Goal: Task Accomplishment & Management: Manage account settings

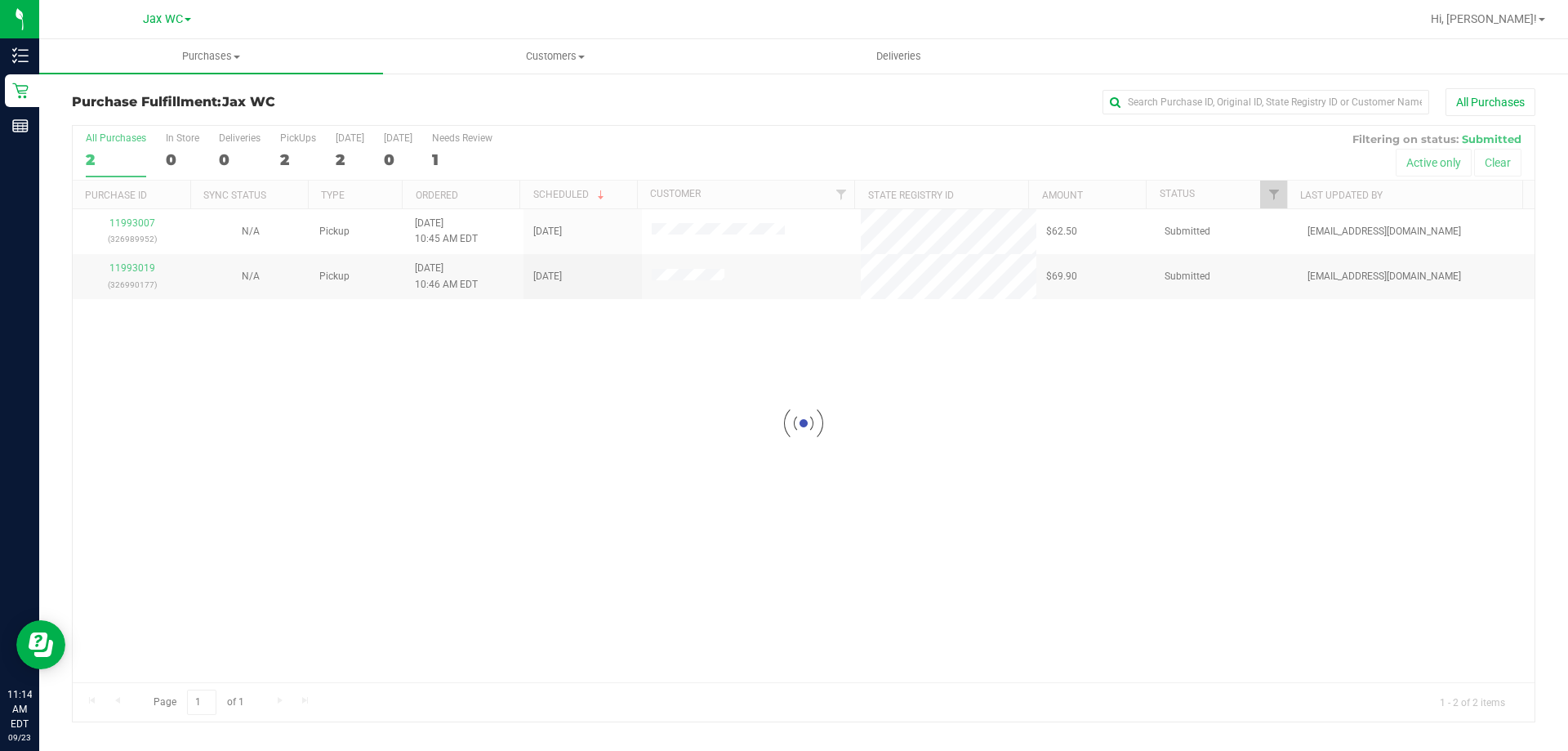
click at [241, 355] on div at bounding box center [804, 423] width 1462 height 595
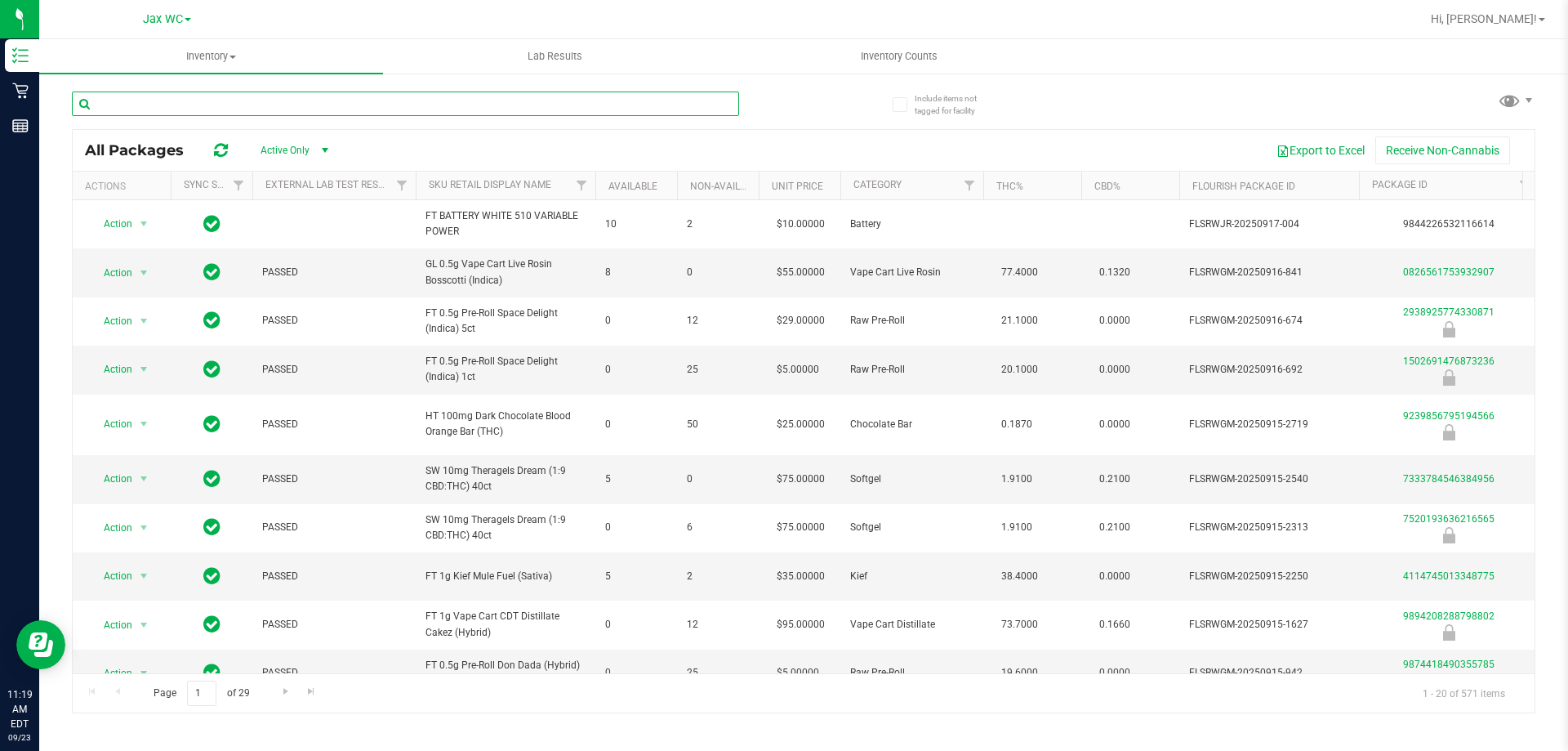
click at [318, 98] on input "text" at bounding box center [405, 103] width 667 height 25
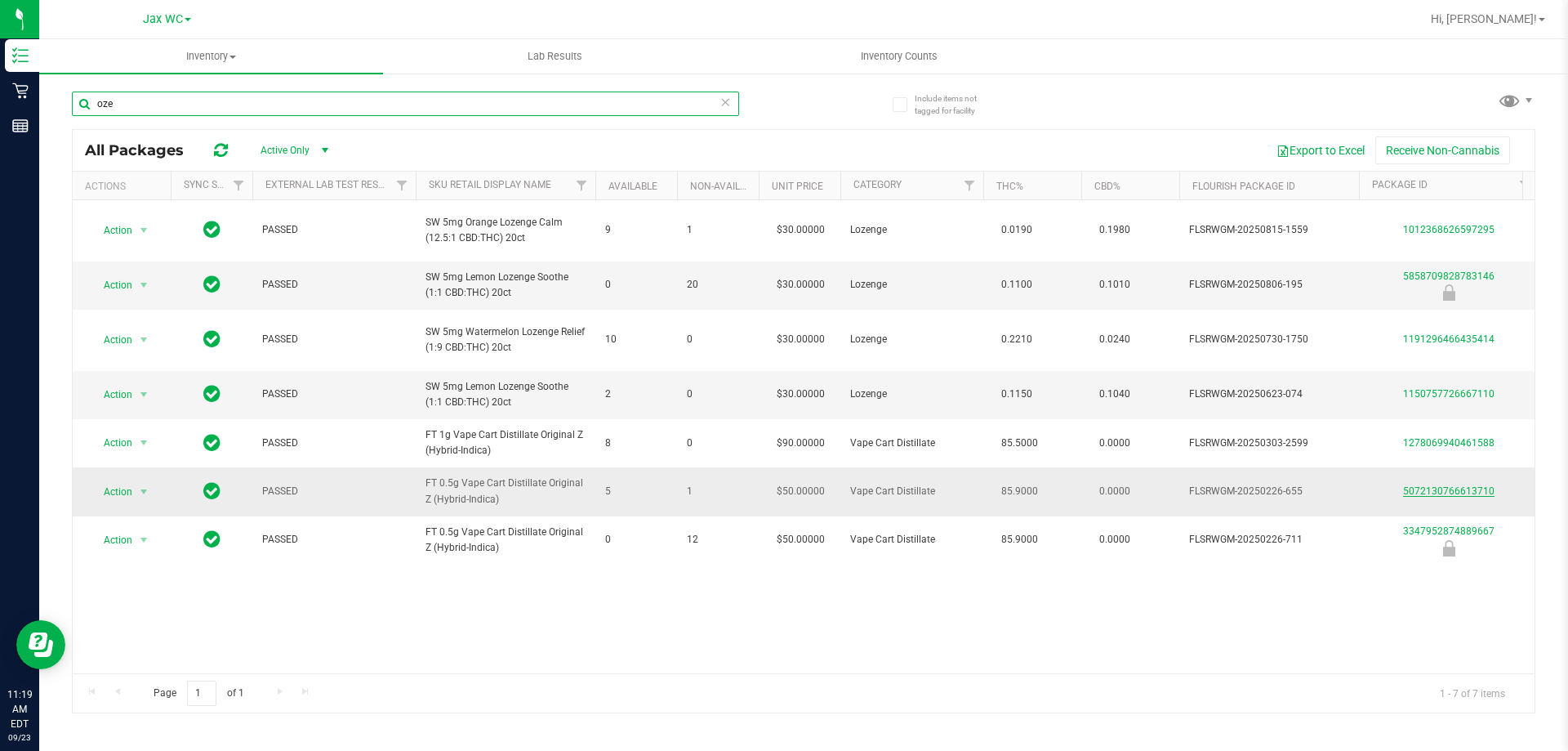
type input "oze"
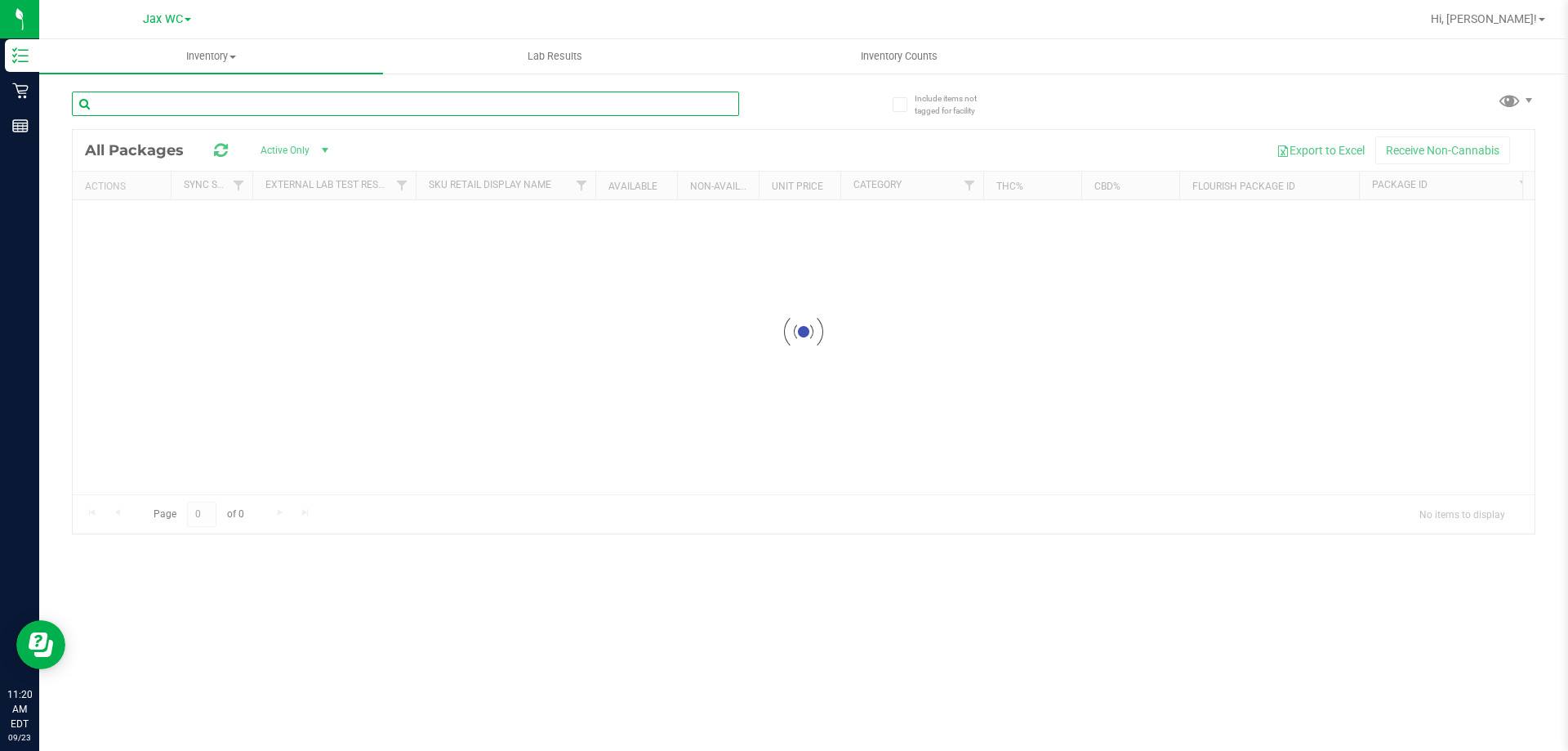
click at [195, 112] on input "text" at bounding box center [405, 103] width 667 height 25
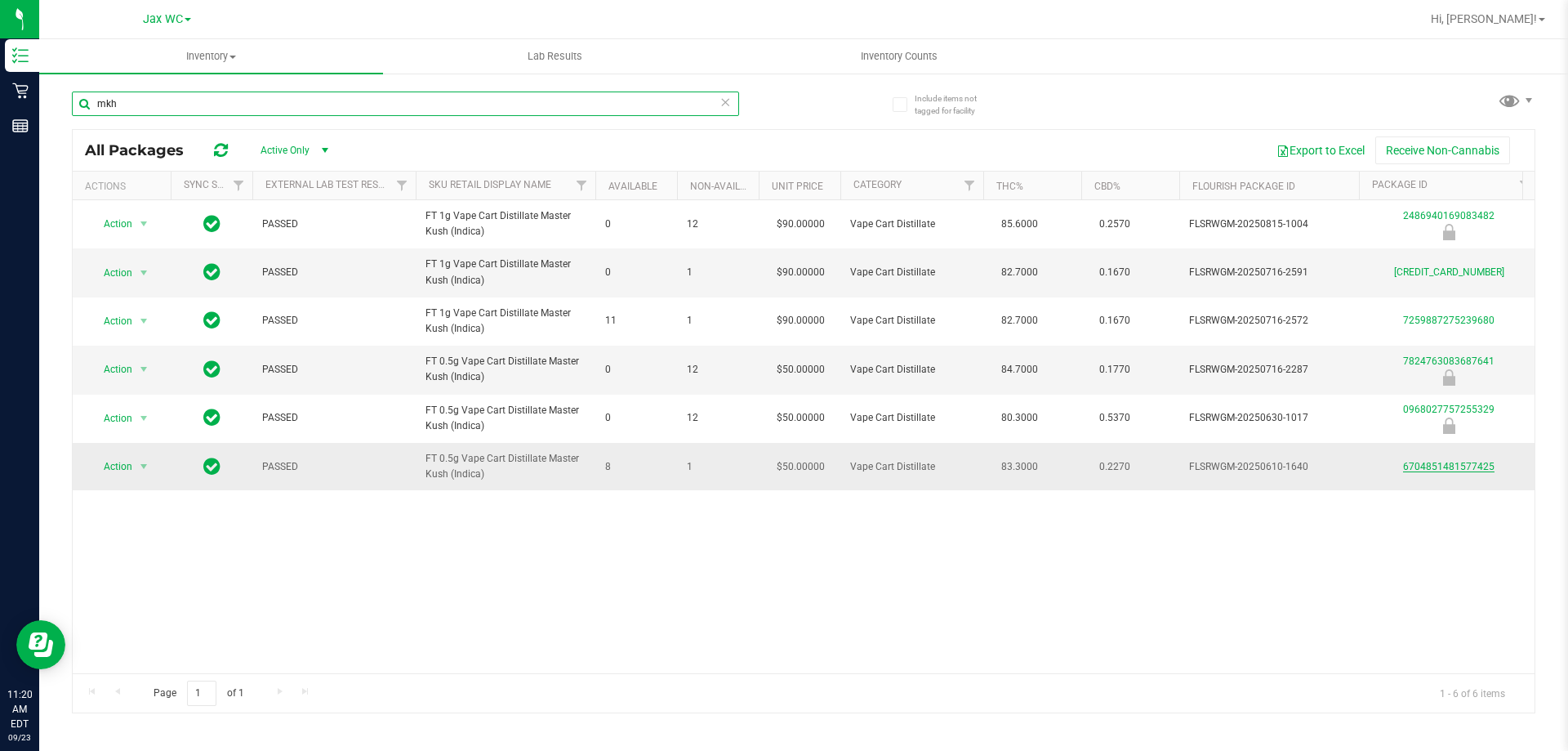
type input "mkh"
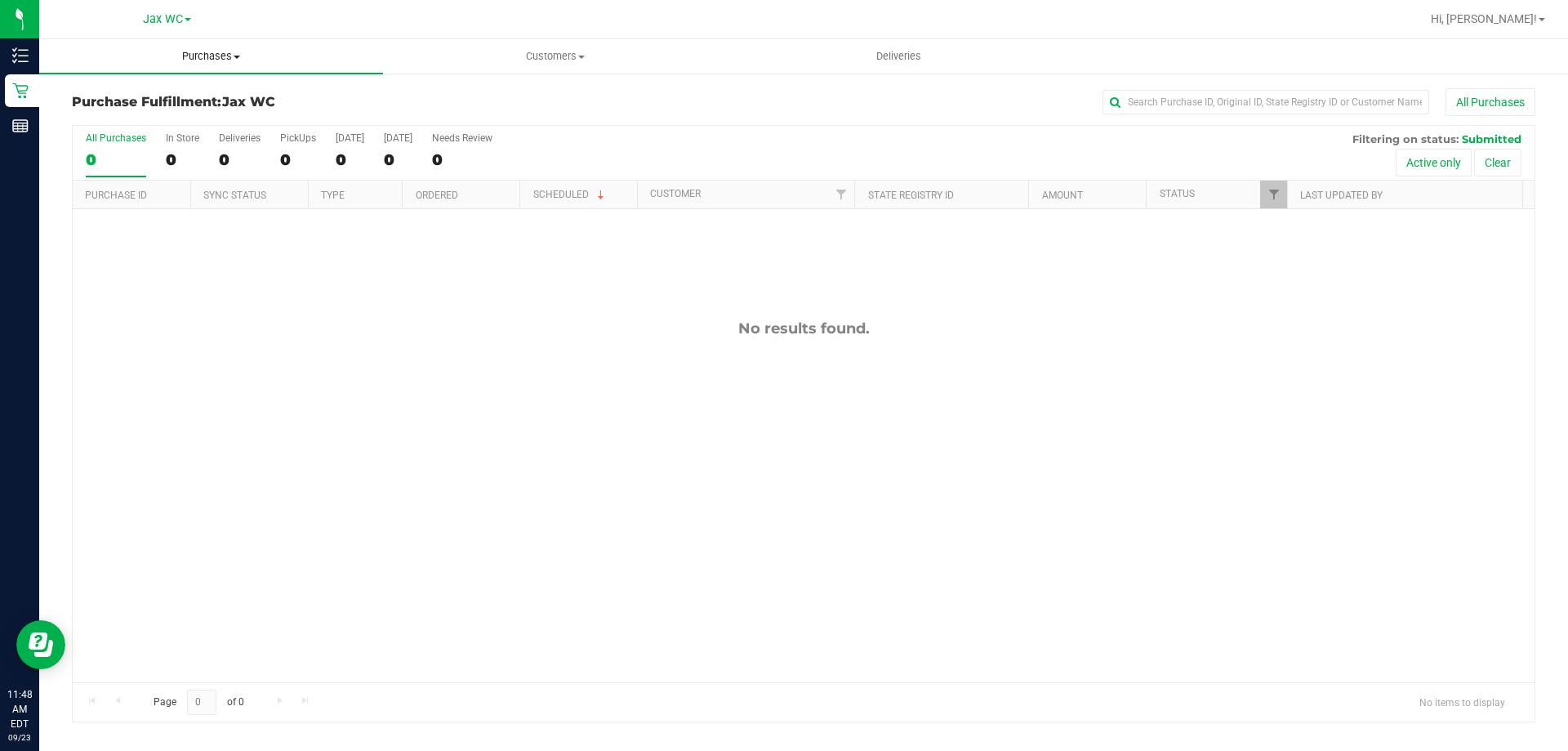
click at [196, 58] on span "Purchases" at bounding box center [211, 56] width 344 height 15
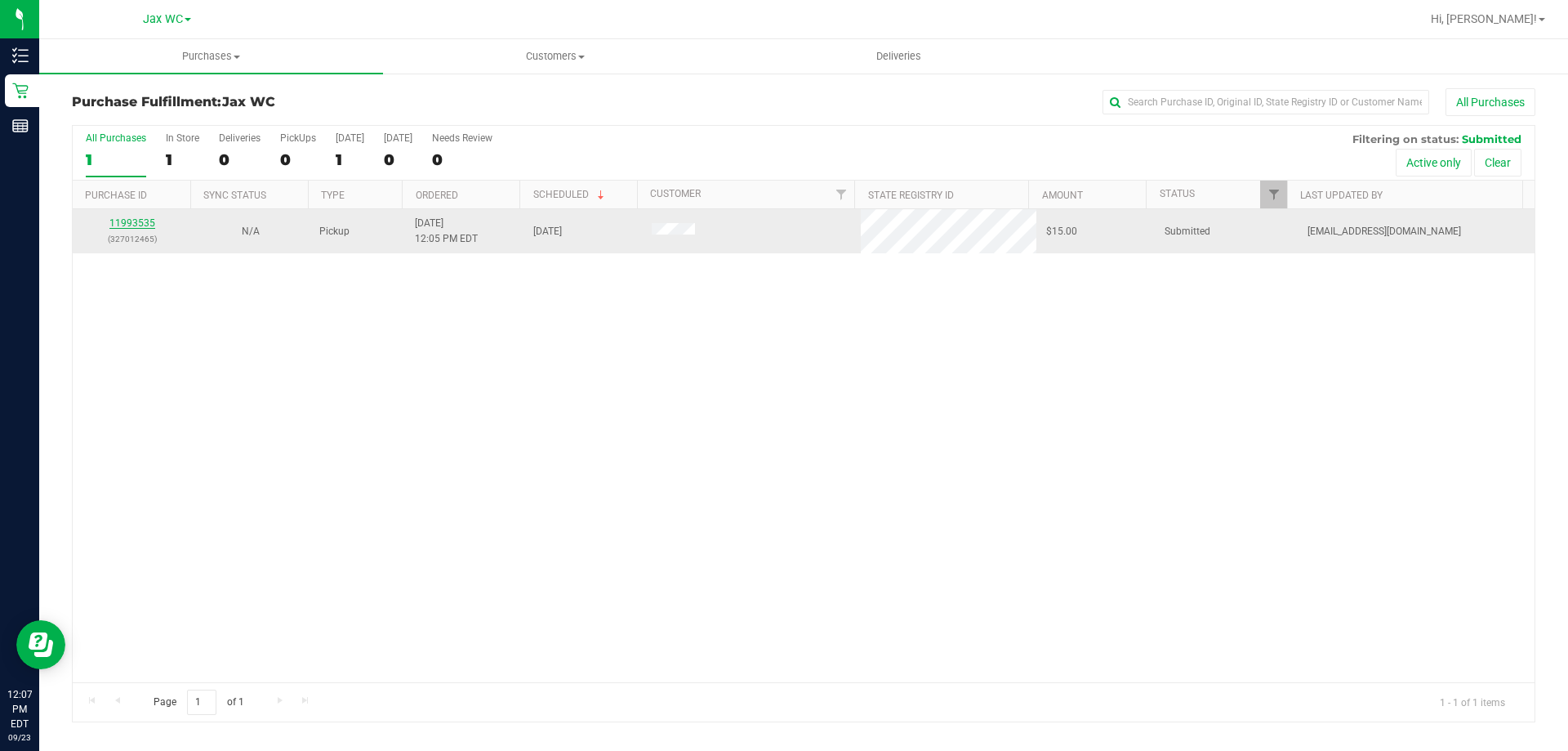
click at [143, 226] on link "11993535" at bounding box center [132, 223] width 46 height 11
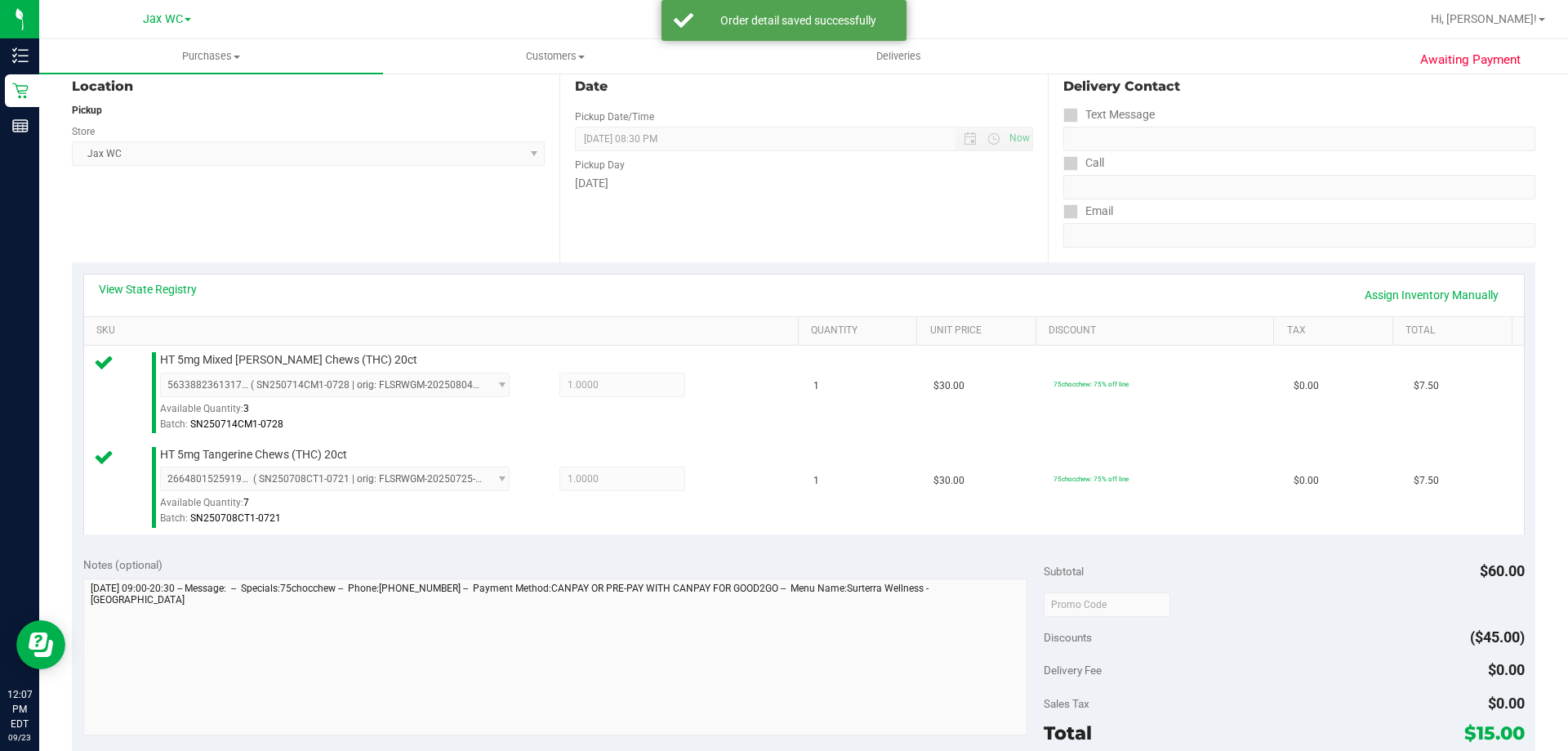
scroll to position [327, 0]
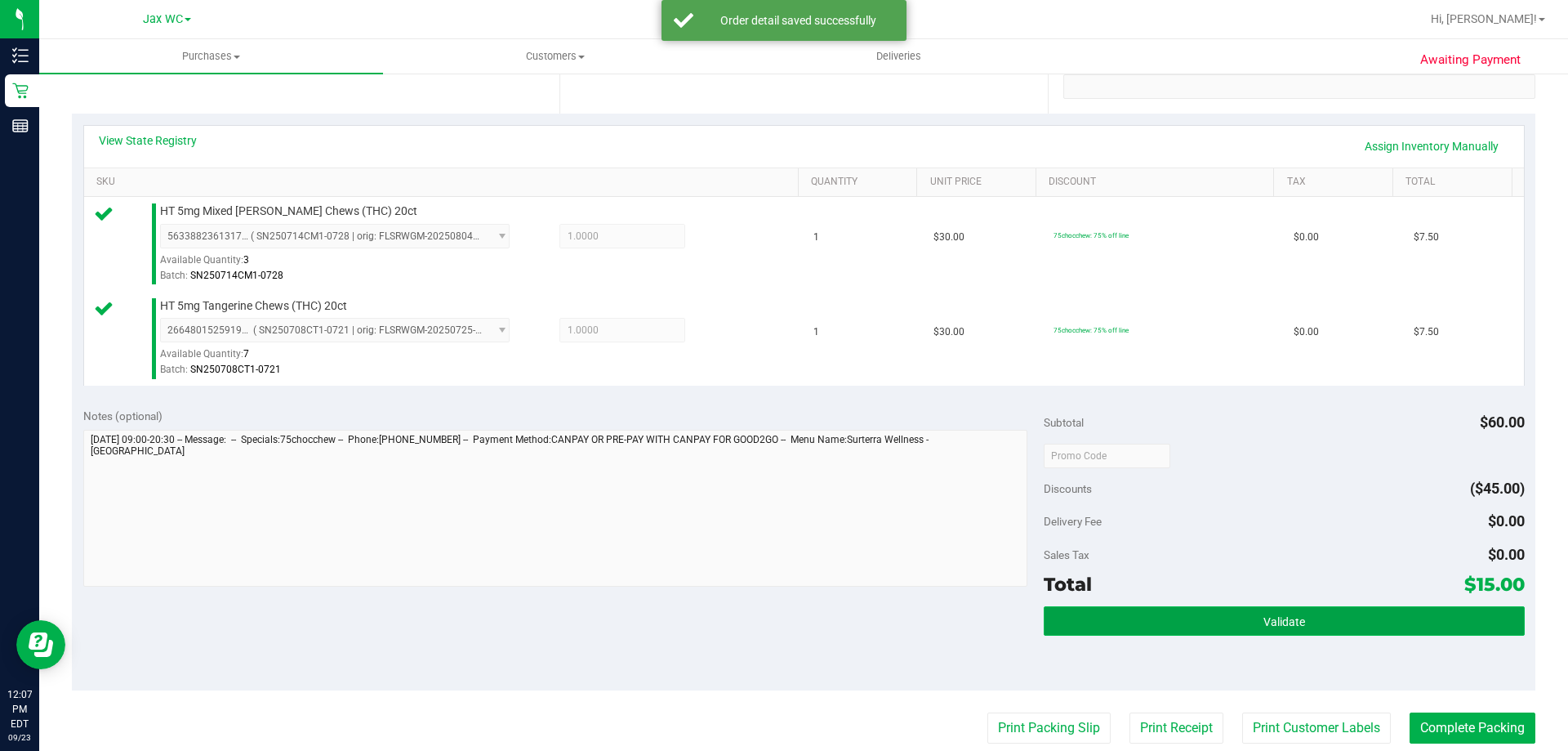
click at [1258, 606] on button "Validate" at bounding box center [1284, 621] width 480 height 30
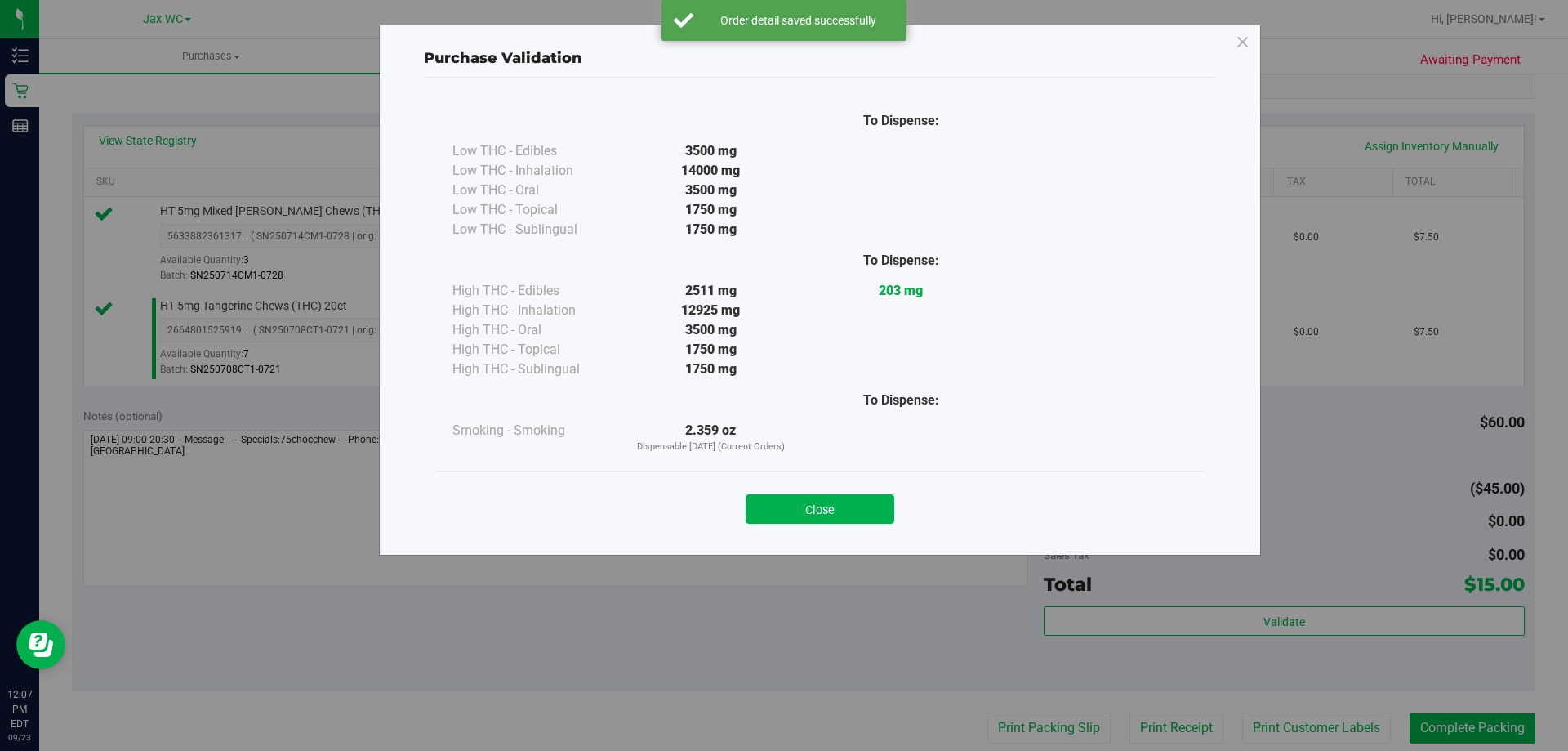
click at [1203, 622] on div "Purchase Validation To Dispense: Low THC - Edibles 3500 mg" at bounding box center [790, 375] width 1580 height 751
click at [845, 530] on div "Close" at bounding box center [820, 503] width 768 height 66
click at [846, 511] on button "Close" at bounding box center [820, 509] width 149 height 30
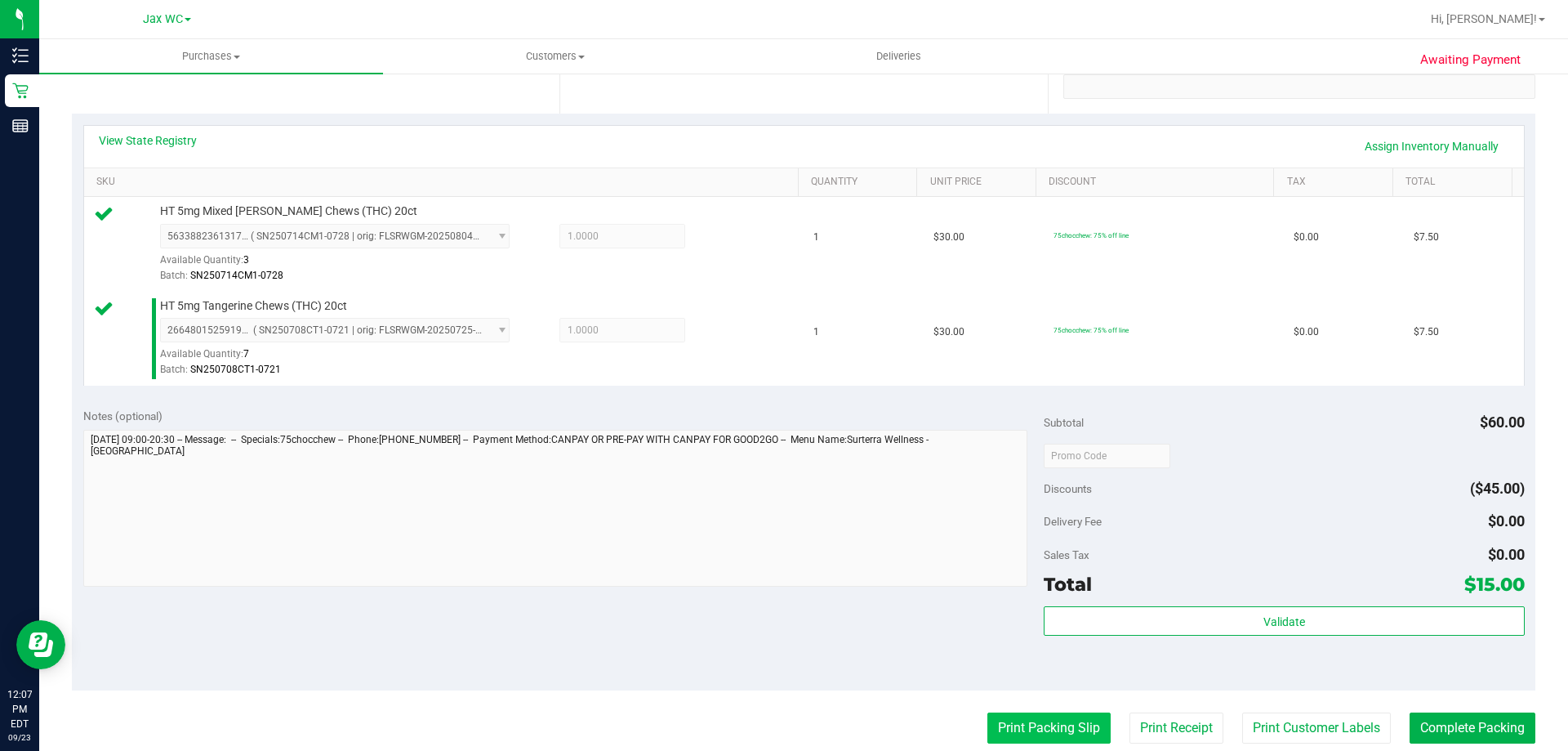
click at [1034, 717] on button "Print Packing Slip" at bounding box center [1049, 727] width 124 height 31
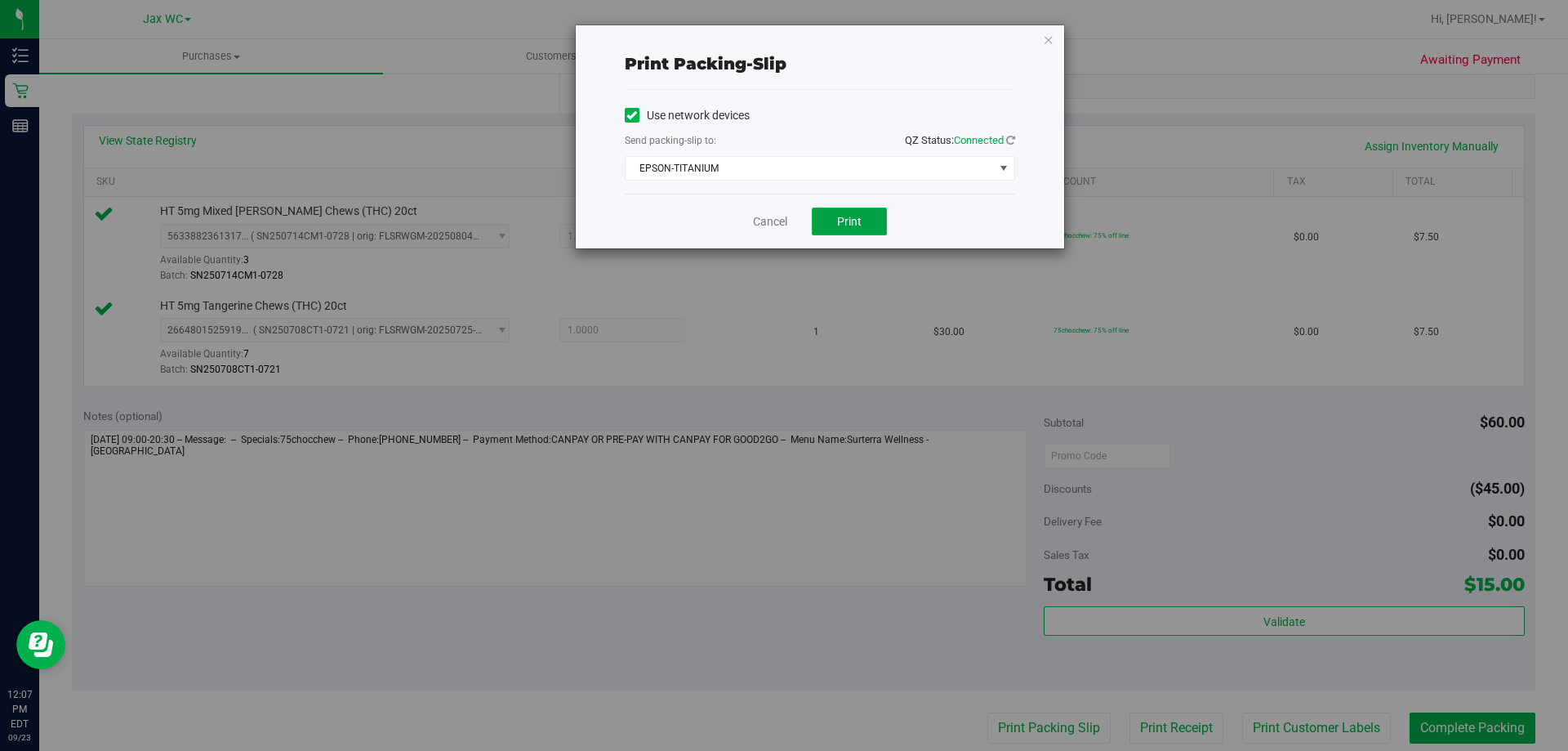
click at [837, 223] on span "Print" at bounding box center [849, 221] width 25 height 13
click at [1054, 41] on div "Print packing-slip Use network devices Send packing-slip to: QZ Status: Connect…" at bounding box center [819, 137] width 488 height 223
click at [1052, 40] on icon "button" at bounding box center [1048, 39] width 11 height 19
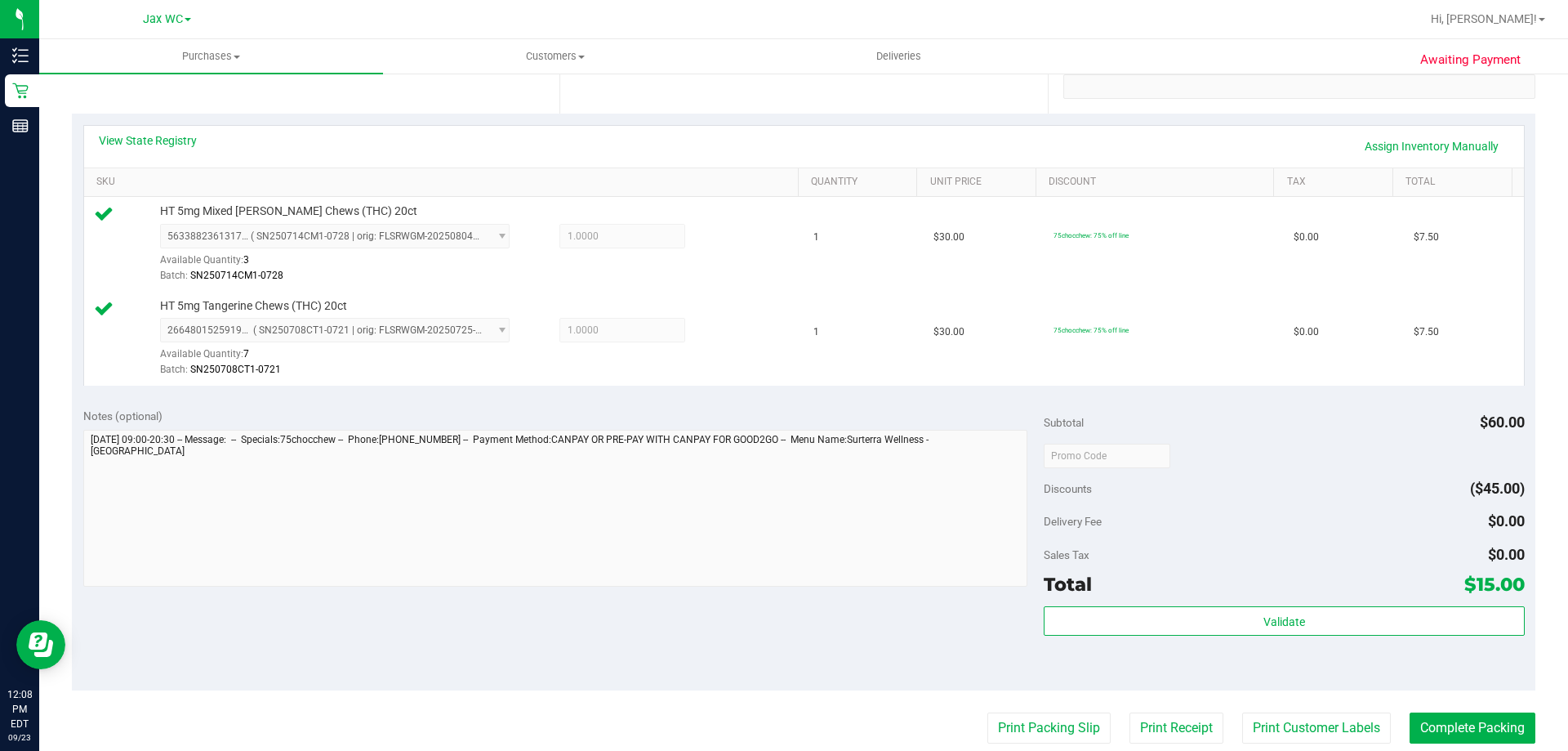
click at [1386, 600] on div "Subtotal $60.00 Discounts ($45.00) Delivery Fee $0.00 Sales Tax $0.00 Total $15…" at bounding box center [1284, 543] width 480 height 272
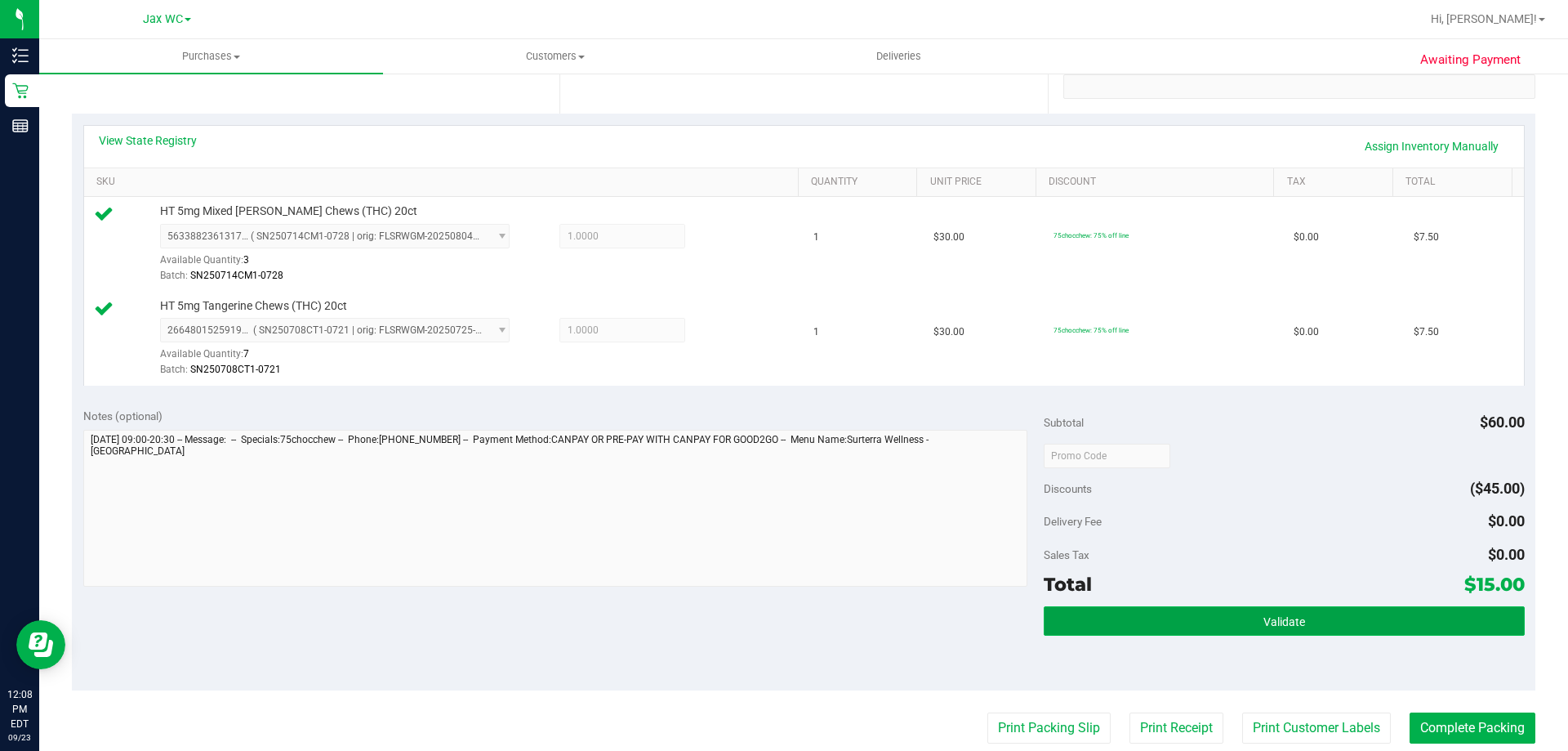
click at [1387, 606] on button "Validate" at bounding box center [1284, 621] width 480 height 30
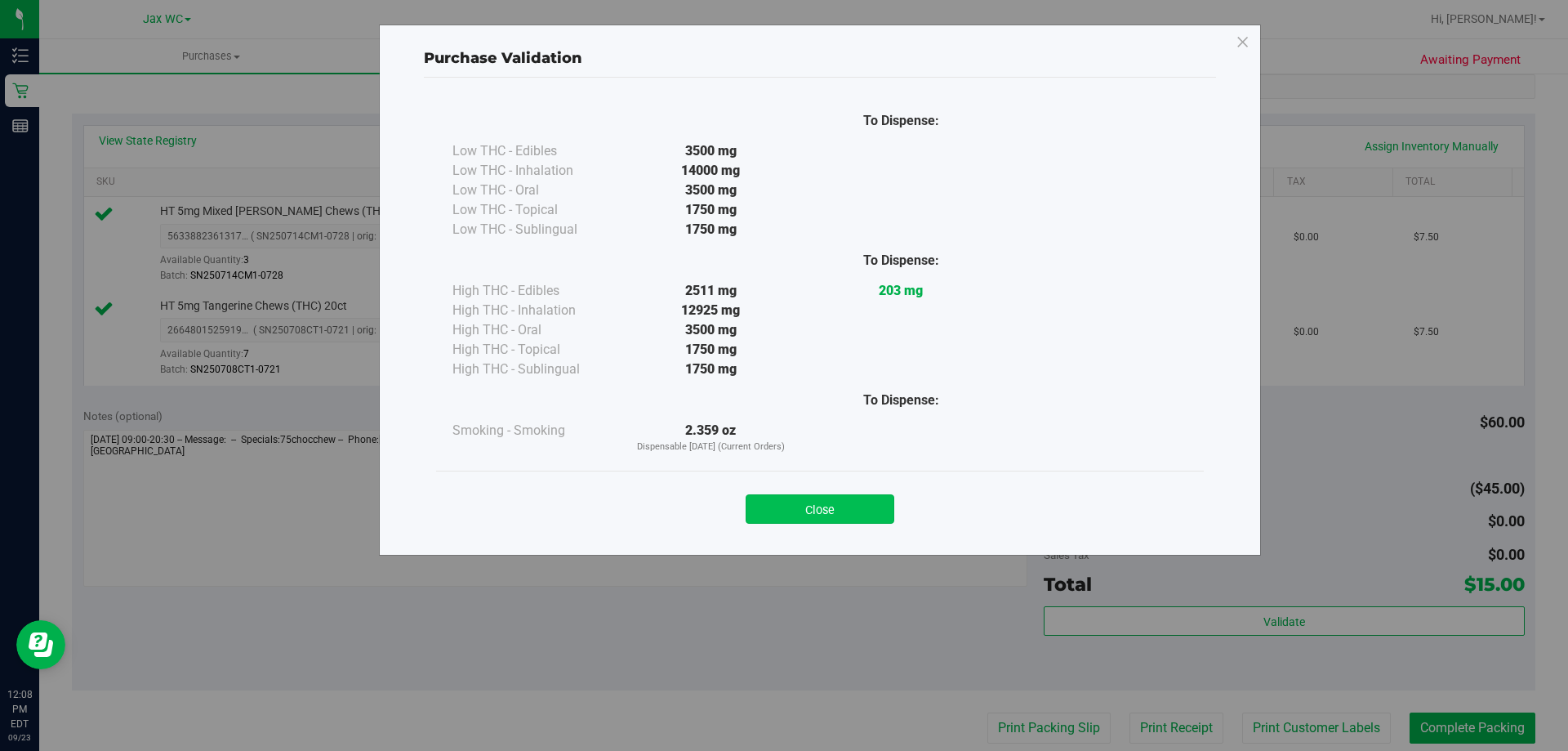
click at [838, 512] on button "Close" at bounding box center [820, 509] width 149 height 30
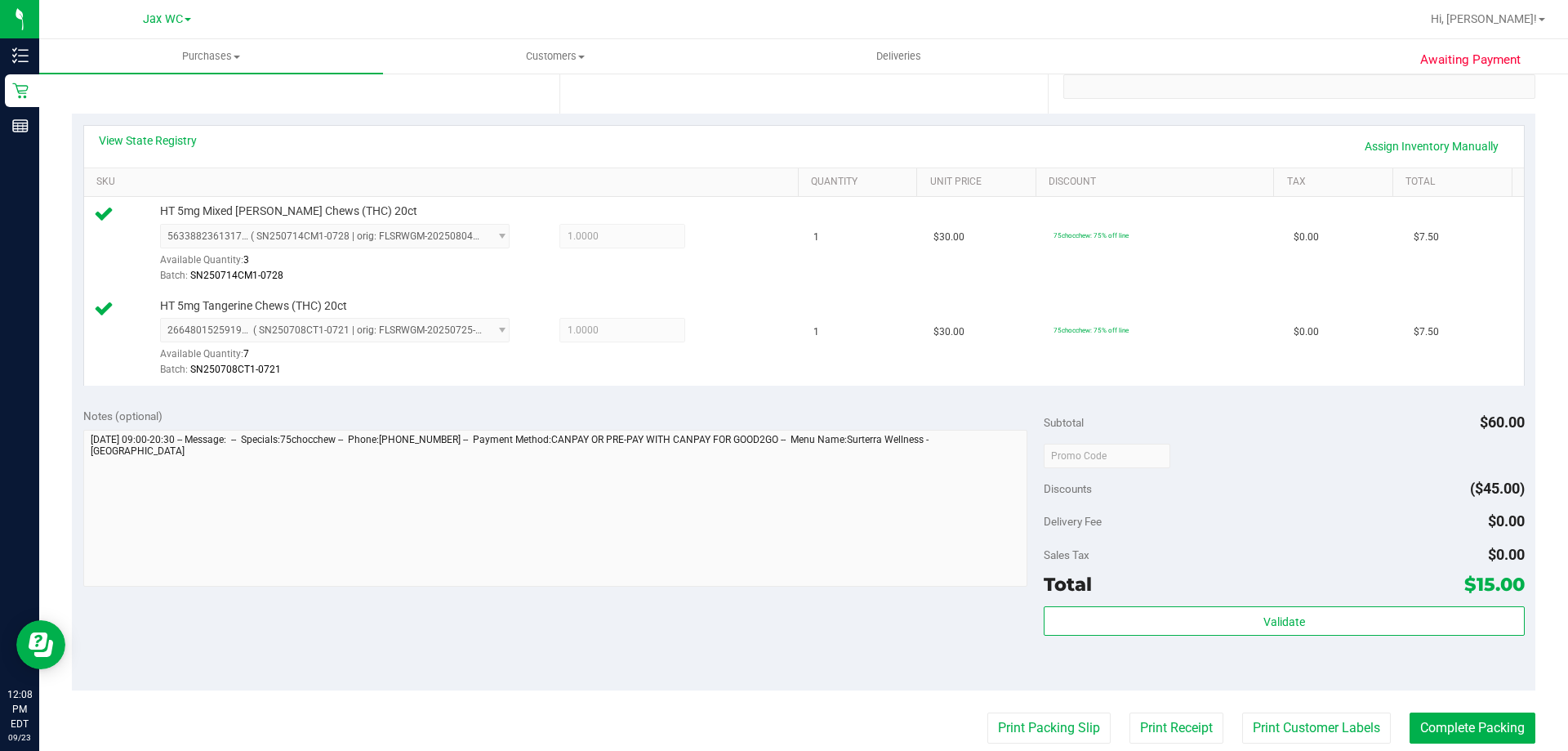
click at [1494, 707] on purchase-details "Back Edit Purchase Cancel Purchase View Profile # 11993535 BioTrack ID: - Submi…" at bounding box center [804, 416] width 1464 height 1309
drag, startPoint x: 1489, startPoint y: 727, endPoint x: 1484, endPoint y: 705, distance: 22.6
click at [1491, 727] on button "Complete Packing" at bounding box center [1473, 727] width 126 height 31
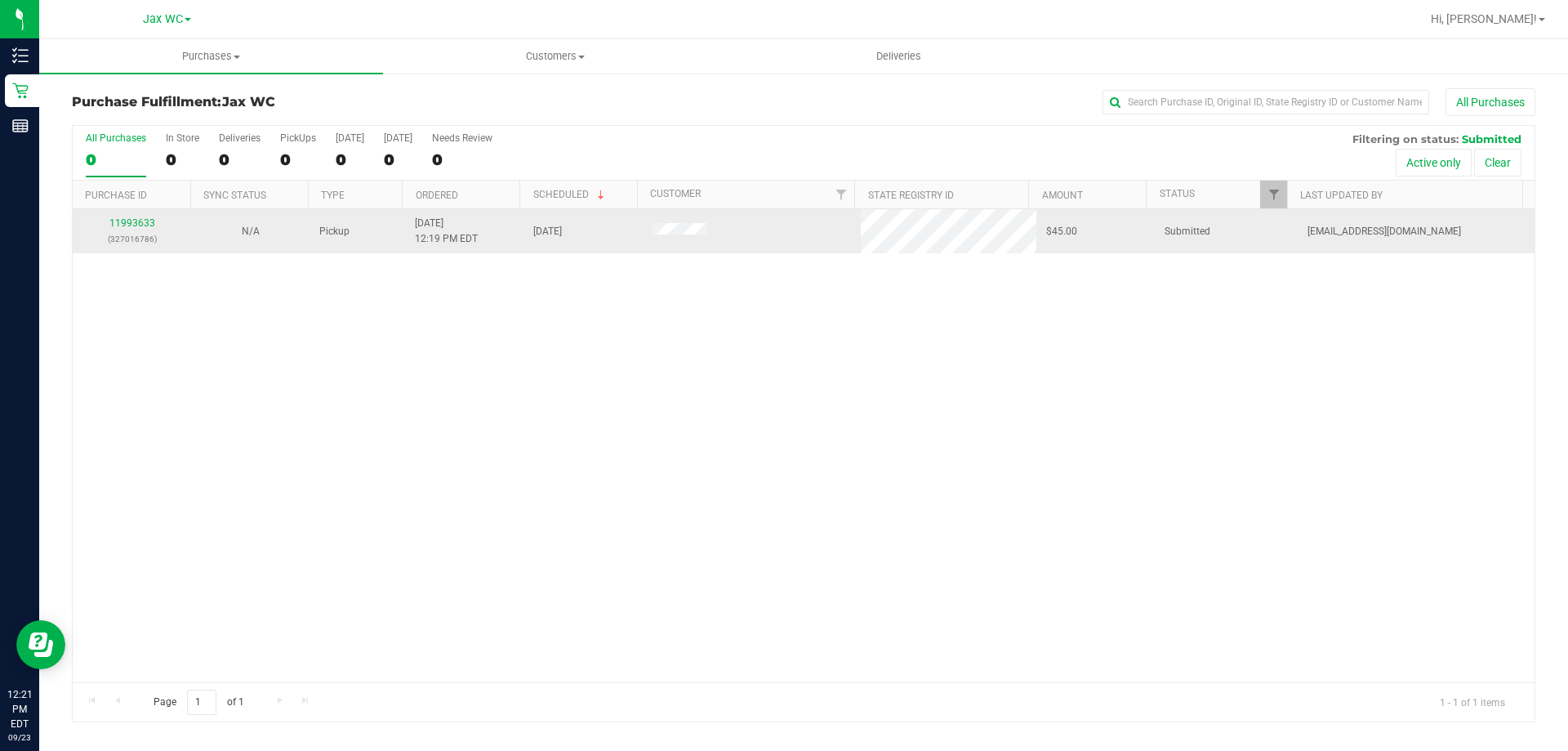
click at [113, 229] on div "11993633 (327016786)" at bounding box center [131, 230] width 99 height 31
click at [119, 218] on link "11993633" at bounding box center [132, 223] width 46 height 11
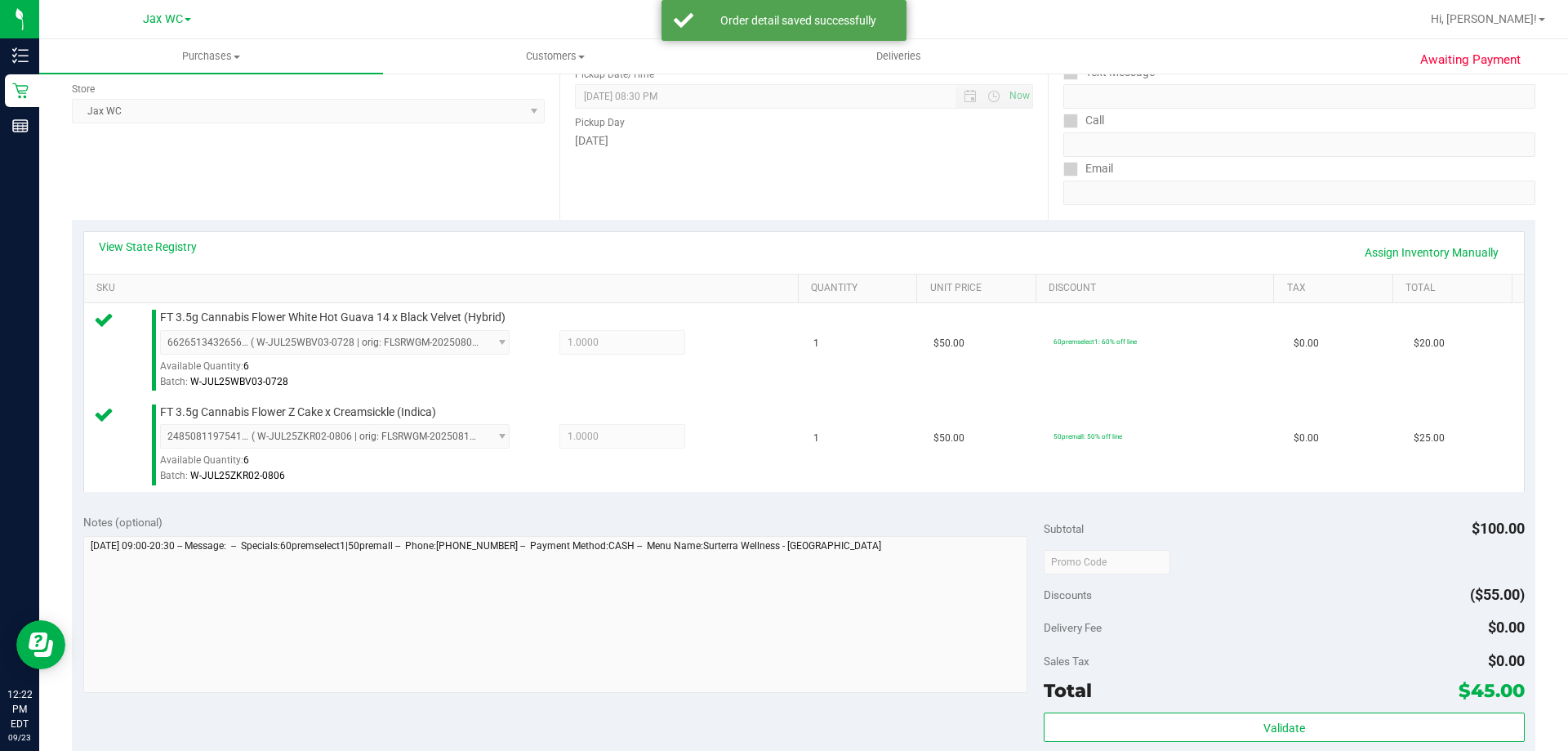
scroll to position [490, 0]
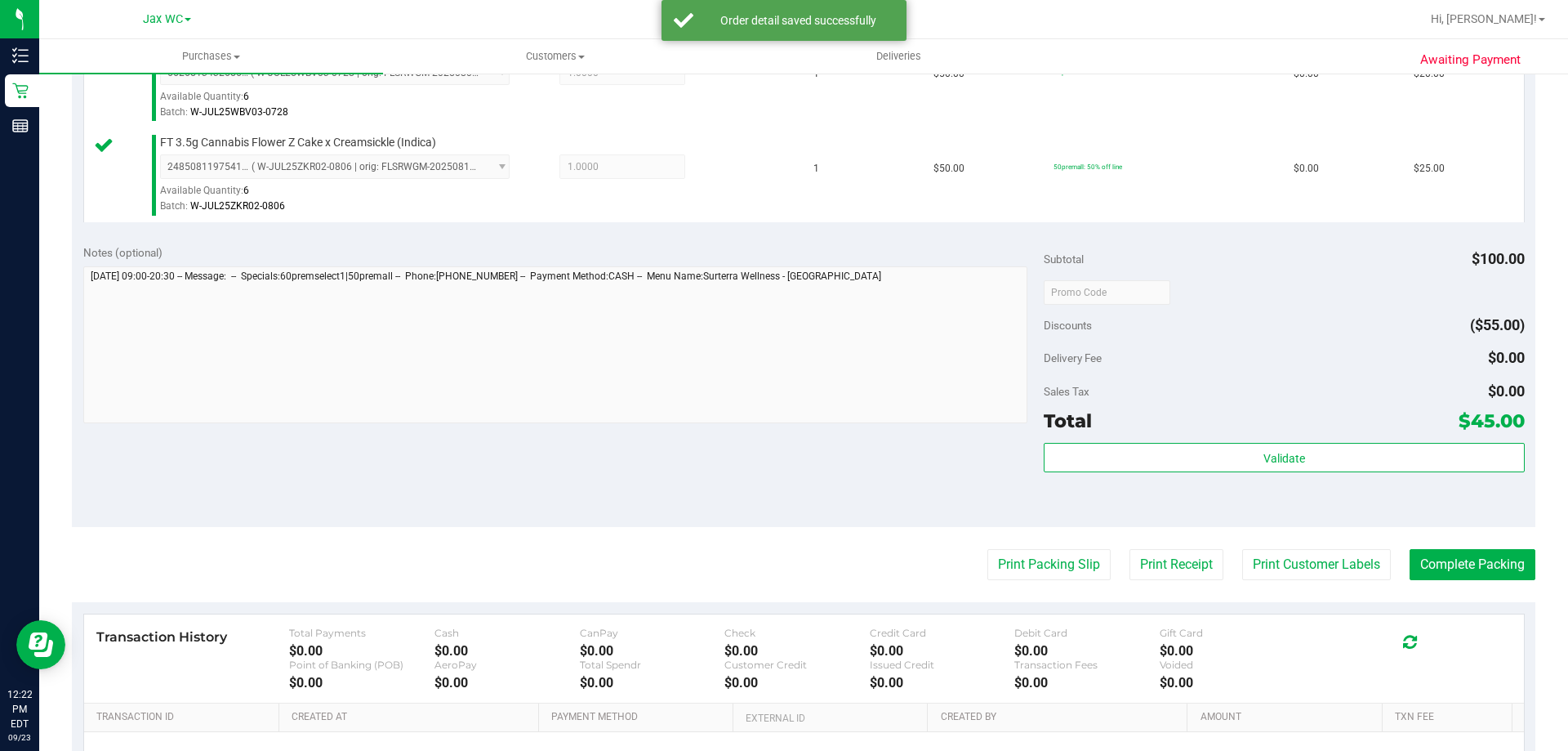
click at [1153, 437] on div "Subtotal $100.00 Discounts ($55.00) Delivery Fee $0.00 Sales Tax $0.00 Total $4…" at bounding box center [1284, 380] width 480 height 272
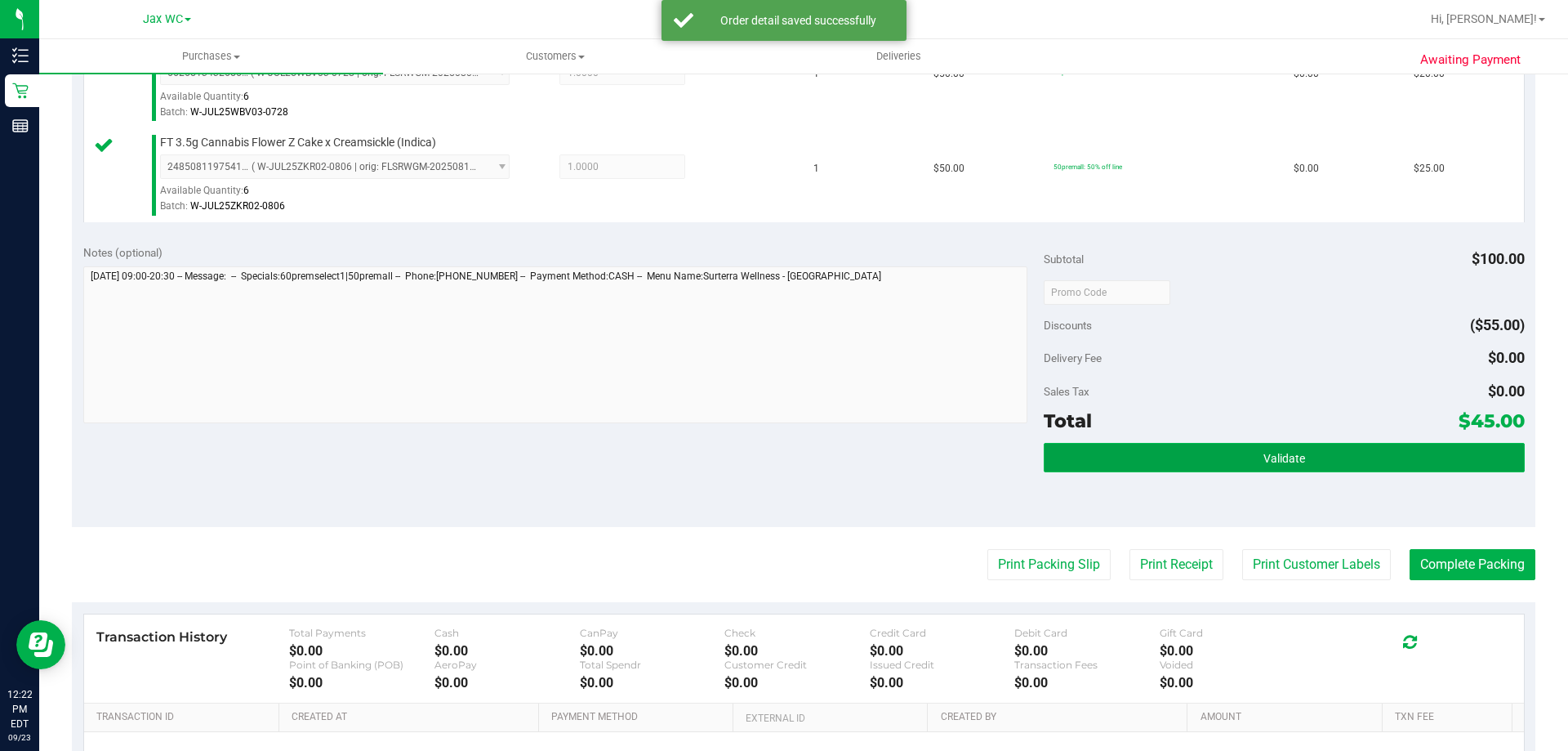
click at [1156, 458] on button "Validate" at bounding box center [1284, 457] width 480 height 30
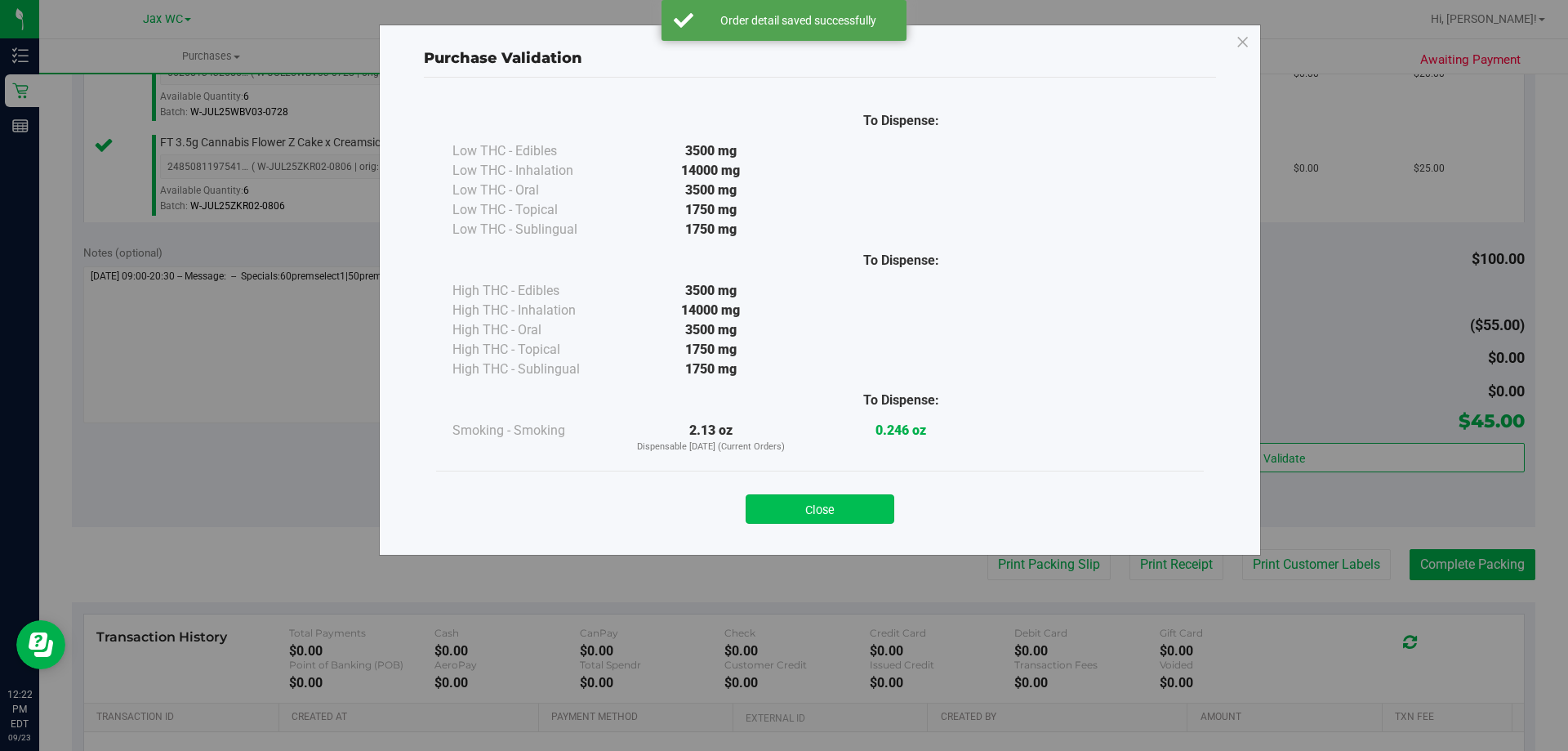
click at [847, 522] on button "Close" at bounding box center [820, 509] width 149 height 30
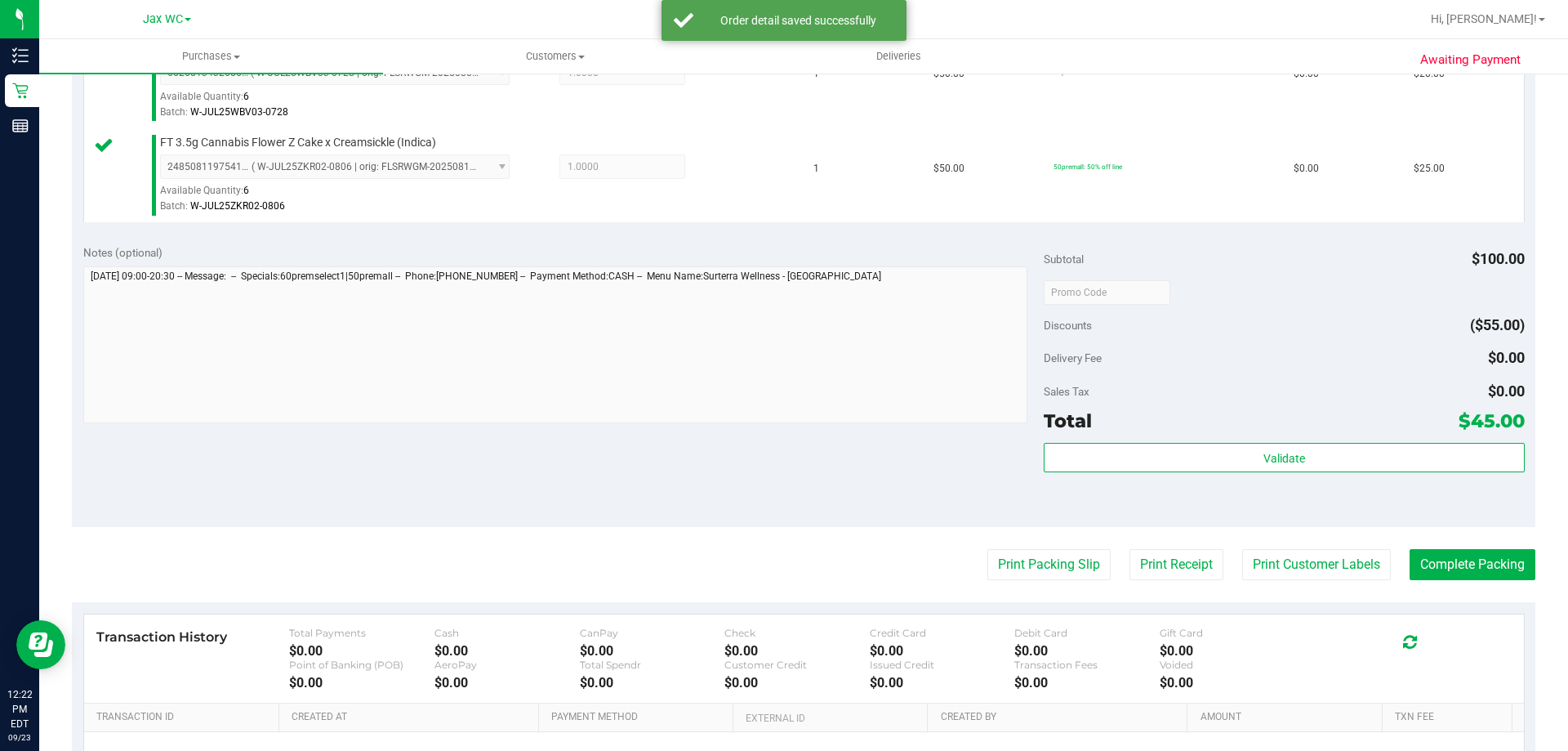
click at [1014, 546] on purchase-details "Back Edit Purchase Cancel Purchase View Profile # 11993633 BioTrack ID: - Submi…" at bounding box center [804, 252] width 1464 height 1309
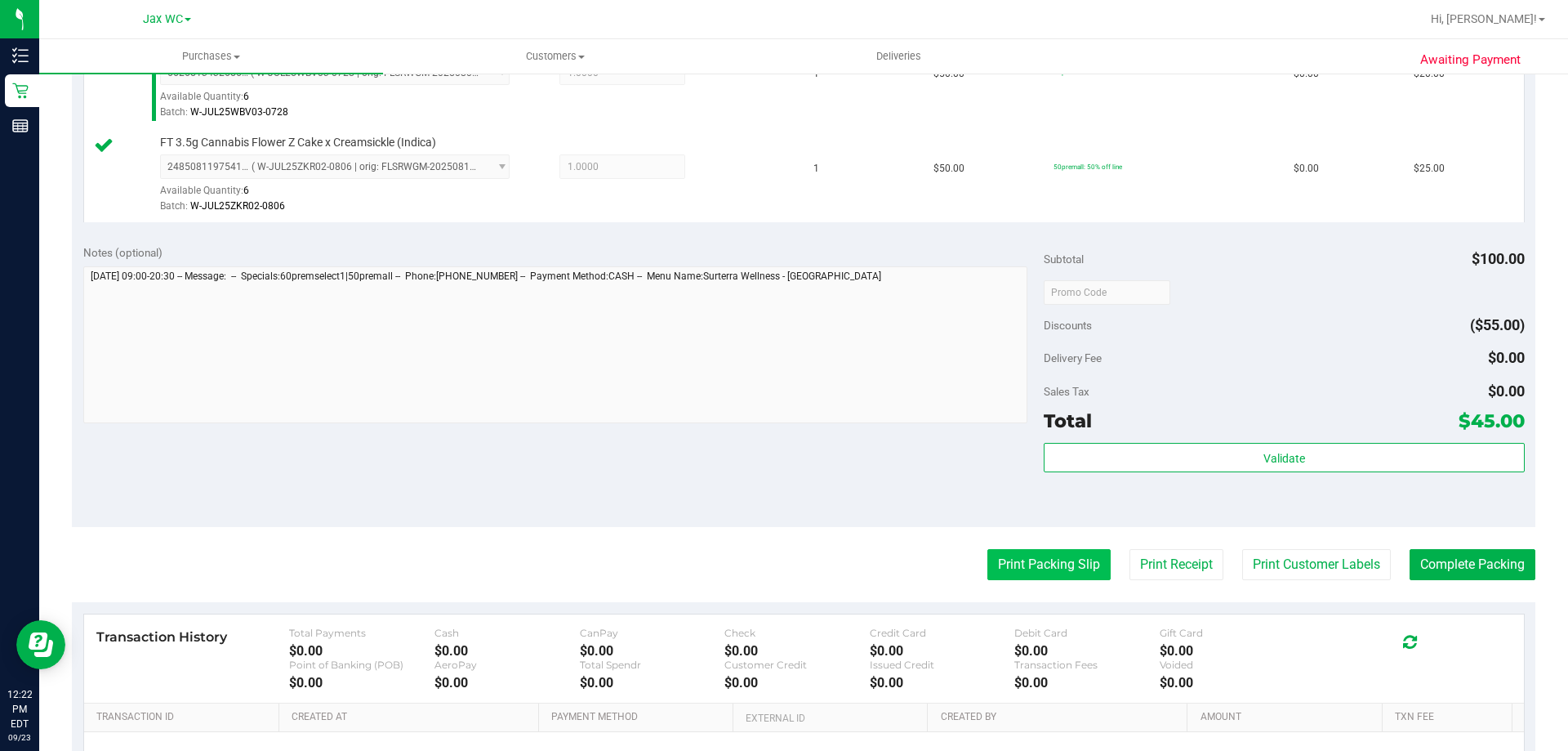
click at [1025, 571] on button "Print Packing Slip" at bounding box center [1049, 563] width 124 height 31
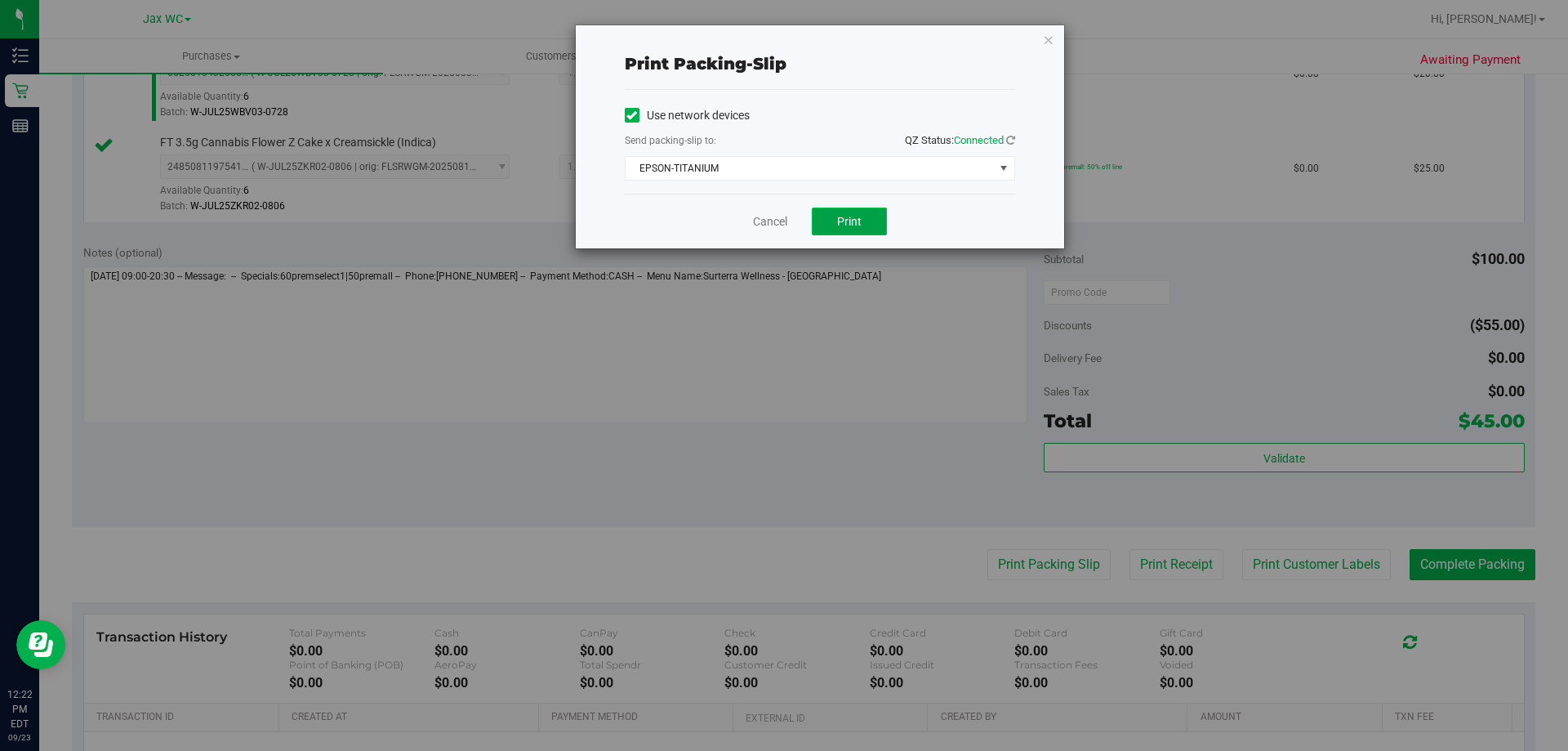
click at [835, 210] on button "Print" at bounding box center [849, 222] width 75 height 28
click at [1056, 42] on div "Print packing-slip Use network devices Send packing-slip to: QZ Status: Connect…" at bounding box center [819, 137] width 488 height 223
click at [1049, 42] on icon "button" at bounding box center [1048, 39] width 11 height 19
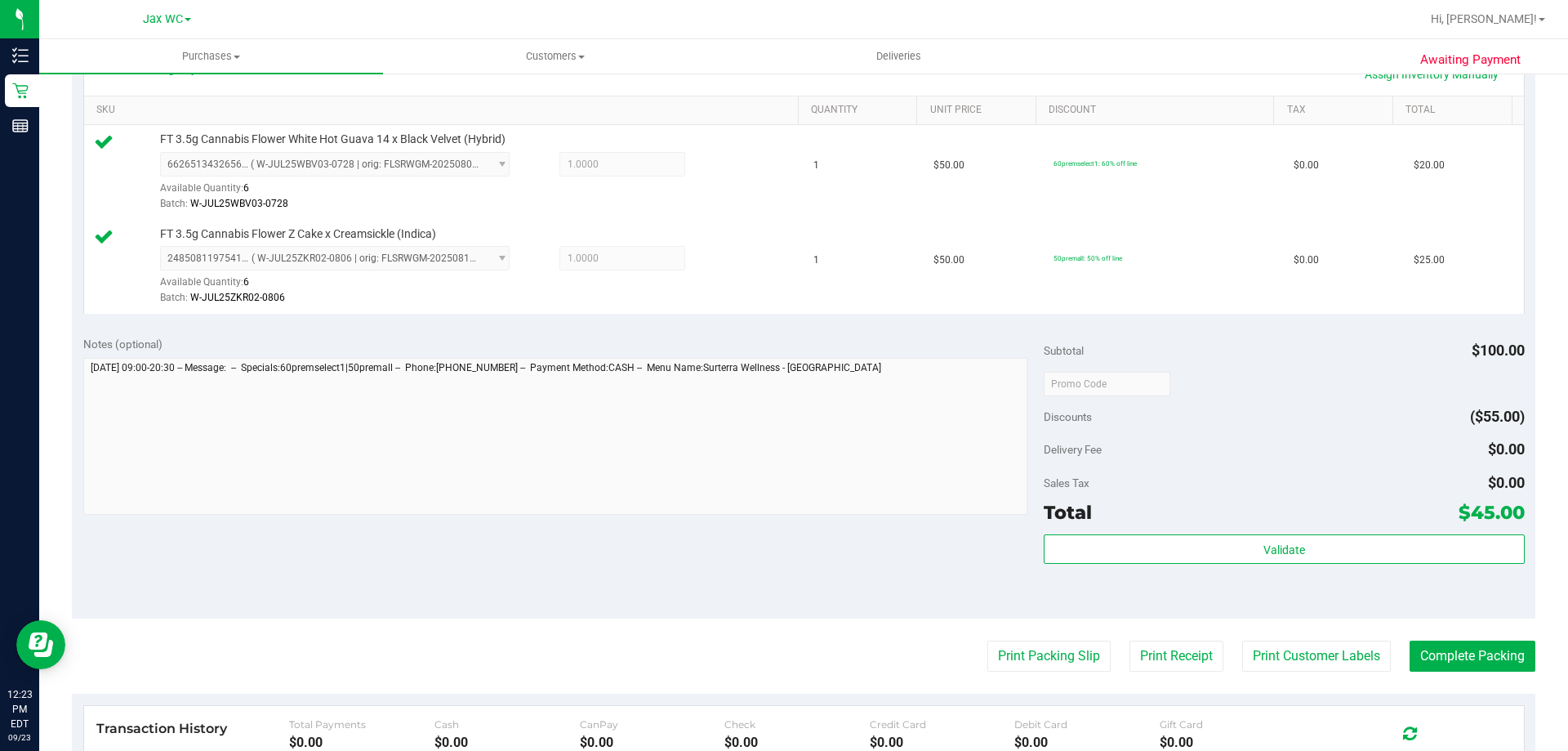
scroll to position [408, 0]
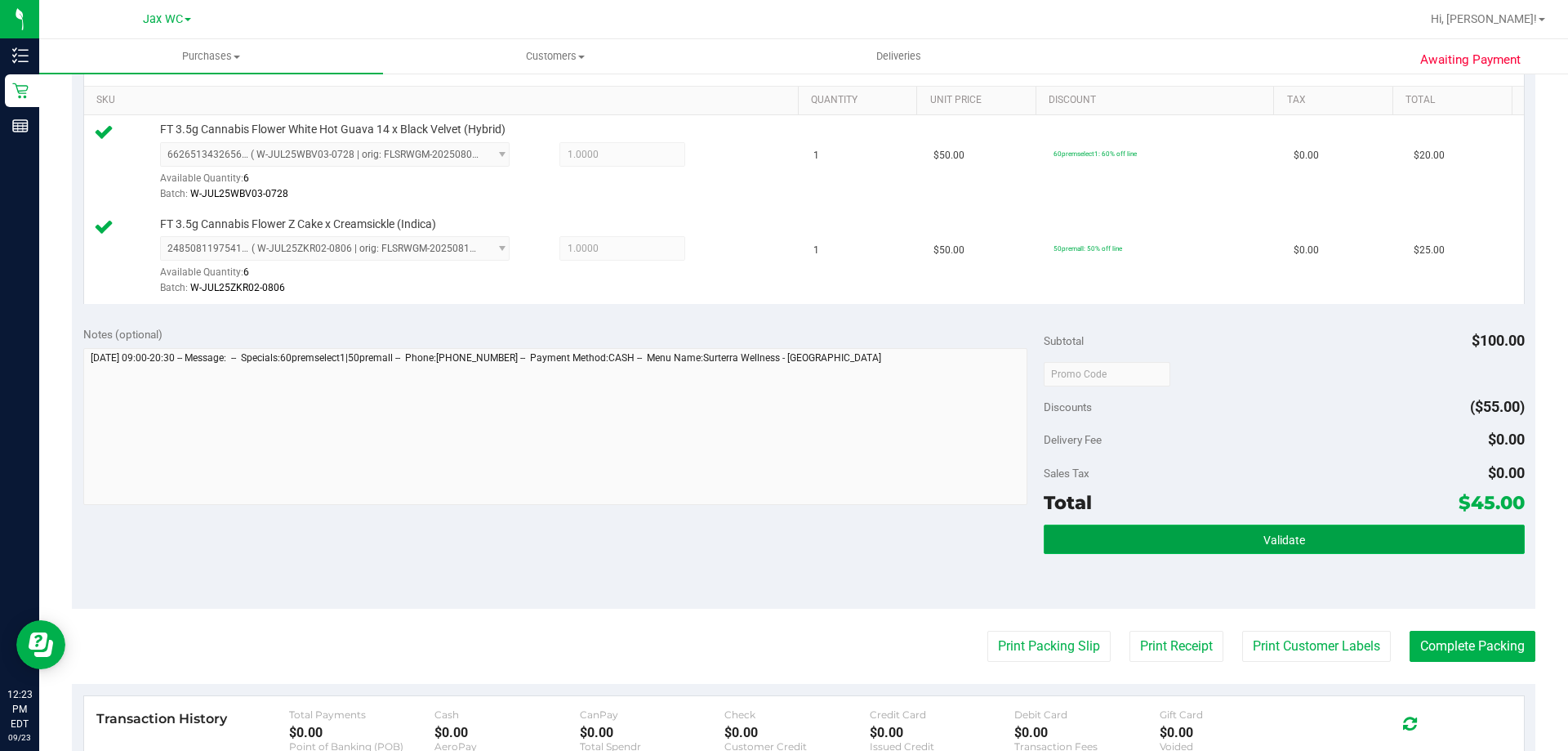
click at [1291, 547] on button "Validate" at bounding box center [1284, 539] width 480 height 30
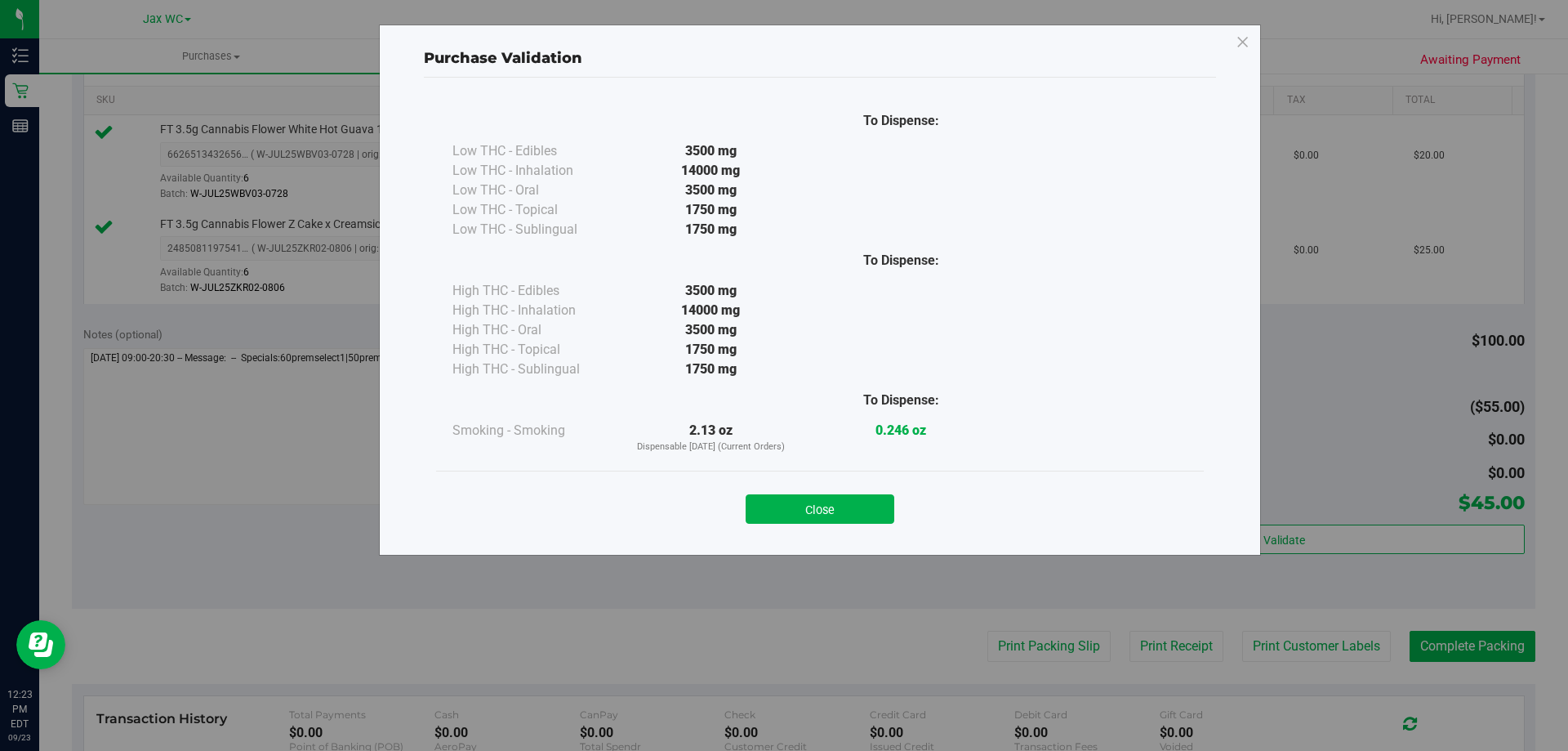
drag, startPoint x: 863, startPoint y: 500, endPoint x: 893, endPoint y: 503, distance: 30.1
click at [863, 499] on button "Close" at bounding box center [820, 509] width 149 height 30
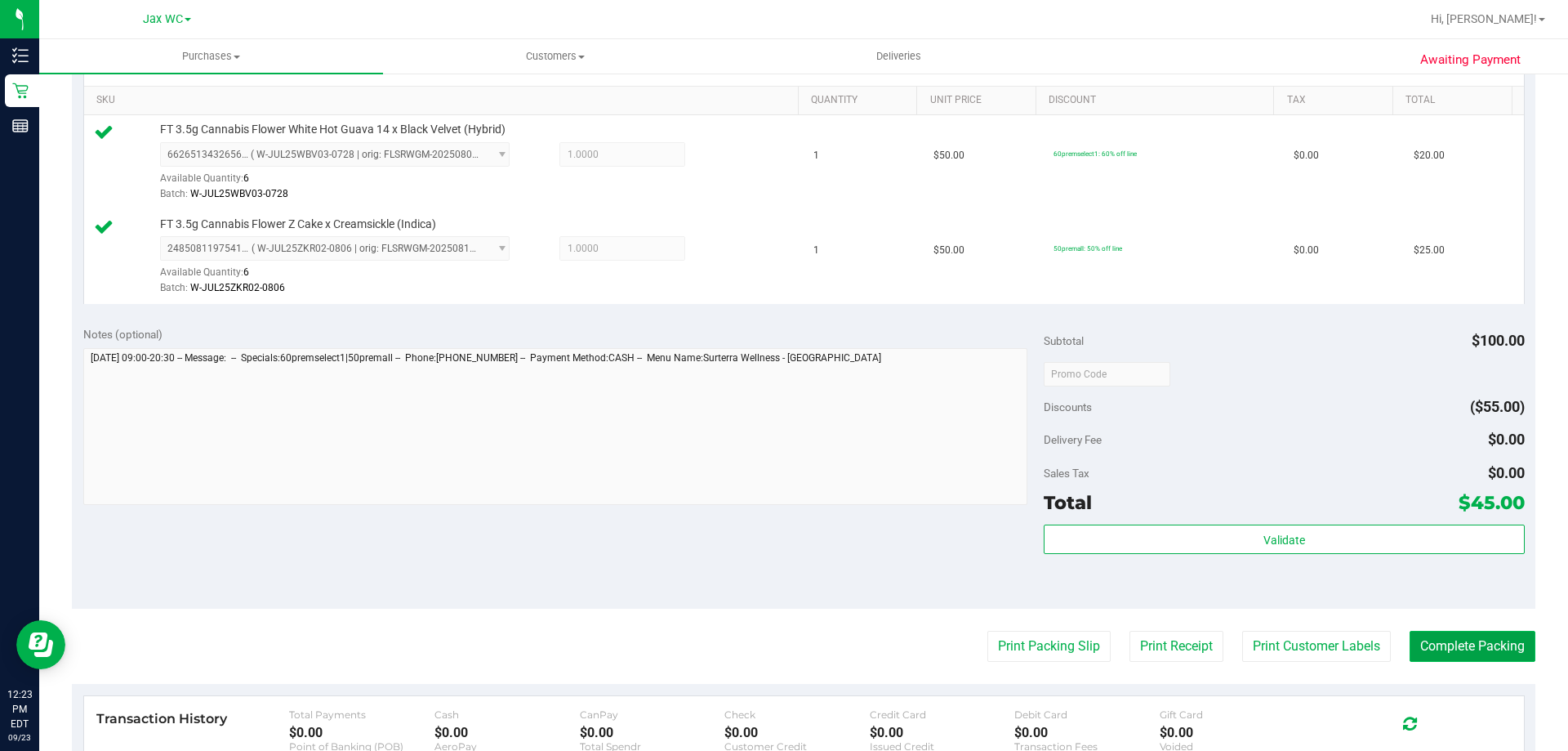
click at [1465, 632] on button "Complete Packing" at bounding box center [1473, 646] width 126 height 31
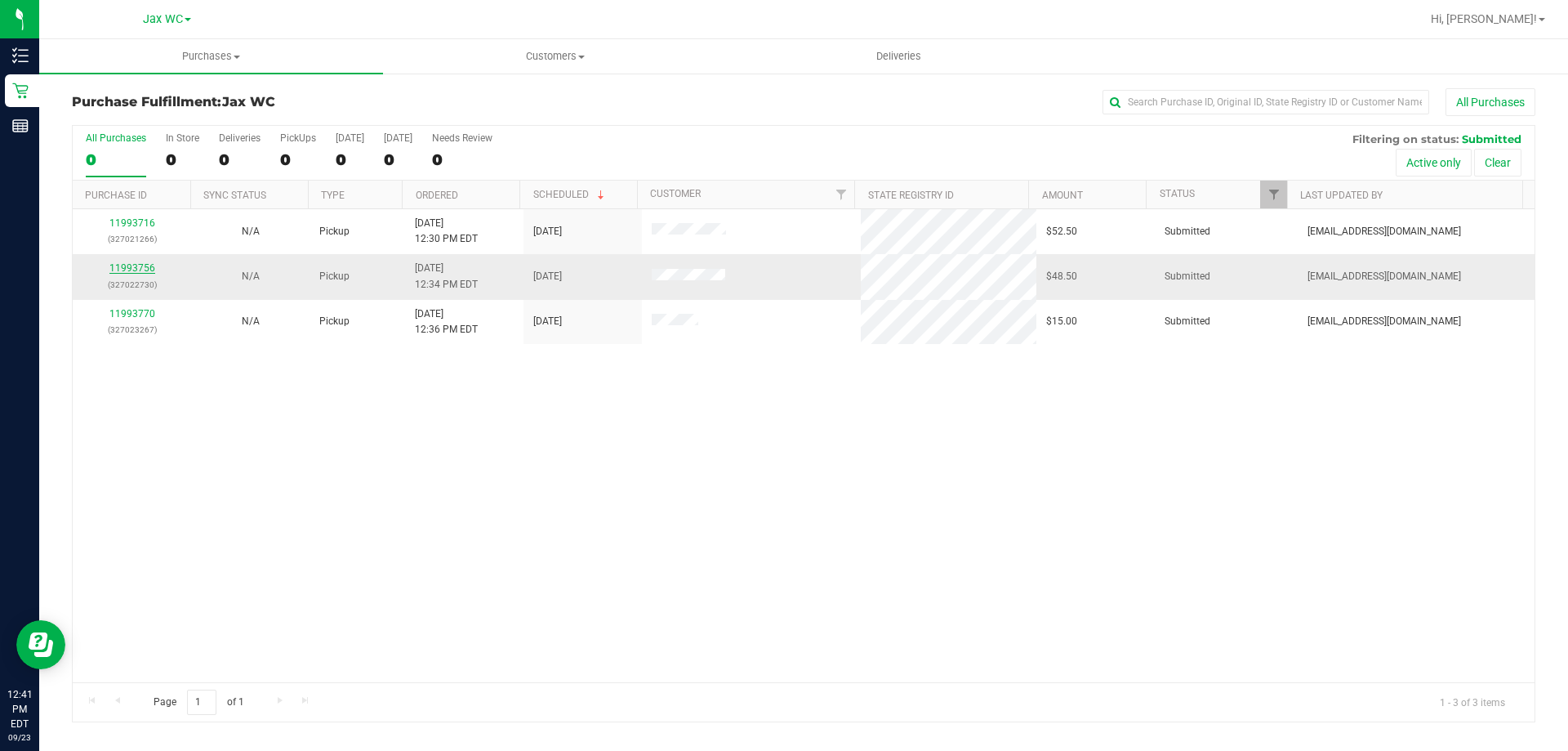
click at [143, 262] on link "11993756" at bounding box center [132, 267] width 46 height 11
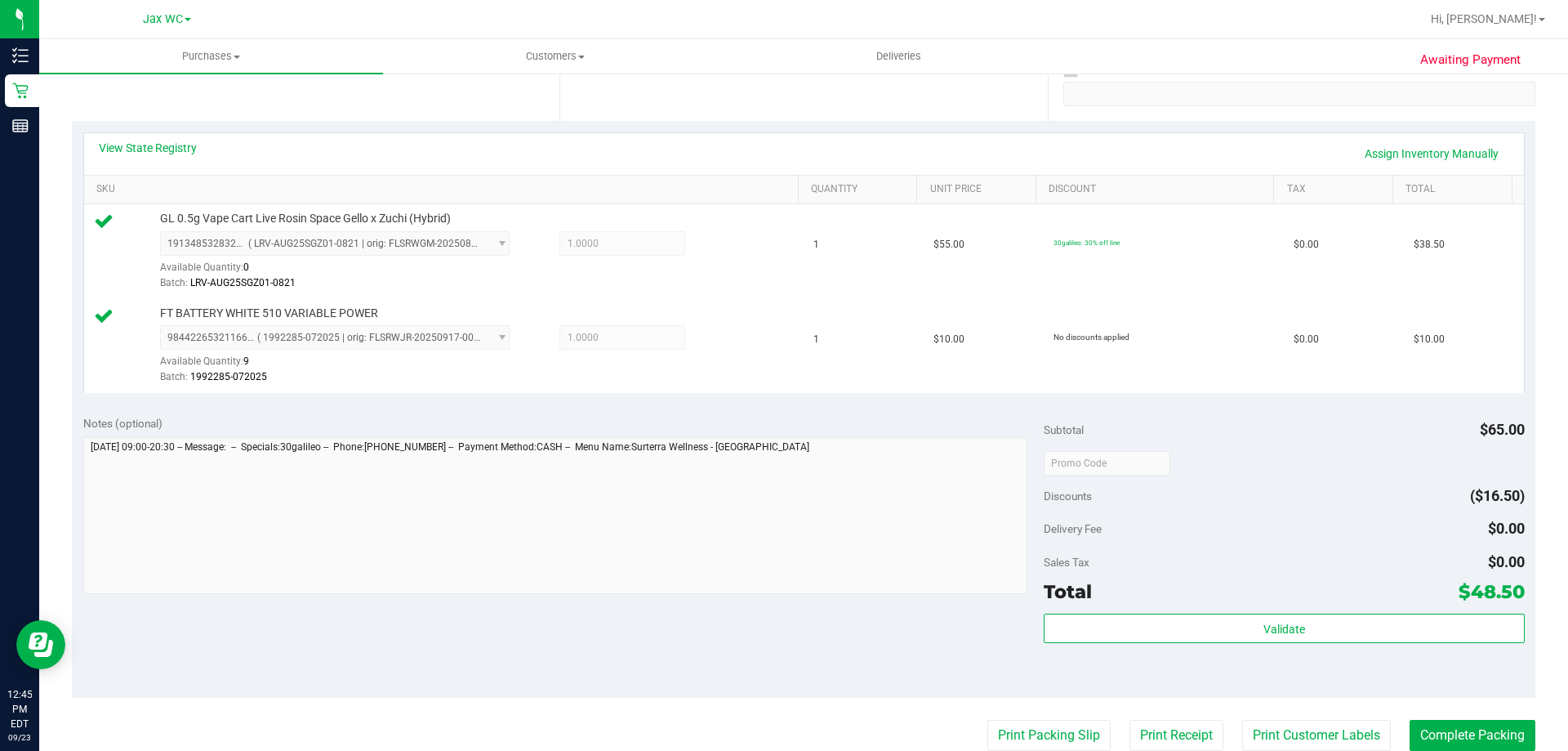
scroll to position [571, 0]
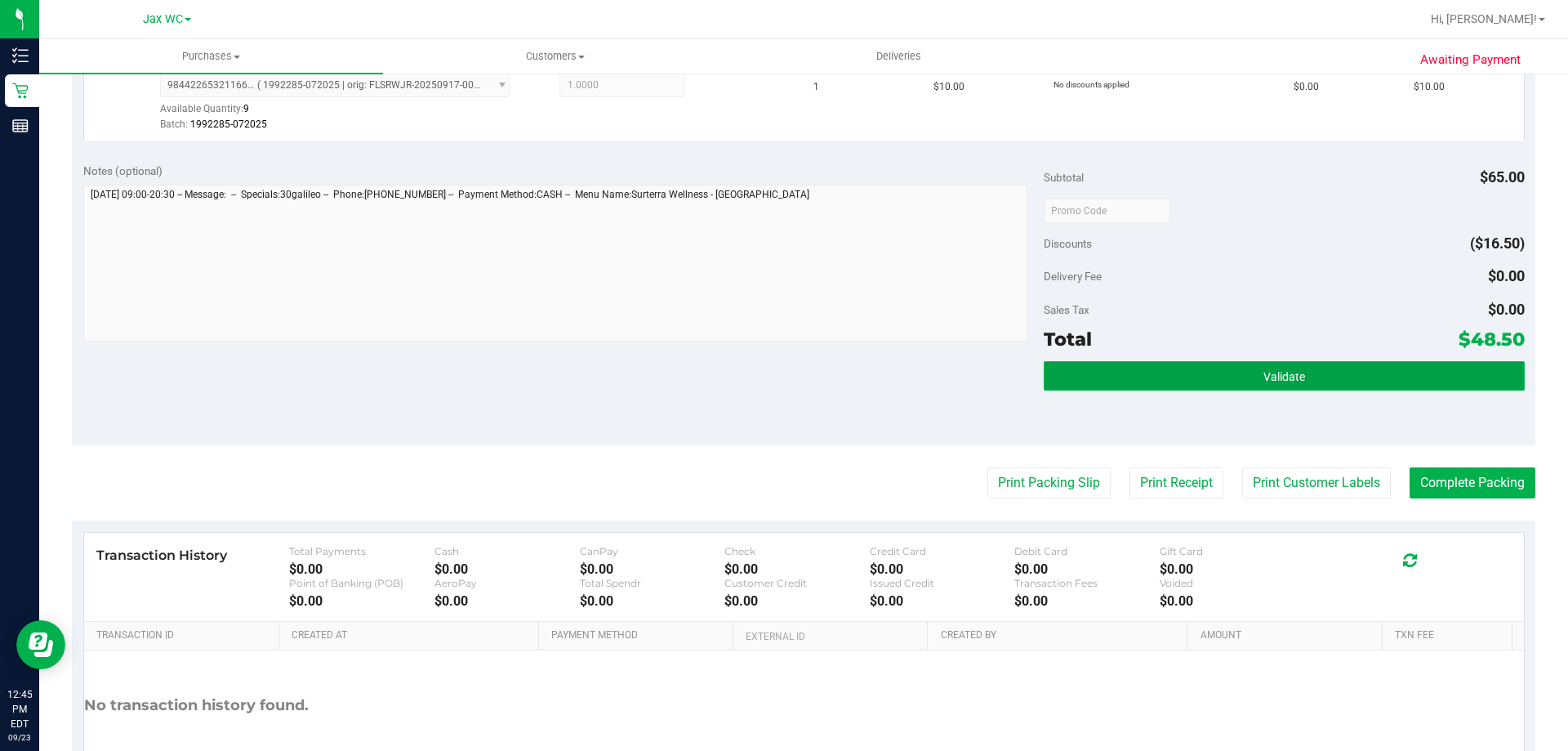
click at [1155, 361] on button "Validate" at bounding box center [1284, 376] width 480 height 30
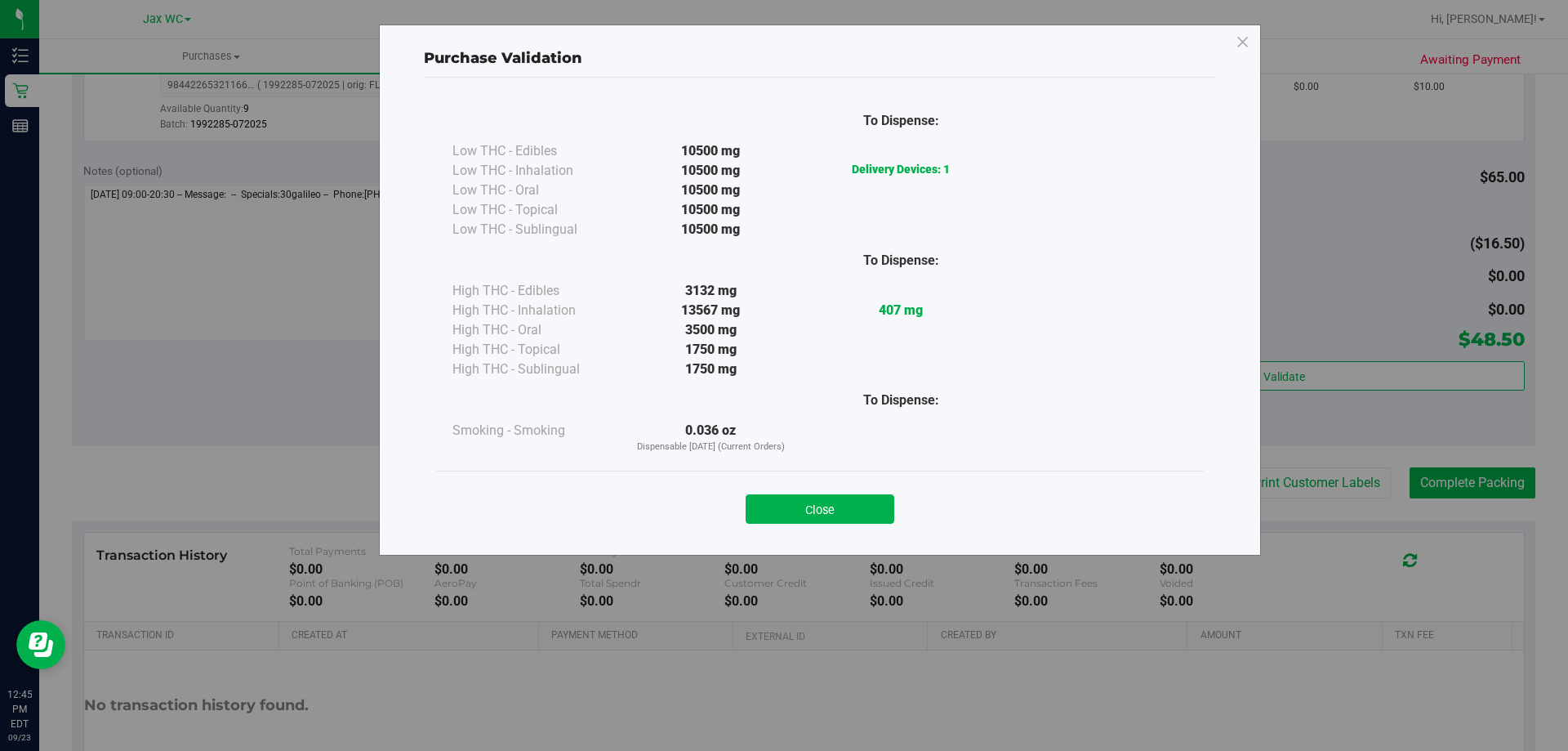
drag, startPoint x: 788, startPoint y: 556, endPoint x: 797, endPoint y: 529, distance: 28.5
click at [789, 554] on div "Purchase Validation To Dispense: Low THC - Edibles 10500 mg" at bounding box center [790, 375] width 1580 height 751
click at [797, 529] on div "Close" at bounding box center [820, 503] width 768 height 66
click at [802, 518] on button "Close" at bounding box center [820, 509] width 149 height 30
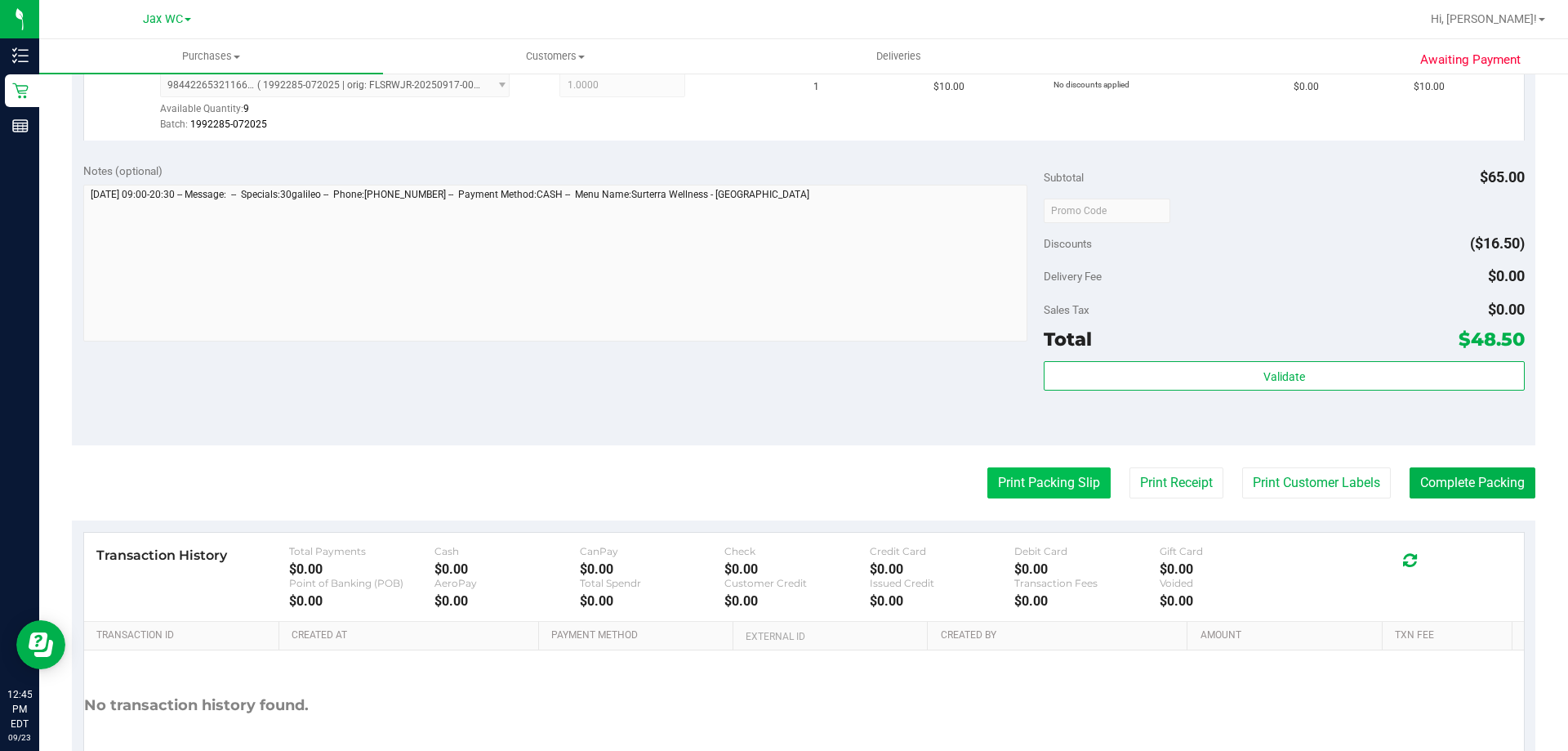
click at [1040, 488] on button "Print Packing Slip" at bounding box center [1049, 482] width 124 height 31
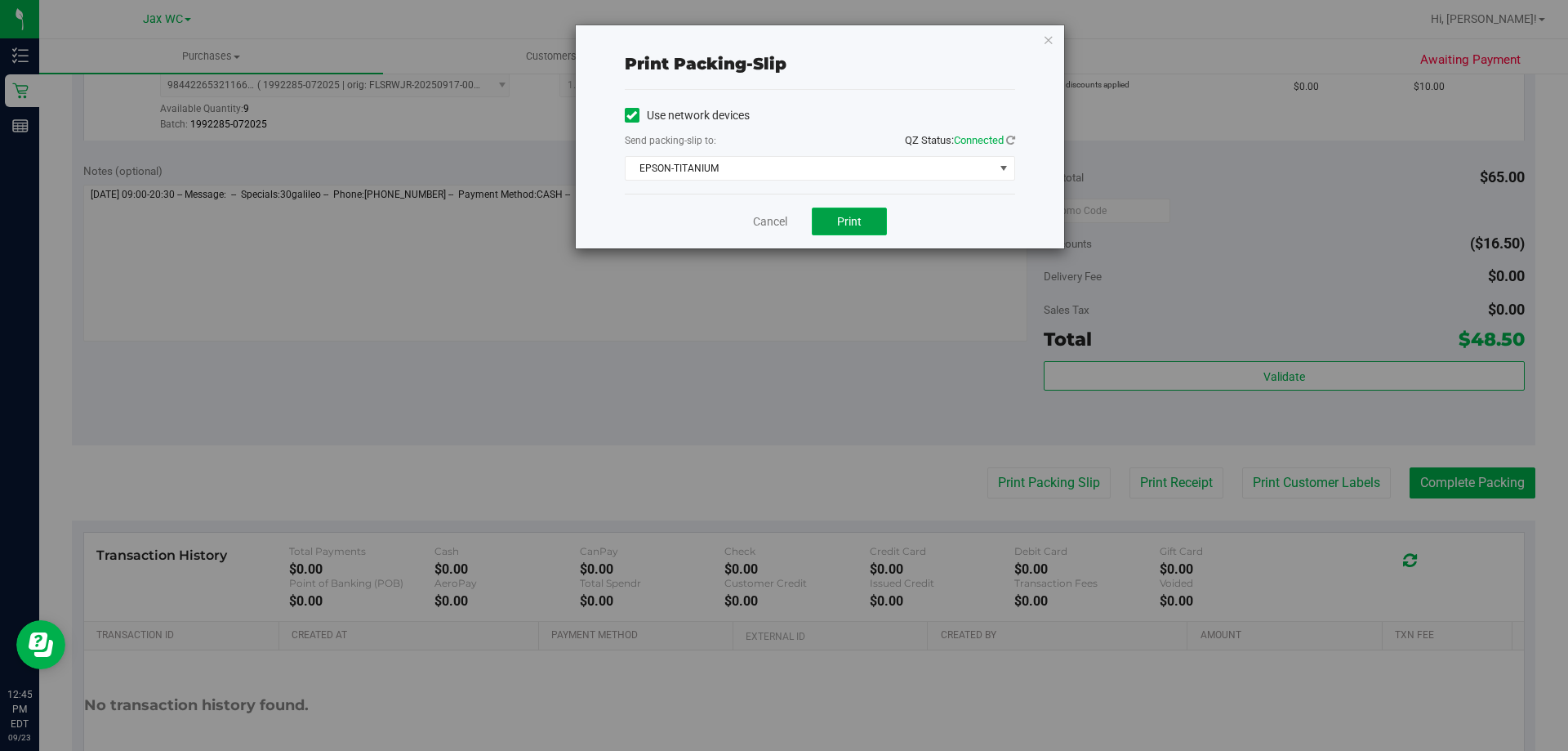
click at [849, 233] on button "Print" at bounding box center [849, 222] width 75 height 28
click at [1040, 46] on div "Print packing-slip Use network devices Send packing-slip to: QZ Status: Connect…" at bounding box center [819, 137] width 488 height 223
click at [1043, 44] on icon "button" at bounding box center [1048, 39] width 11 height 19
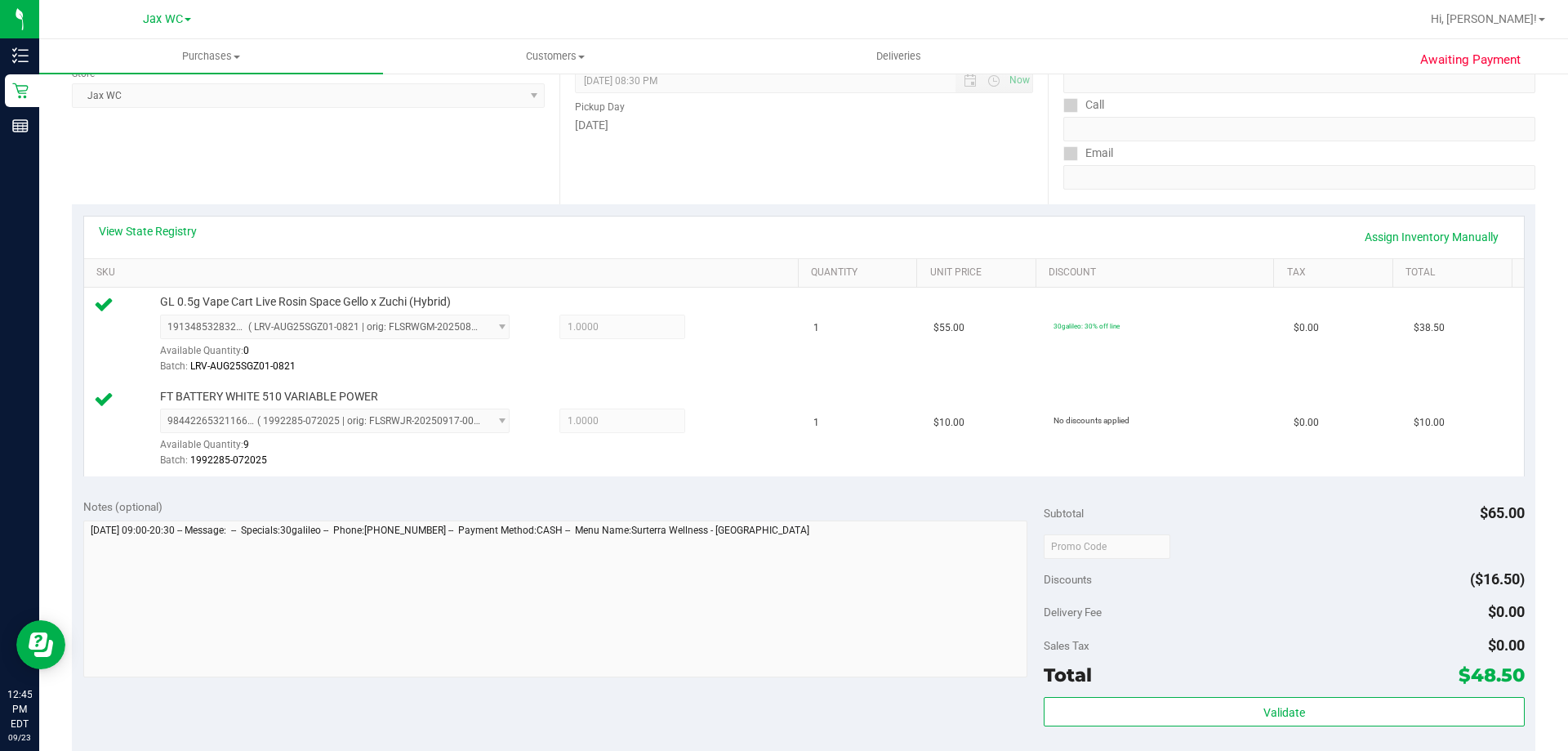
scroll to position [327, 0]
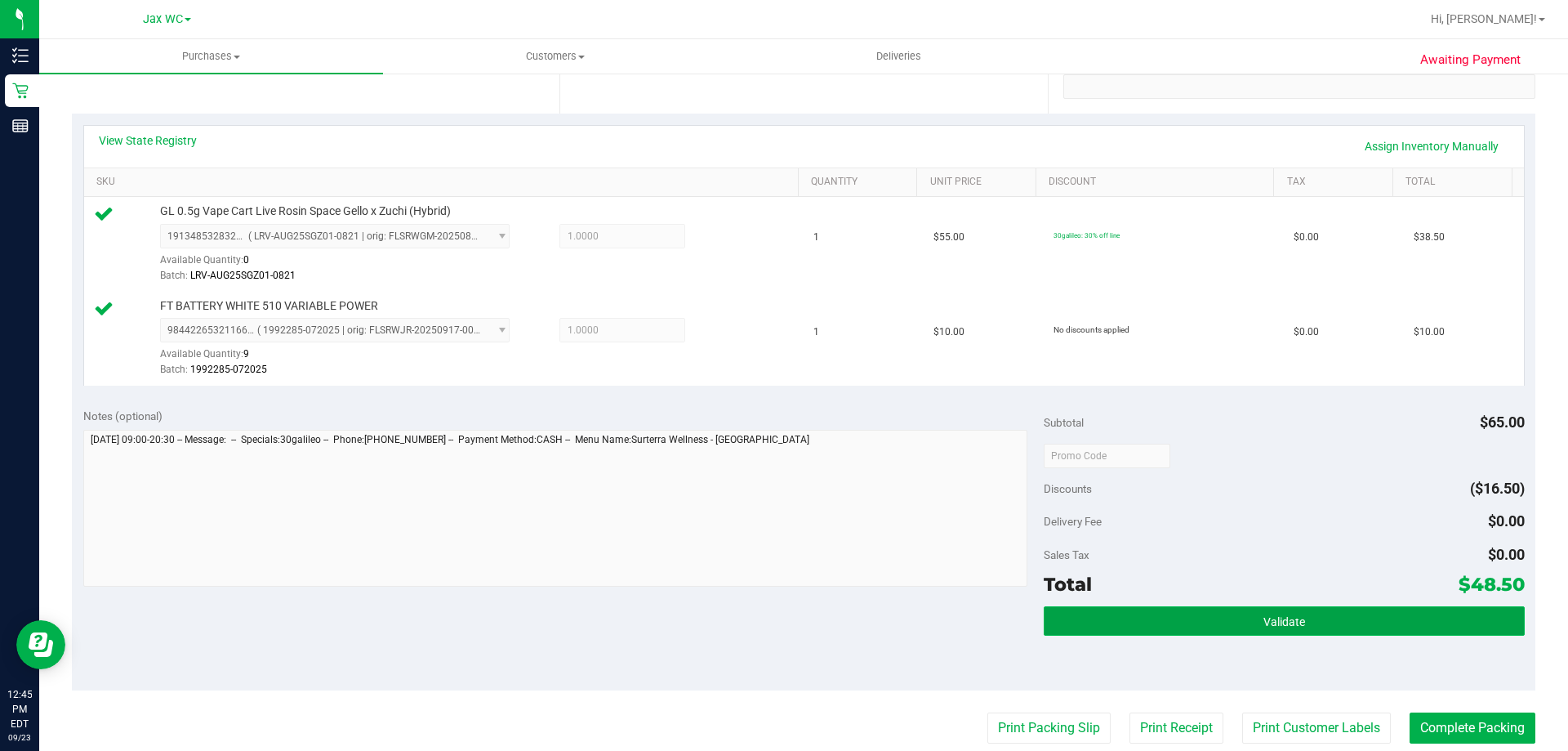
click at [1232, 625] on button "Validate" at bounding box center [1284, 621] width 480 height 30
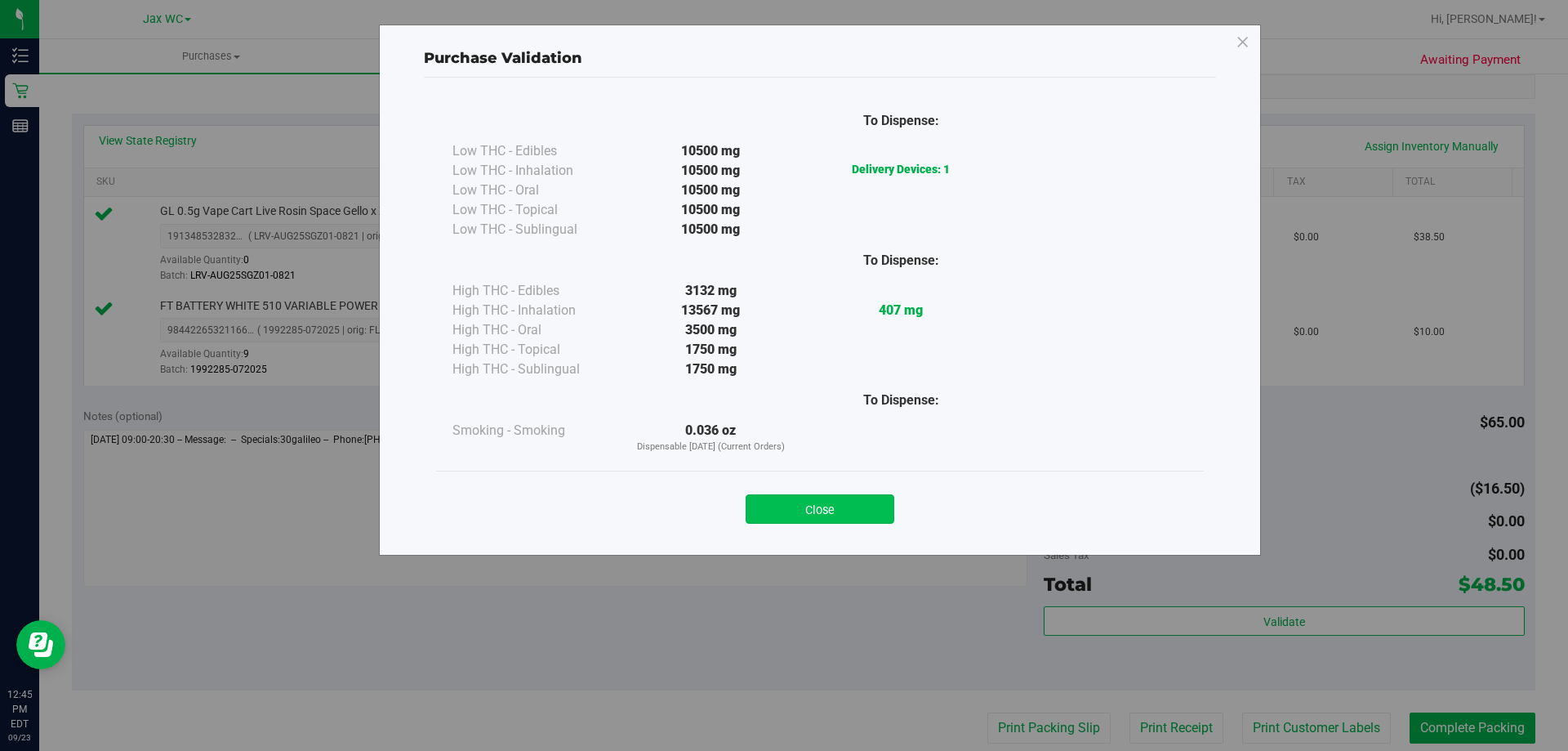
click at [785, 522] on button "Close" at bounding box center [820, 509] width 149 height 30
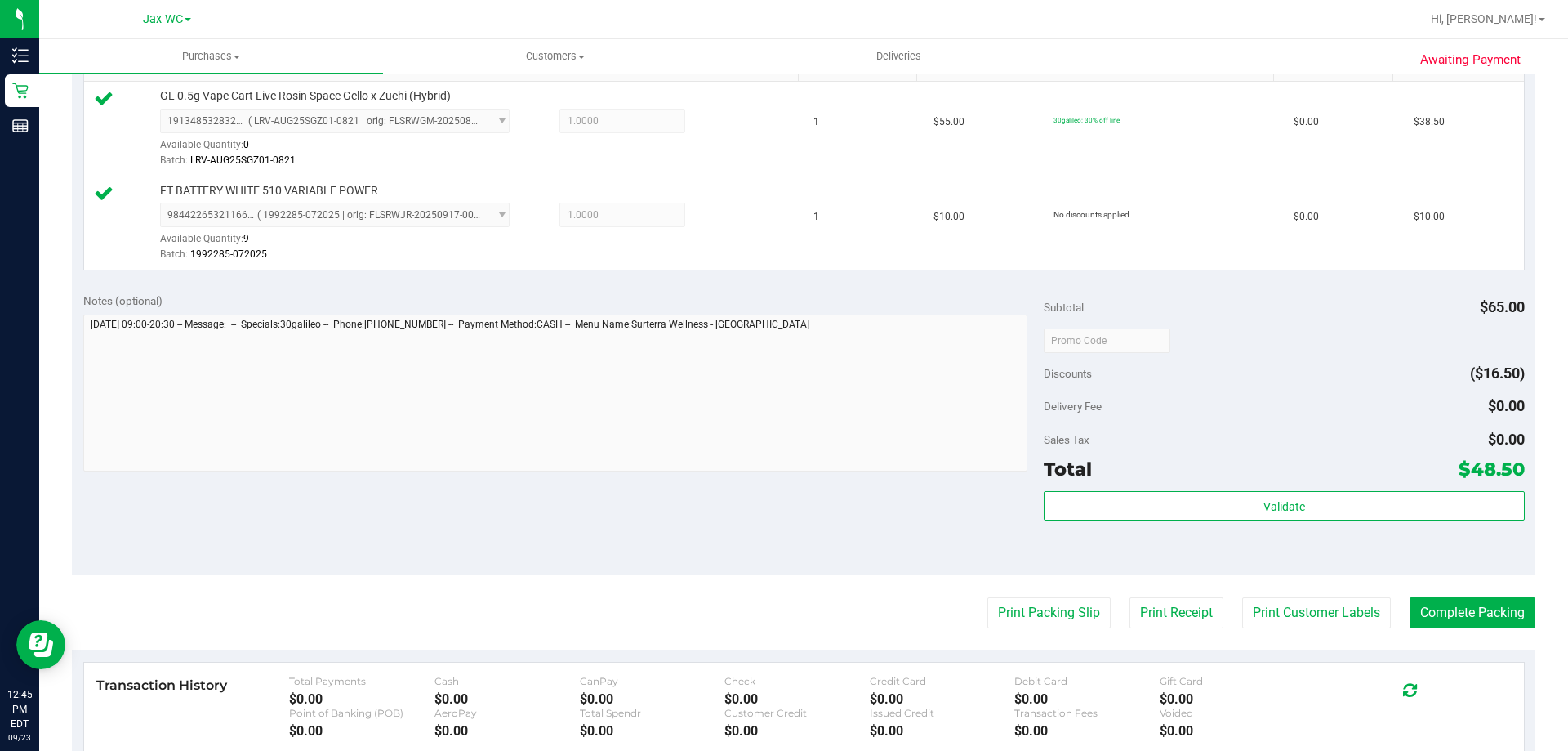
scroll to position [571, 0]
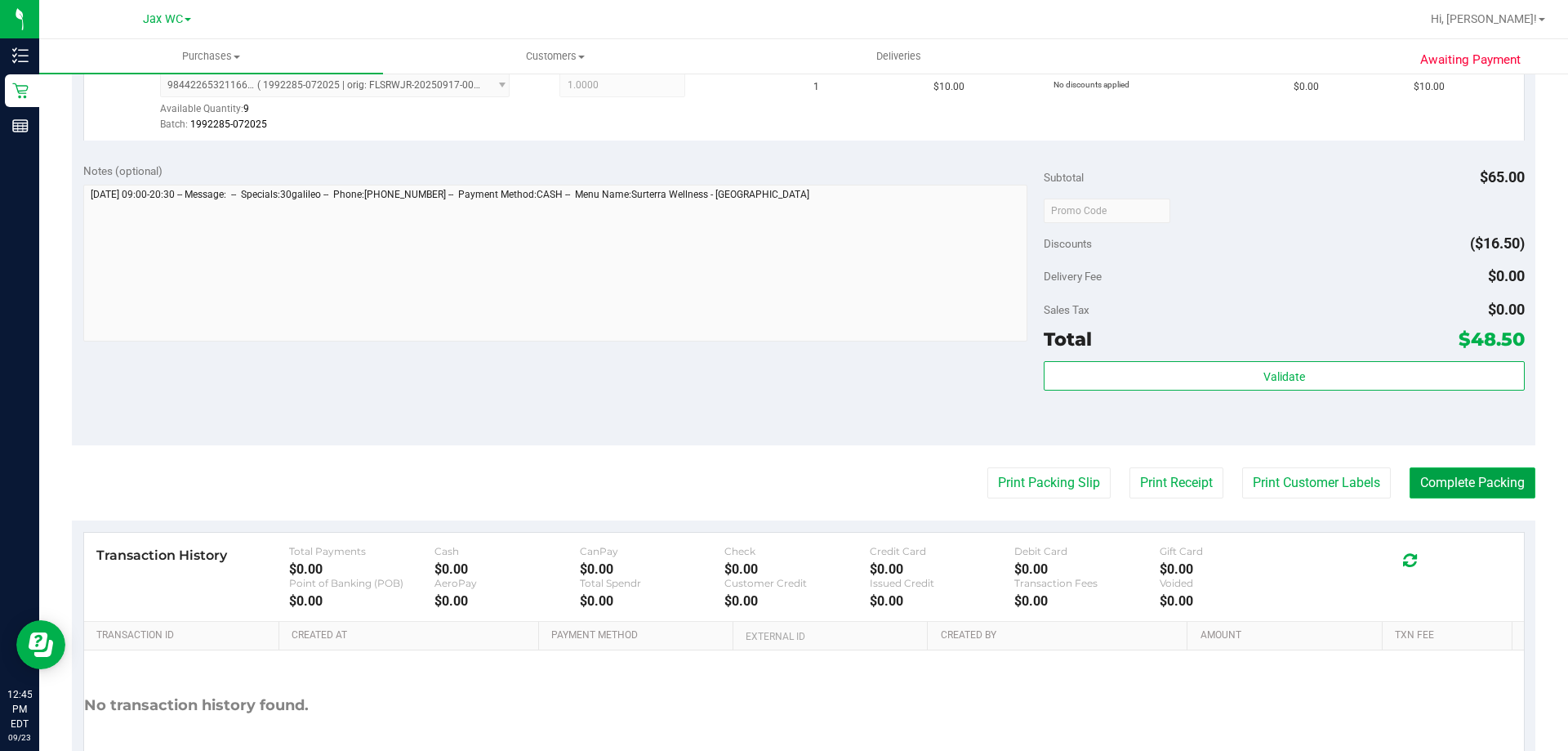
click at [1469, 486] on button "Complete Packing" at bounding box center [1473, 482] width 126 height 31
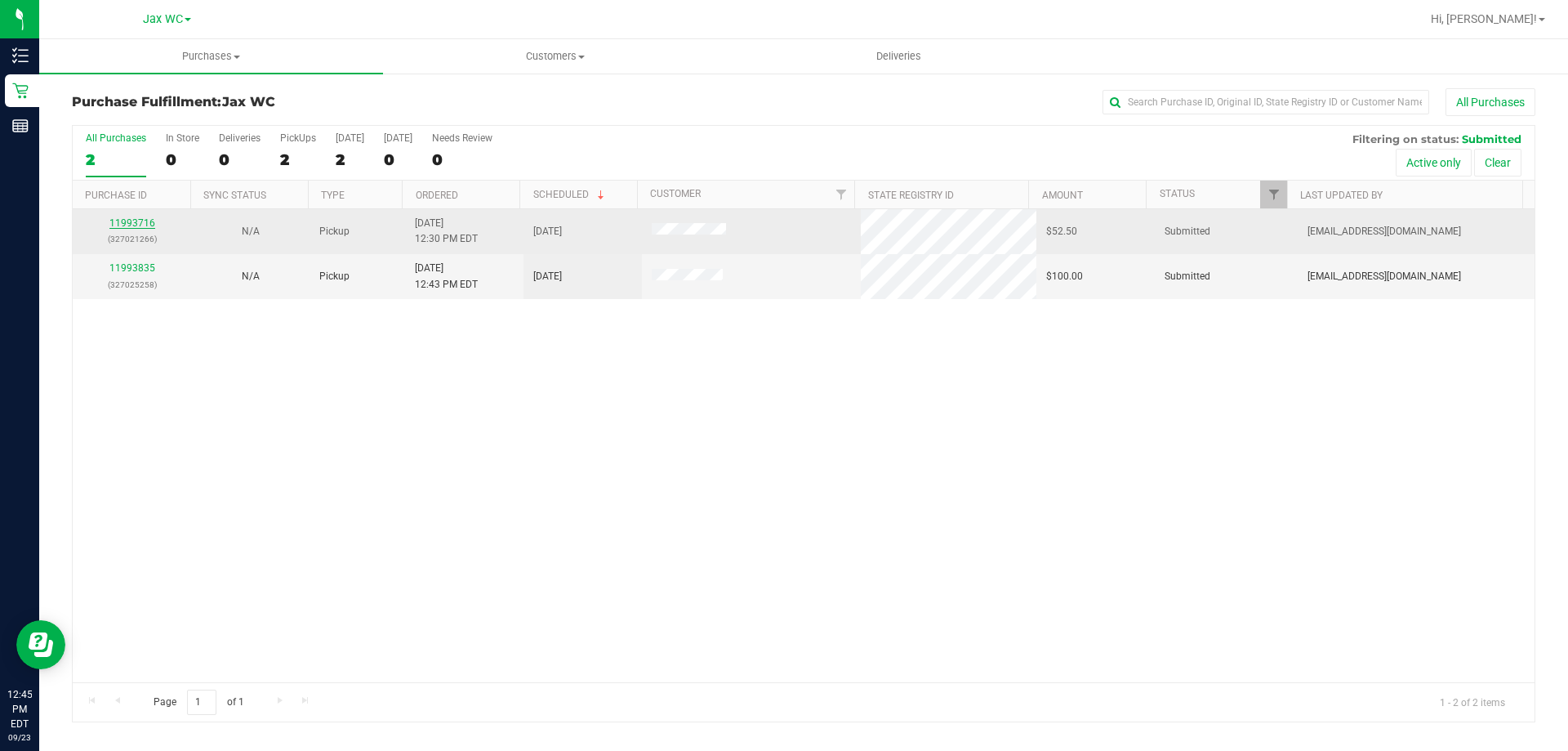
click at [118, 223] on link "11993716" at bounding box center [132, 223] width 46 height 11
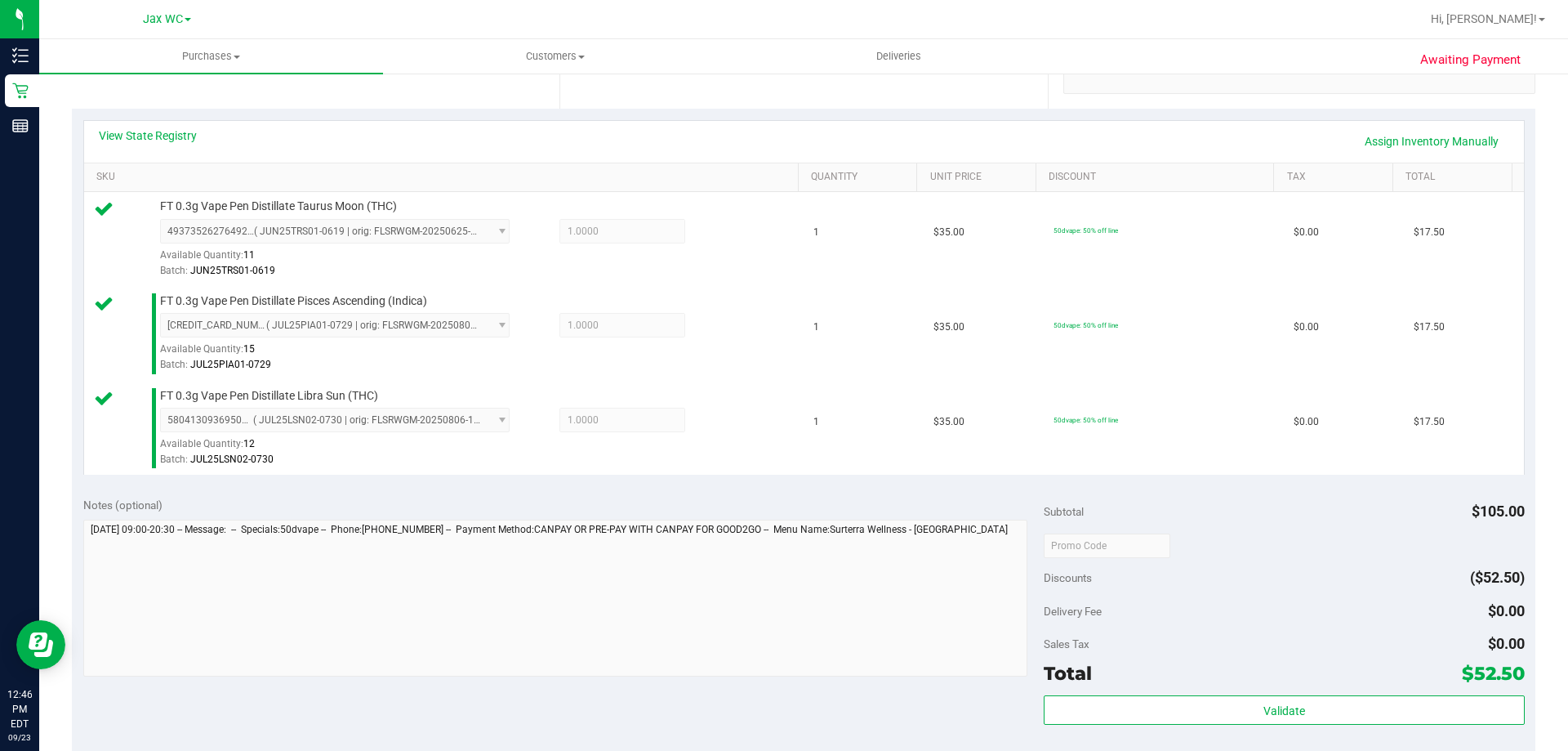
scroll to position [654, 0]
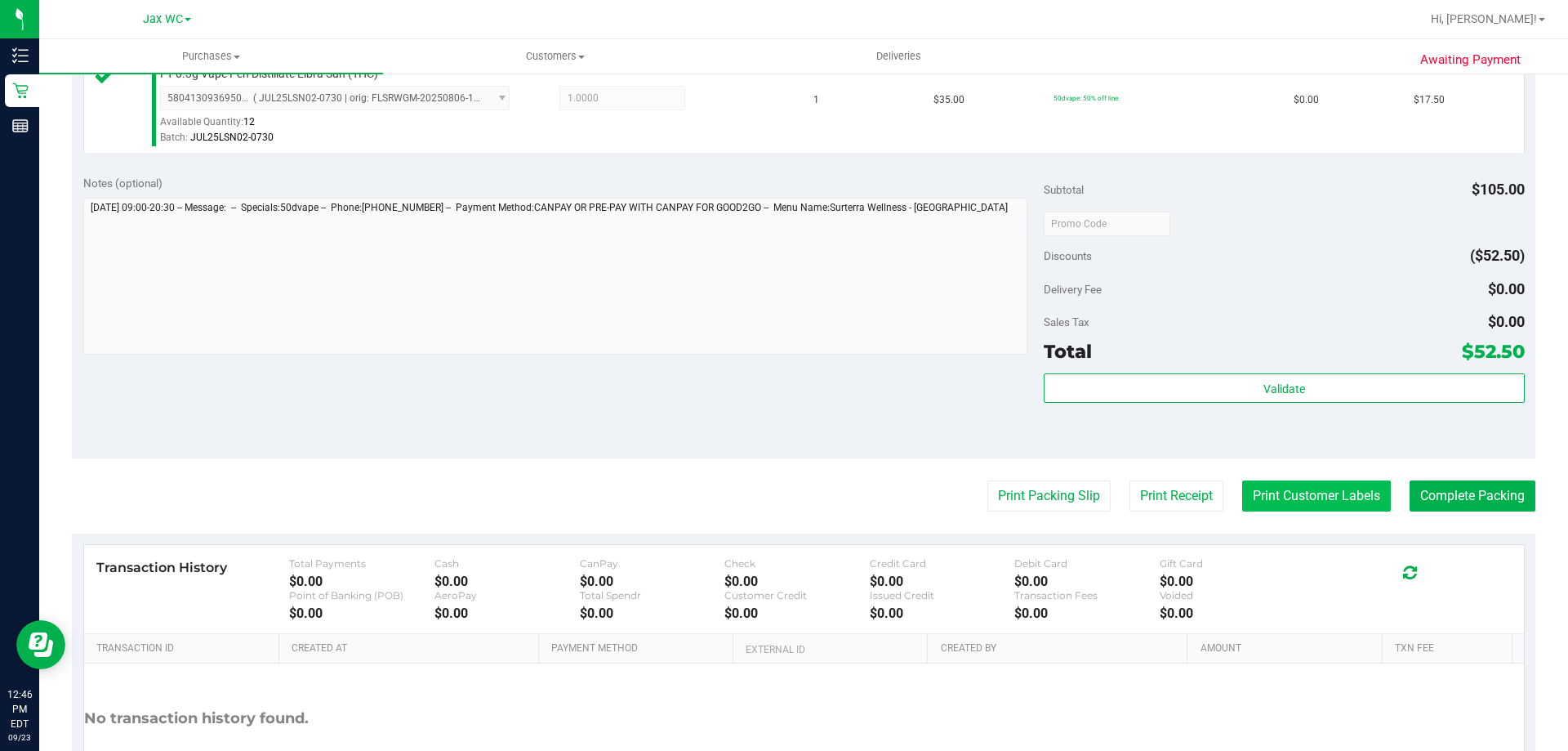
click at [1331, 508] on button "Print Customer Labels" at bounding box center [1317, 495] width 149 height 31
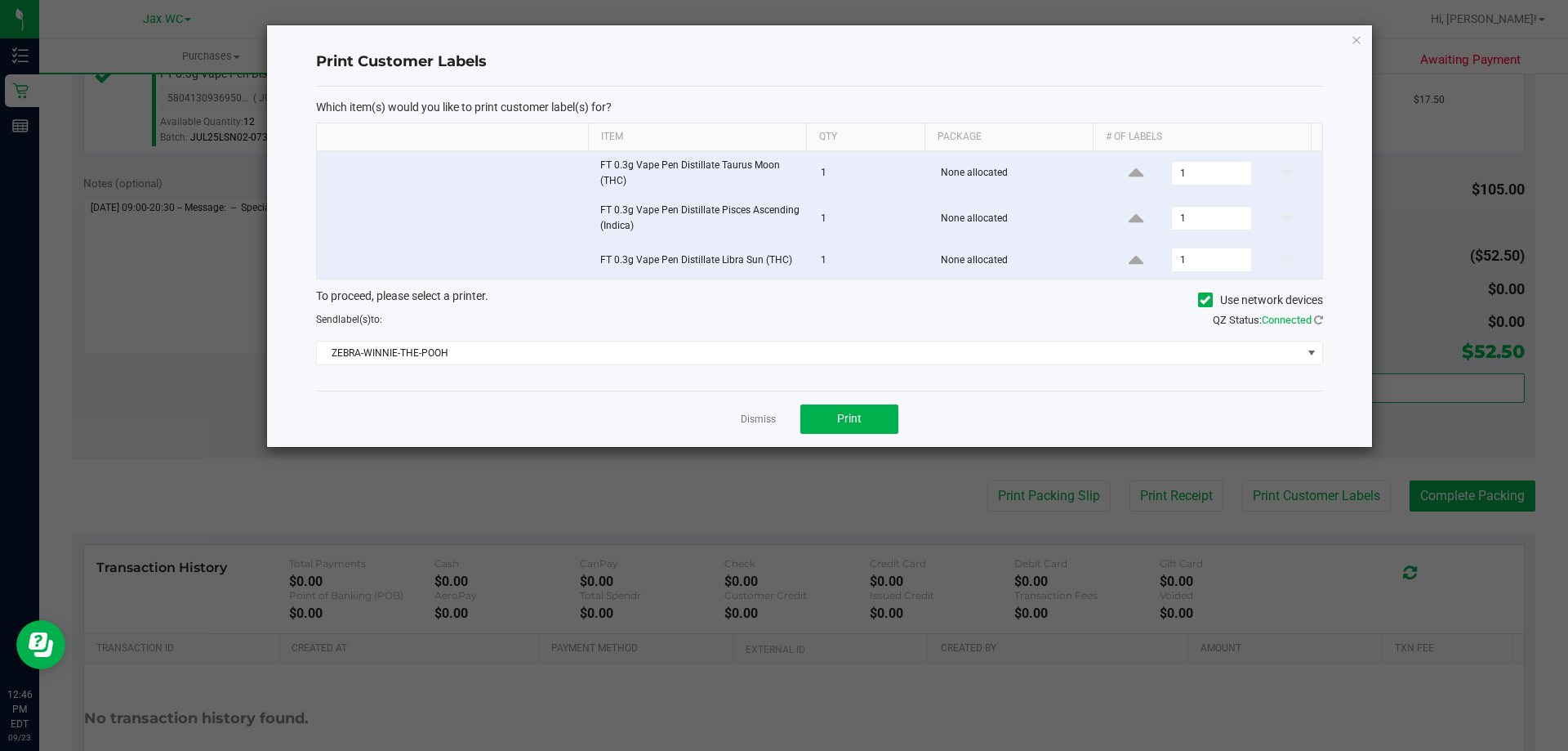
click at [910, 414] on div "Dismiss Print" at bounding box center [819, 419] width 1007 height 56
click at [898, 422] on button "Print" at bounding box center [849, 419] width 98 height 30
click at [1359, 39] on icon "button" at bounding box center [1357, 39] width 11 height 19
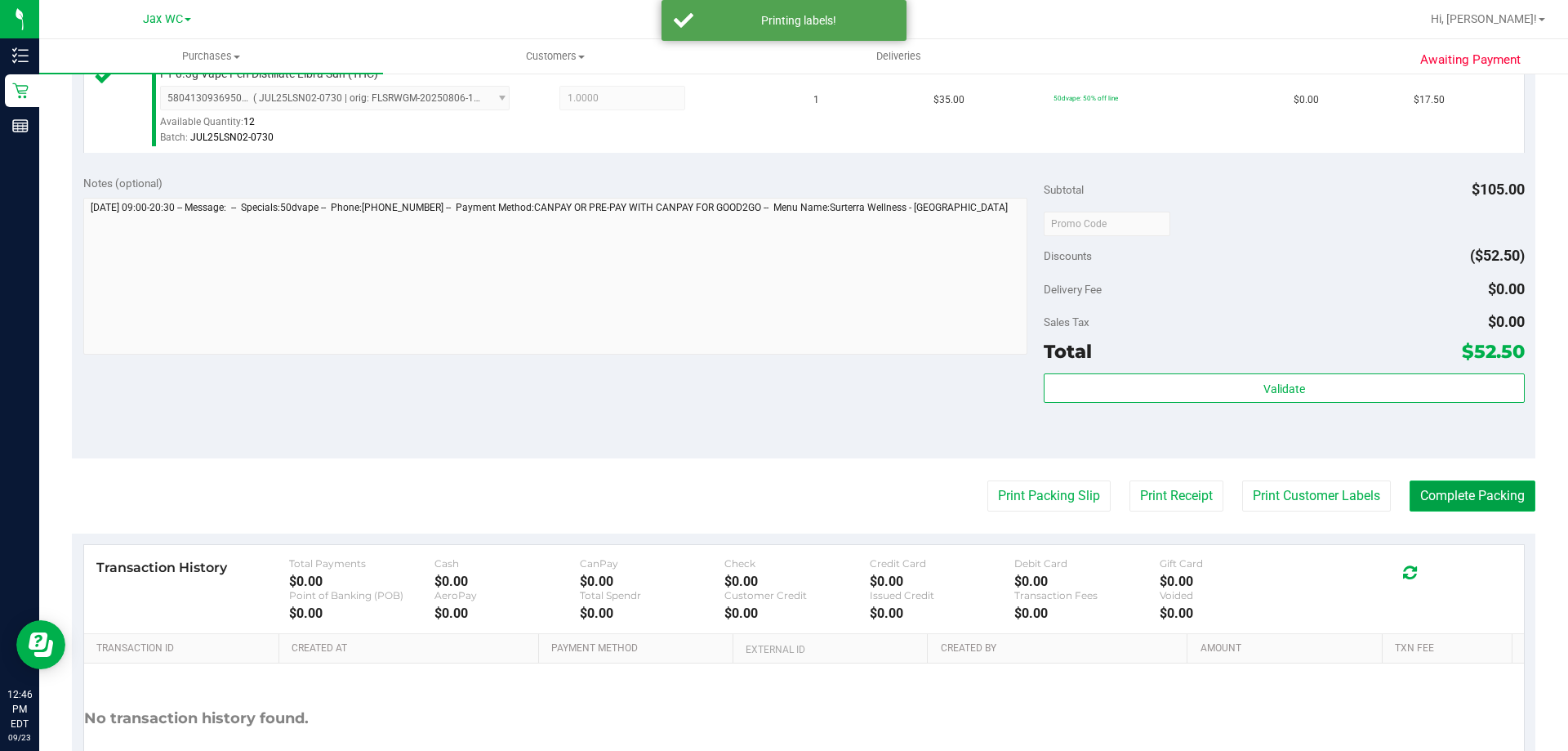
click at [1478, 489] on button "Complete Packing" at bounding box center [1473, 495] width 126 height 31
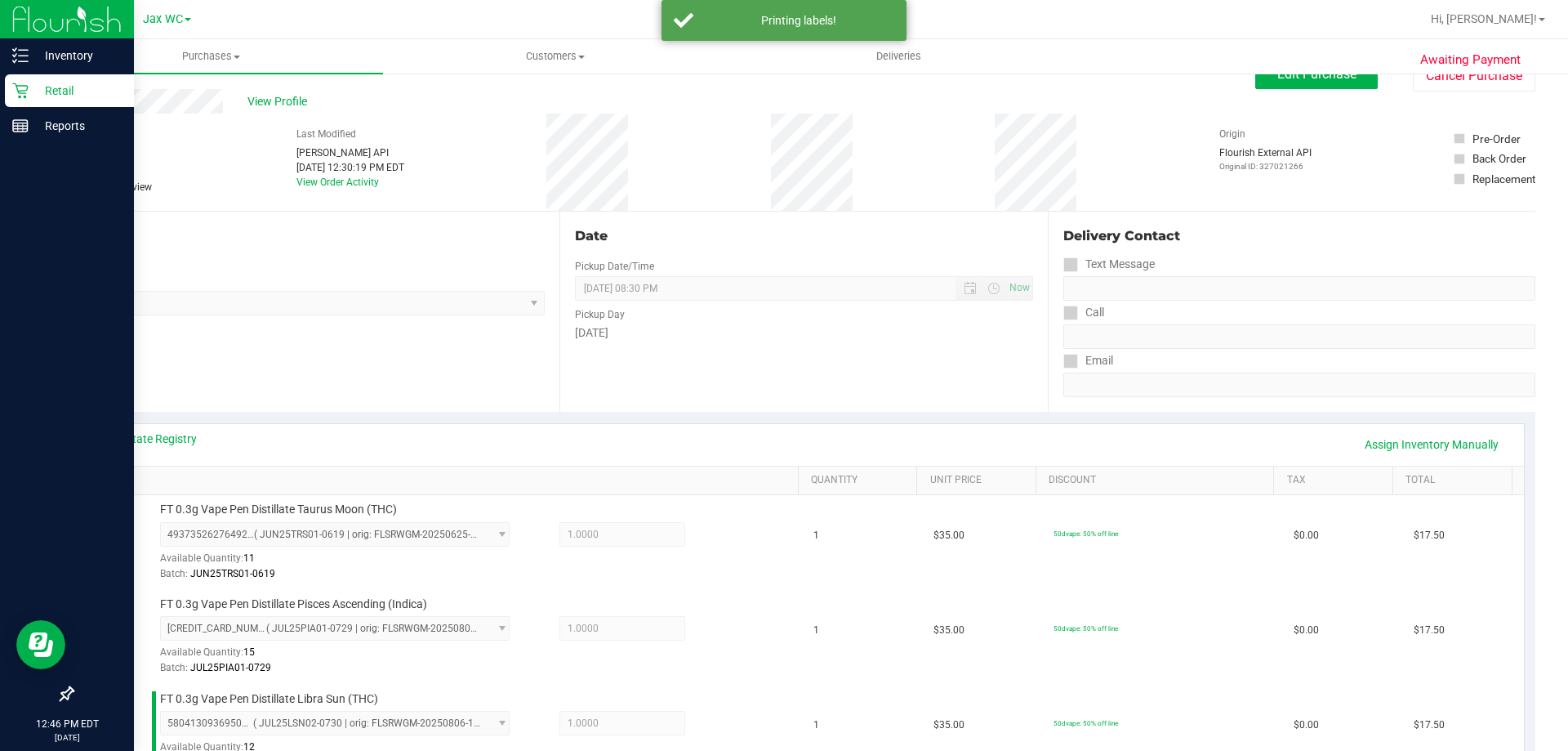
scroll to position [0, 0]
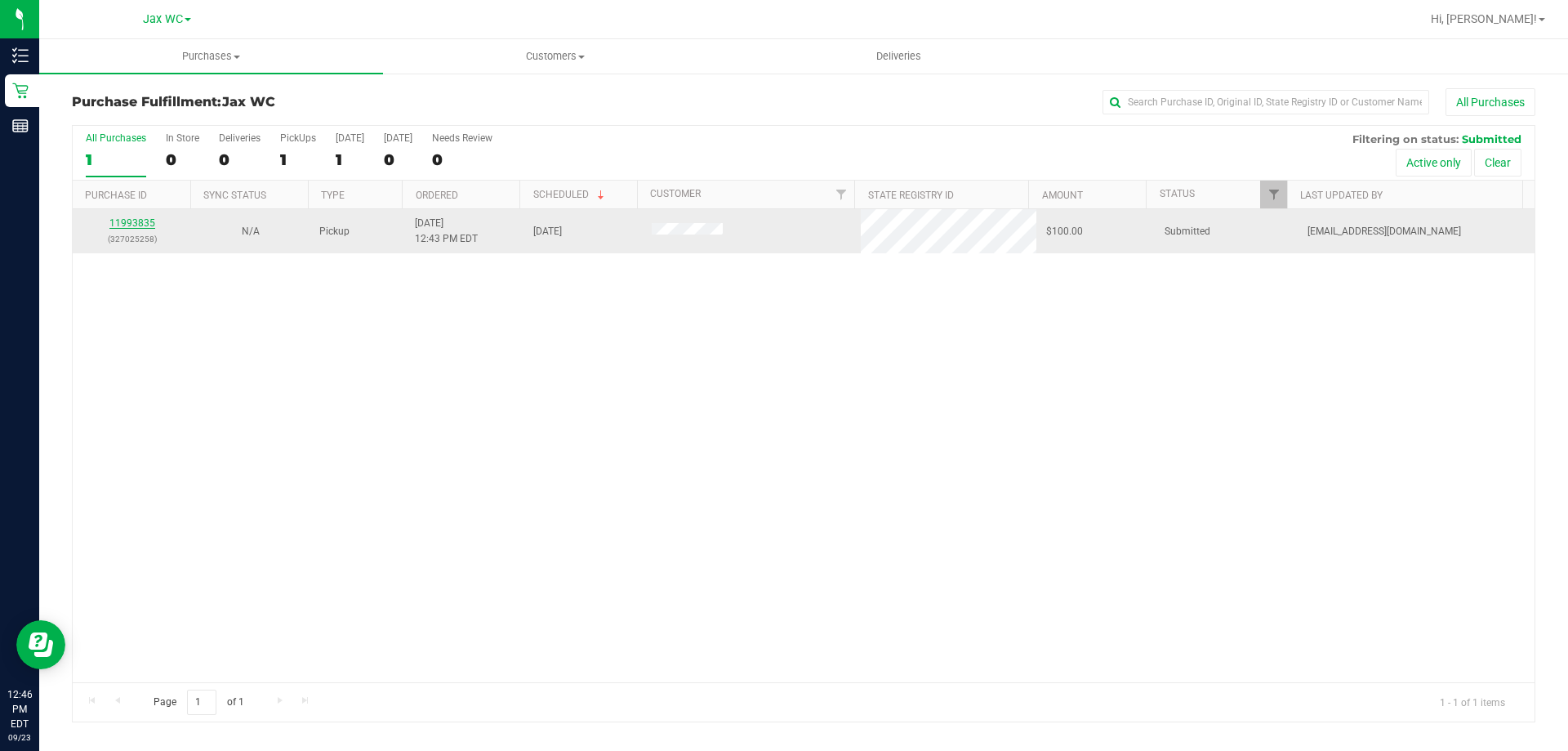
click at [127, 223] on link "11993835" at bounding box center [132, 223] width 46 height 11
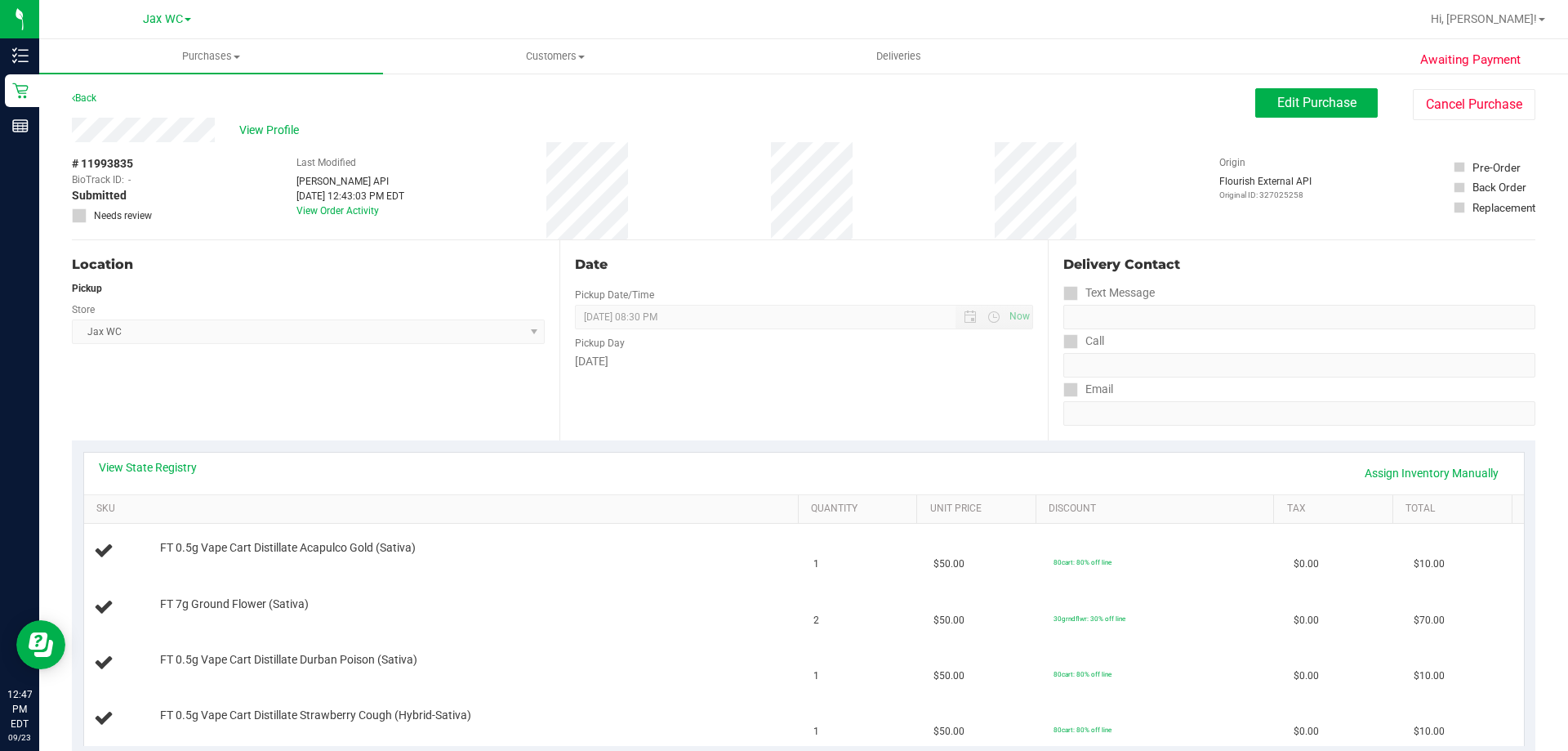
scroll to position [245, 0]
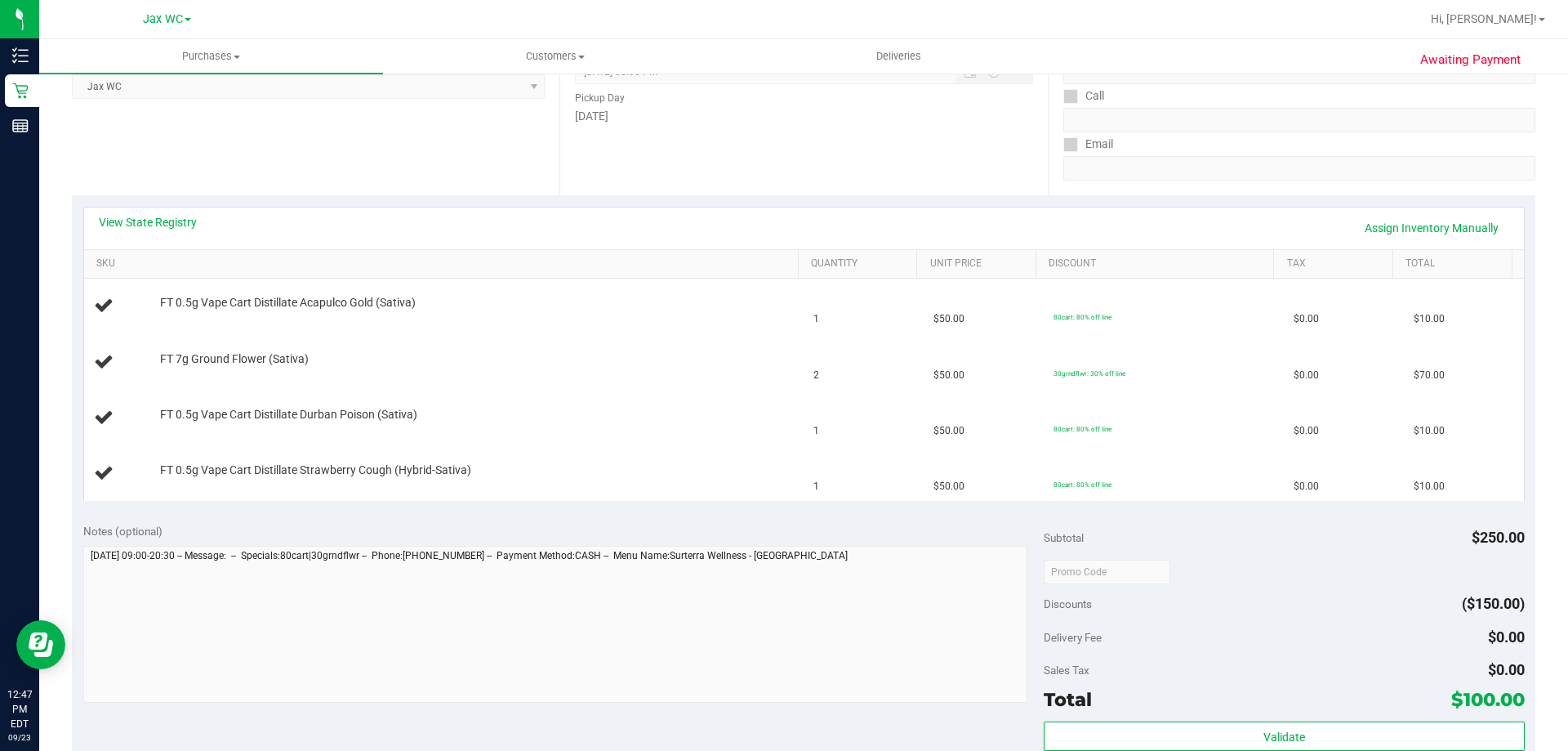
click at [156, 209] on div "View State Registry Assign Inventory Manually" at bounding box center [804, 229] width 1440 height 42
click at [159, 225] on link "View State Registry" at bounding box center [148, 222] width 98 height 17
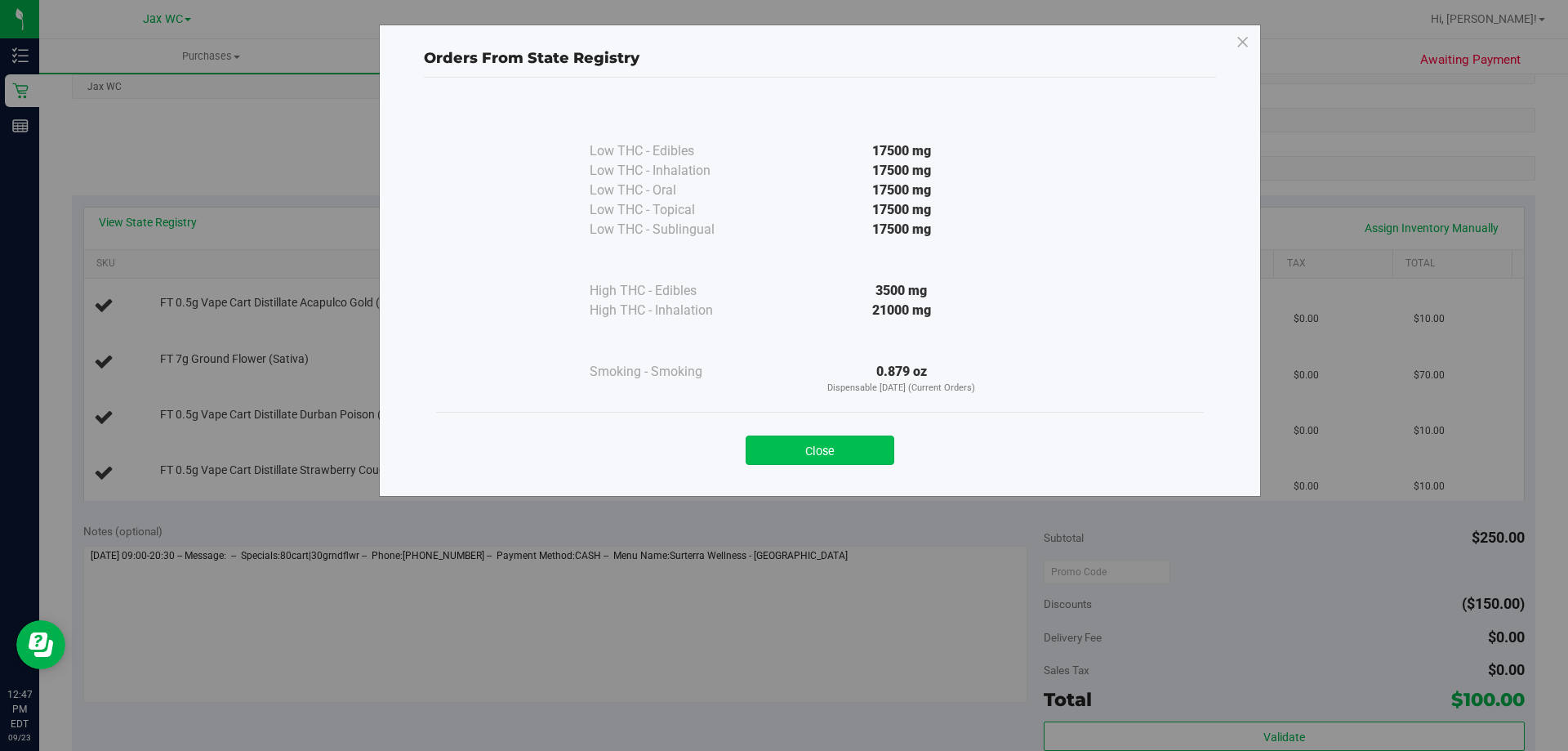
click at [844, 446] on button "Close" at bounding box center [820, 450] width 149 height 30
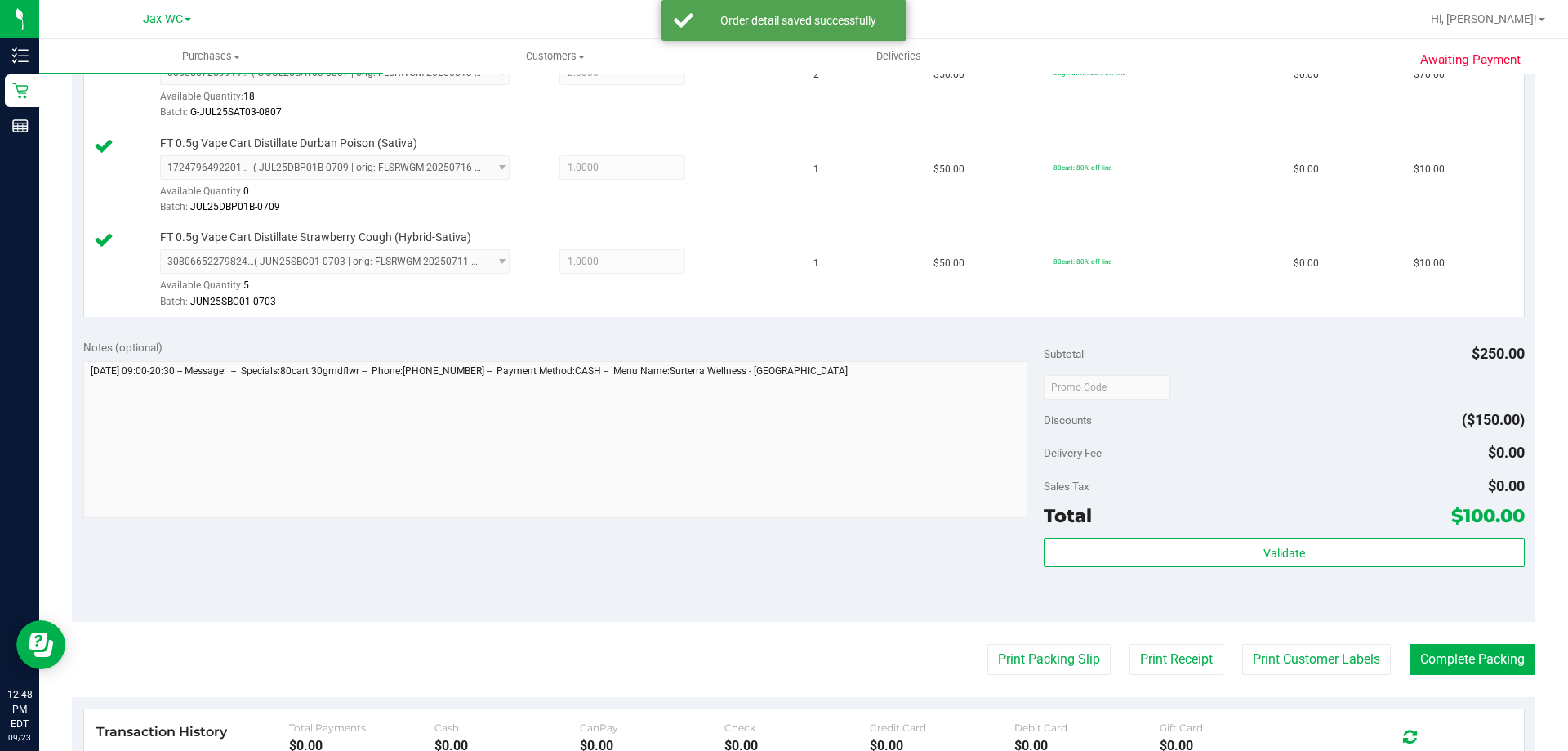
scroll to position [735, 0]
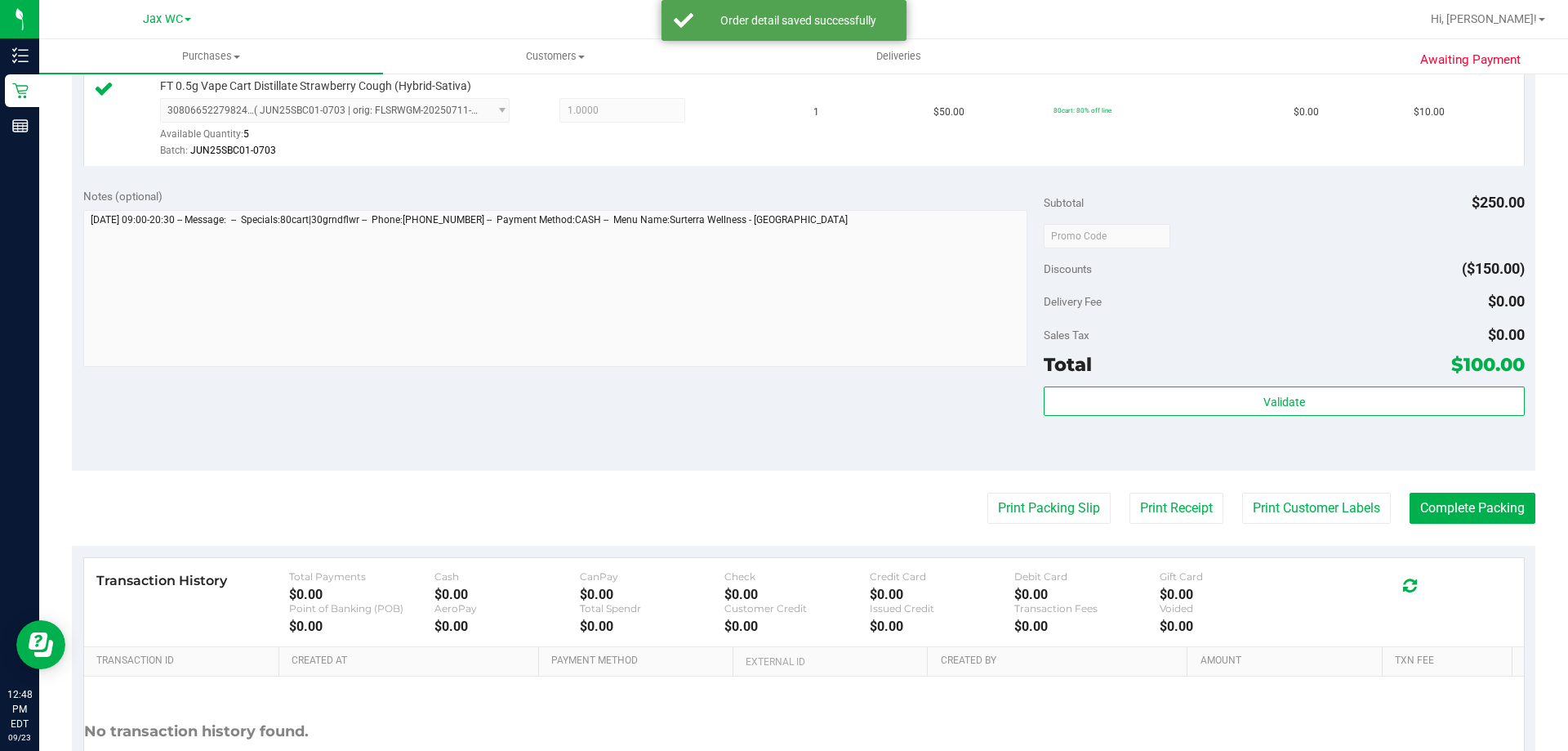
click at [1280, 424] on div "Validate" at bounding box center [1284, 423] width 480 height 74
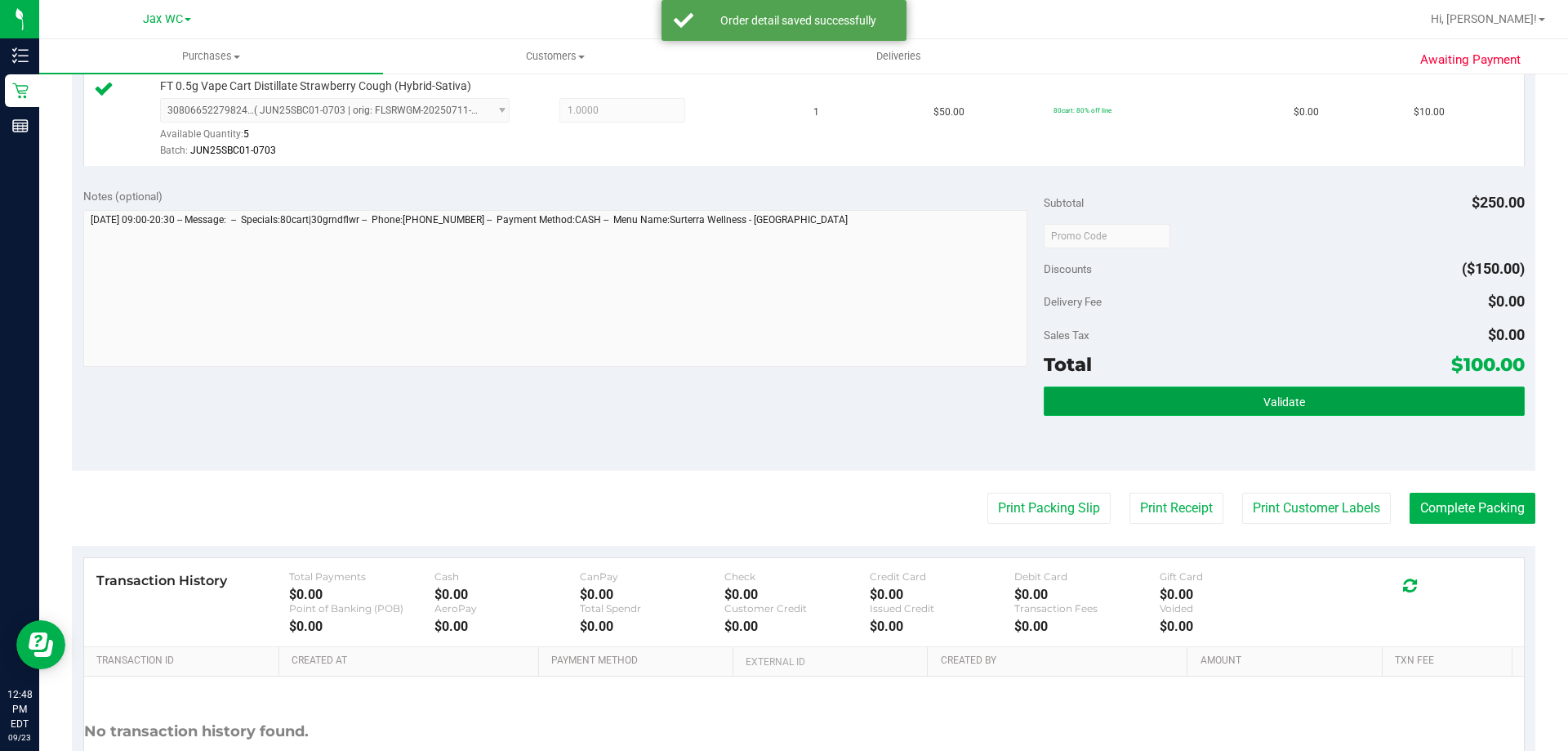
click at [1279, 402] on span "Validate" at bounding box center [1285, 401] width 42 height 13
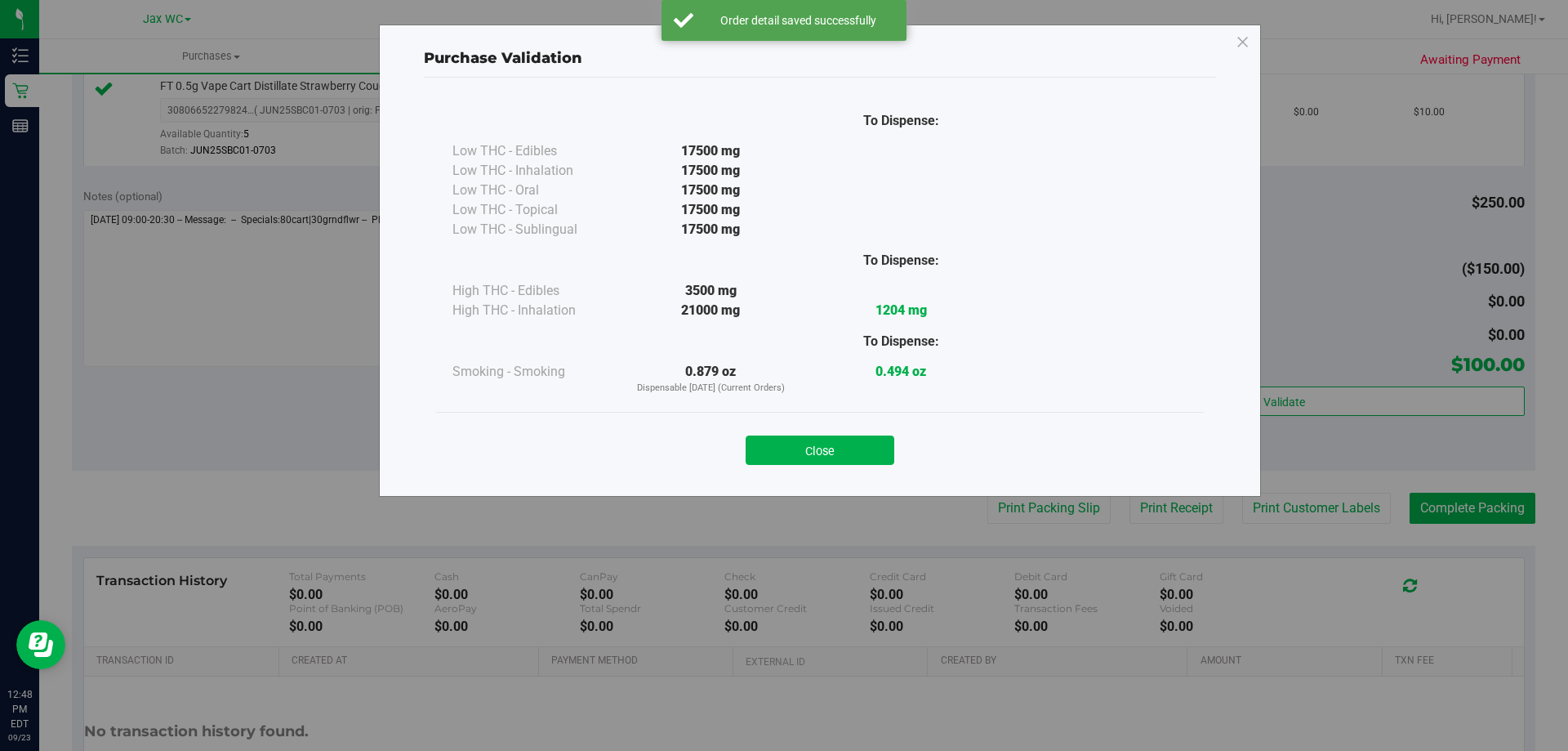
click at [906, 457] on div "Close" at bounding box center [820, 445] width 743 height 41
click at [879, 453] on button "Close" at bounding box center [820, 450] width 149 height 30
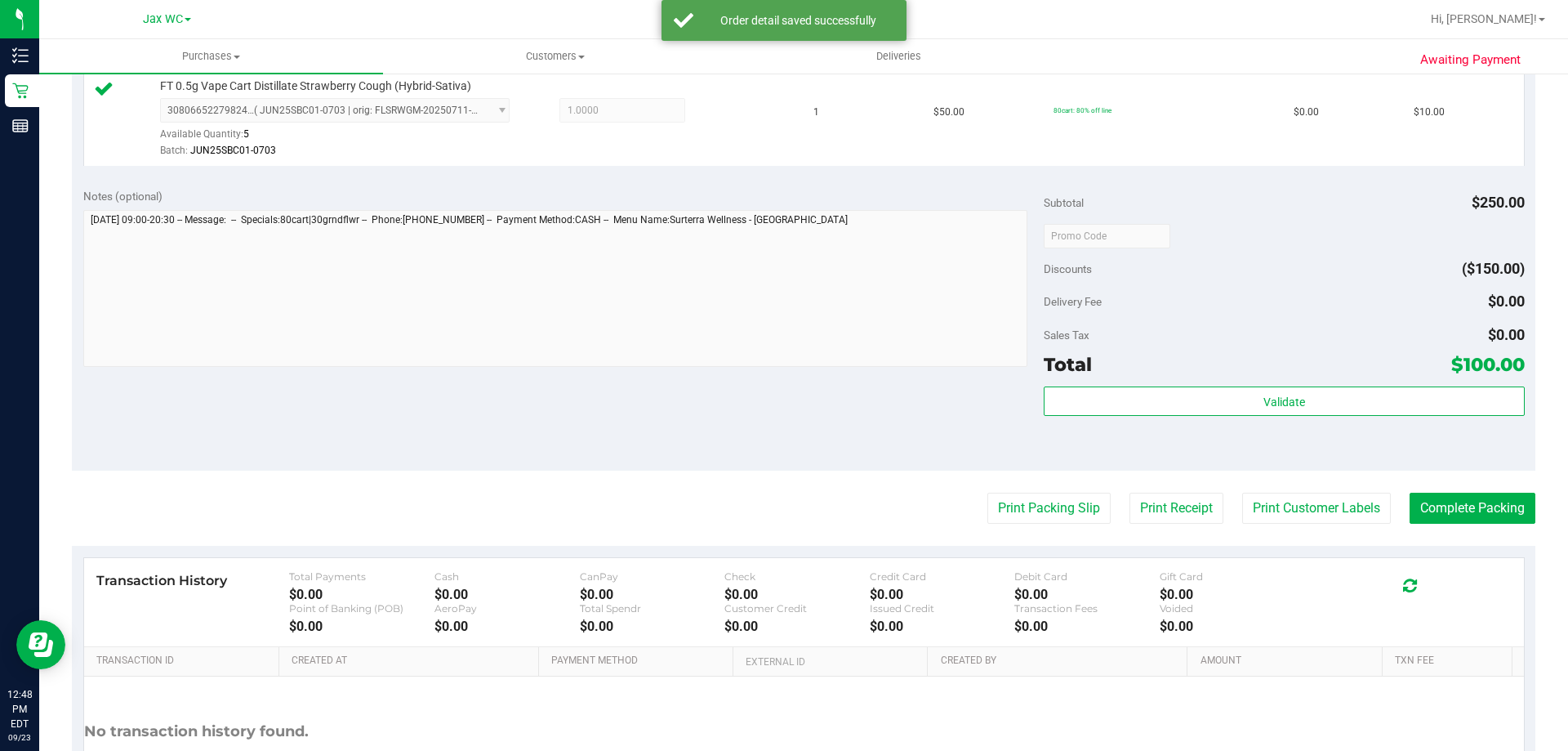
click at [975, 492] on purchase-details "Back Edit Purchase Cancel Purchase View Profile # 11993835 BioTrack ID: - Submi…" at bounding box center [804, 102] width 1464 height 1498
click at [1004, 499] on button "Print Packing Slip" at bounding box center [1049, 507] width 124 height 31
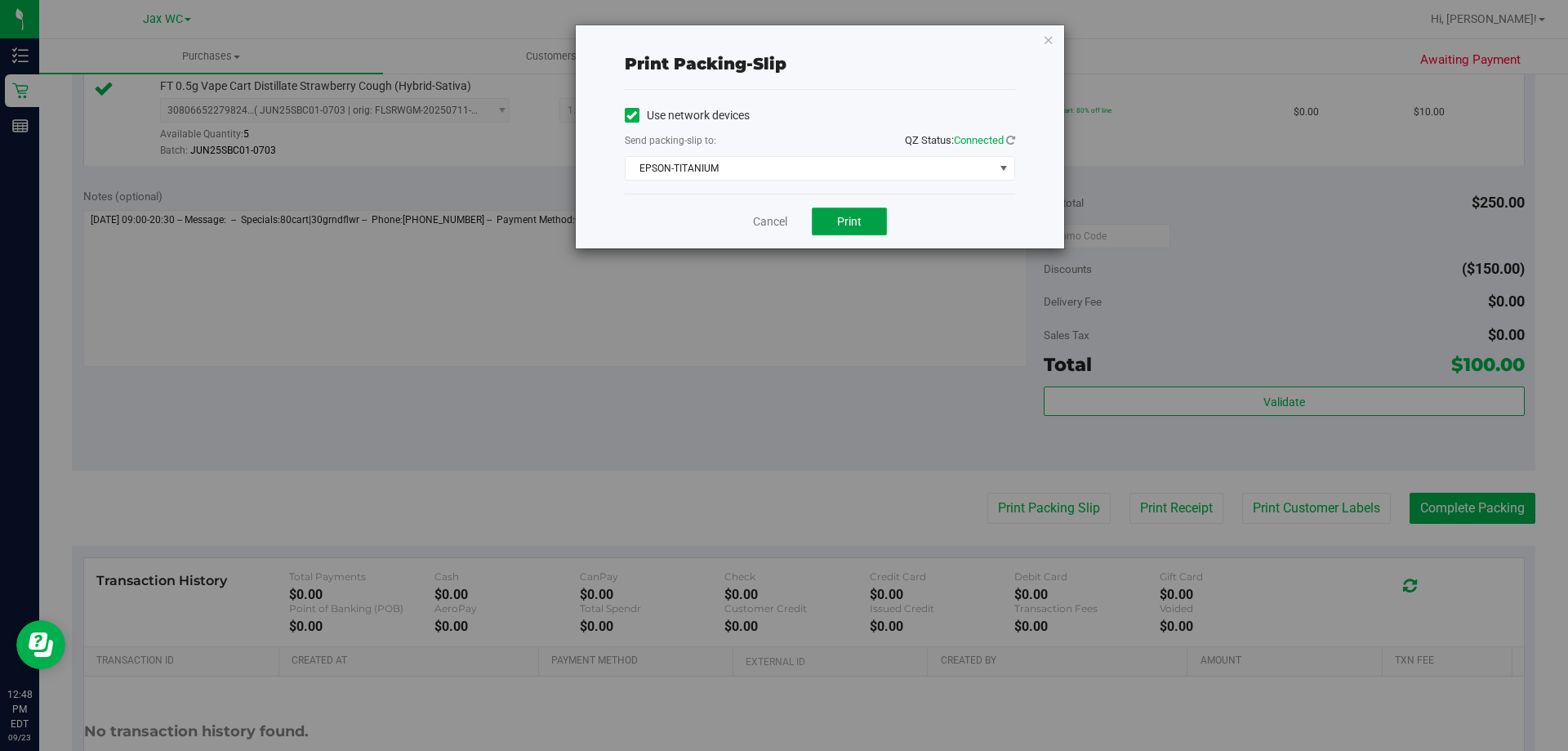
click at [835, 210] on button "Print" at bounding box center [849, 222] width 75 height 28
click at [1039, 42] on div "Print packing-slip Use network devices Send packing-slip to: QZ Status: Connect…" at bounding box center [819, 137] width 488 height 223
click at [1044, 41] on icon "button" at bounding box center [1048, 39] width 11 height 19
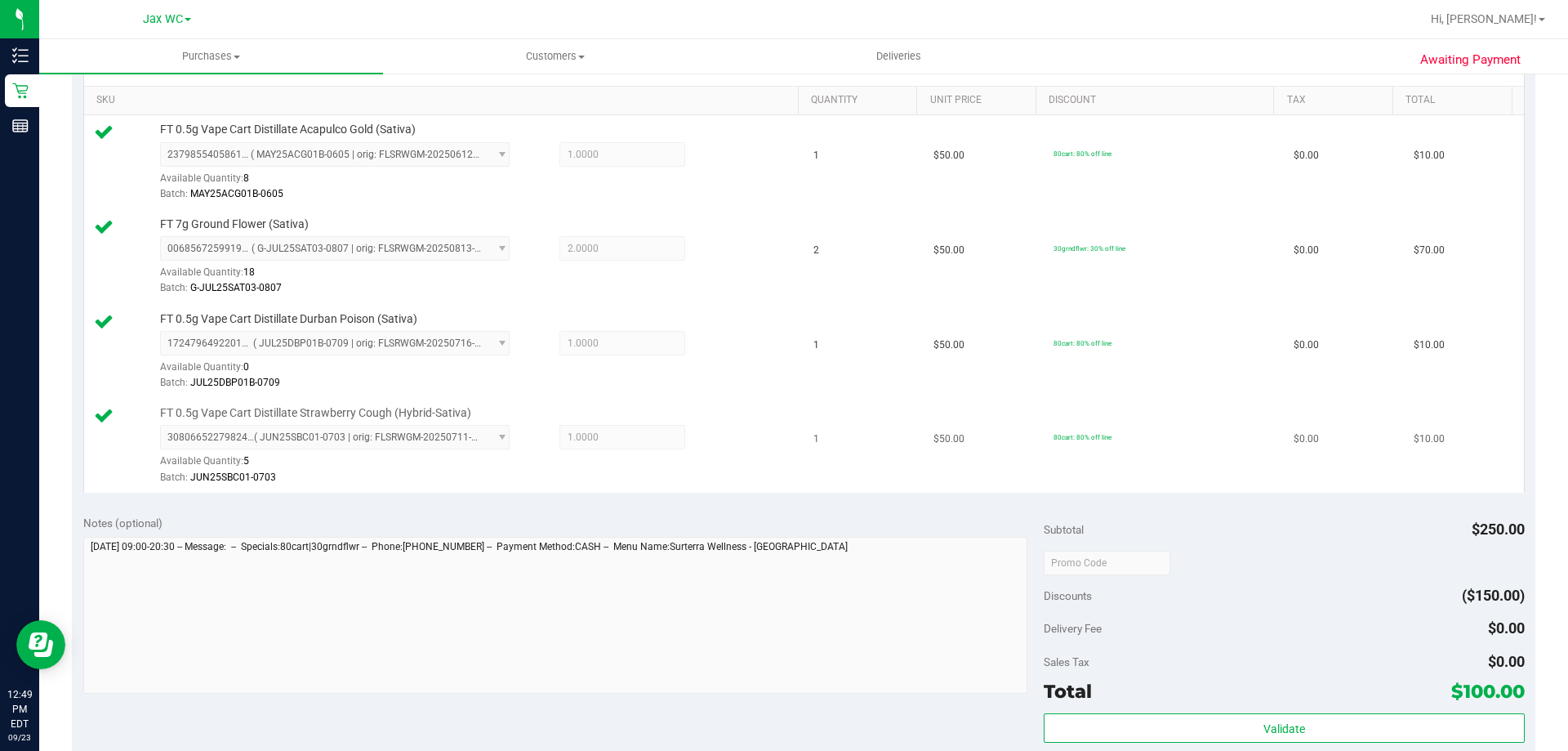
scroll to position [490, 0]
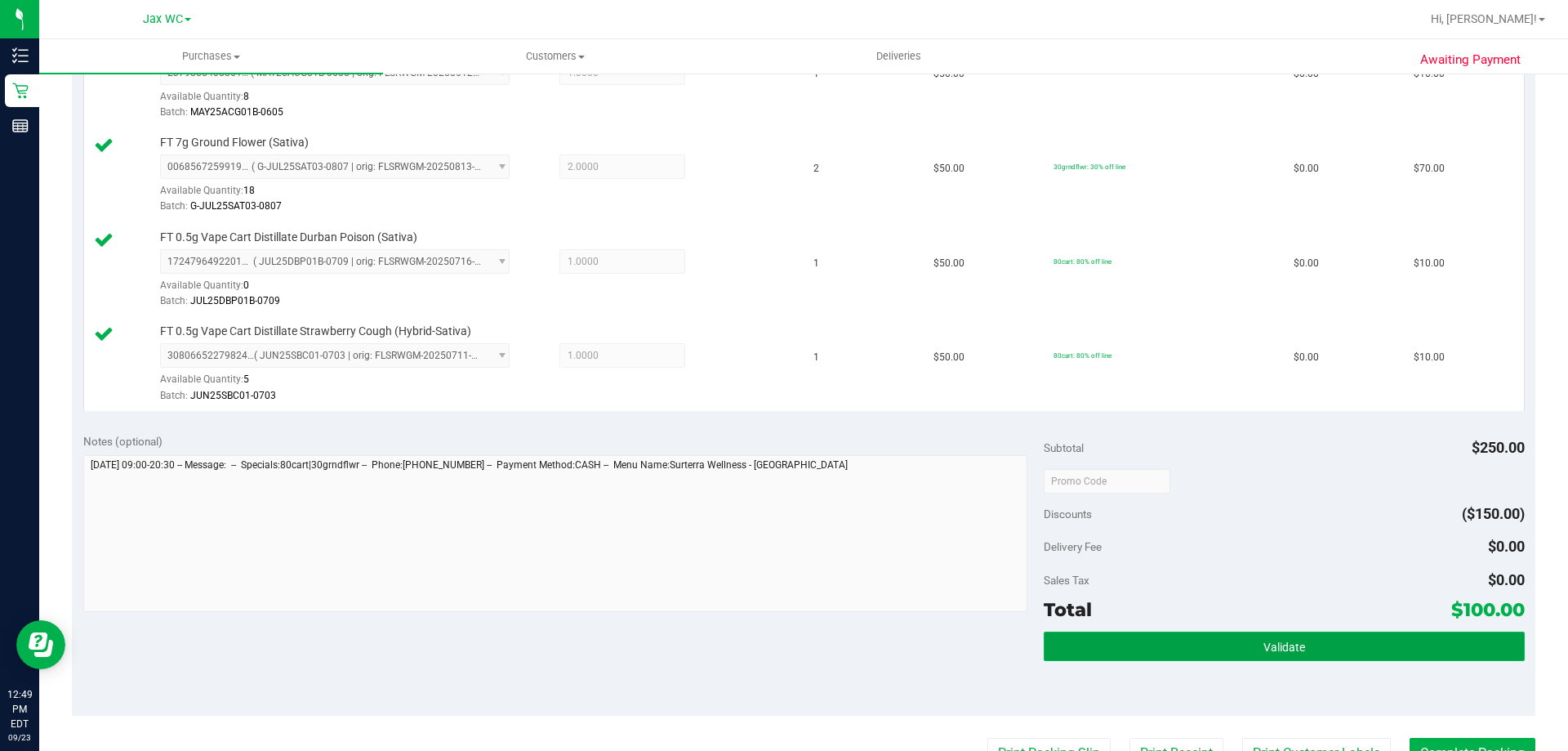
click at [1265, 650] on span "Validate" at bounding box center [1285, 647] width 42 height 13
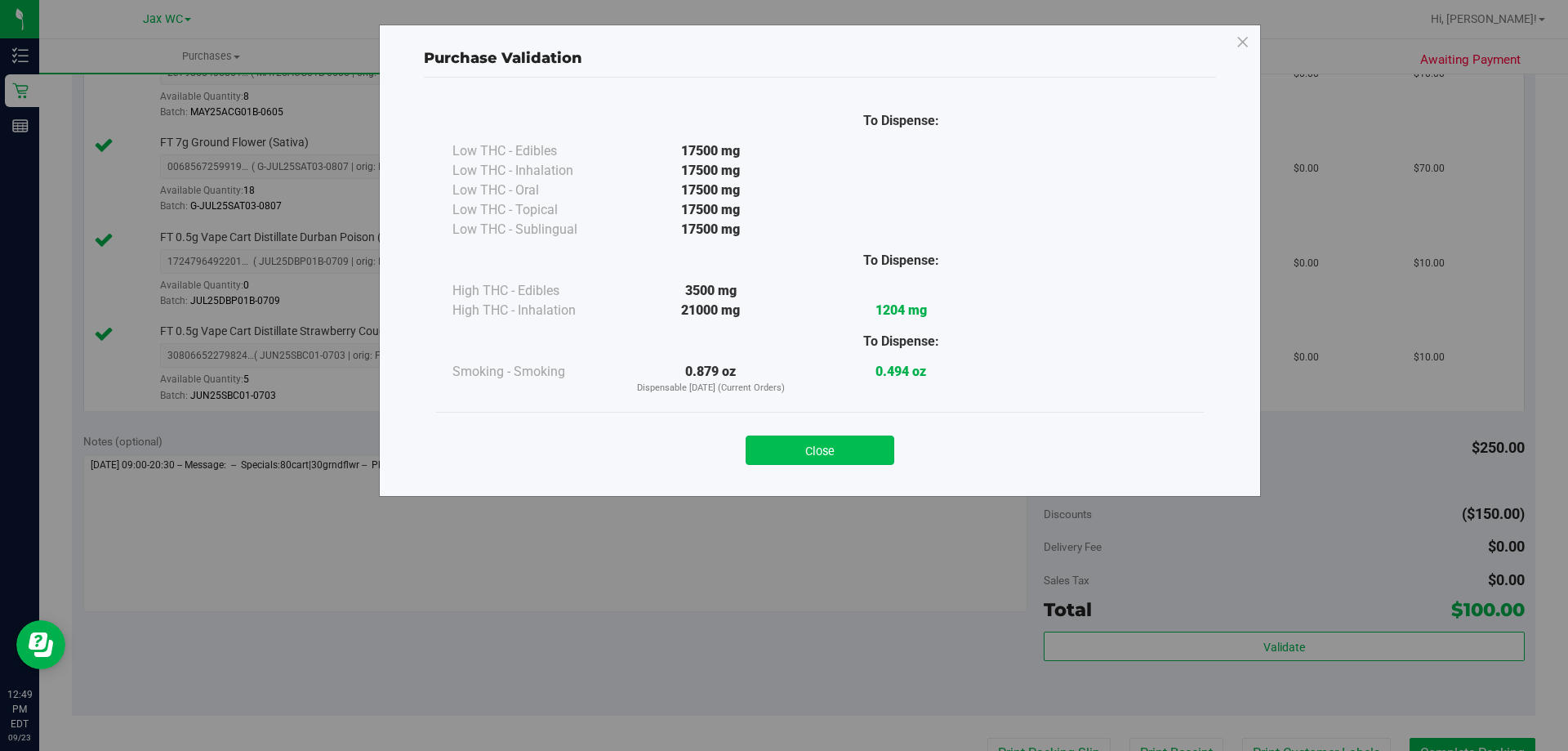
click at [837, 457] on button "Close" at bounding box center [820, 450] width 149 height 30
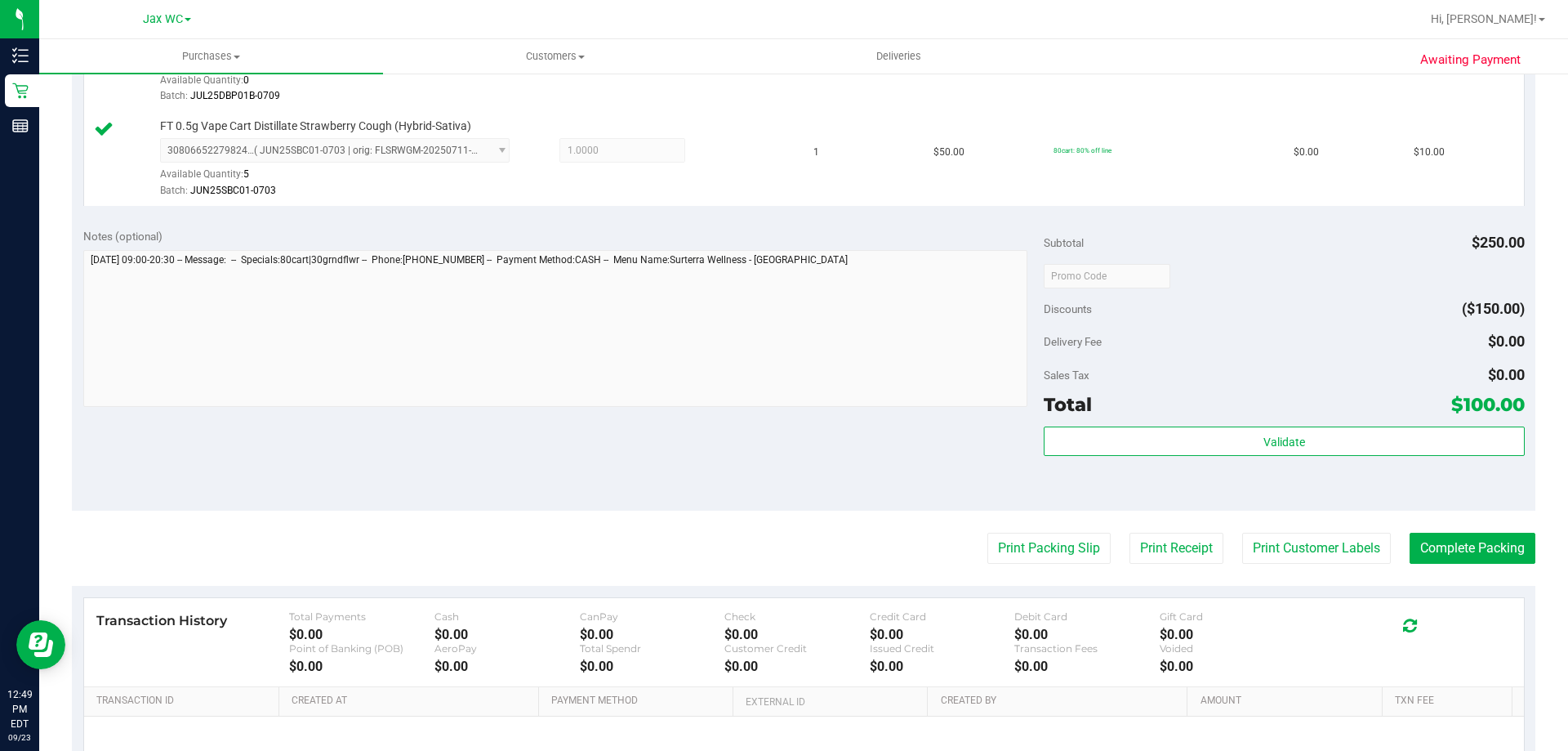
scroll to position [817, 0]
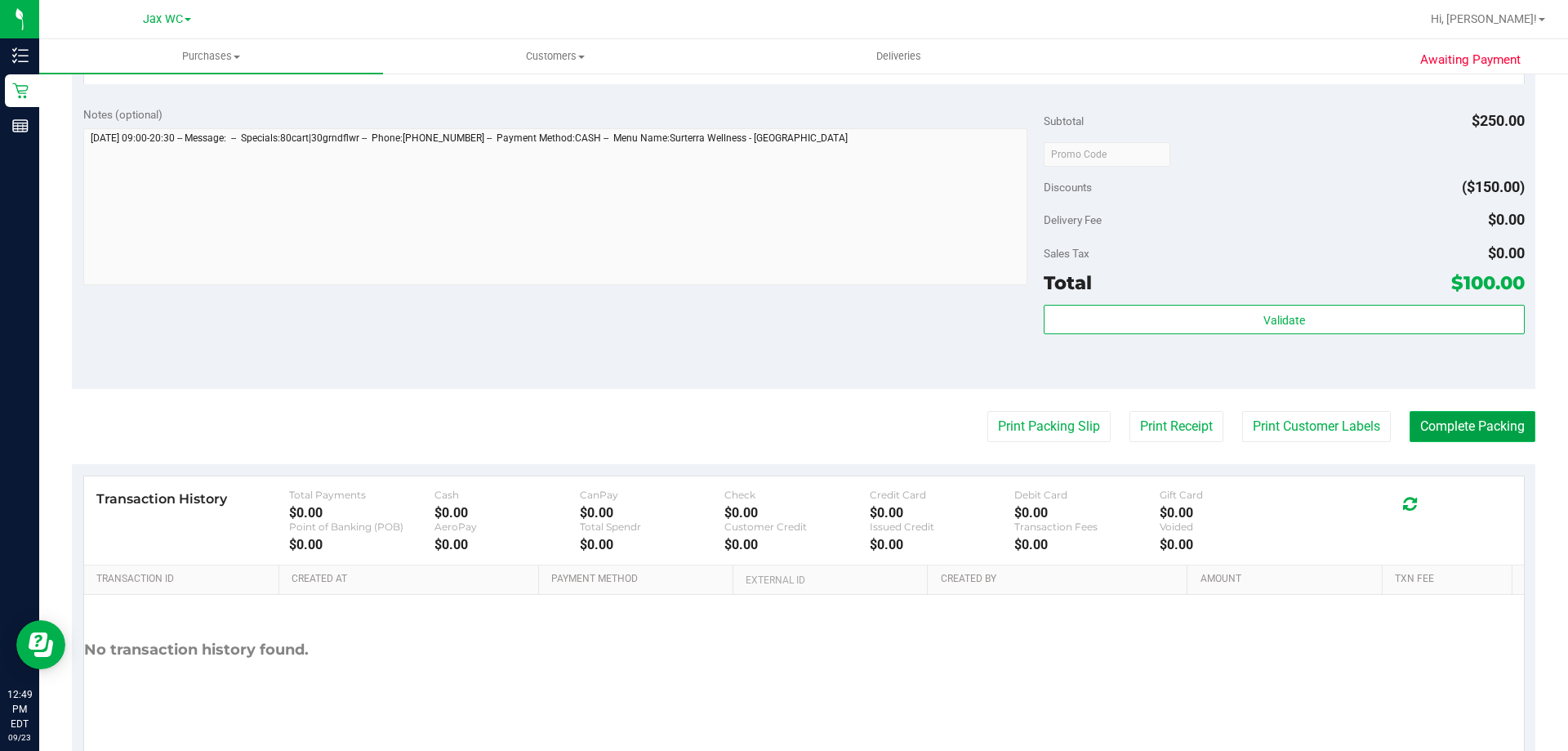
click at [1476, 429] on button "Complete Packing" at bounding box center [1473, 426] width 126 height 31
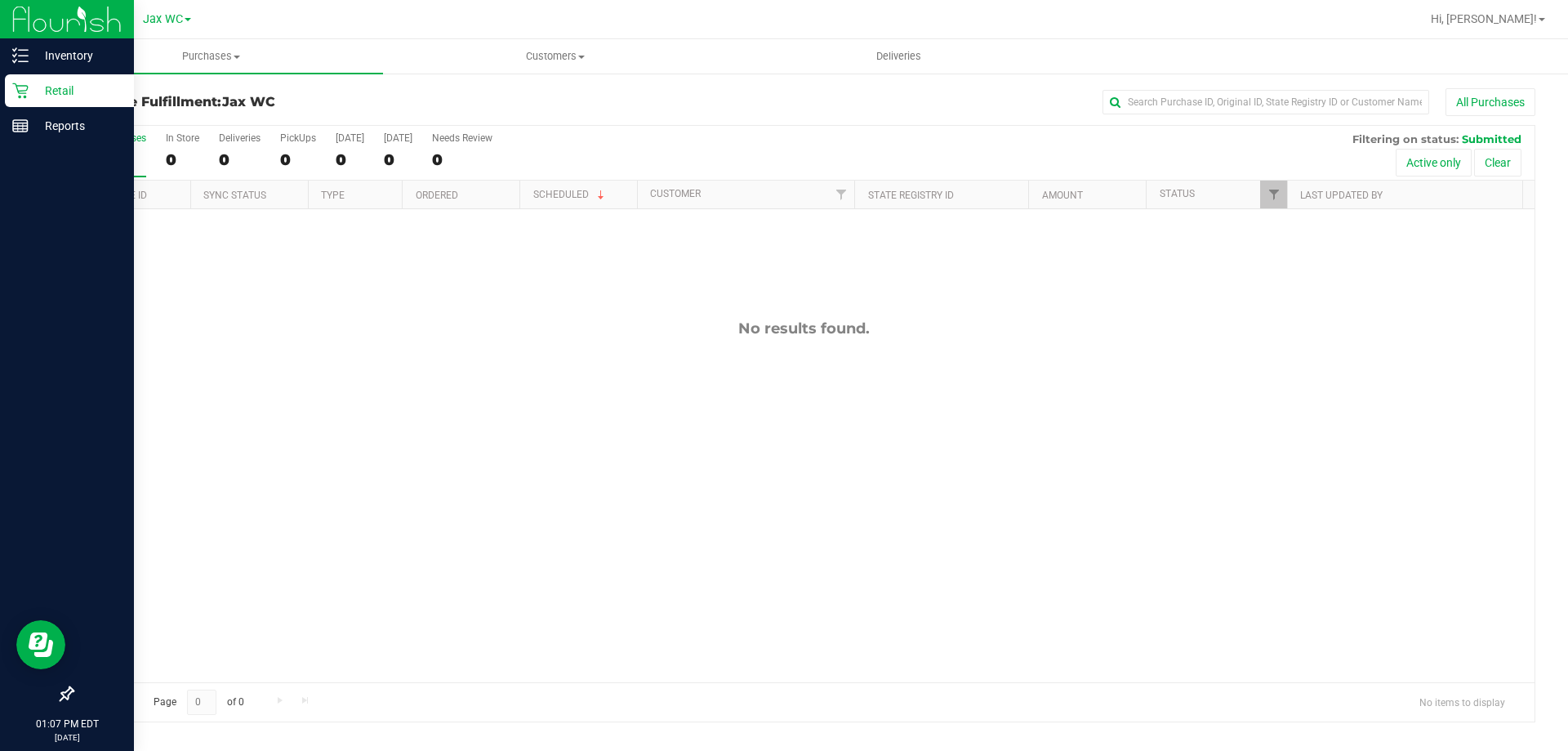
click at [9, 84] on div "Retail" at bounding box center [69, 90] width 129 height 32
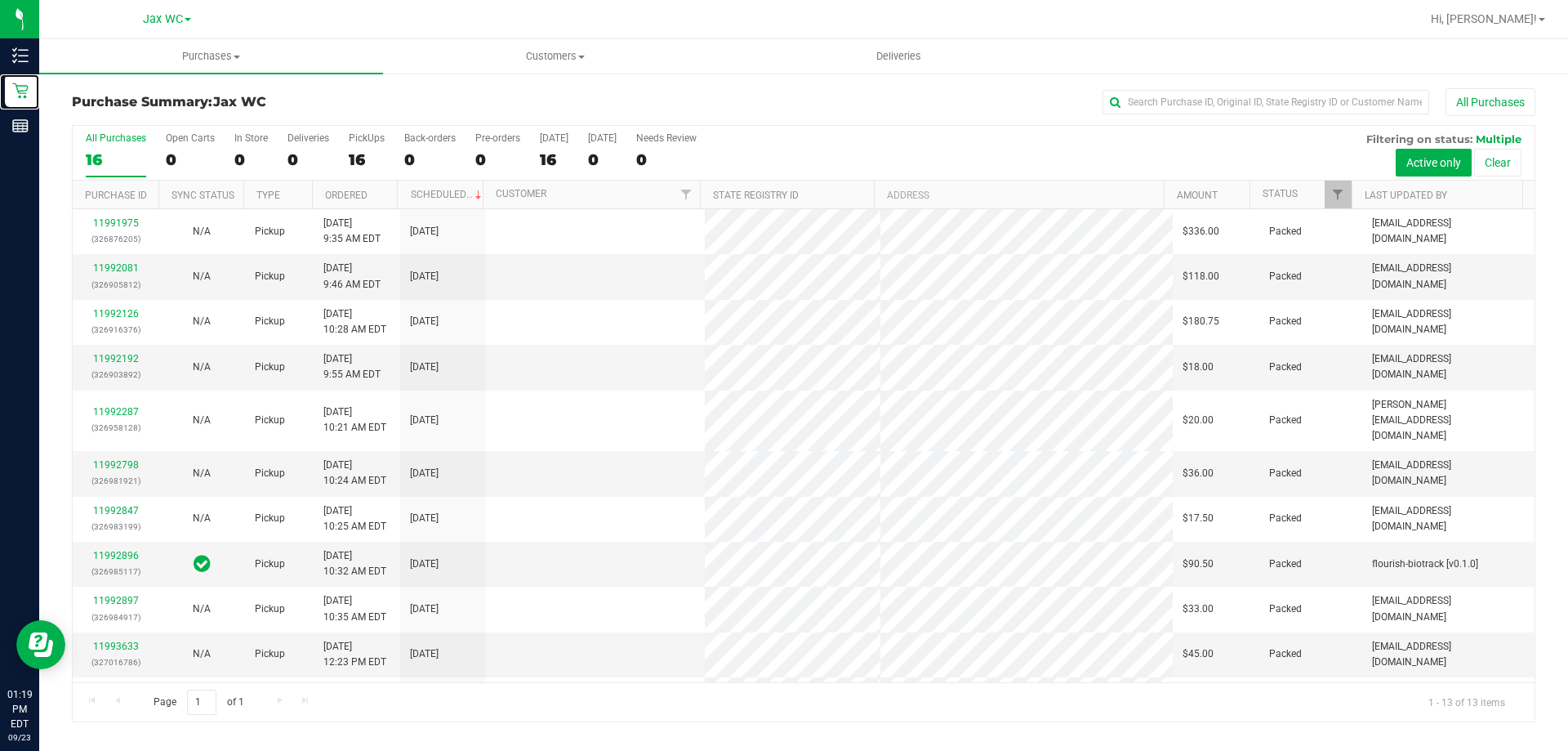
scroll to position [114, 0]
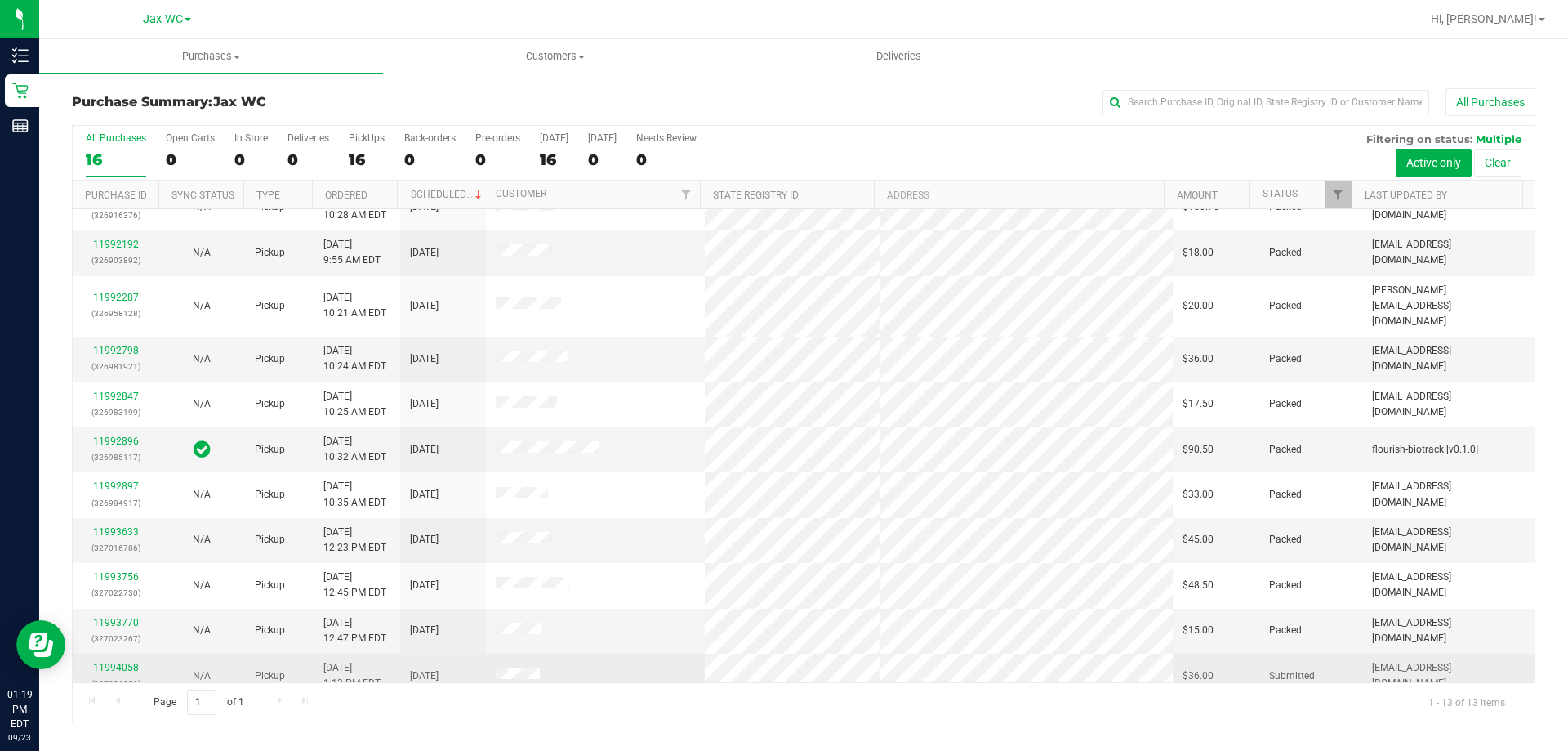
click at [117, 662] on link "11994058" at bounding box center [116, 667] width 46 height 11
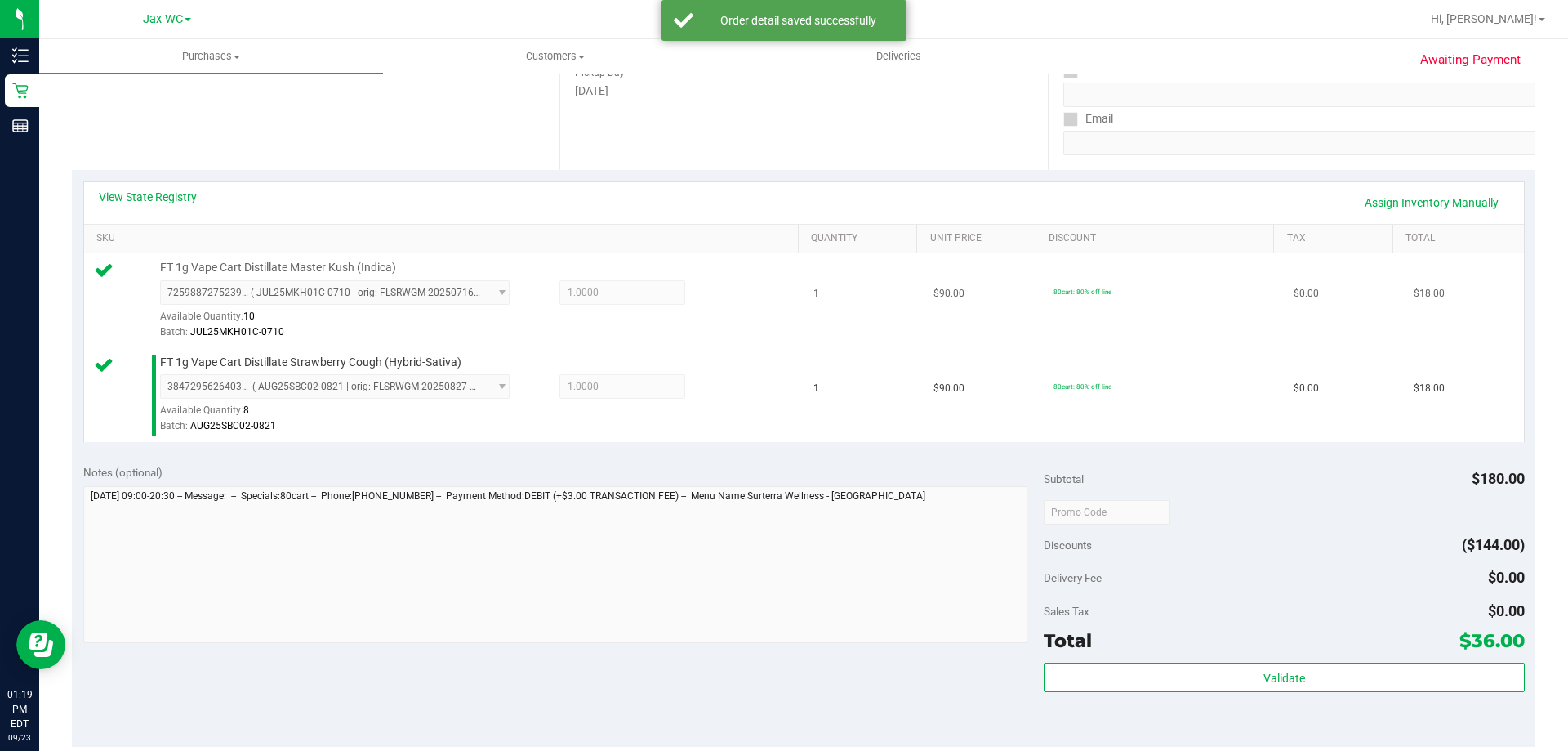
scroll to position [408, 0]
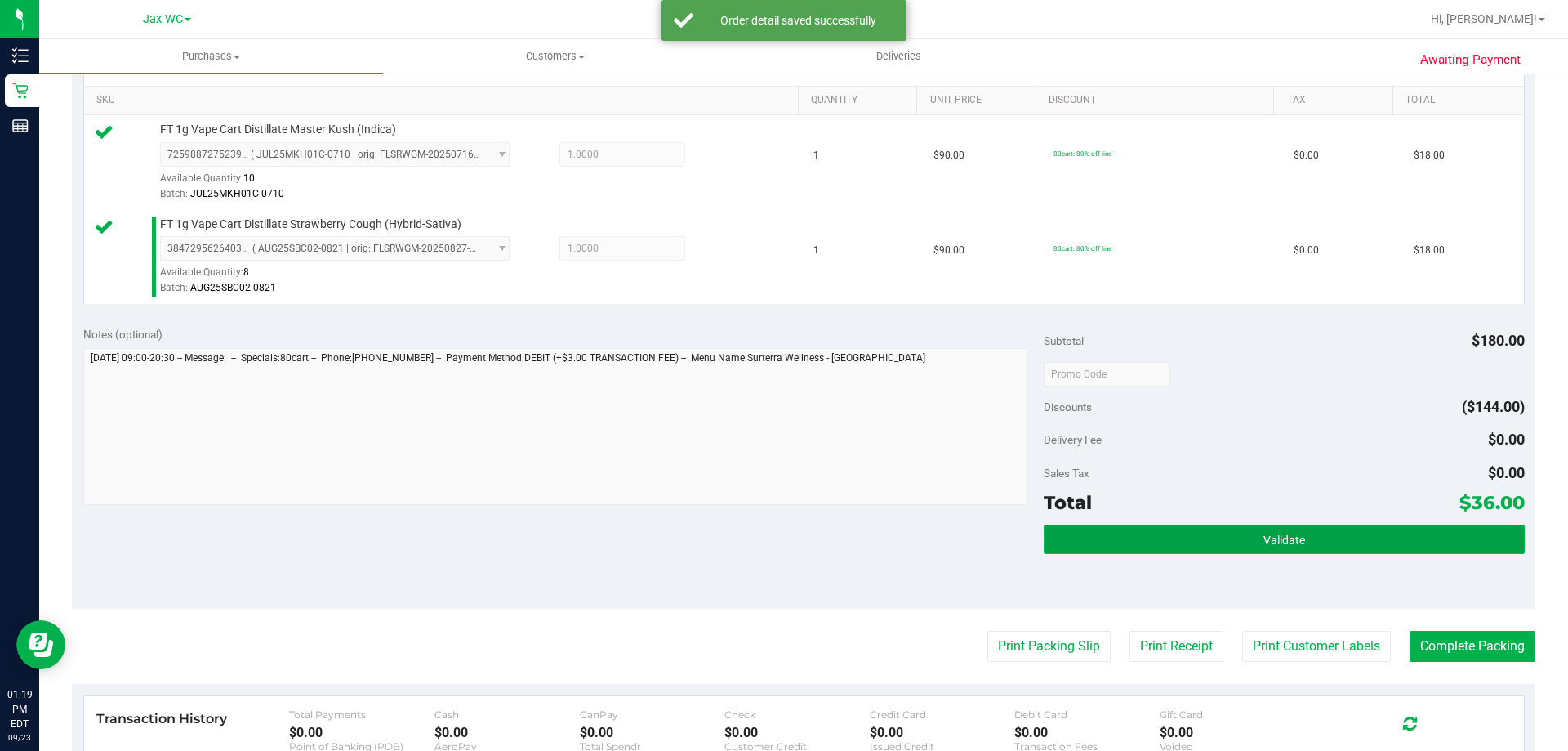
click at [1340, 535] on button "Validate" at bounding box center [1284, 539] width 480 height 30
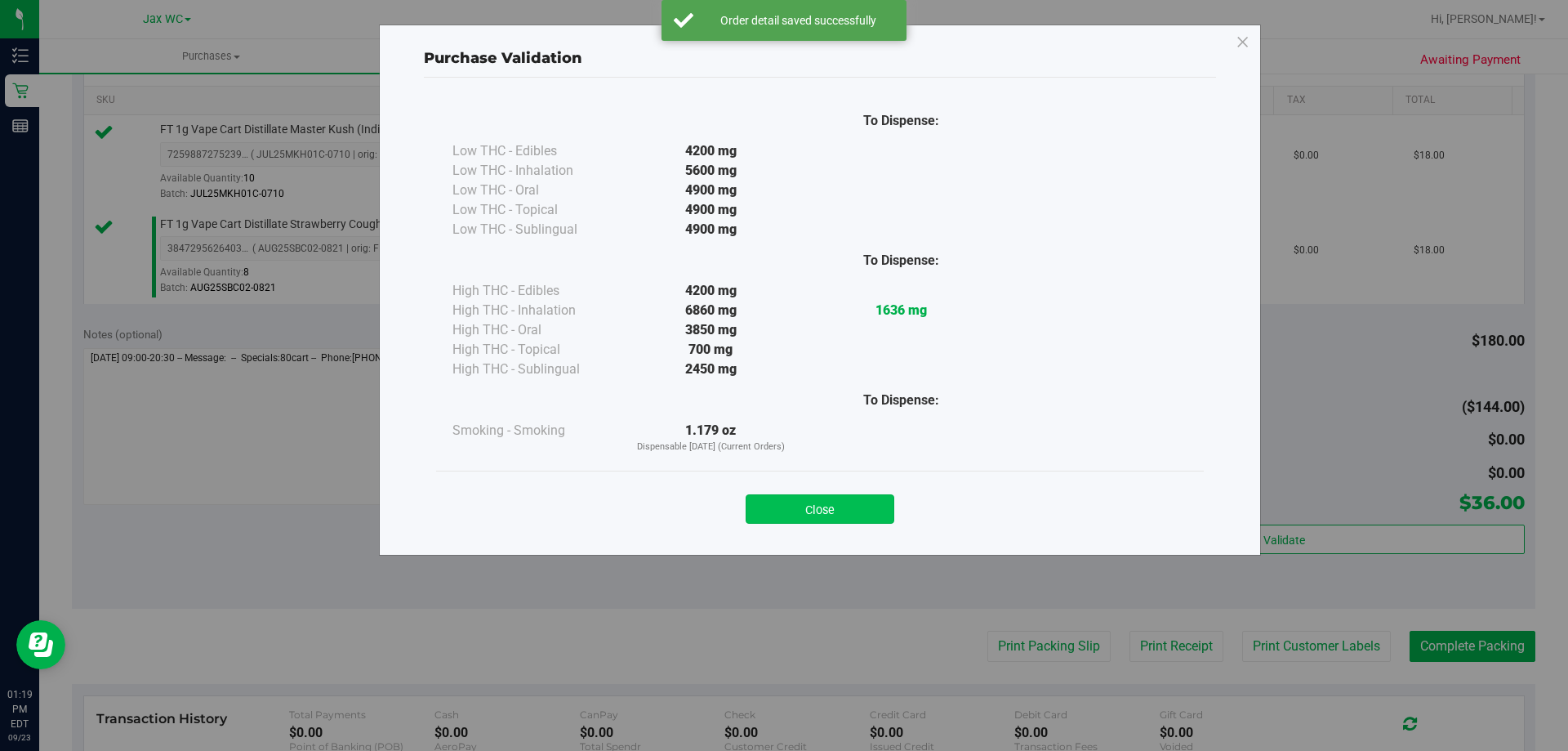
click at [852, 510] on button "Close" at bounding box center [820, 509] width 149 height 30
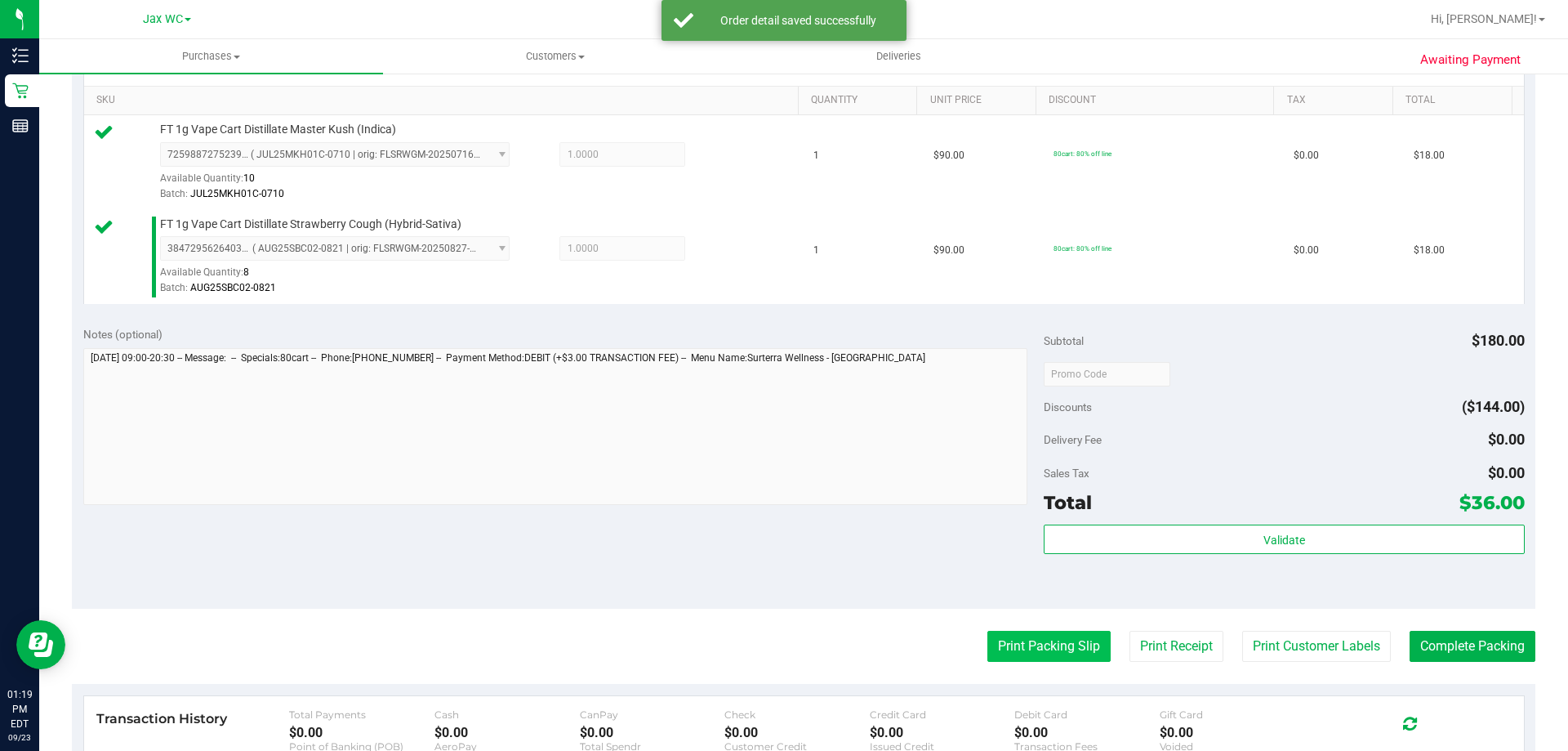
click at [1027, 637] on button "Print Packing Slip" at bounding box center [1049, 646] width 124 height 31
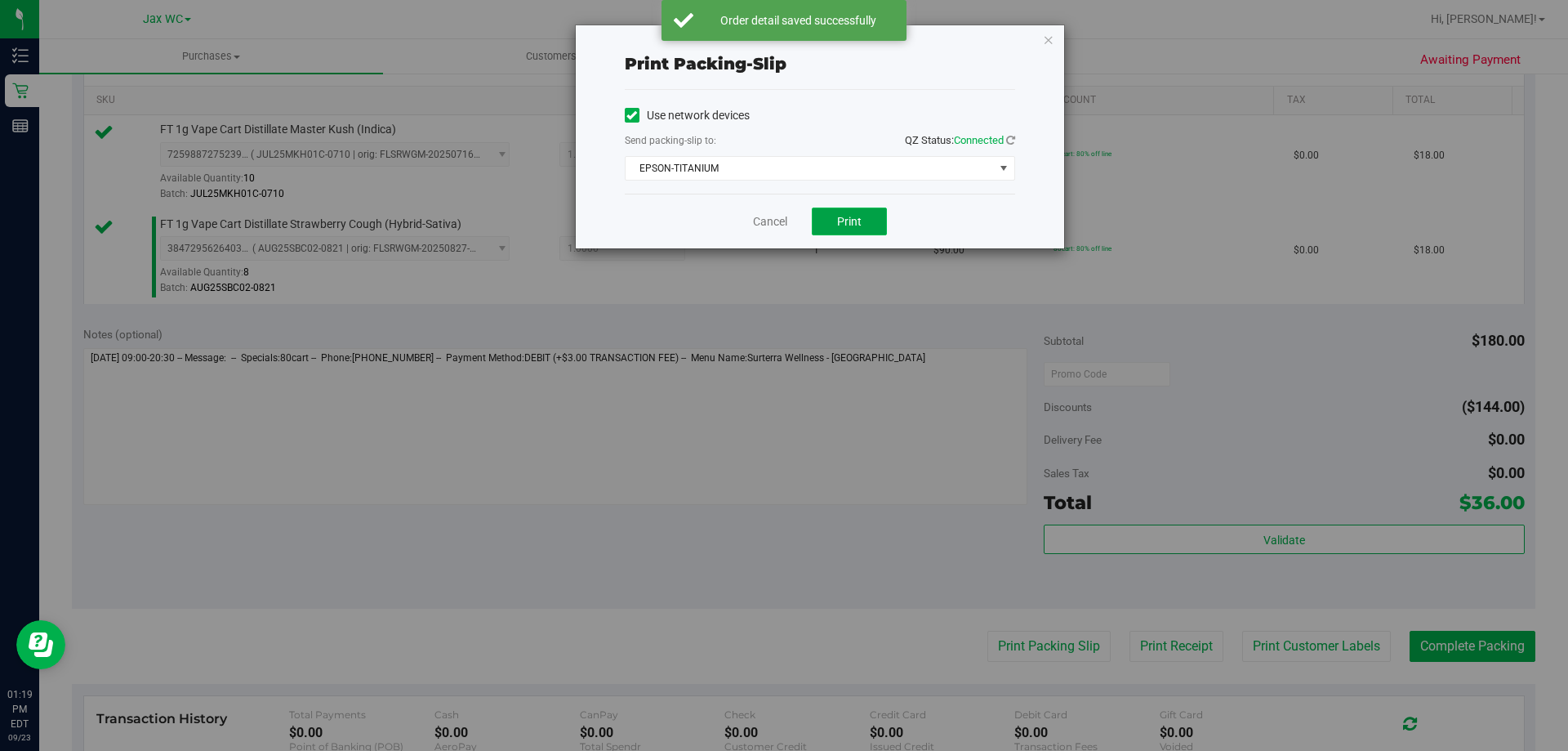
click at [870, 229] on button "Print" at bounding box center [849, 222] width 75 height 28
click at [1054, 39] on div "Print packing-slip Use network devices Send packing-slip to: QZ Status: Connect…" at bounding box center [819, 137] width 488 height 223
click at [1050, 40] on icon "button" at bounding box center [1048, 39] width 11 height 19
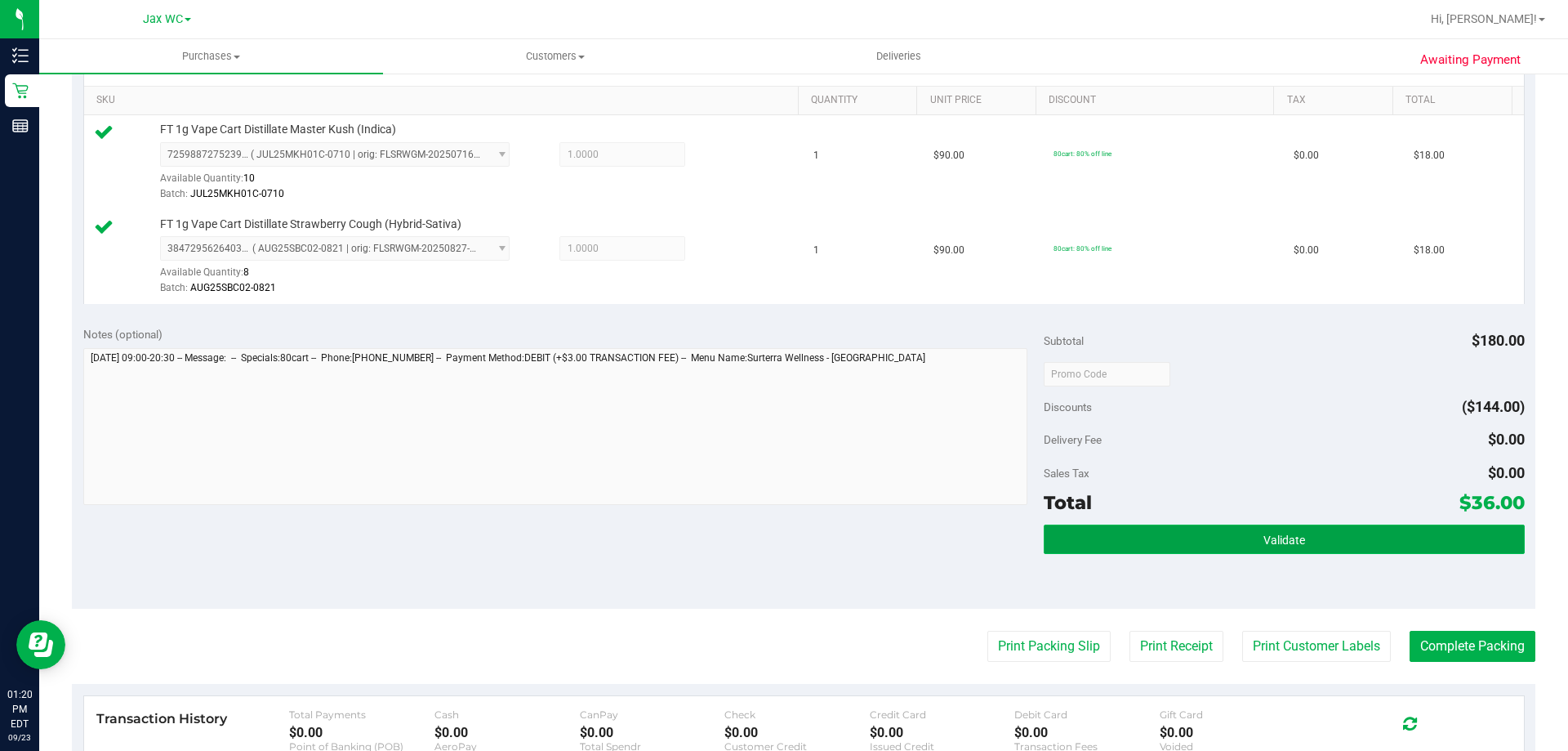
click at [1304, 533] on button "Validate" at bounding box center [1284, 539] width 480 height 30
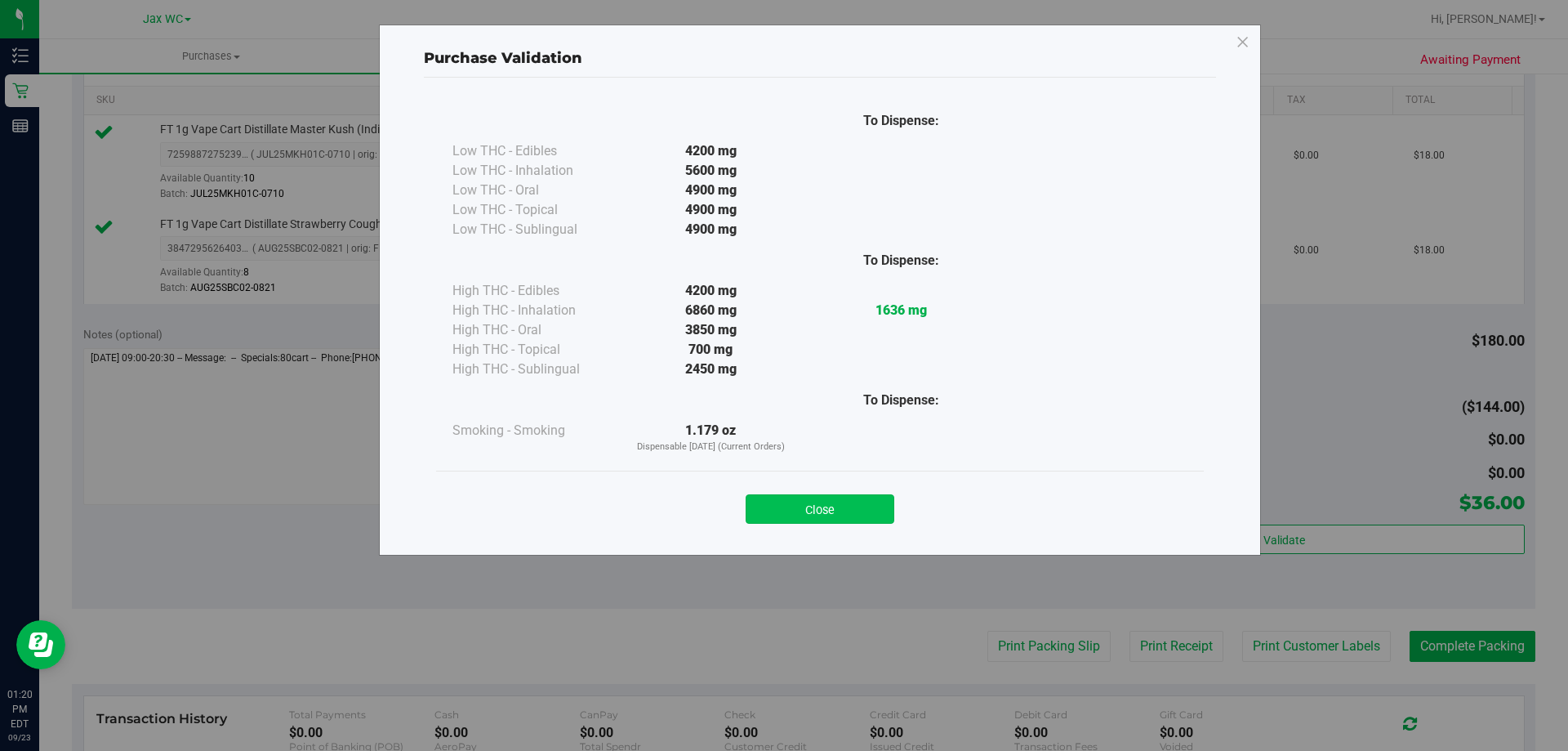
click at [837, 501] on button "Close" at bounding box center [820, 509] width 149 height 30
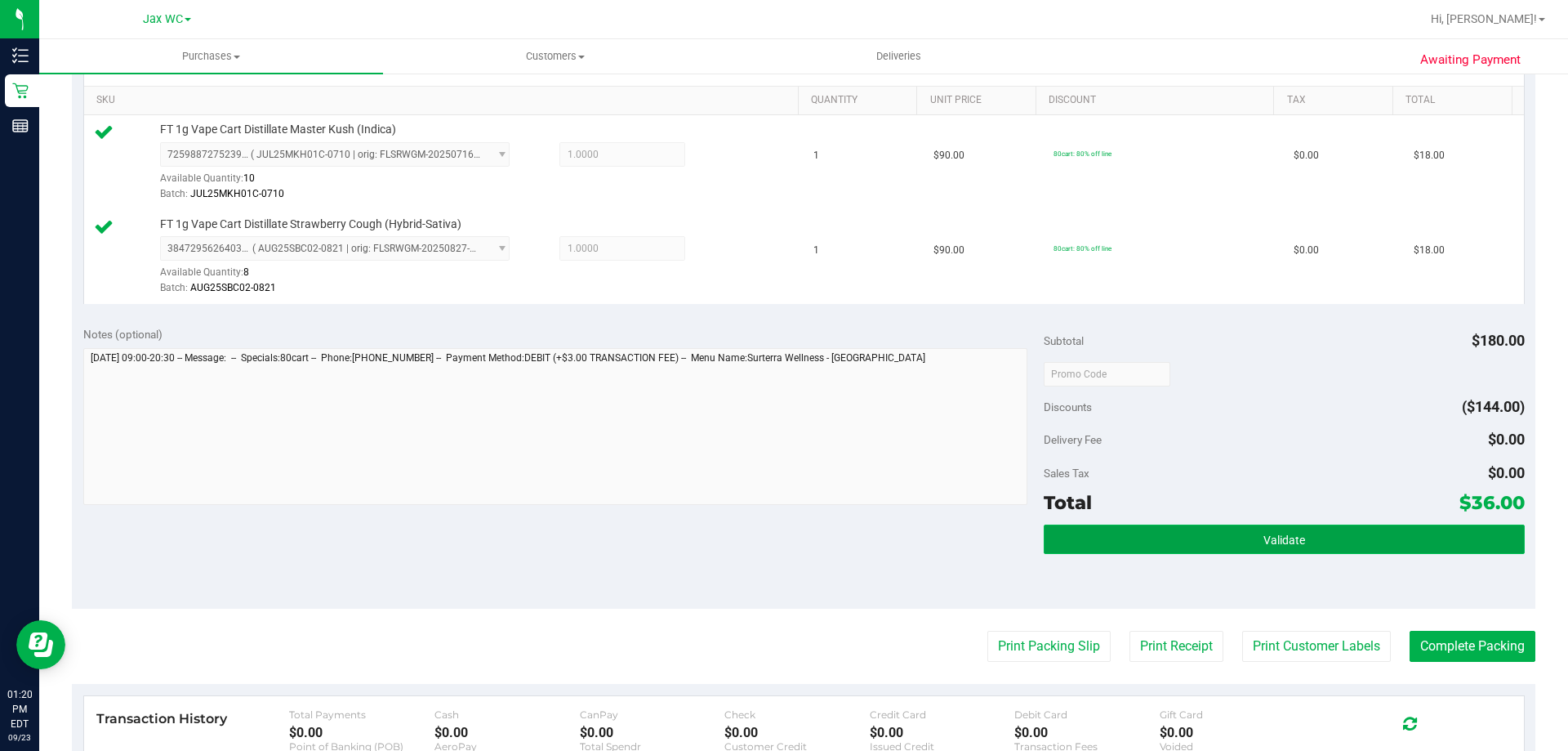
click at [1244, 549] on button "Validate" at bounding box center [1284, 539] width 480 height 30
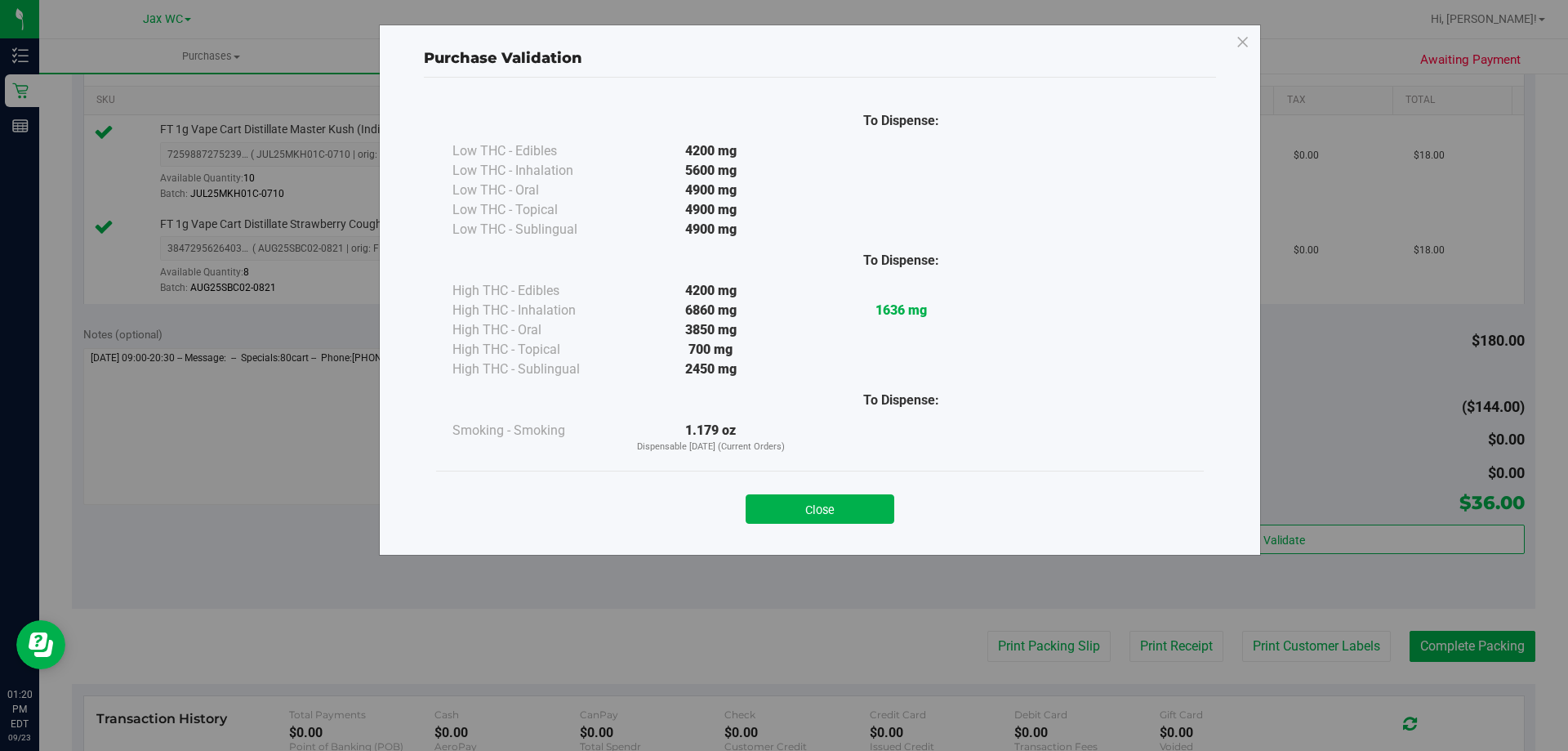
click at [846, 530] on div "Close" at bounding box center [820, 503] width 768 height 66
click at [849, 510] on button "Close" at bounding box center [820, 509] width 149 height 30
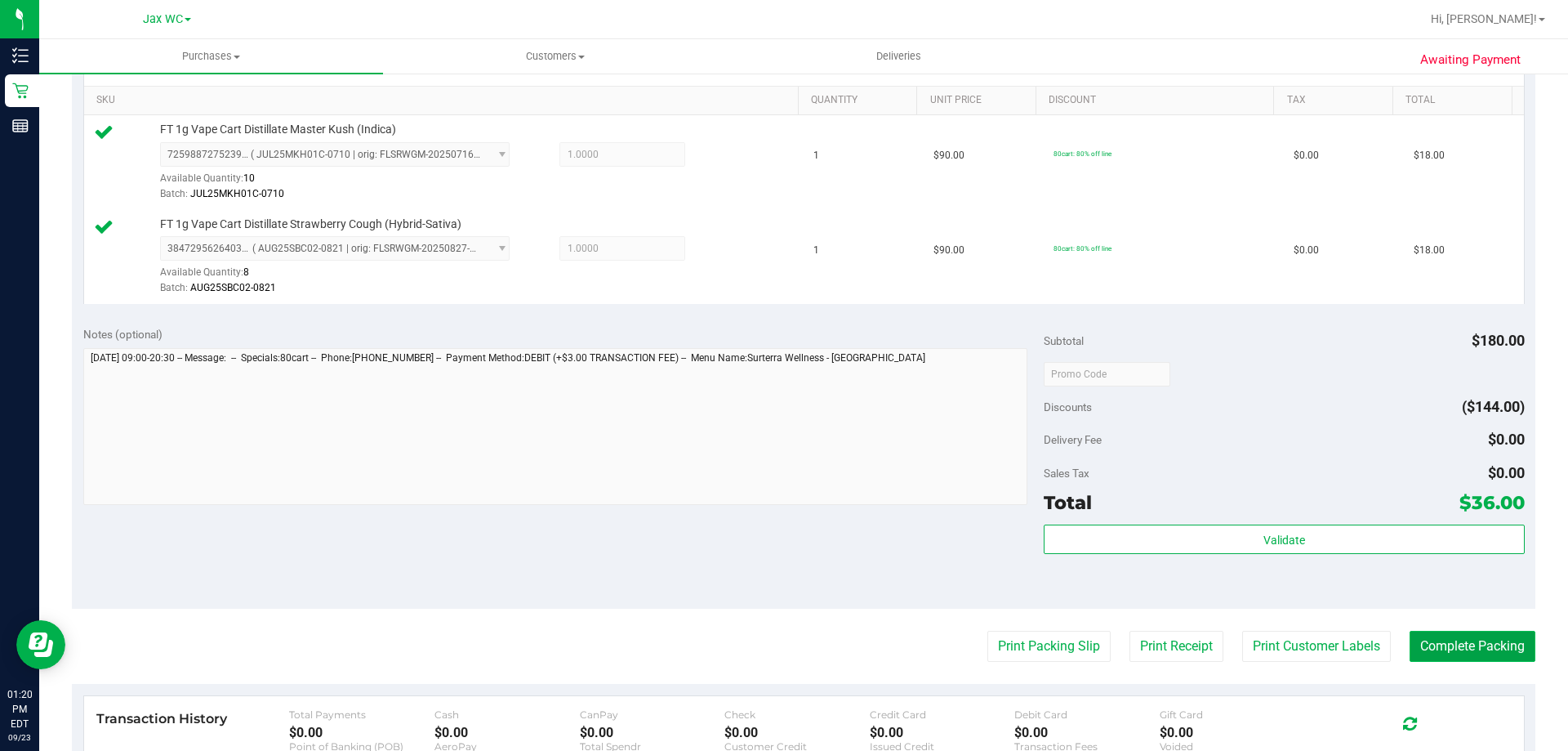
click at [1482, 657] on button "Complete Packing" at bounding box center [1473, 646] width 126 height 31
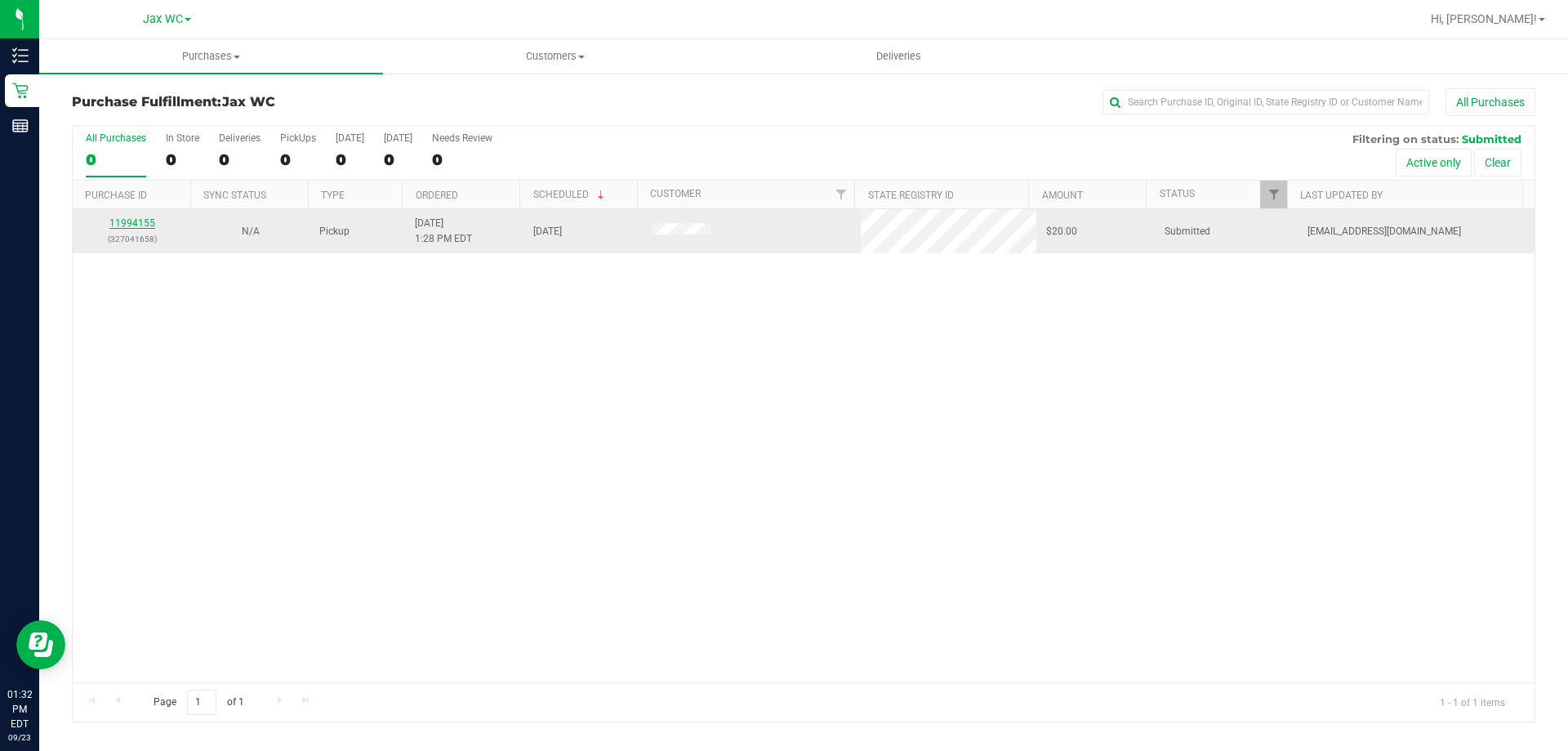
click at [145, 223] on link "11994155" at bounding box center [132, 223] width 46 height 11
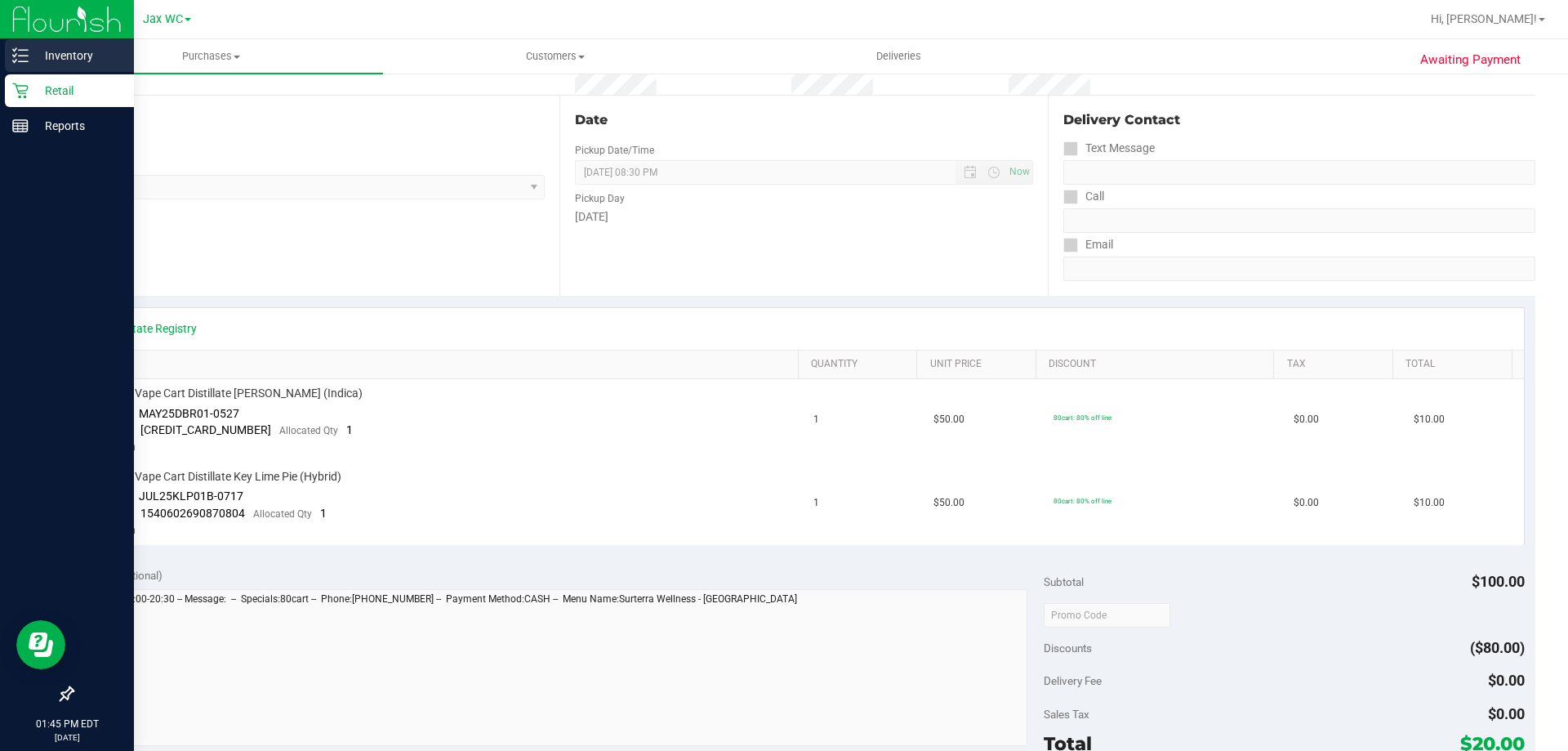
scroll to position [245, 0]
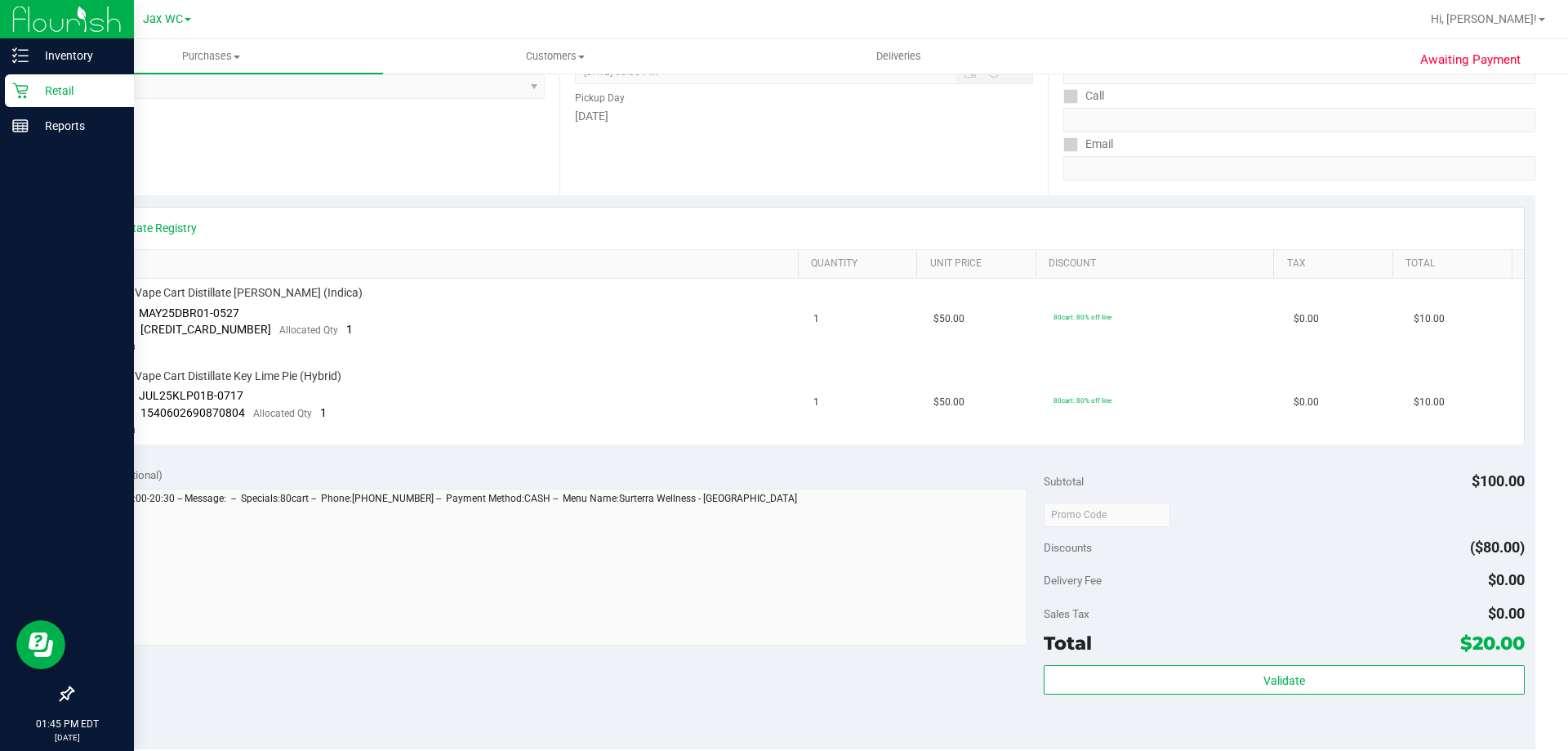
click at [13, 80] on div "Retail" at bounding box center [69, 90] width 129 height 32
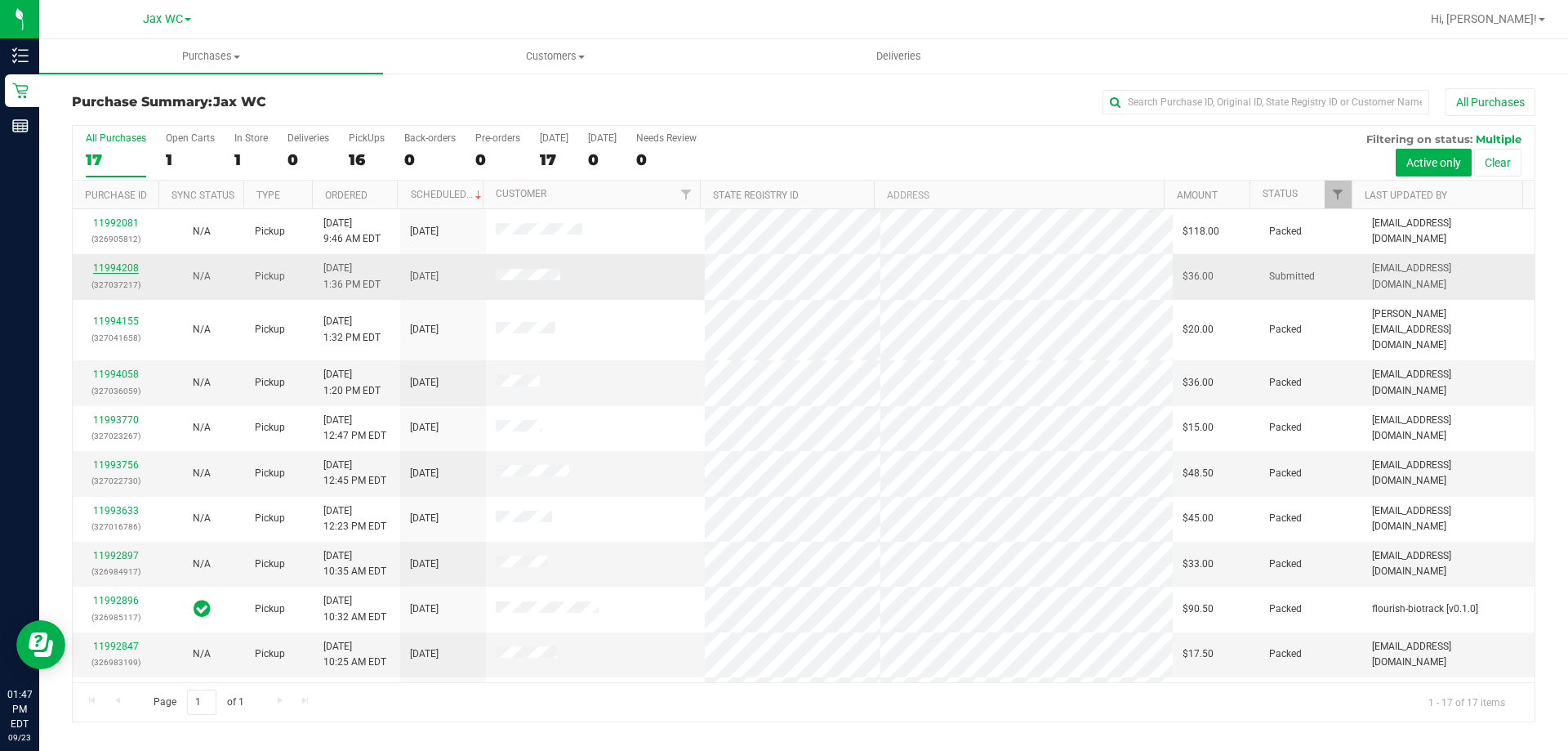
click at [120, 269] on link "11994208" at bounding box center [116, 267] width 46 height 11
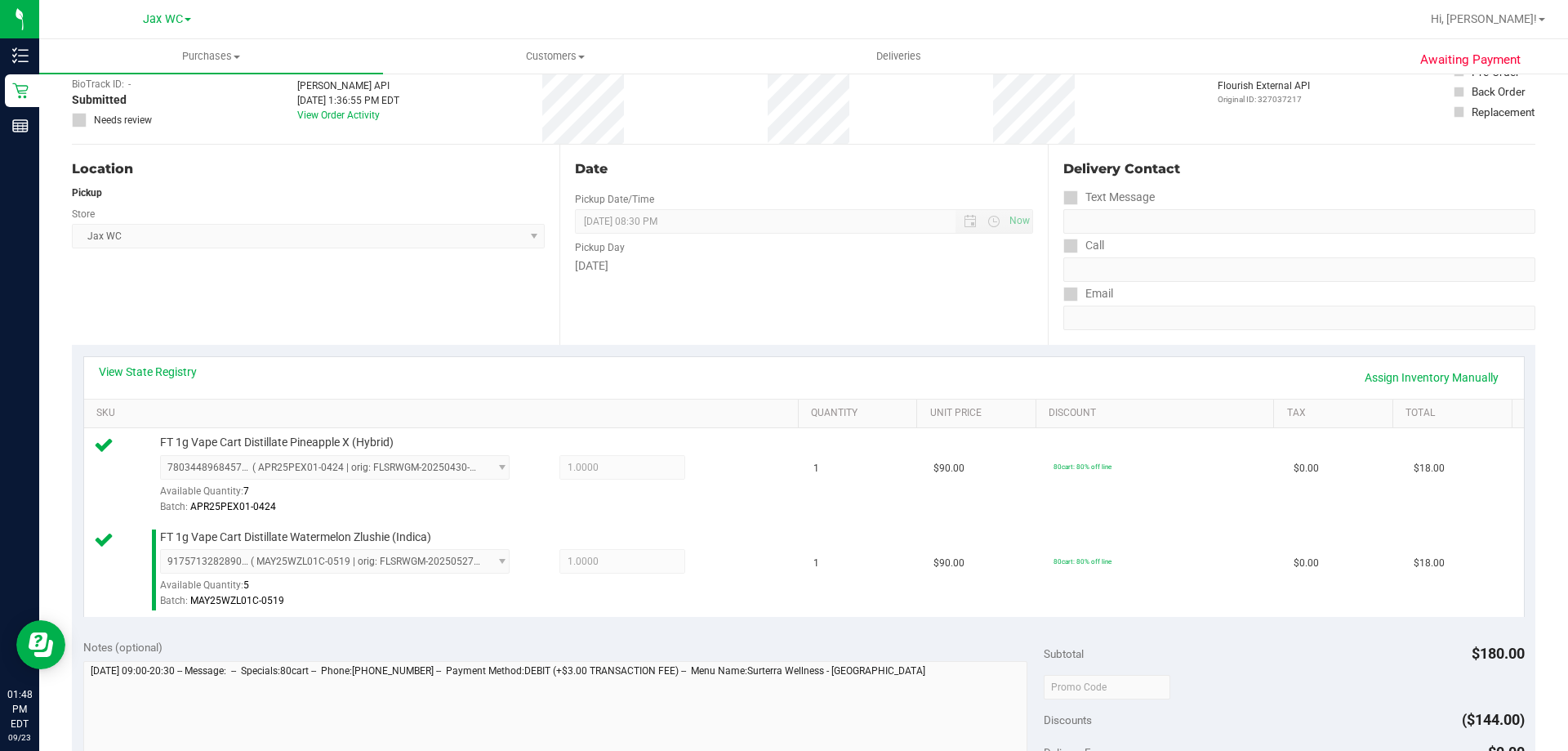
scroll to position [245, 0]
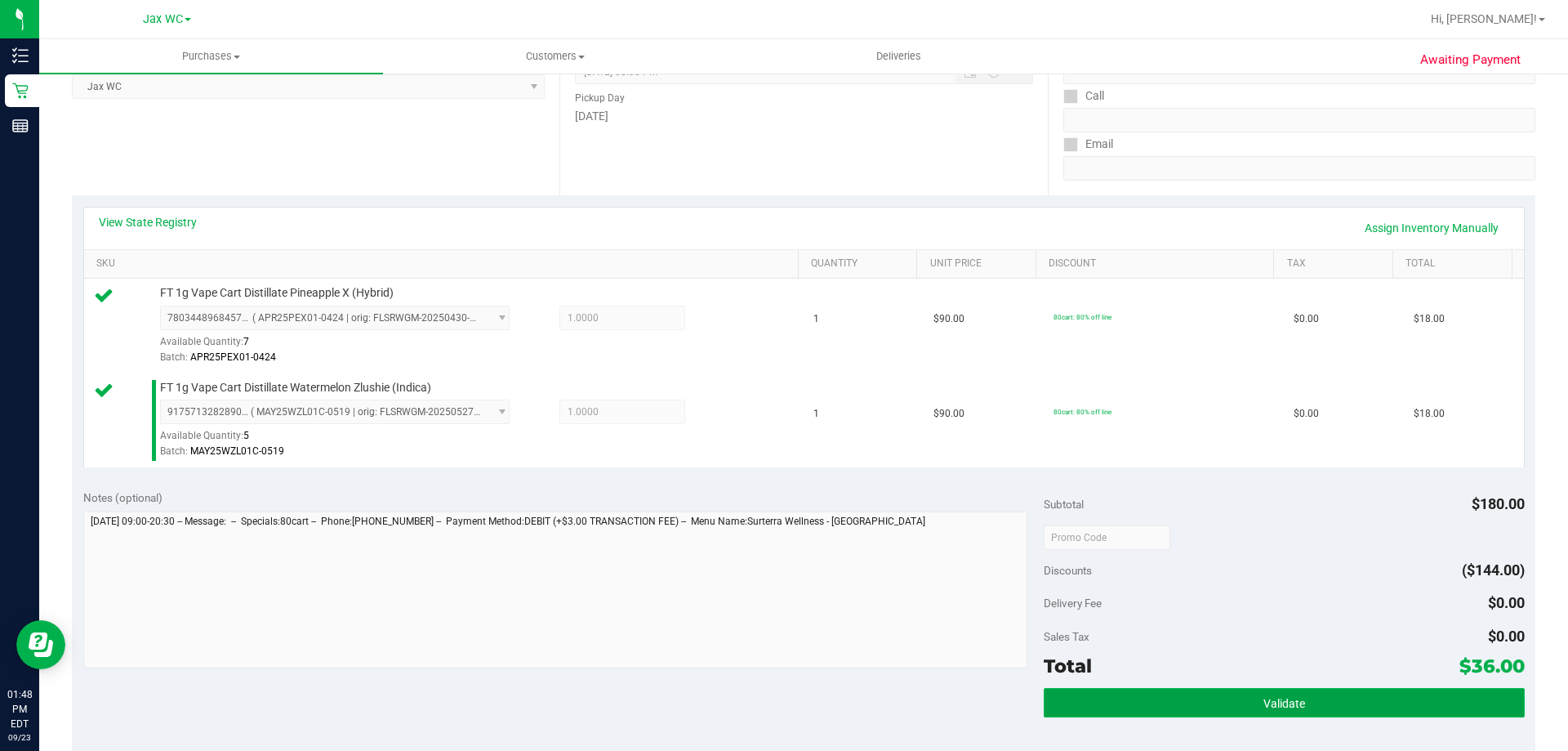
click at [1255, 717] on button "Validate" at bounding box center [1284, 703] width 480 height 30
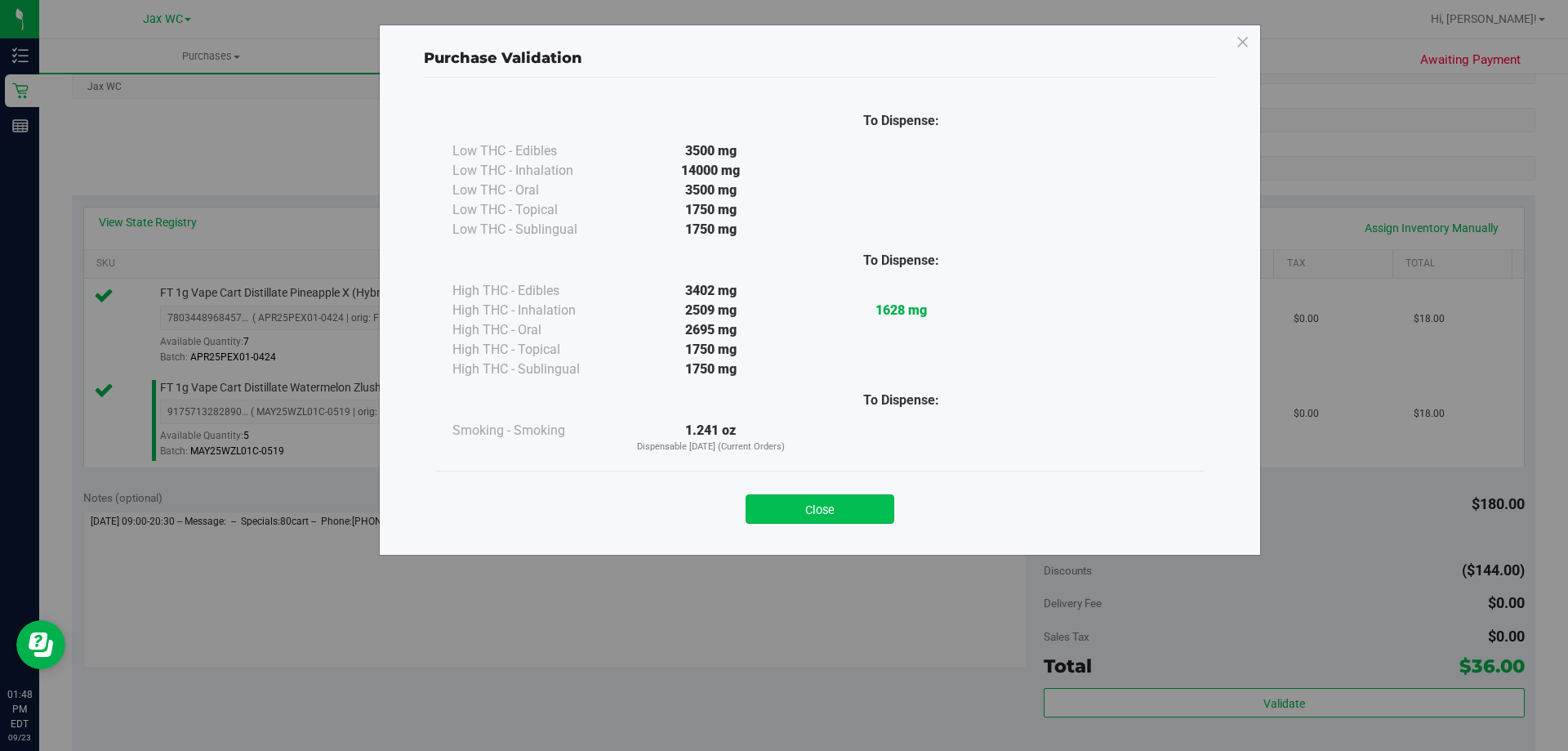
click at [803, 511] on button "Close" at bounding box center [820, 509] width 149 height 30
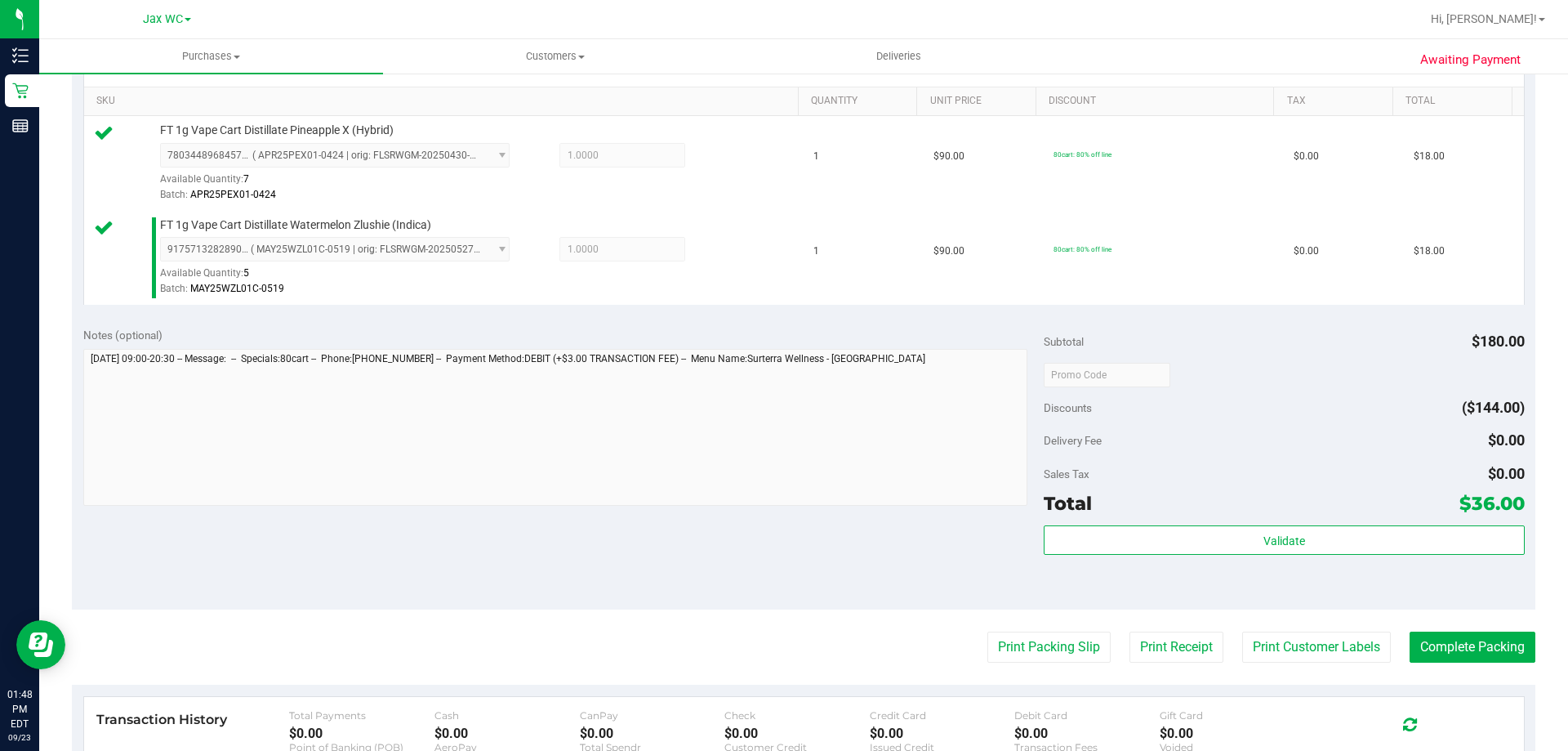
scroll to position [490, 0]
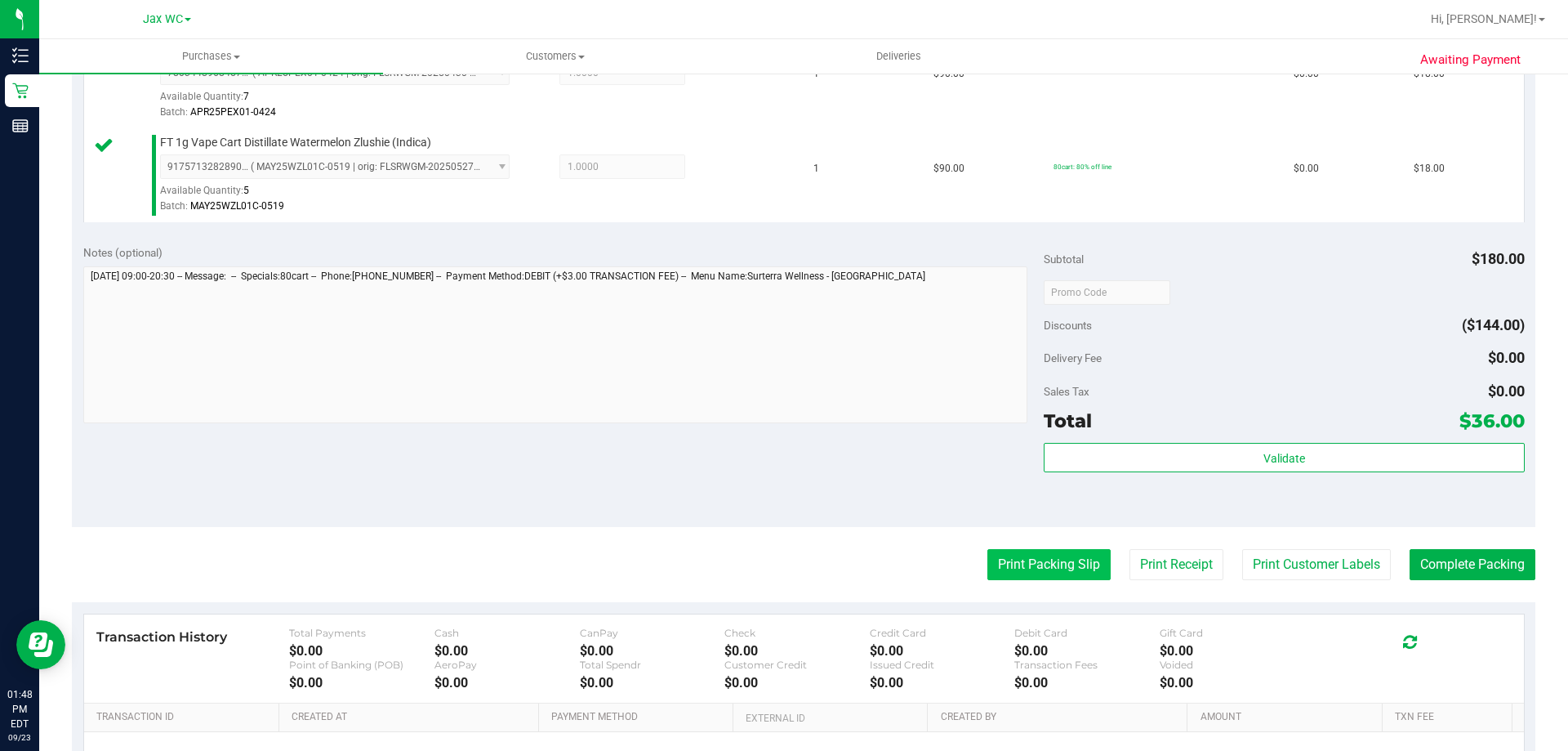
click at [1014, 572] on button "Print Packing Slip" at bounding box center [1049, 563] width 124 height 31
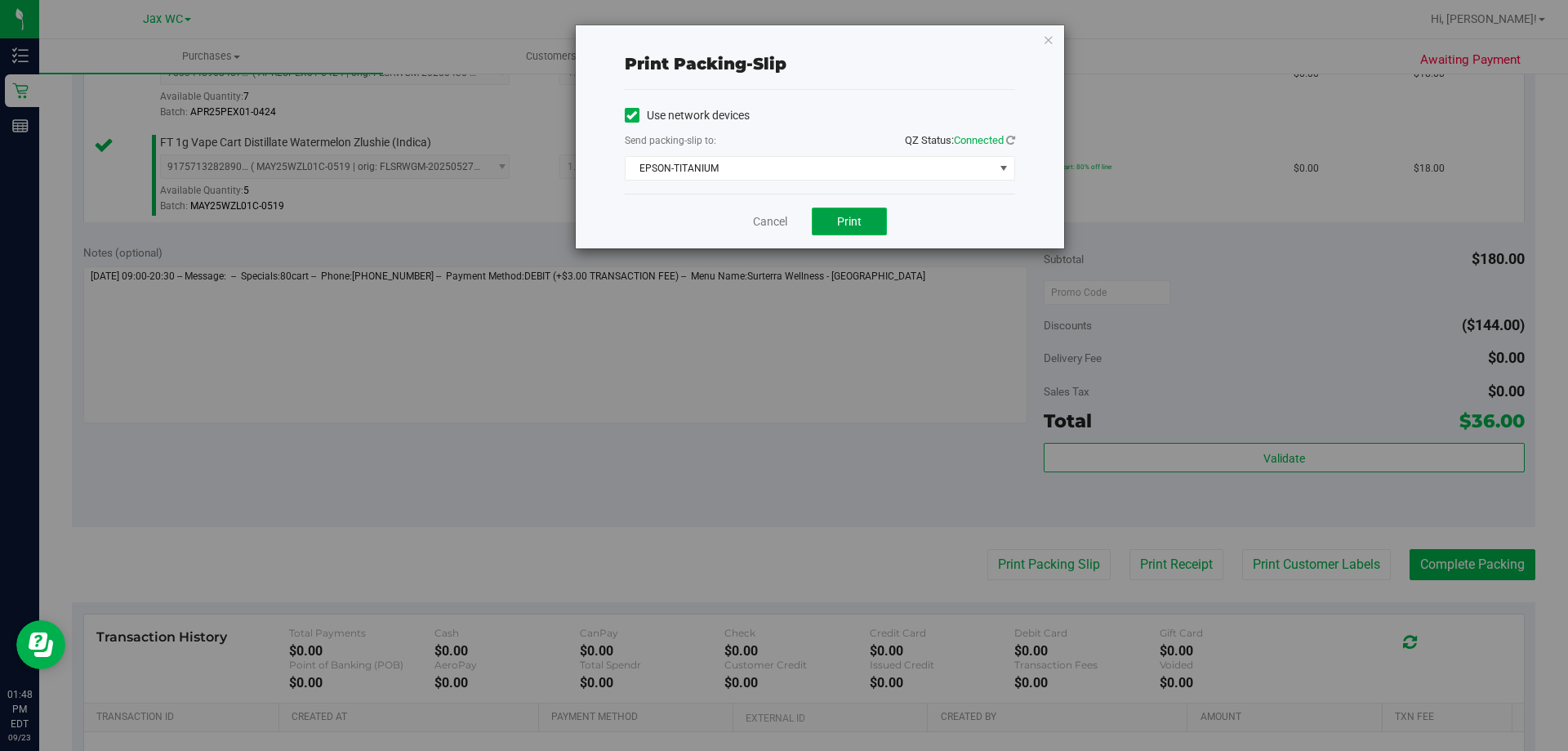
click at [854, 223] on span "Print" at bounding box center [849, 221] width 25 height 13
click at [1044, 39] on icon "button" at bounding box center [1048, 39] width 11 height 19
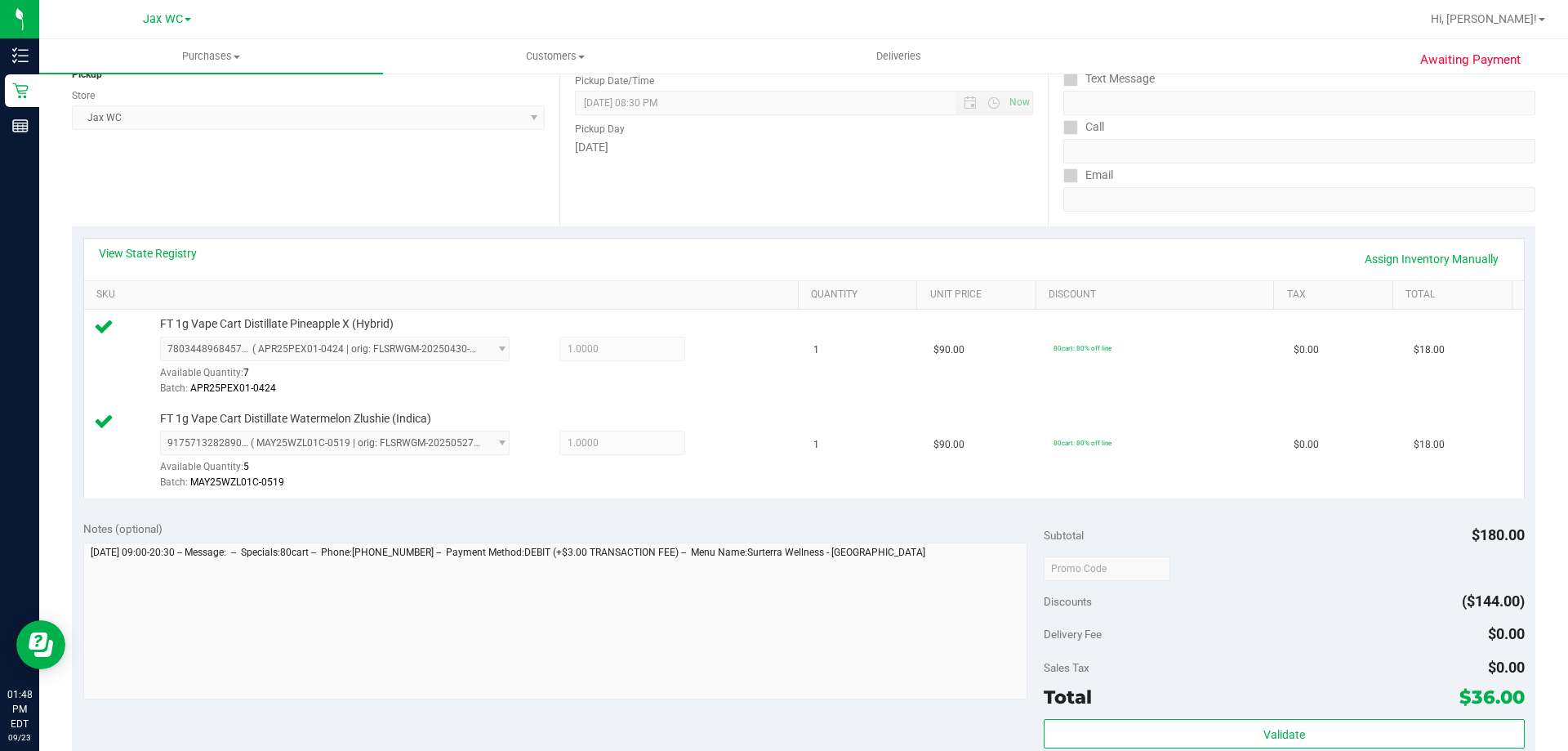
scroll to position [327, 0]
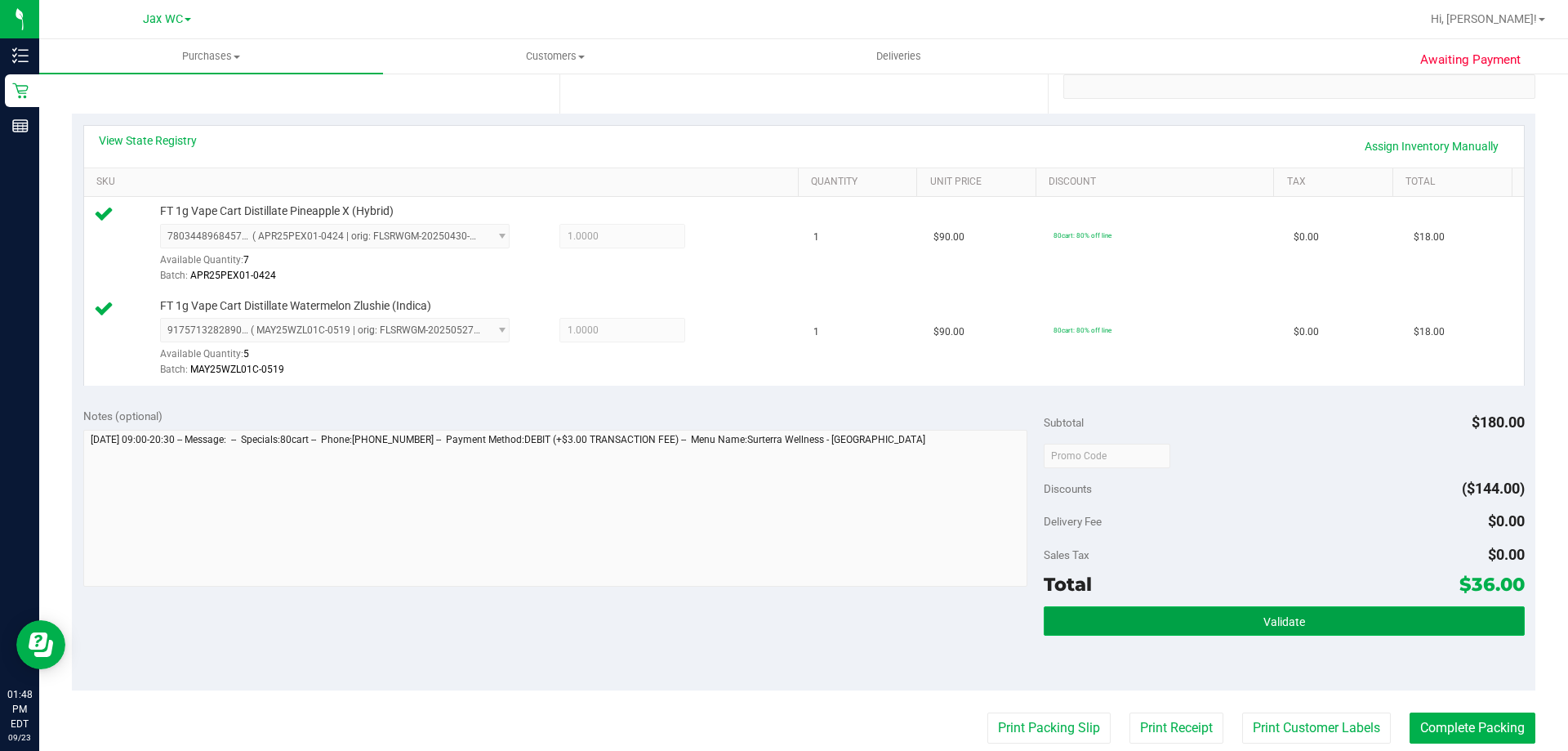
click at [1181, 634] on button "Validate" at bounding box center [1284, 621] width 480 height 30
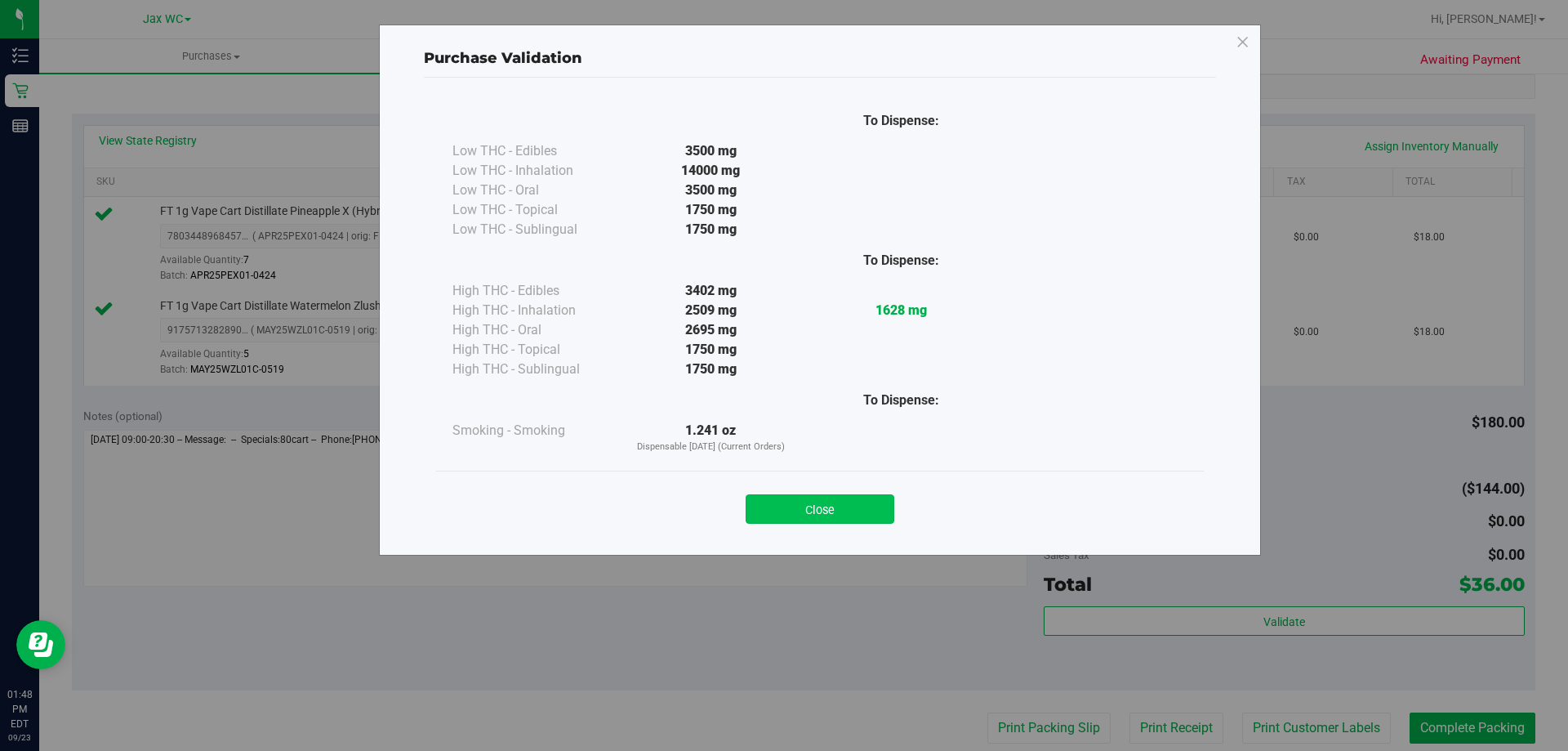
click at [830, 494] on div "Close" at bounding box center [820, 504] width 743 height 41
click at [826, 516] on button "Close" at bounding box center [820, 509] width 149 height 30
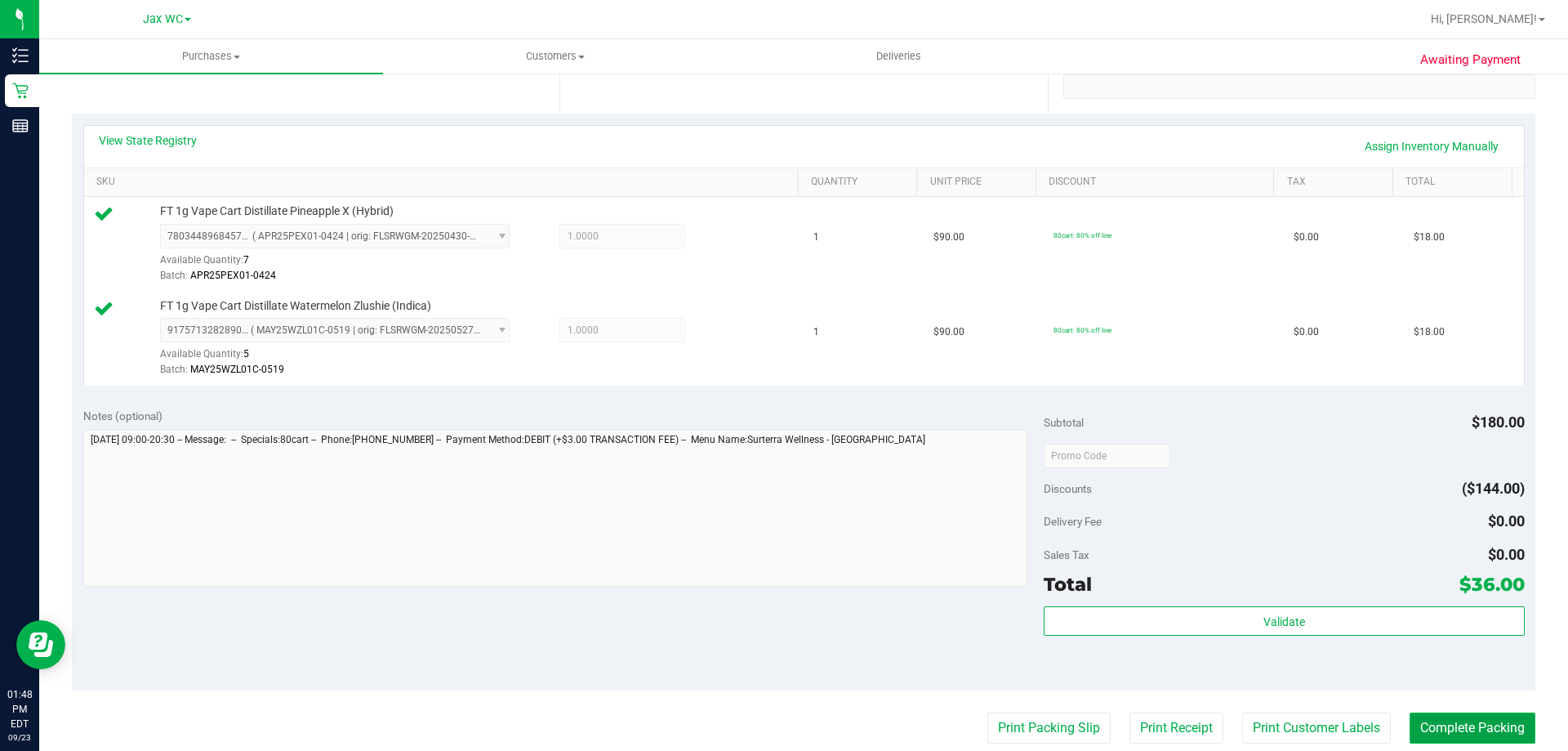
click at [1439, 726] on button "Complete Packing" at bounding box center [1473, 727] width 126 height 31
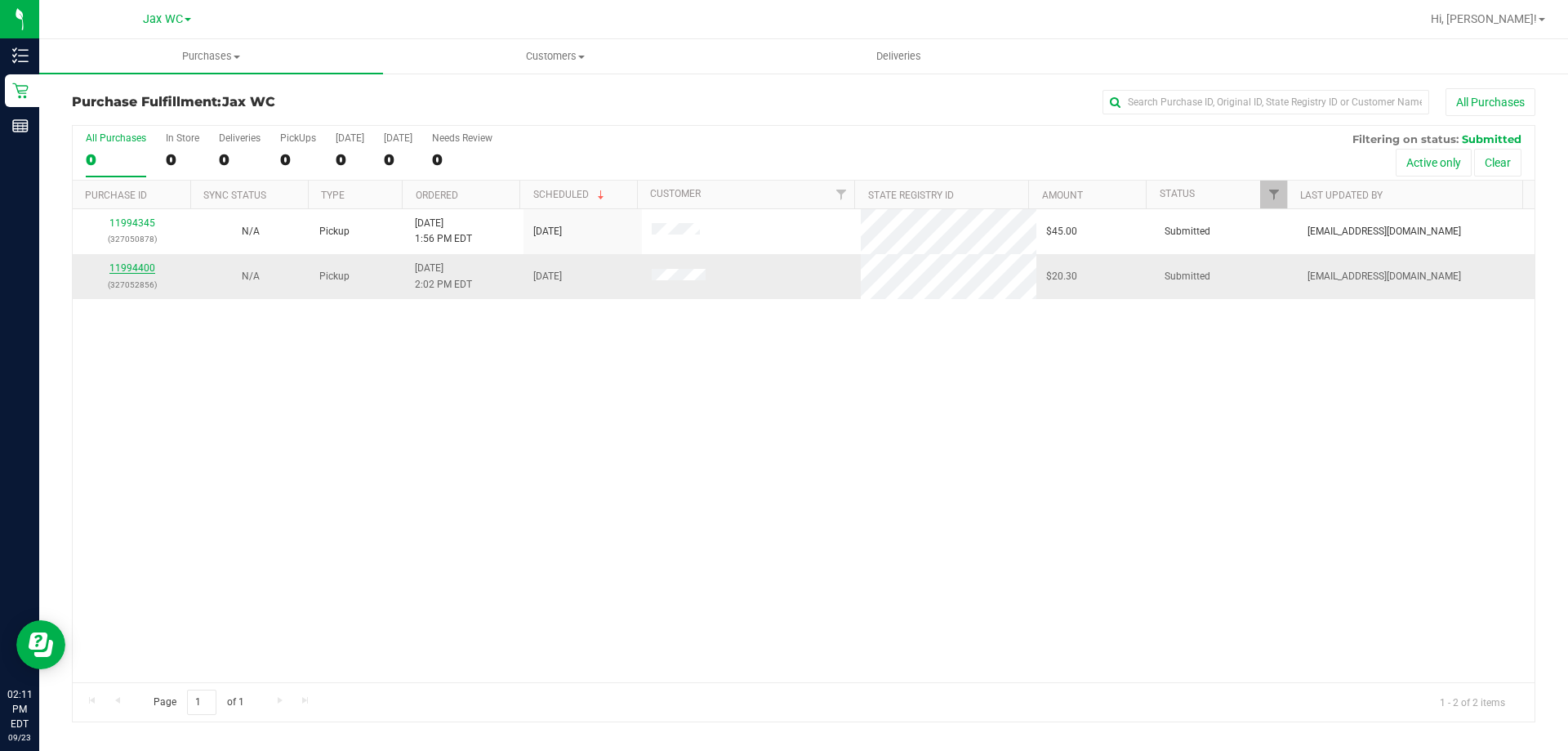
click at [150, 270] on link "11994400" at bounding box center [132, 267] width 46 height 11
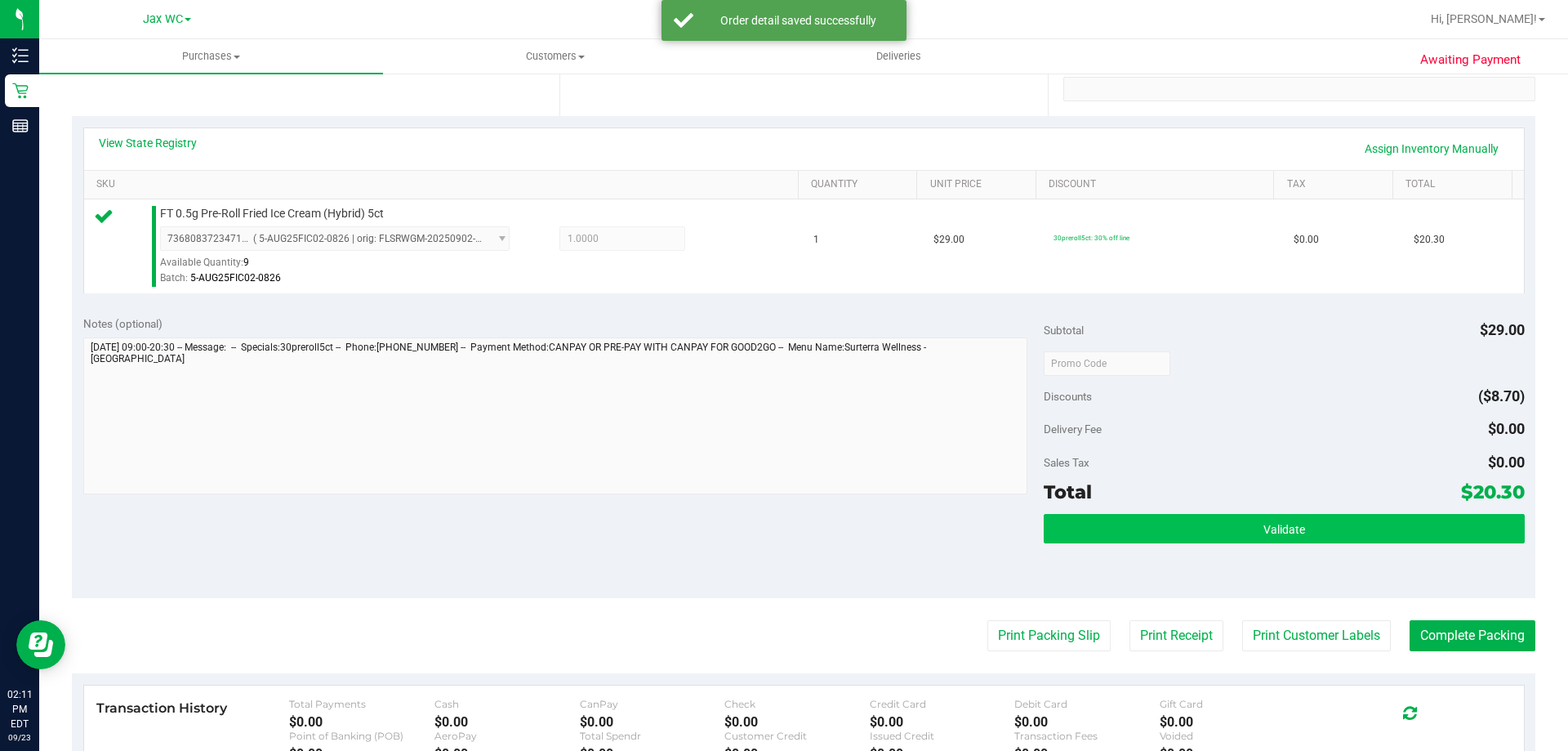
scroll to position [585, 0]
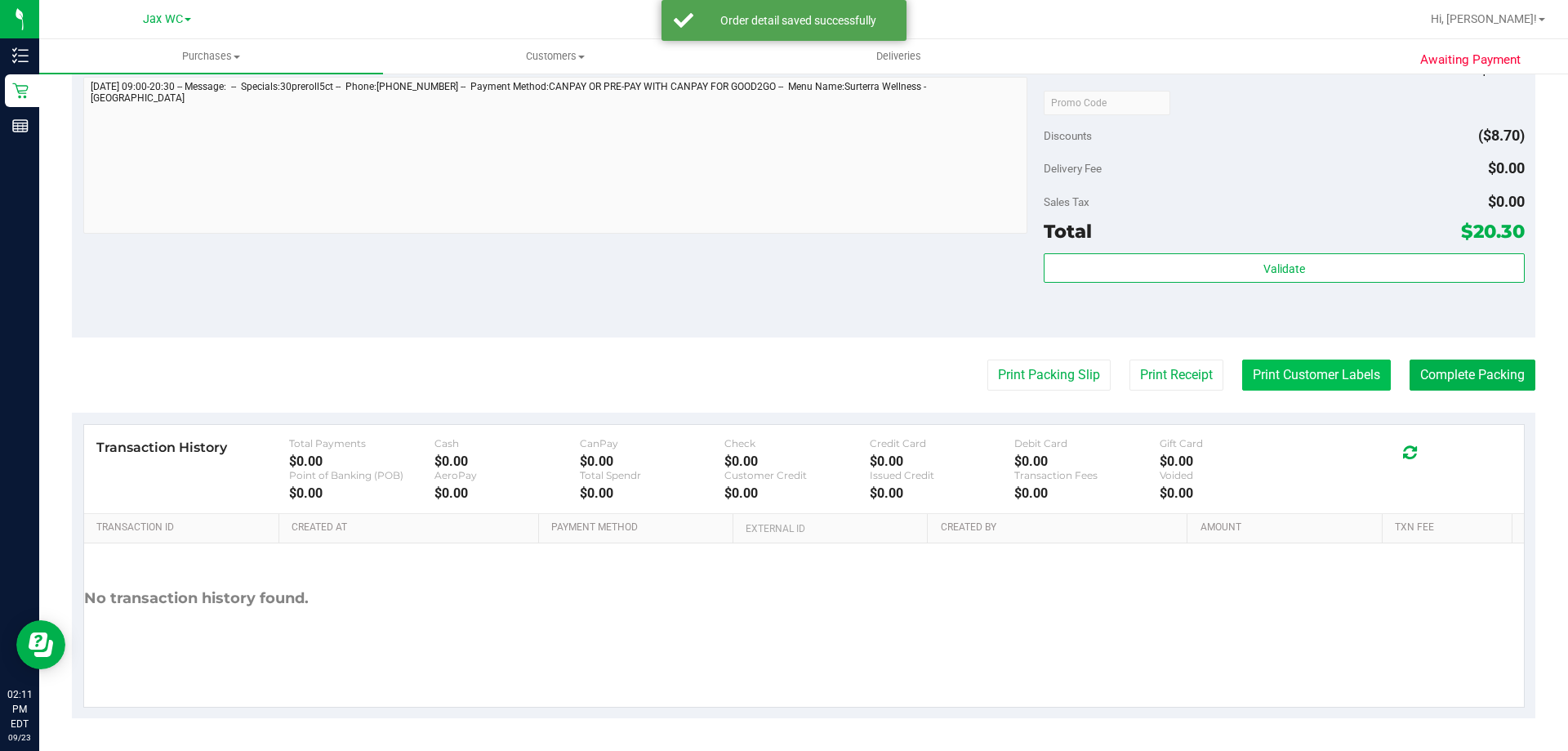
click at [1303, 386] on button "Print Customer Labels" at bounding box center [1317, 374] width 149 height 31
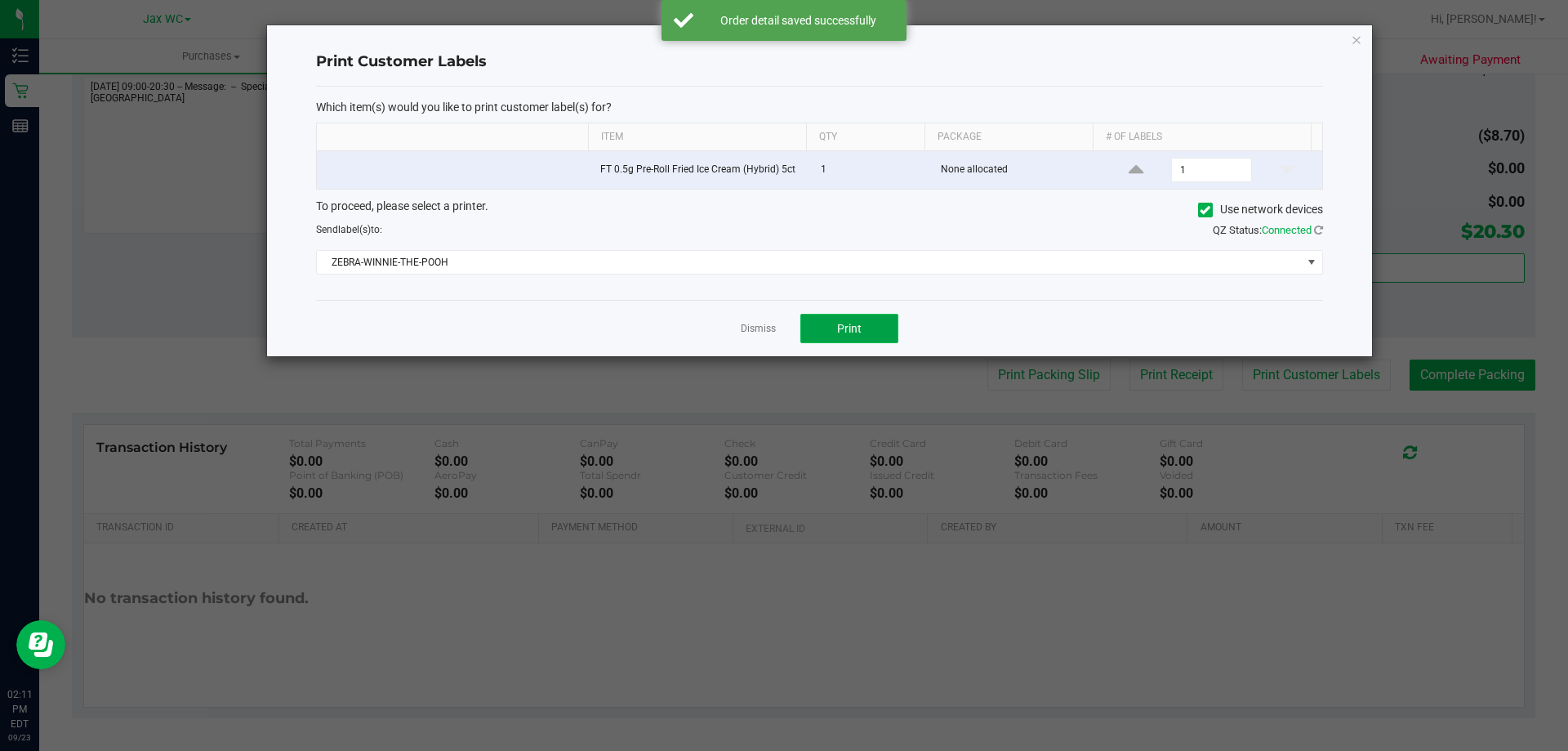
click at [871, 338] on button "Print" at bounding box center [849, 329] width 98 height 30
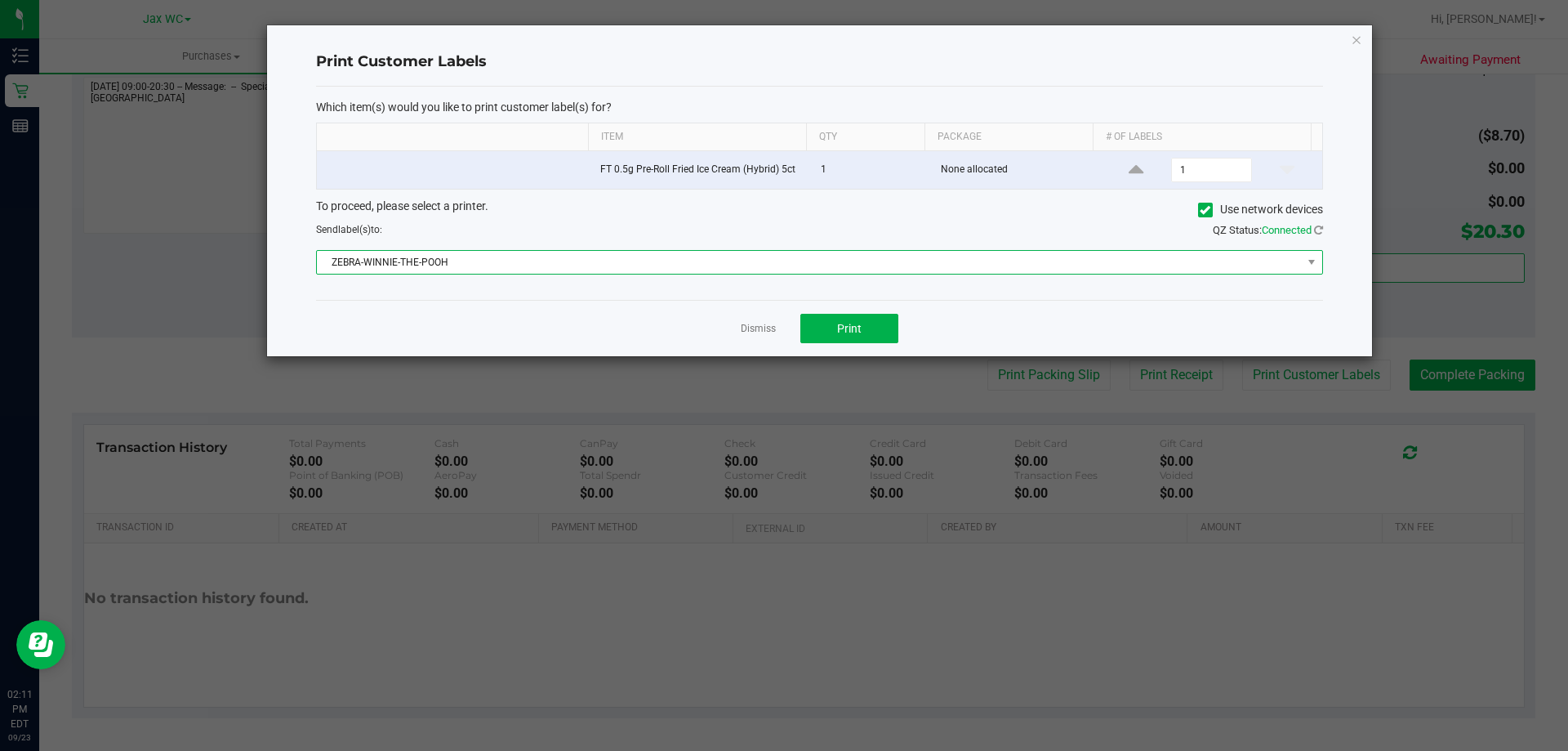
click at [583, 273] on span "ZEBRA-WINNIE-THE-POOH" at bounding box center [810, 262] width 985 height 23
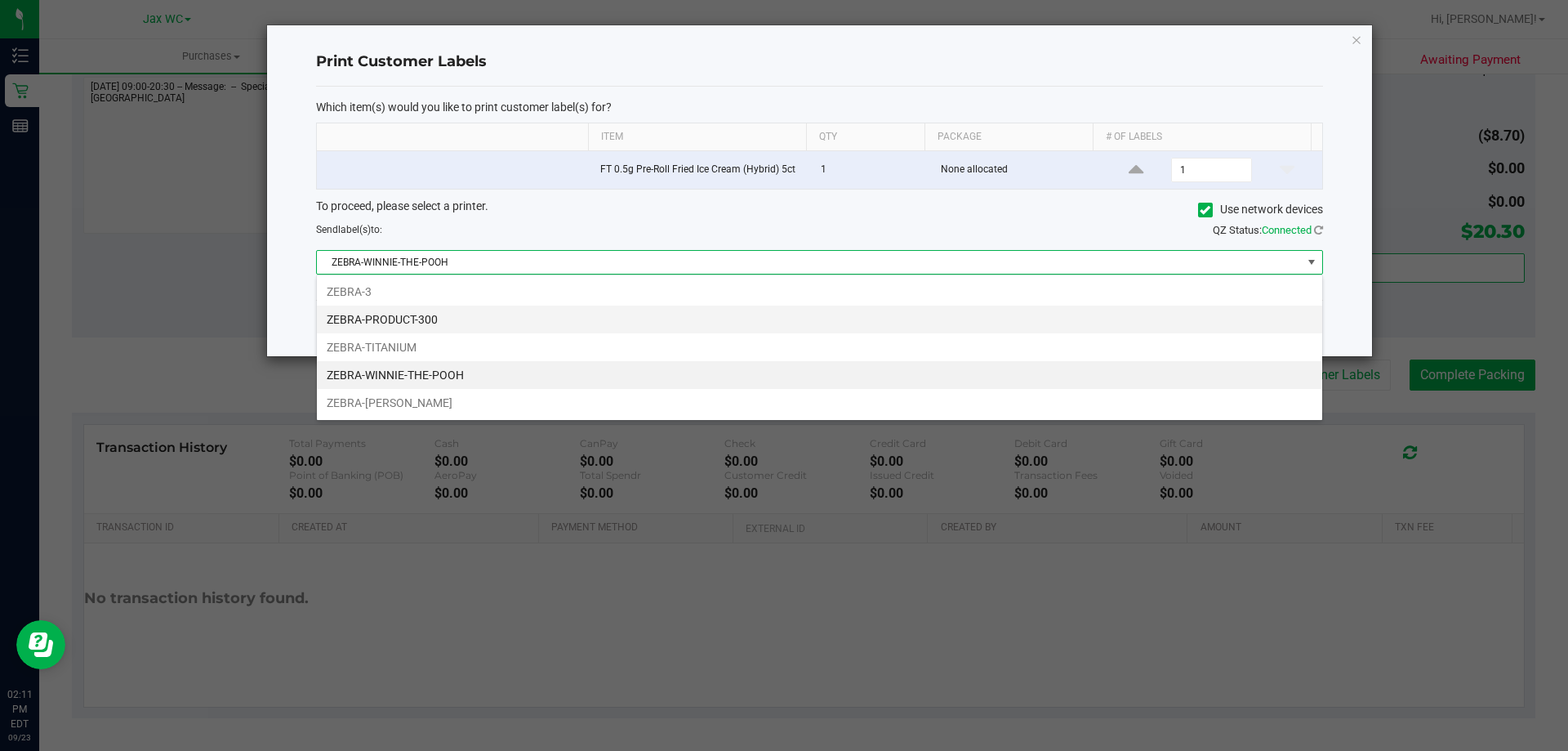
scroll to position [25, 1006]
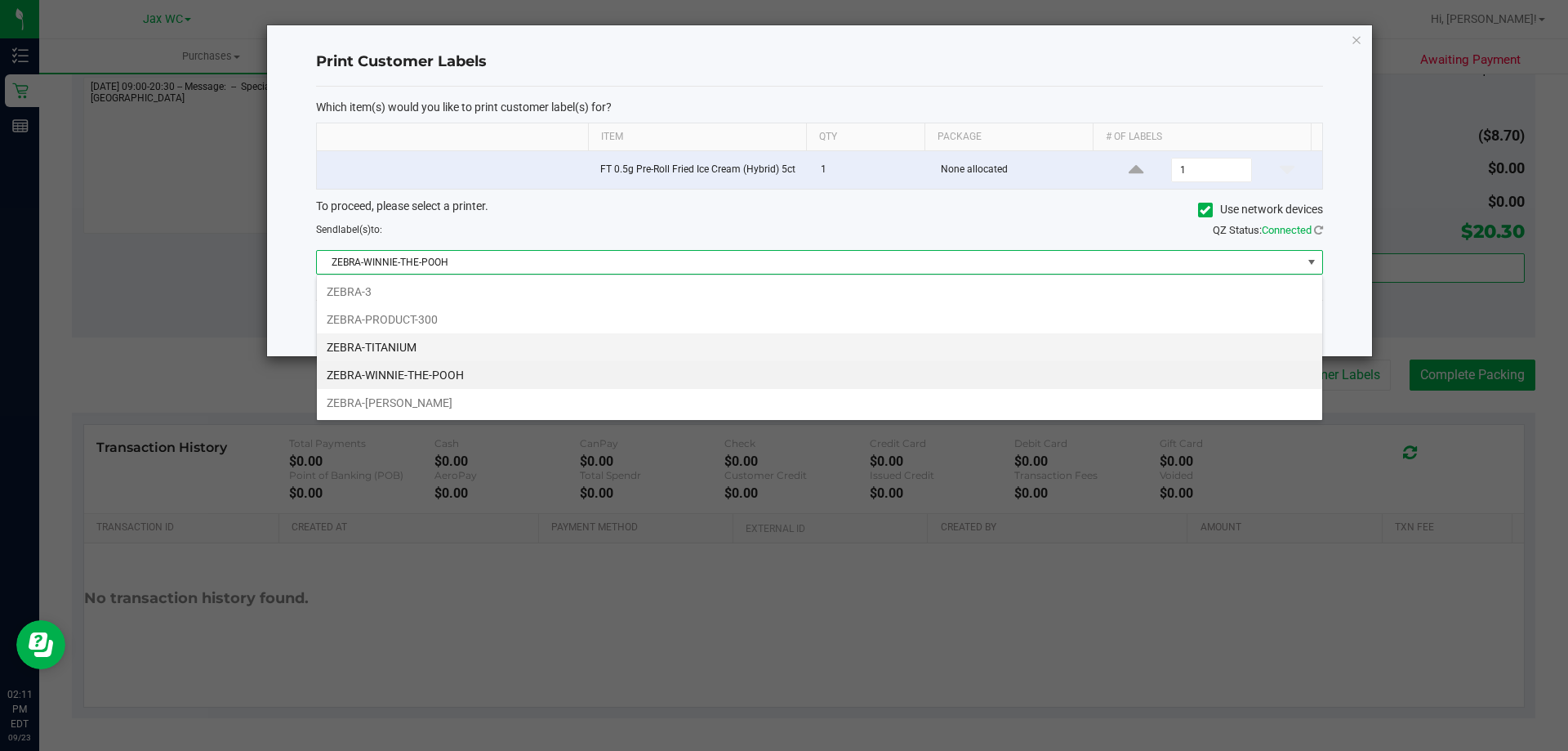
click at [472, 345] on li "ZEBRA-TITANIUM" at bounding box center [819, 347] width 1005 height 28
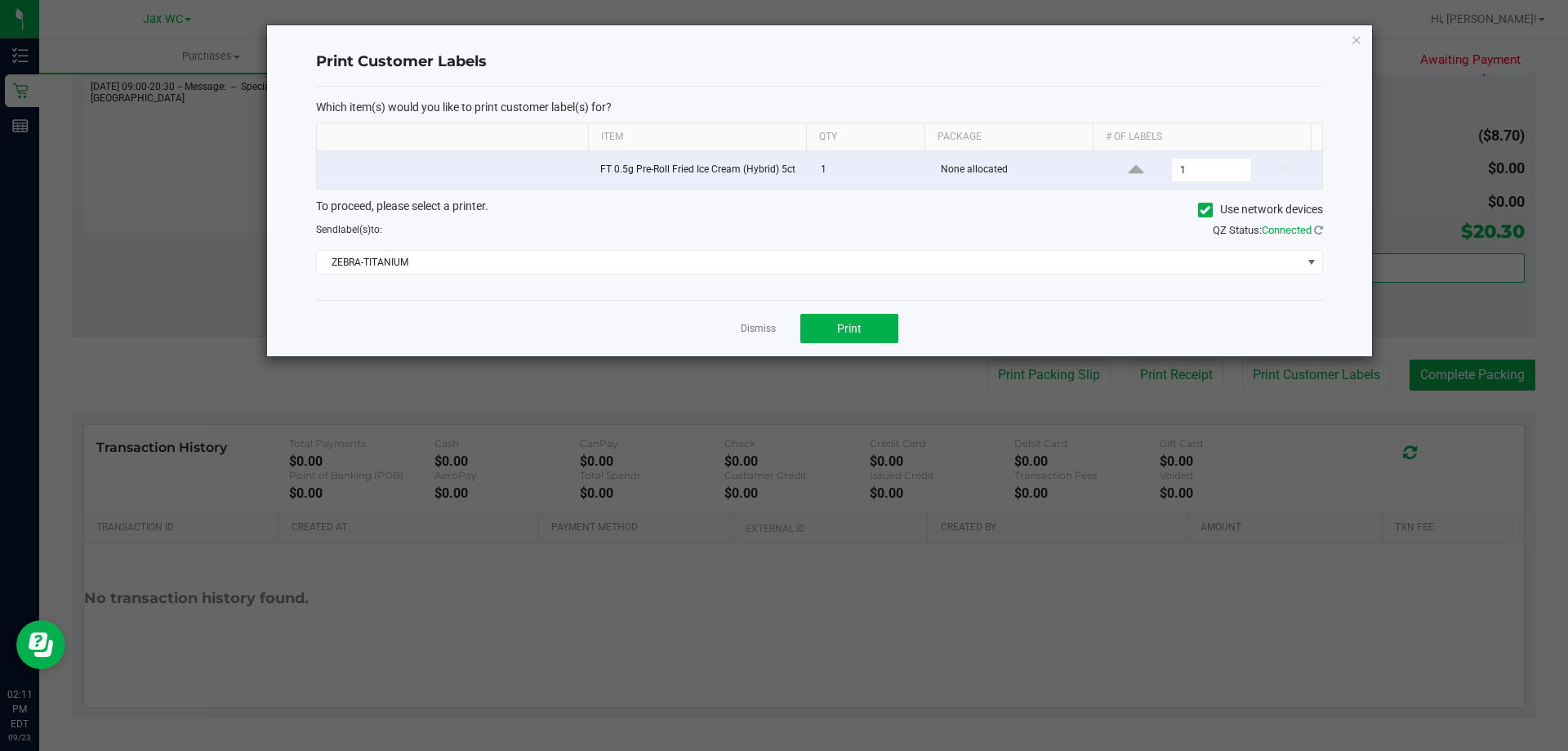
click at [489, 316] on div "Dismiss Print" at bounding box center [819, 328] width 1007 height 56
drag, startPoint x: 1363, startPoint y: 32, endPoint x: 1358, endPoint y: 41, distance: 10.3
click at [1362, 33] on div "Print Customer Labels Which item(s) would you like to print customer label(s) f…" at bounding box center [819, 190] width 1105 height 330
click at [1358, 41] on icon "button" at bounding box center [1357, 39] width 11 height 19
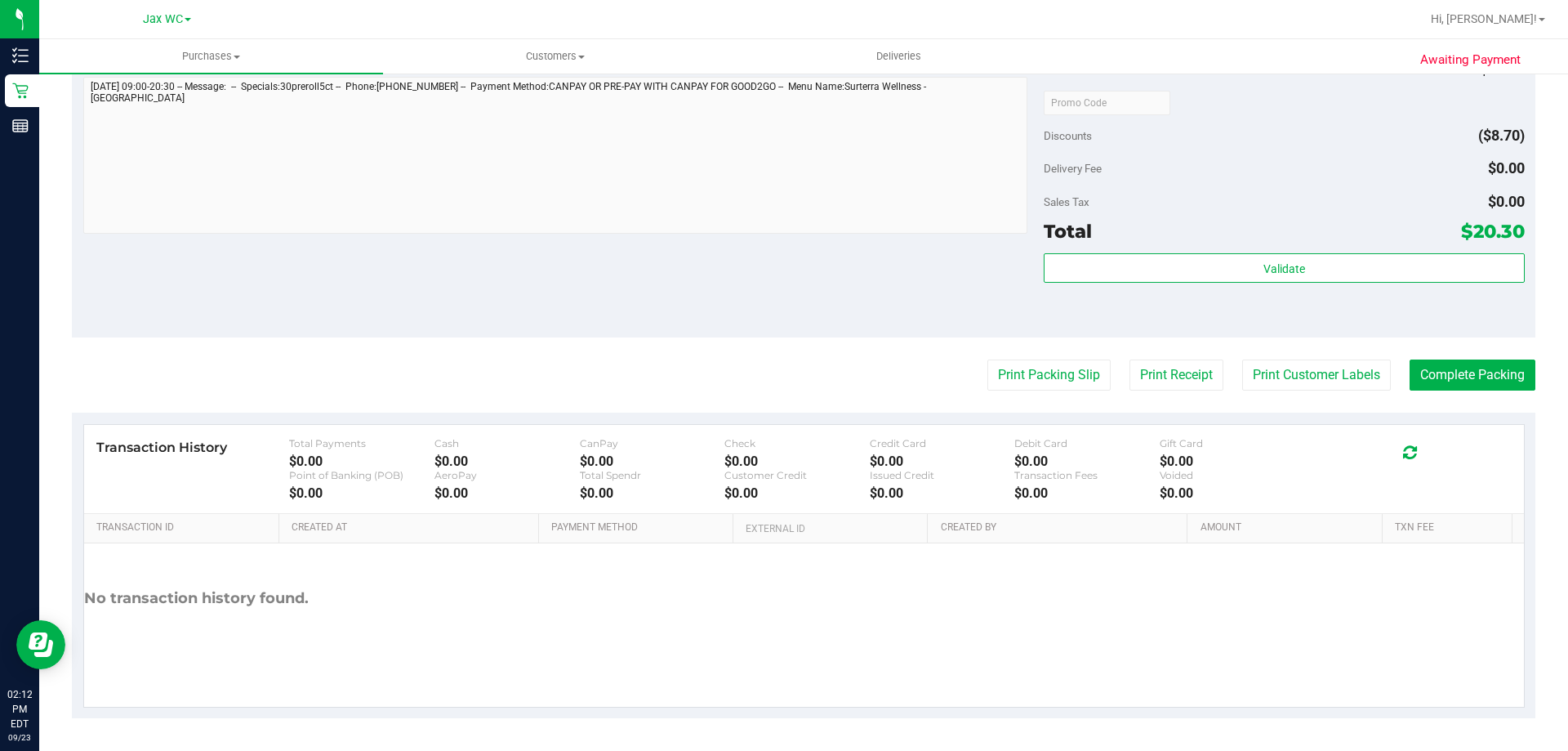
click at [1455, 358] on purchase-details "Back Edit Purchase Cancel Purchase View Profile # 11994400 BioTrack ID: - Submi…" at bounding box center [804, 110] width 1464 height 1215
click at [1457, 371] on button "Complete Packing" at bounding box center [1473, 374] width 126 height 31
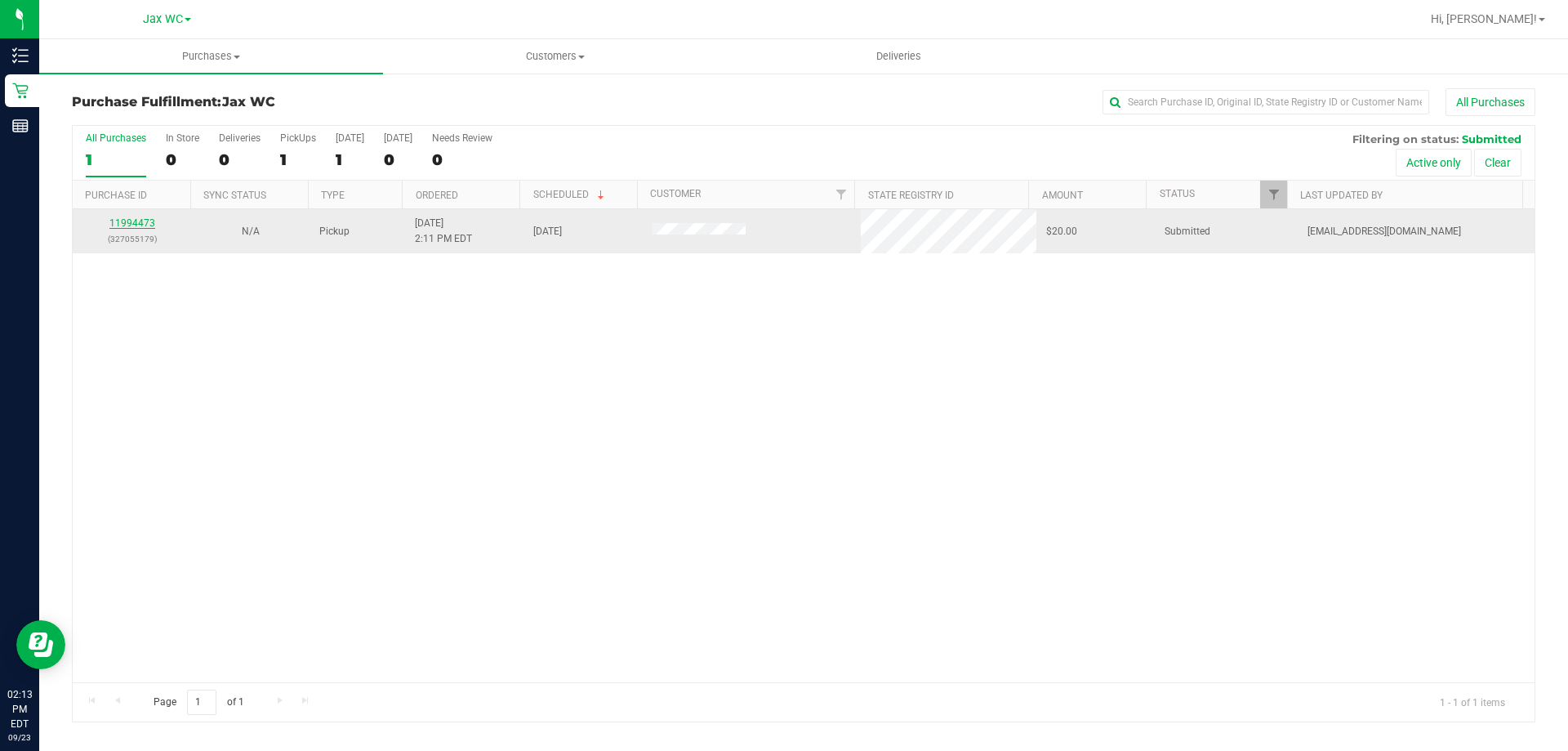
click at [129, 223] on link "11994473" at bounding box center [132, 223] width 46 height 11
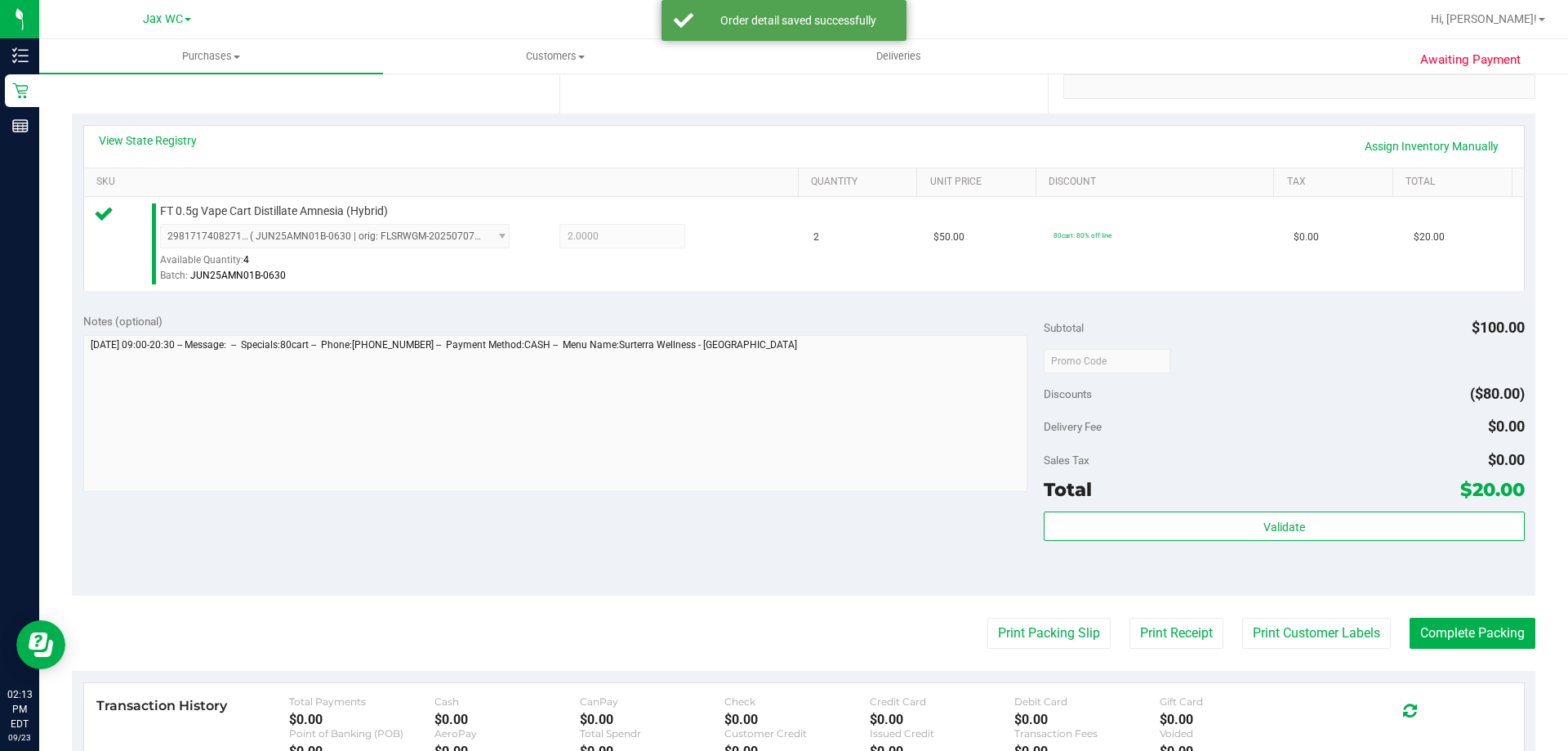
scroll to position [408, 0]
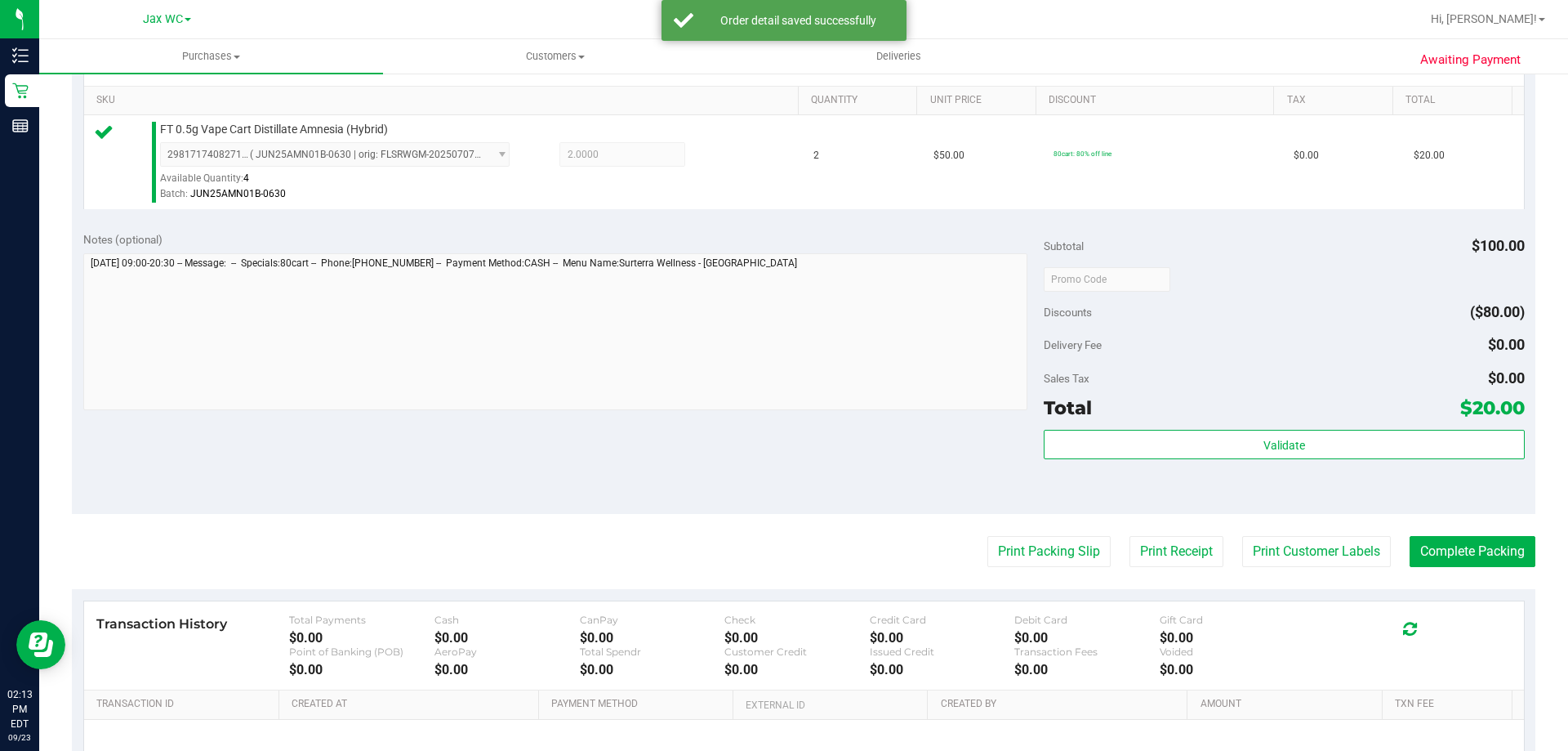
click at [1338, 426] on div "Subtotal $100.00 Discounts ($80.00) Delivery Fee $0.00 Sales Tax $0.00 Total $2…" at bounding box center [1284, 367] width 480 height 272
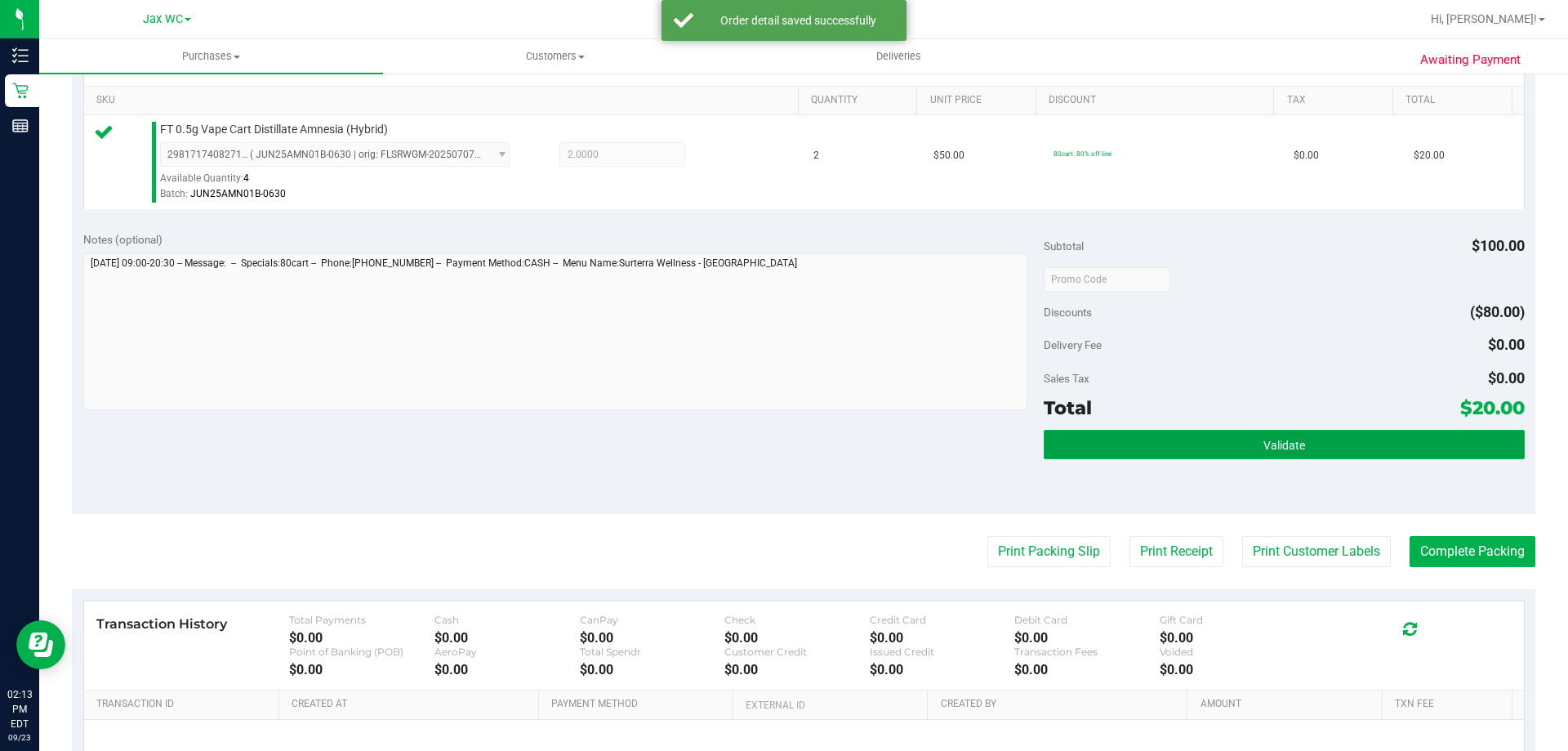
click at [1337, 434] on button "Validate" at bounding box center [1284, 444] width 480 height 30
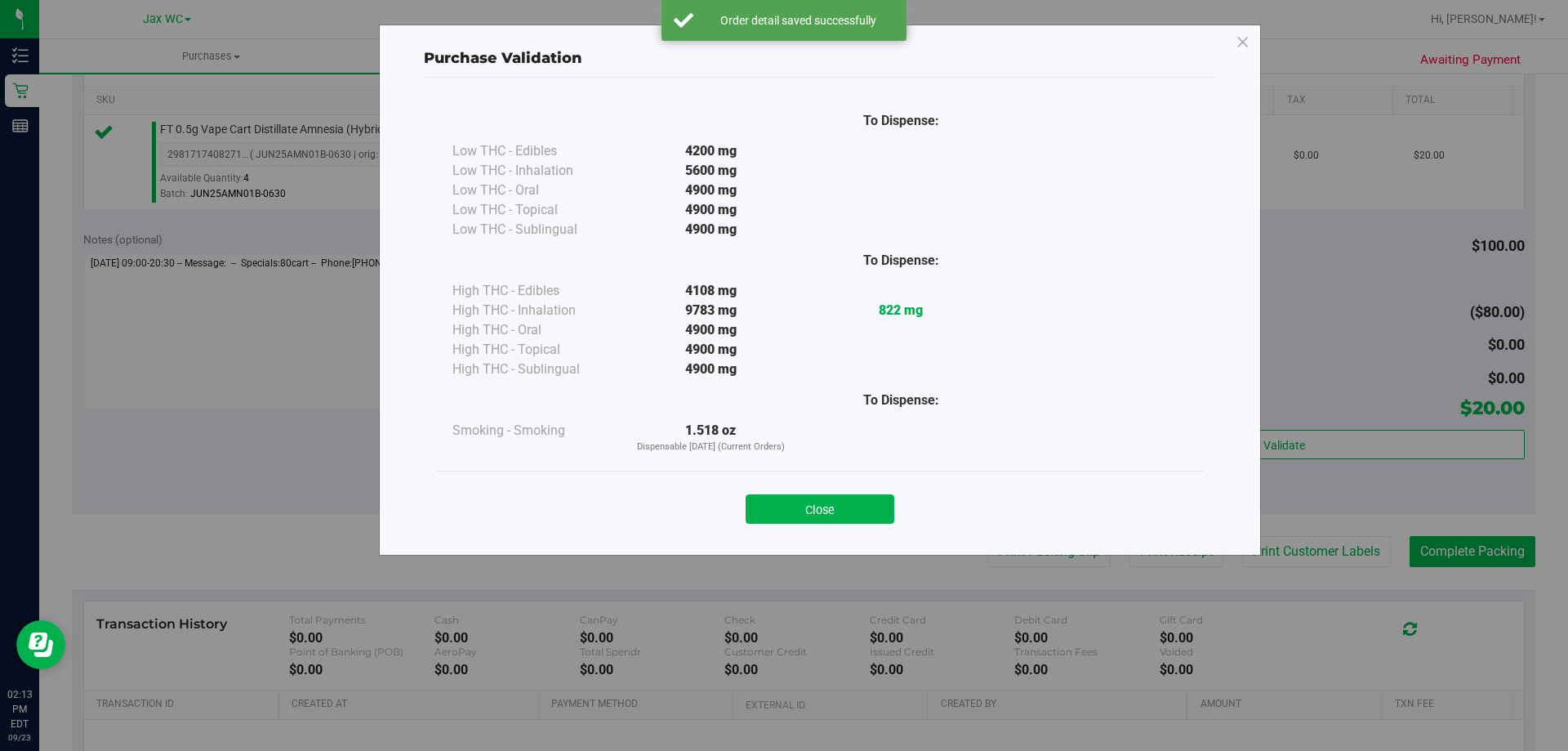
click at [876, 503] on button "Close" at bounding box center [820, 509] width 149 height 30
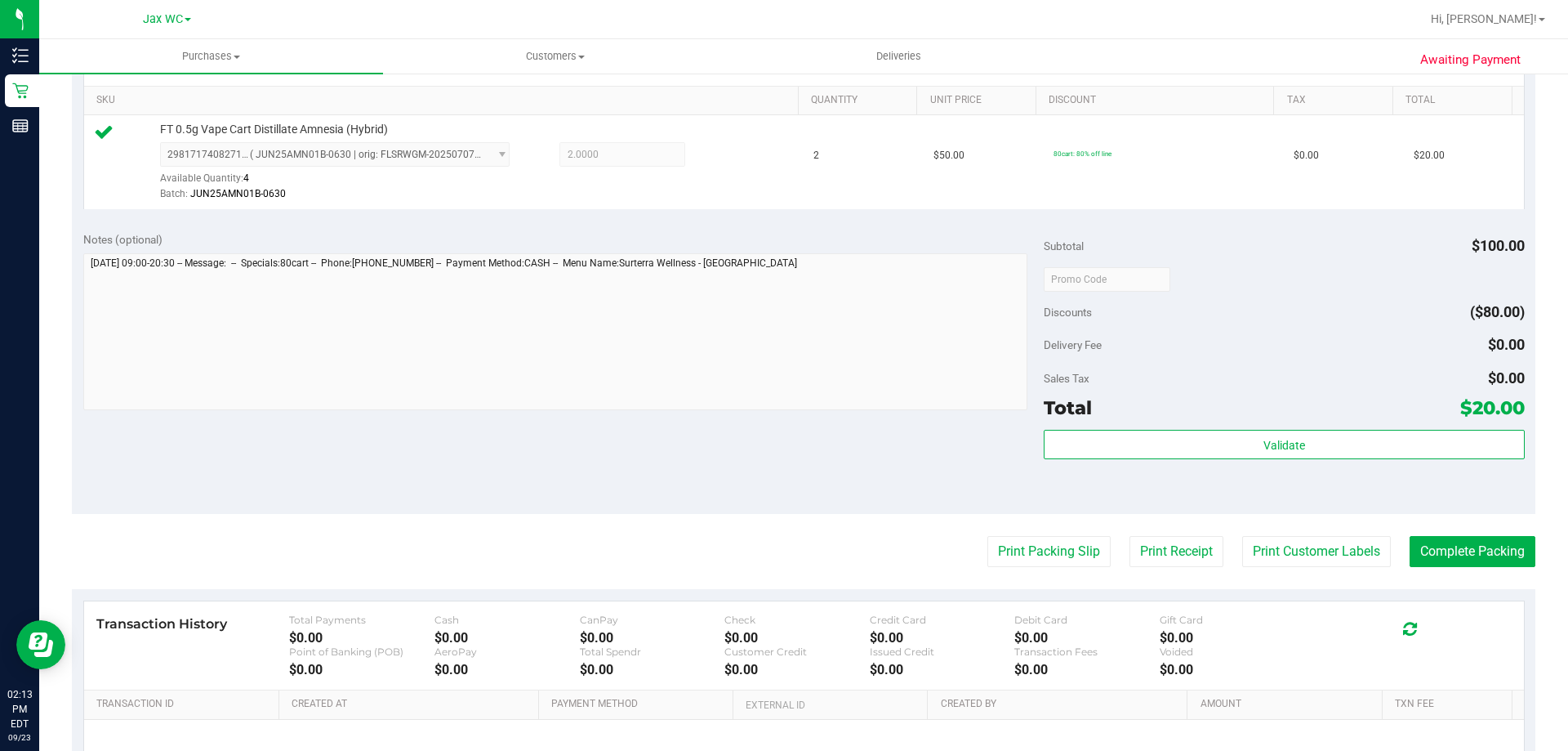
click at [1057, 529] on purchase-details "Back Edit Purchase Cancel Purchase View Profile # 11994473 BioTrack ID: - Submi…" at bounding box center [804, 287] width 1464 height 1215
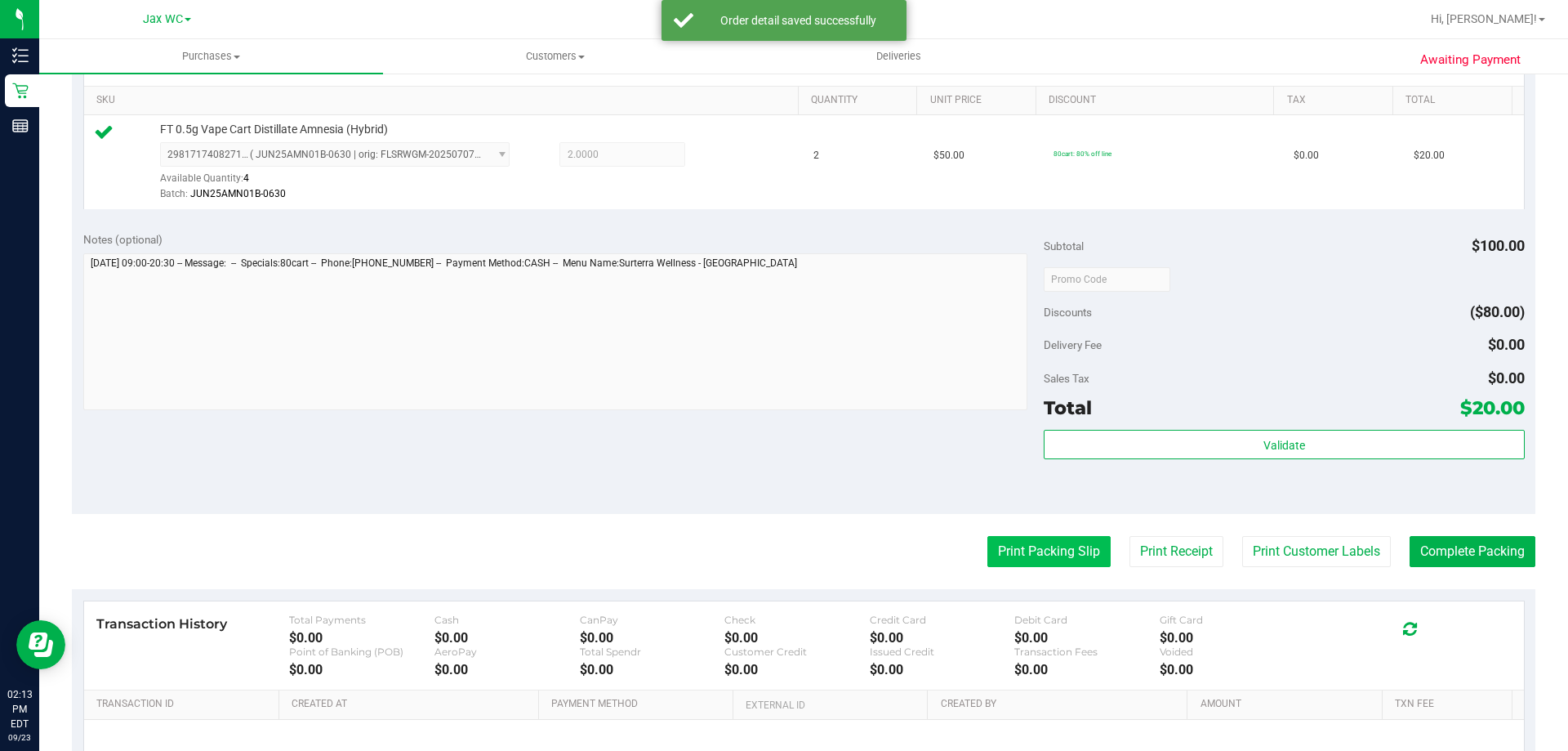
click at [1056, 563] on button "Print Packing Slip" at bounding box center [1049, 550] width 124 height 31
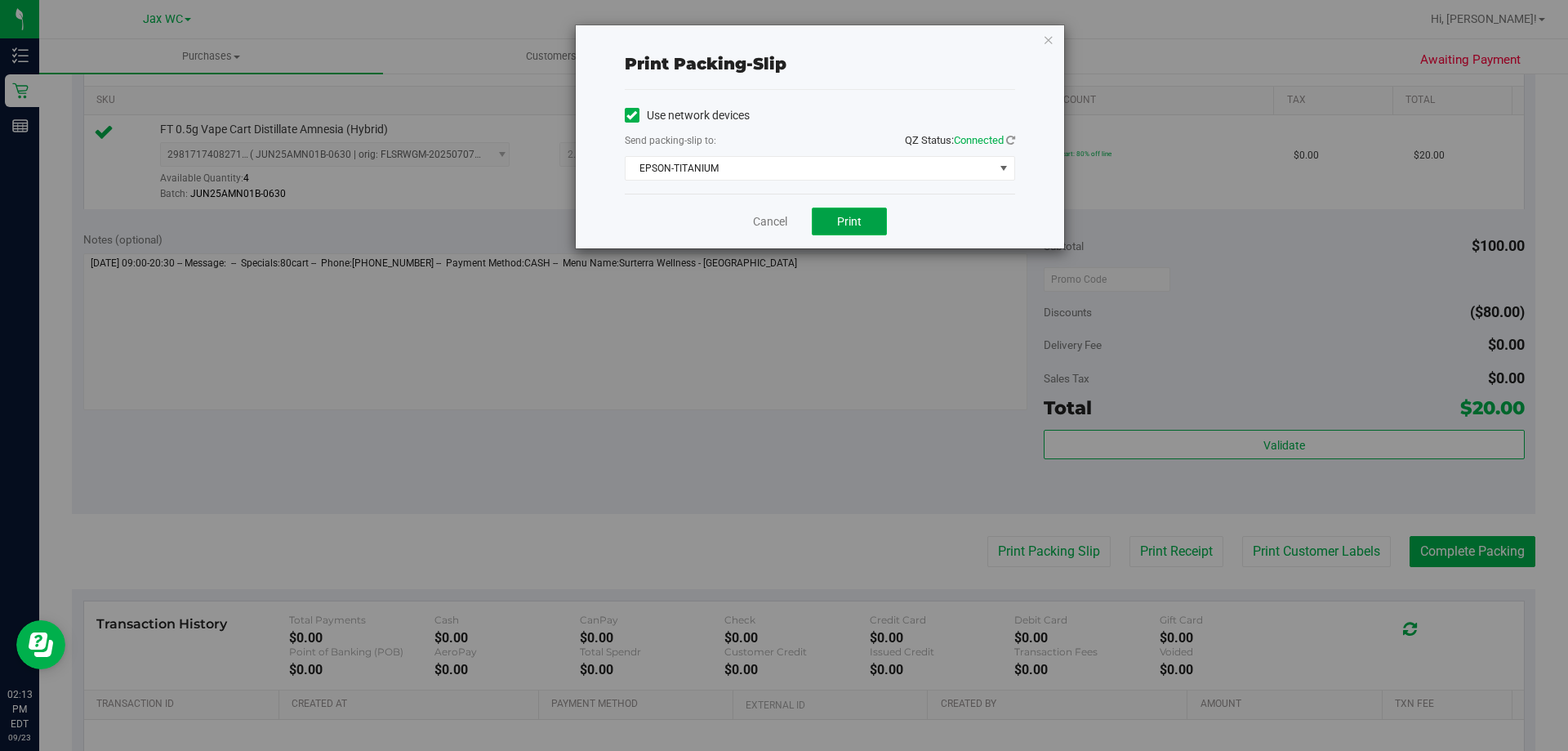
click at [857, 215] on span "Print" at bounding box center [849, 221] width 25 height 13
click at [1048, 39] on icon "button" at bounding box center [1048, 39] width 11 height 19
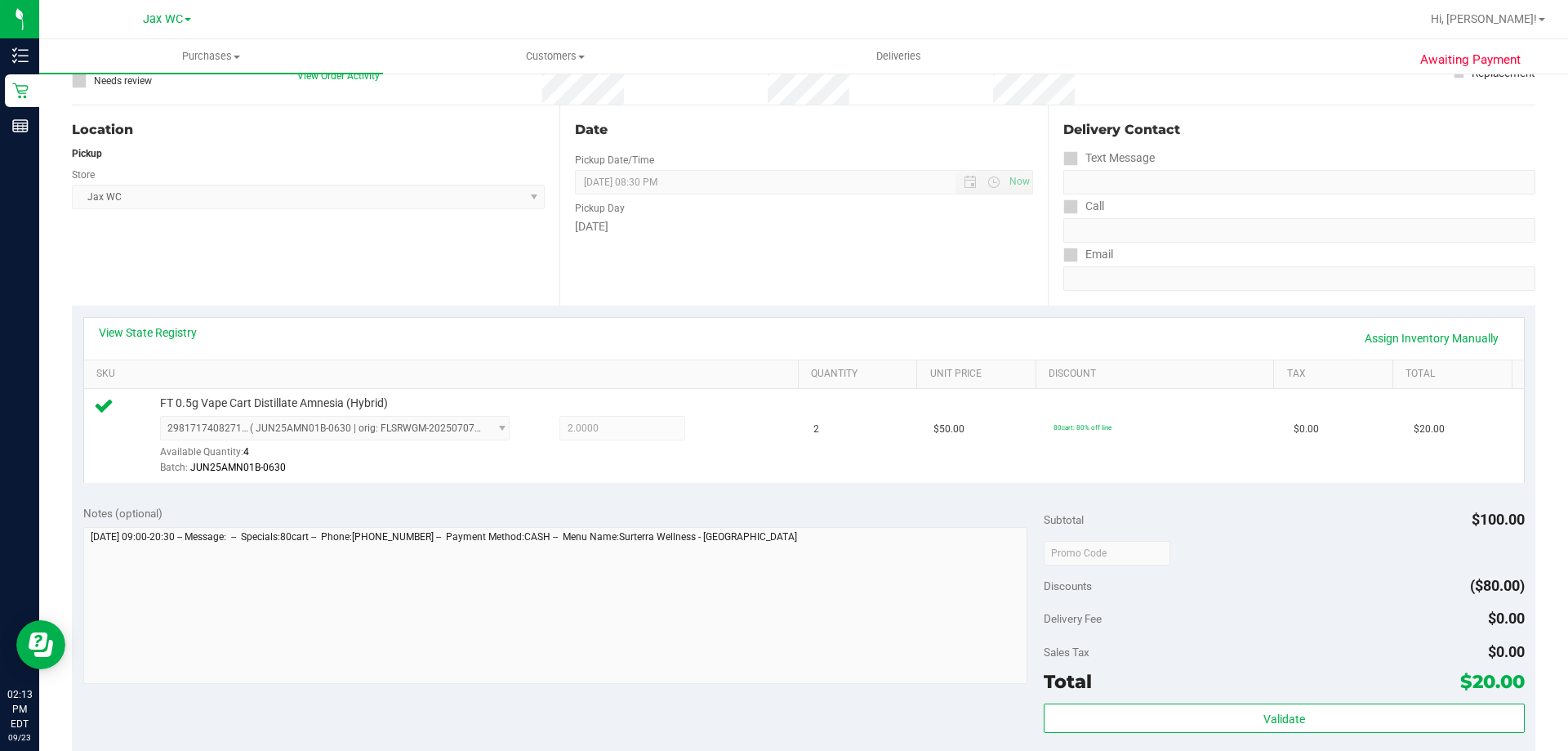
scroll to position [490, 0]
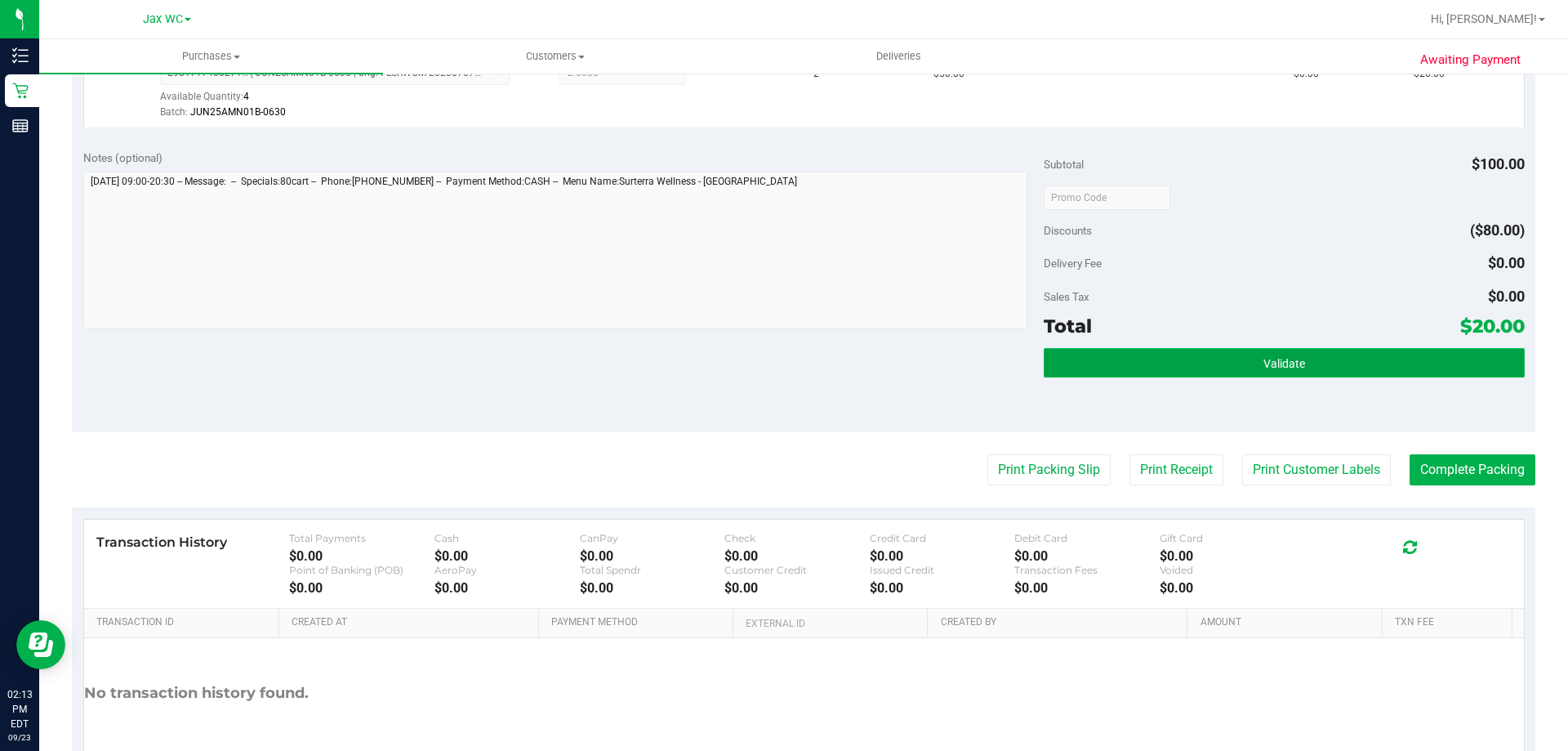
click at [1177, 357] on button "Validate" at bounding box center [1284, 363] width 480 height 30
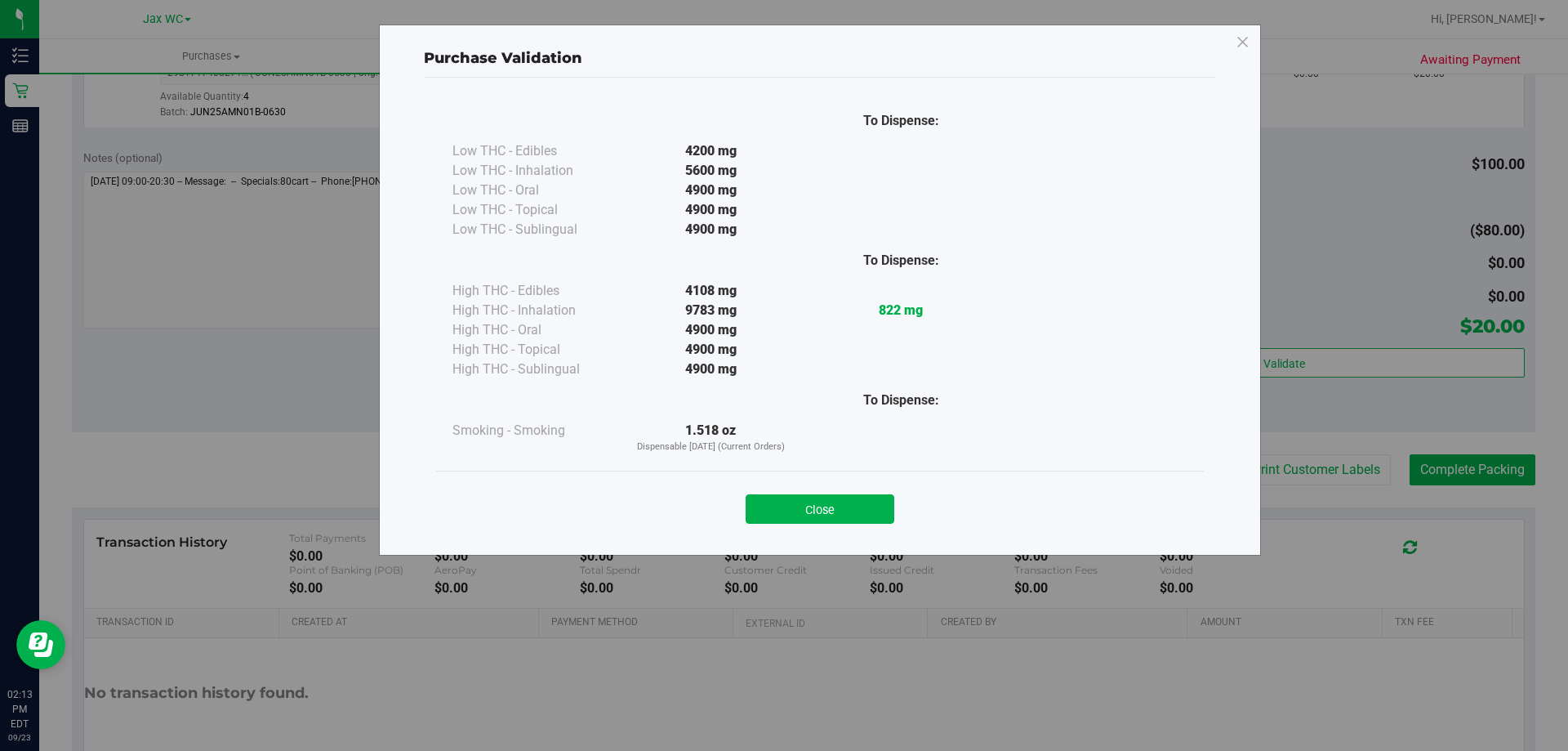
click at [808, 507] on button "Close" at bounding box center [820, 509] width 149 height 30
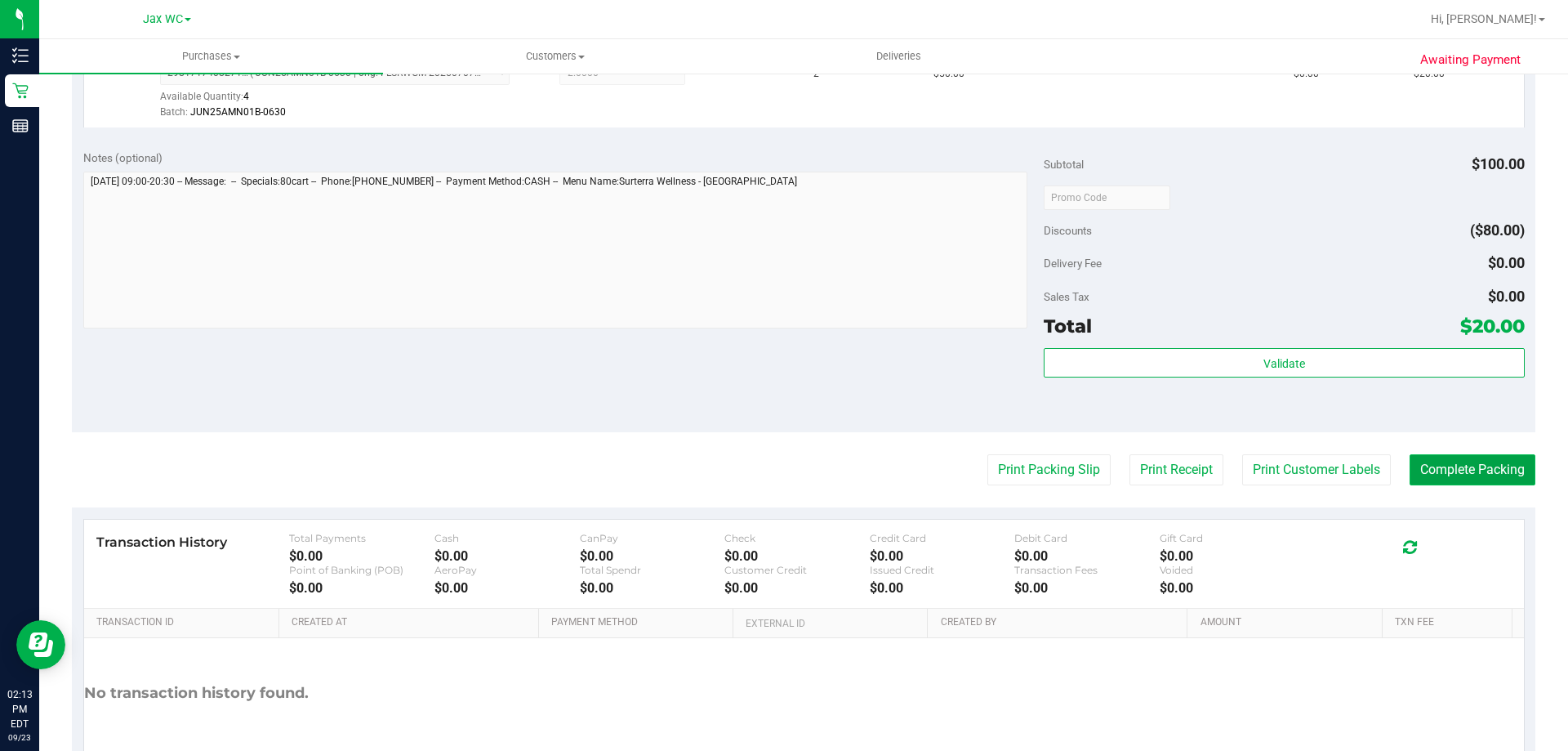
click at [1443, 481] on button "Complete Packing" at bounding box center [1473, 469] width 126 height 31
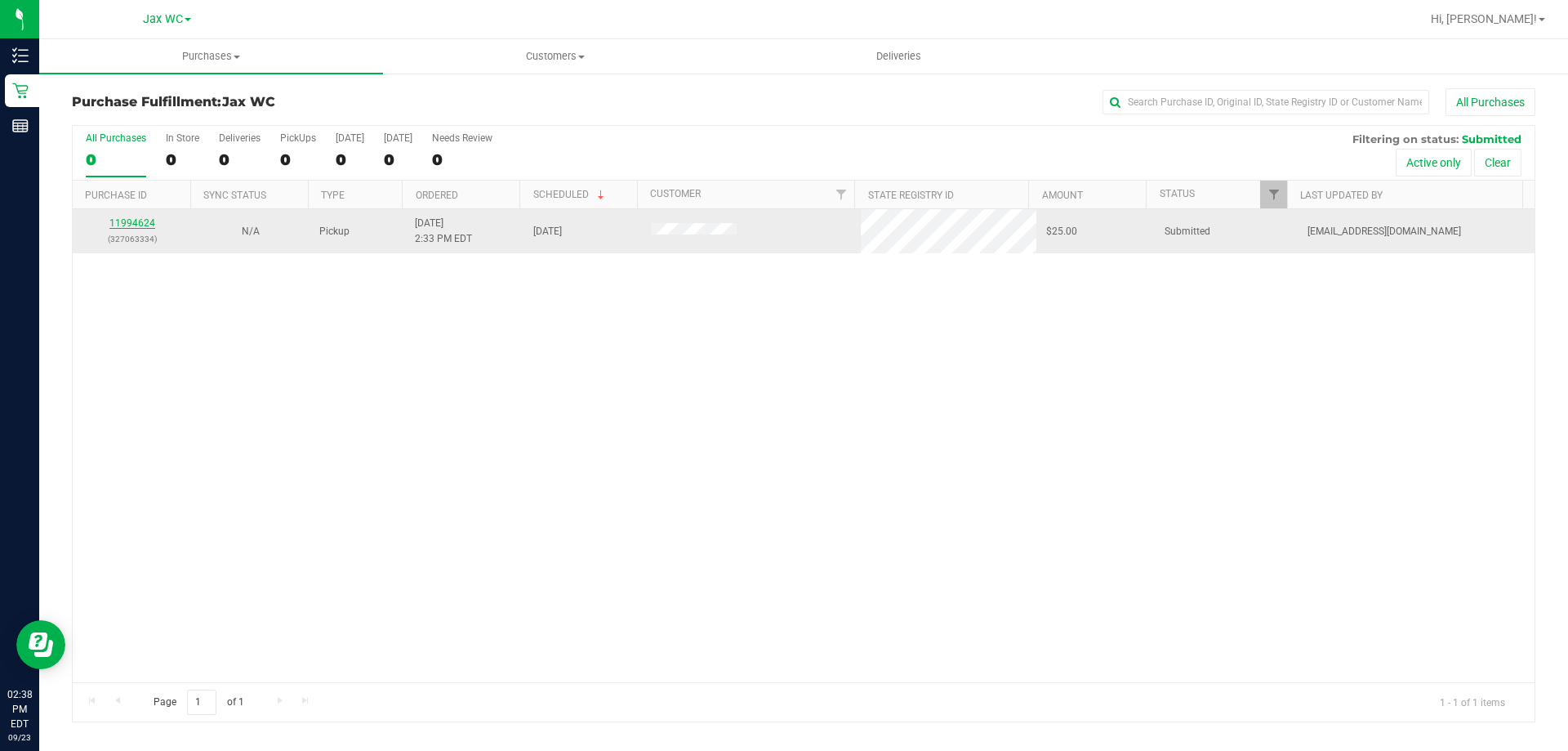
click at [149, 226] on link "11994624" at bounding box center [132, 223] width 46 height 11
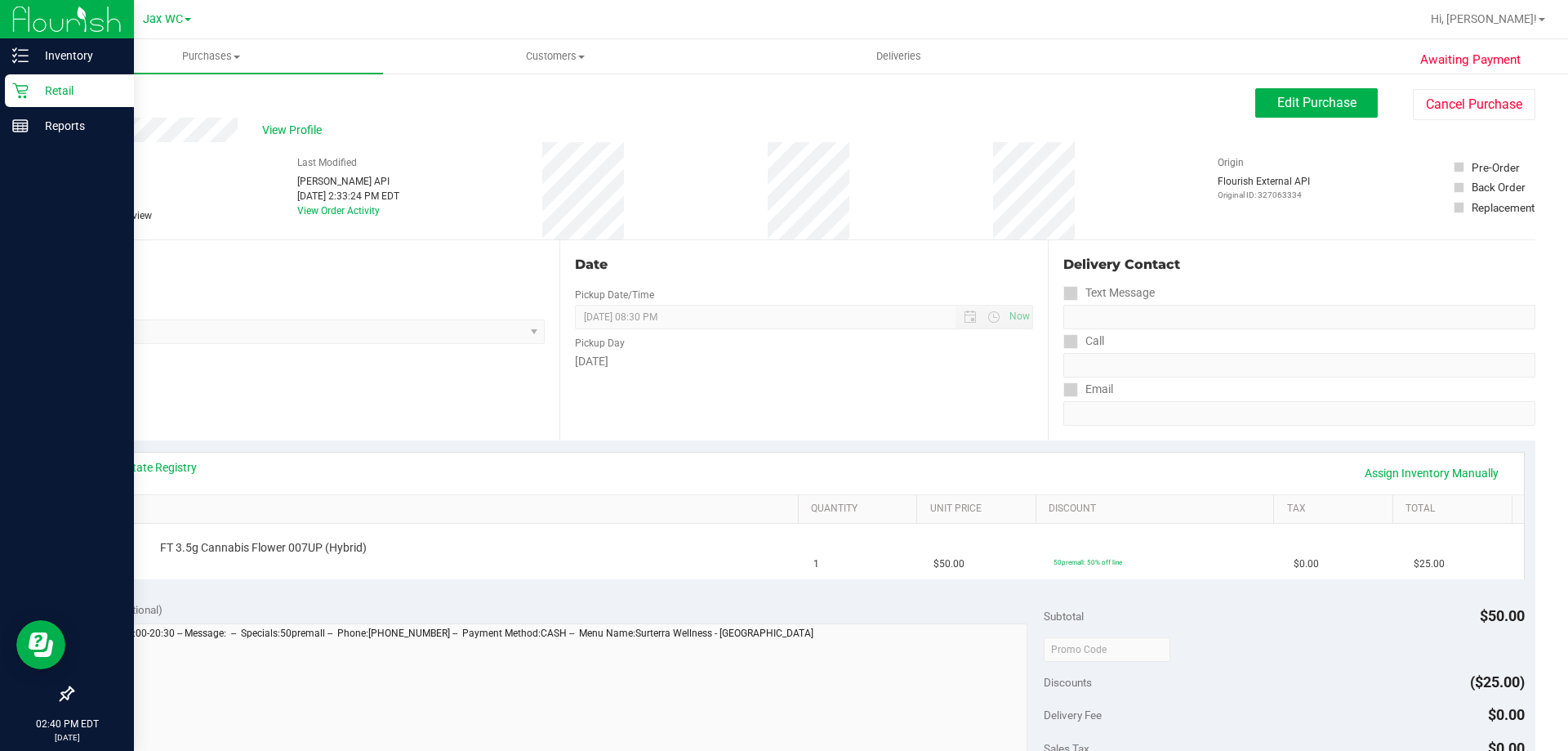
click at [31, 77] on div "Retail" at bounding box center [69, 90] width 129 height 32
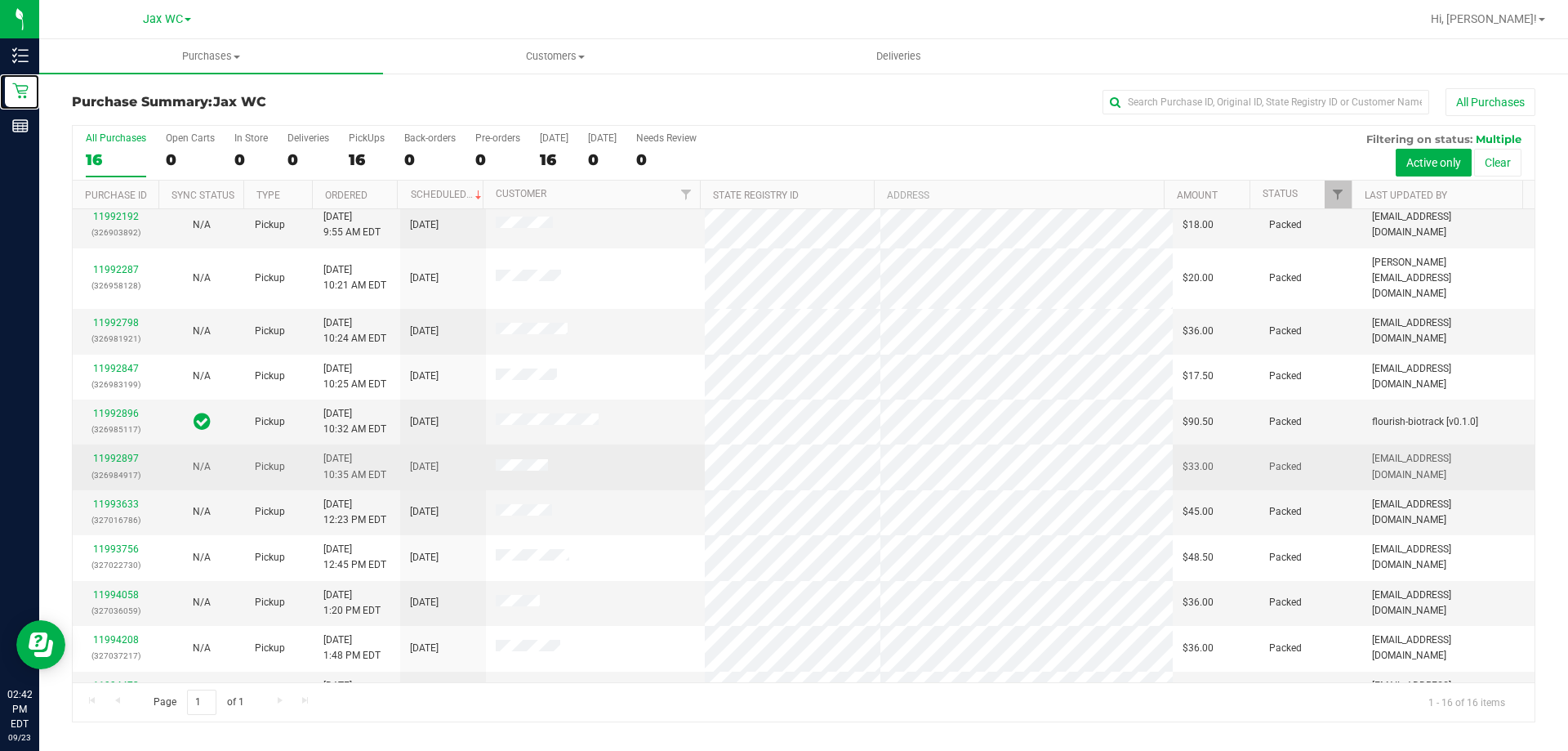
scroll to position [251, 0]
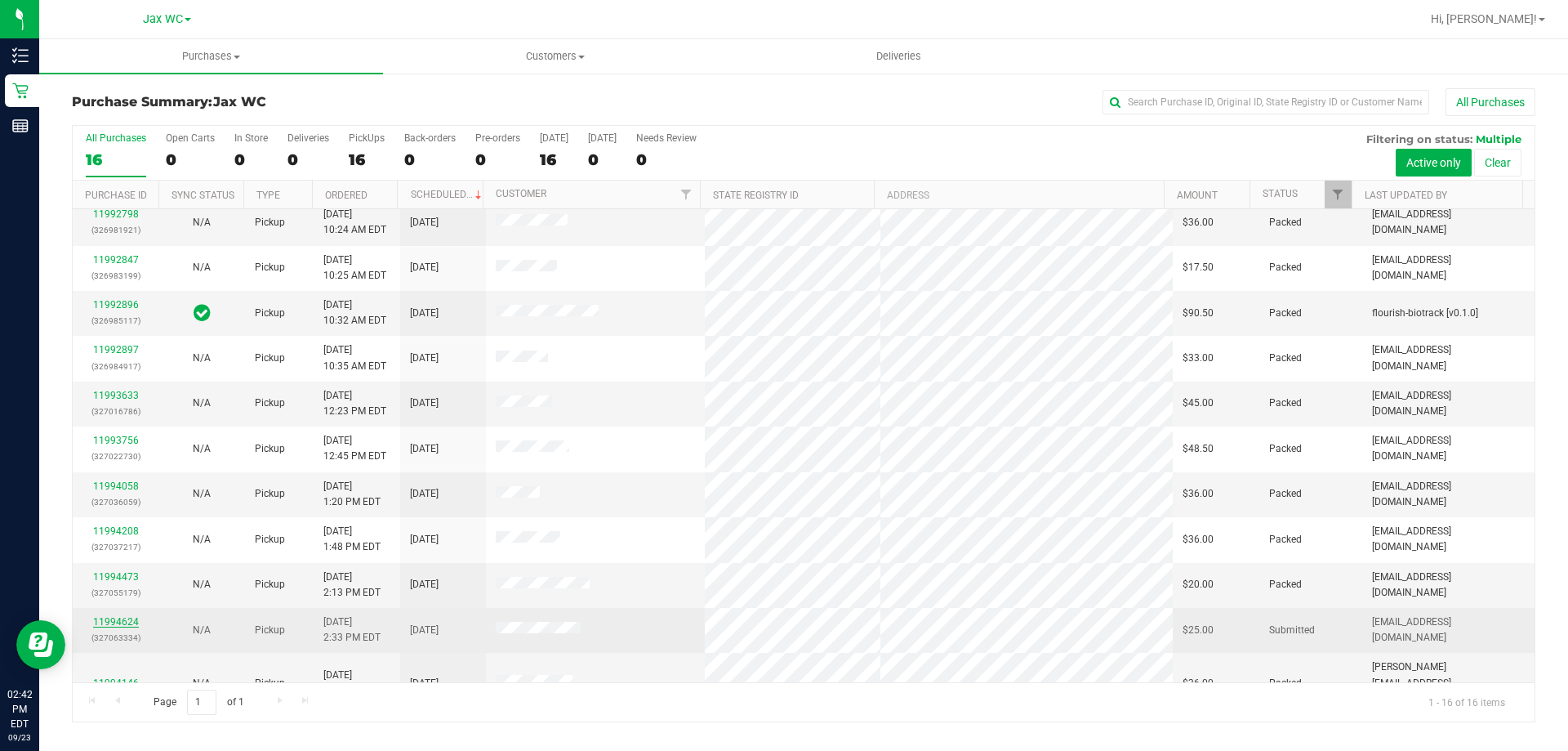
click at [117, 616] on link "11994624" at bounding box center [116, 621] width 46 height 11
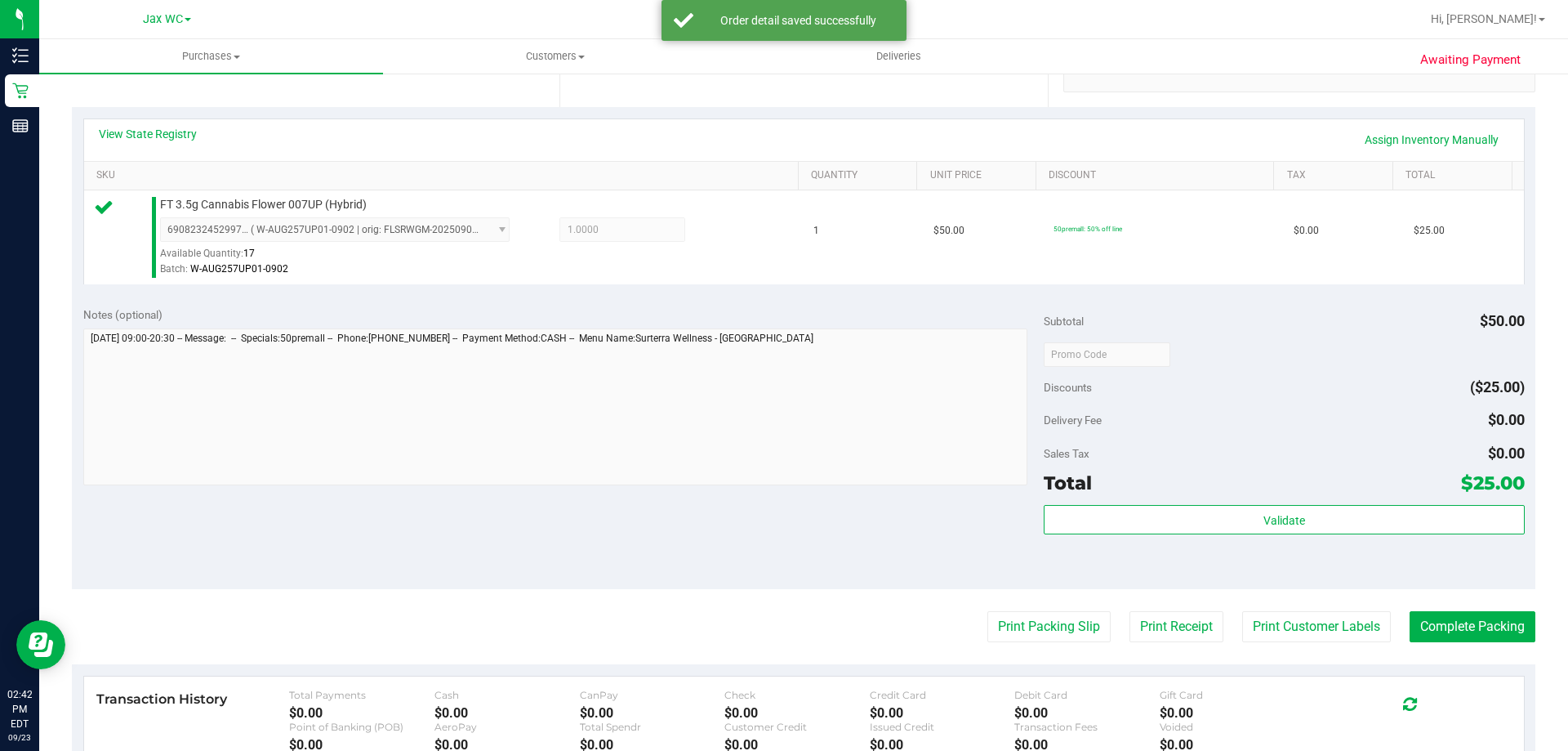
scroll to position [571, 0]
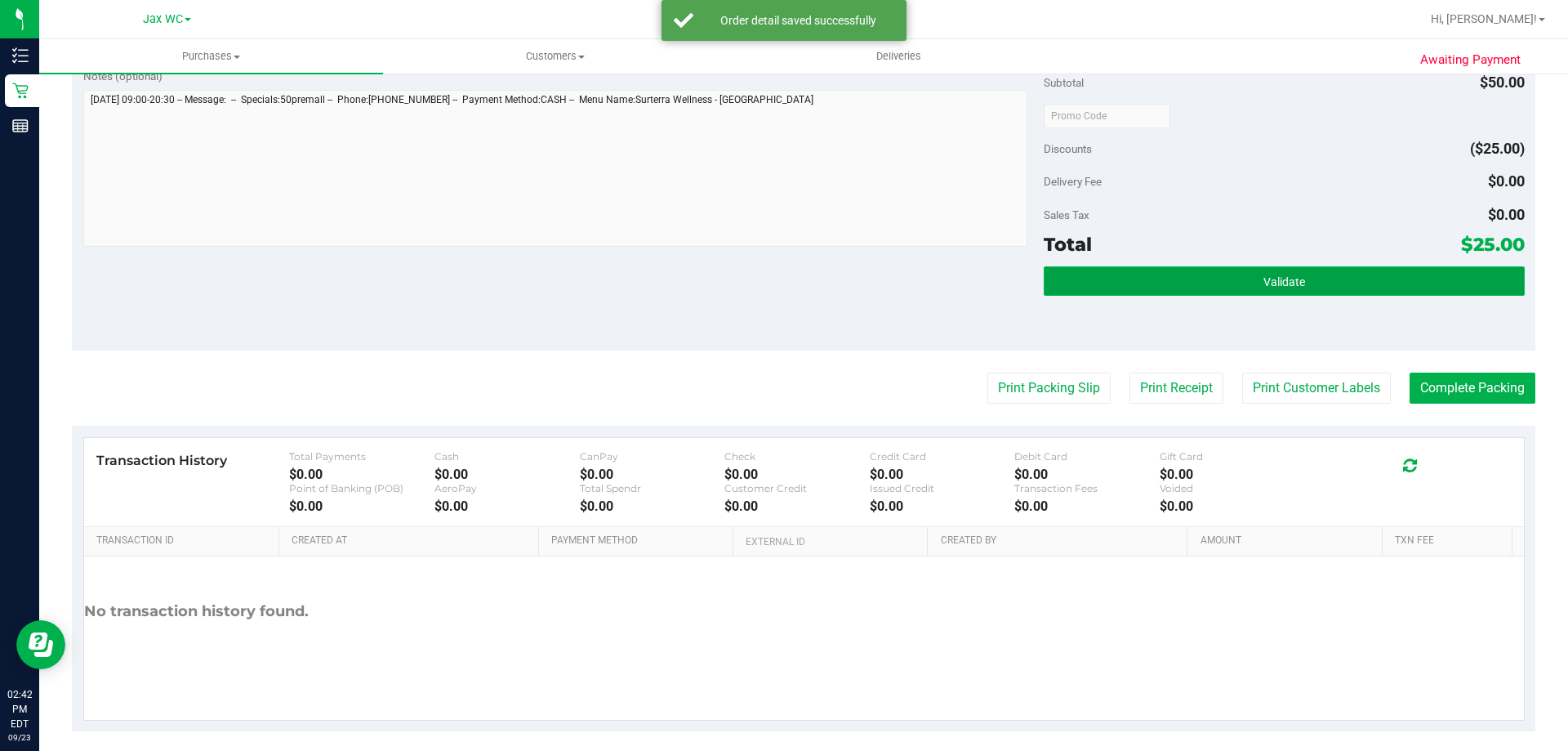
click at [1304, 274] on button "Validate" at bounding box center [1284, 281] width 480 height 30
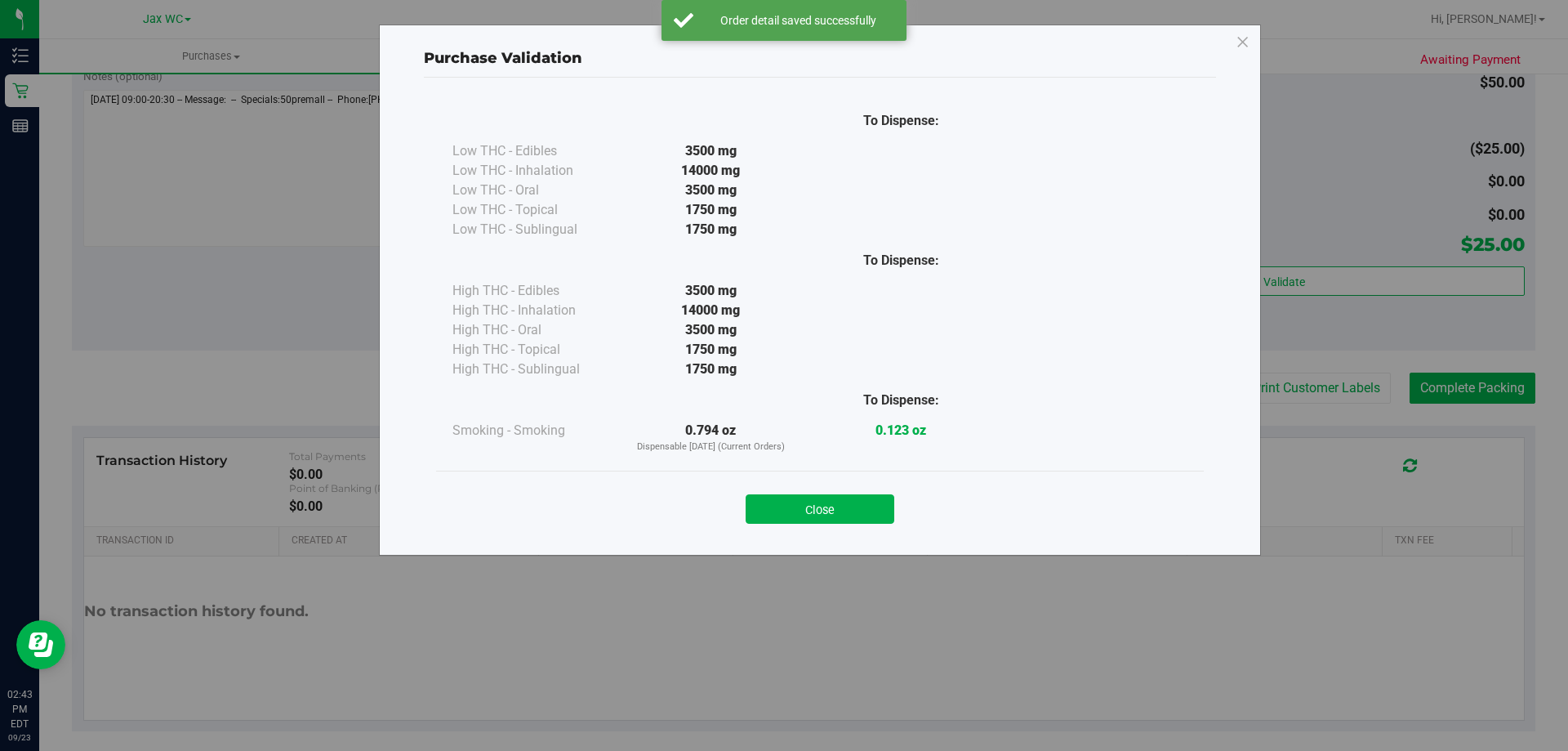
click at [835, 487] on div "Close" at bounding box center [820, 504] width 743 height 41
click at [834, 514] on button "Close" at bounding box center [820, 509] width 149 height 30
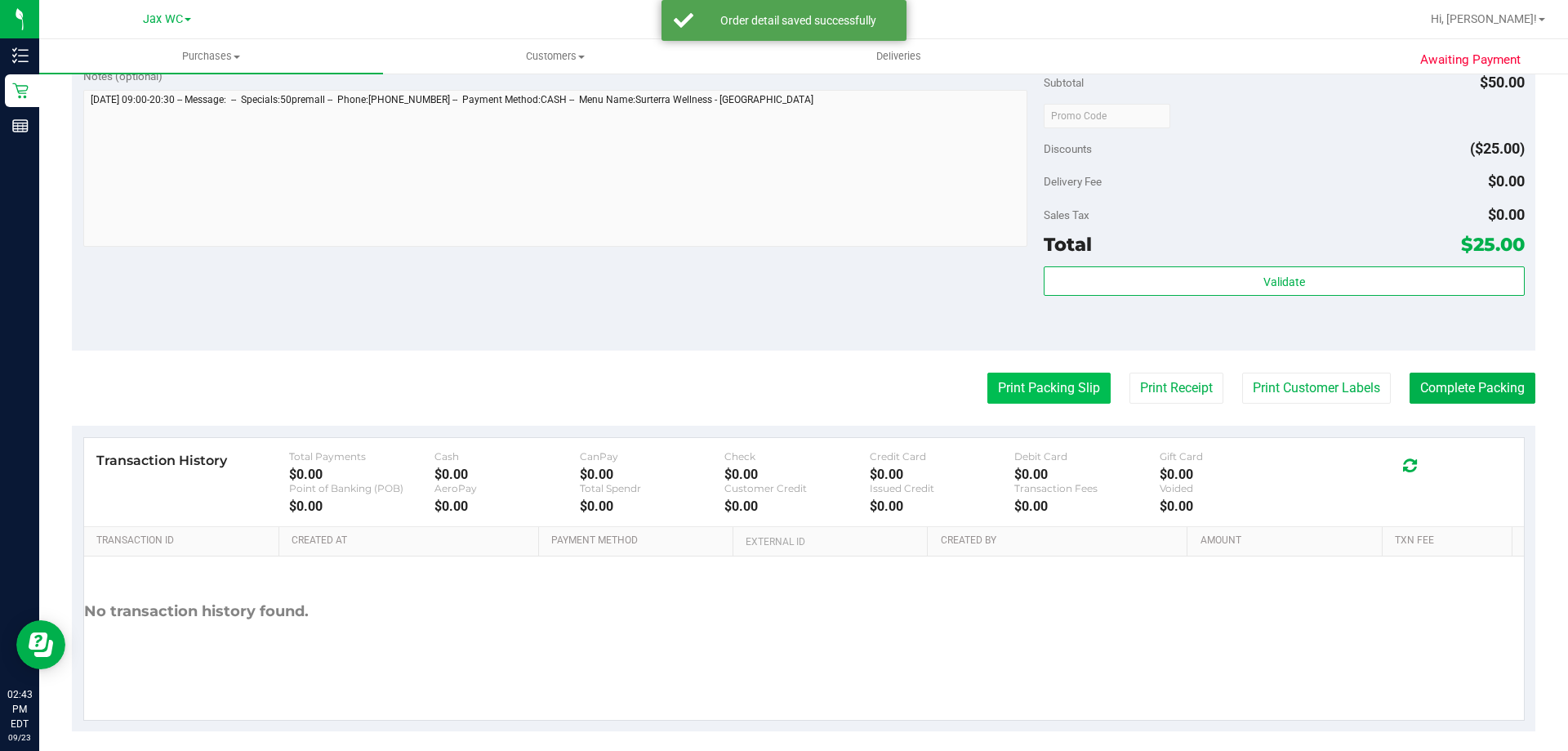
click at [1058, 387] on button "Print Packing Slip" at bounding box center [1049, 387] width 124 height 31
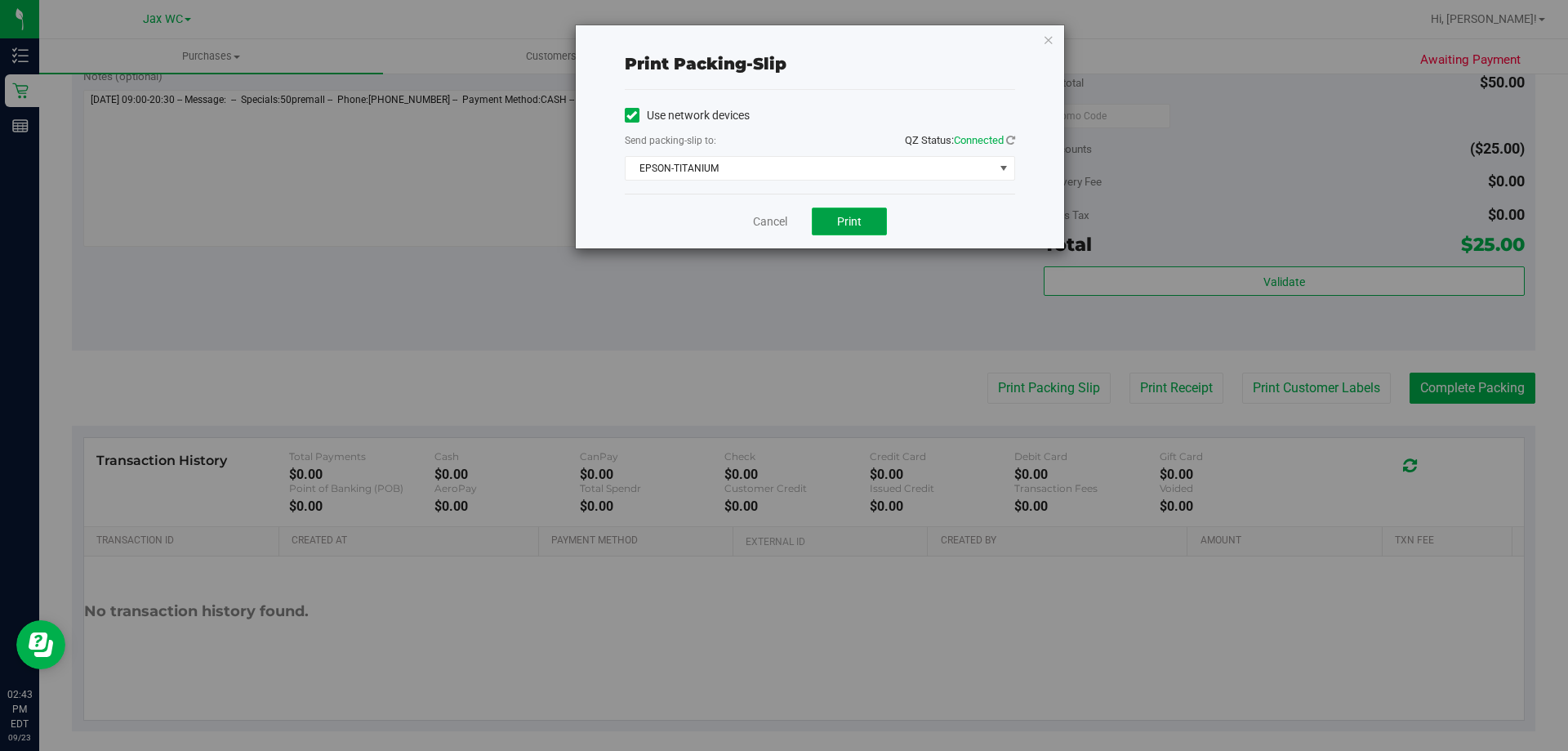
click at [828, 212] on button "Print" at bounding box center [849, 222] width 75 height 28
click at [1047, 44] on icon "button" at bounding box center [1048, 39] width 11 height 19
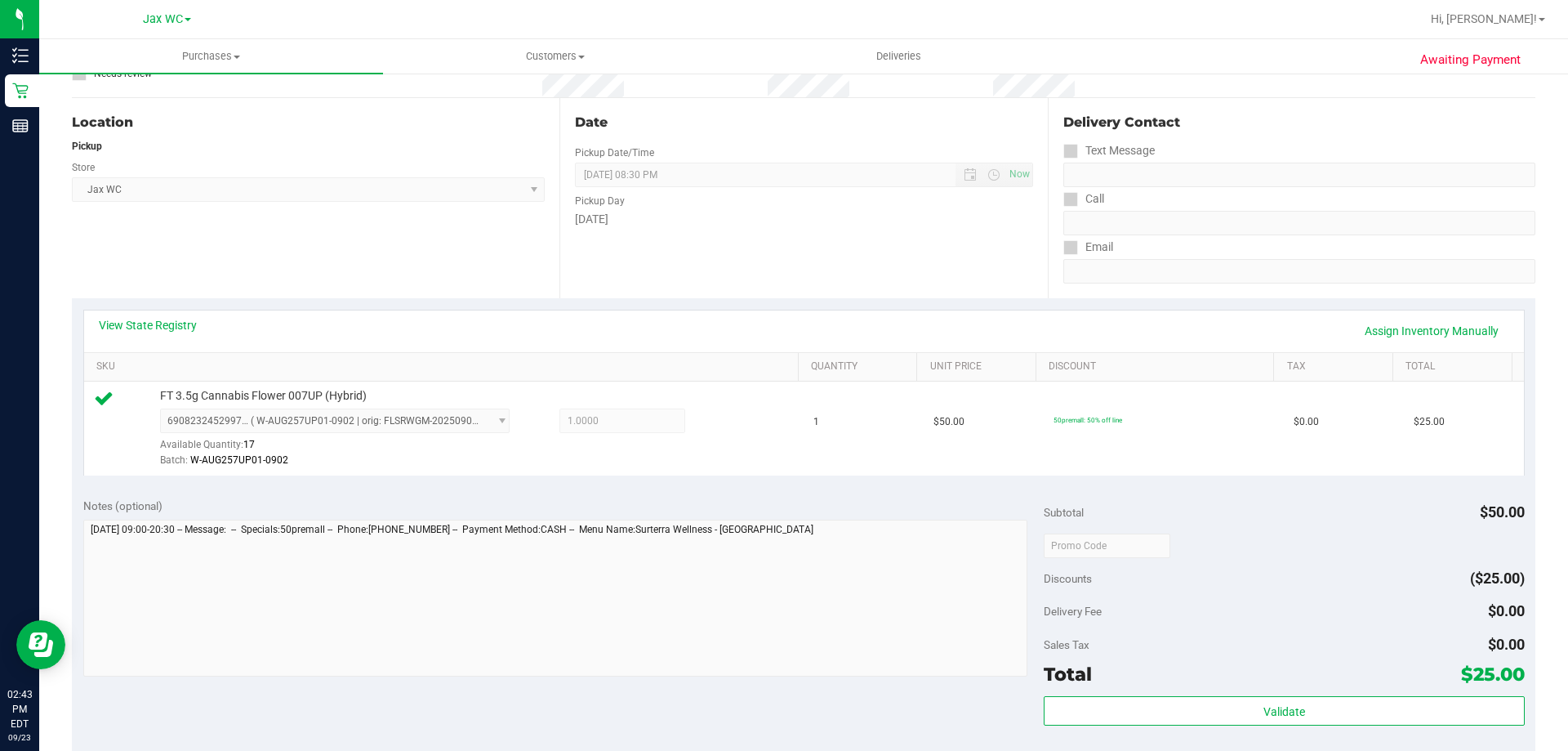
scroll to position [408, 0]
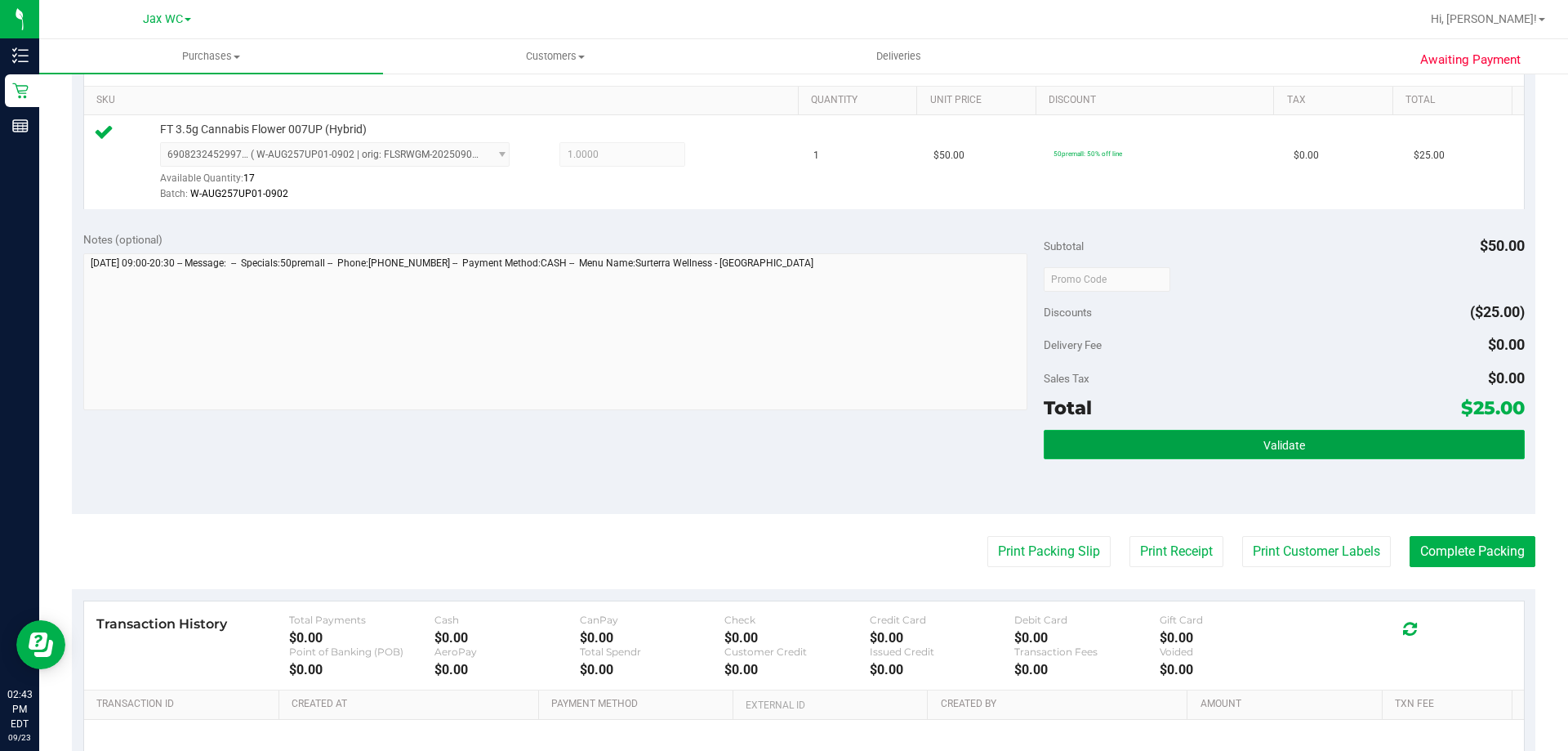
click at [1264, 450] on span "Validate" at bounding box center [1285, 444] width 42 height 13
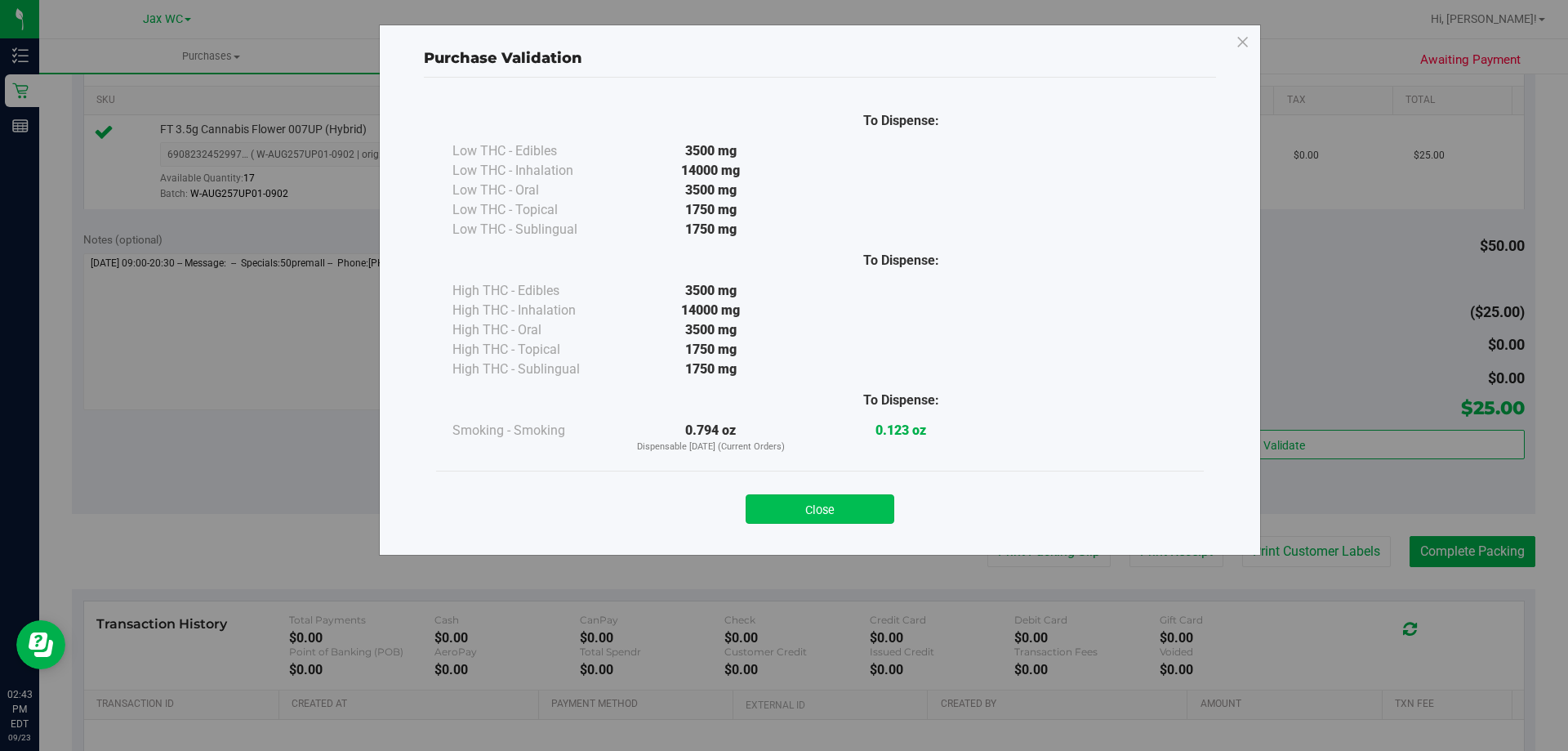
click at [886, 508] on button "Close" at bounding box center [820, 509] width 149 height 30
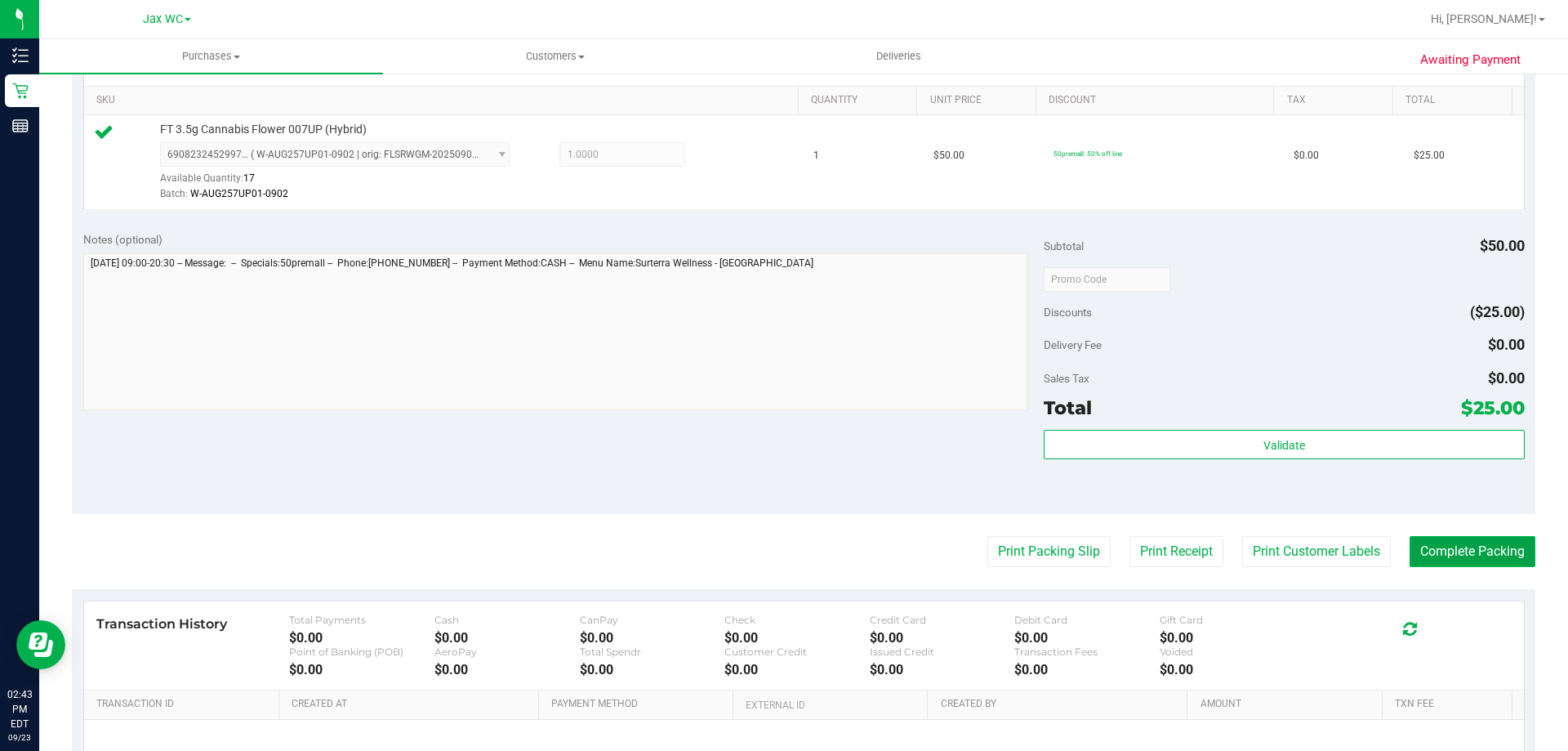
click at [1486, 541] on button "Complete Packing" at bounding box center [1473, 550] width 126 height 31
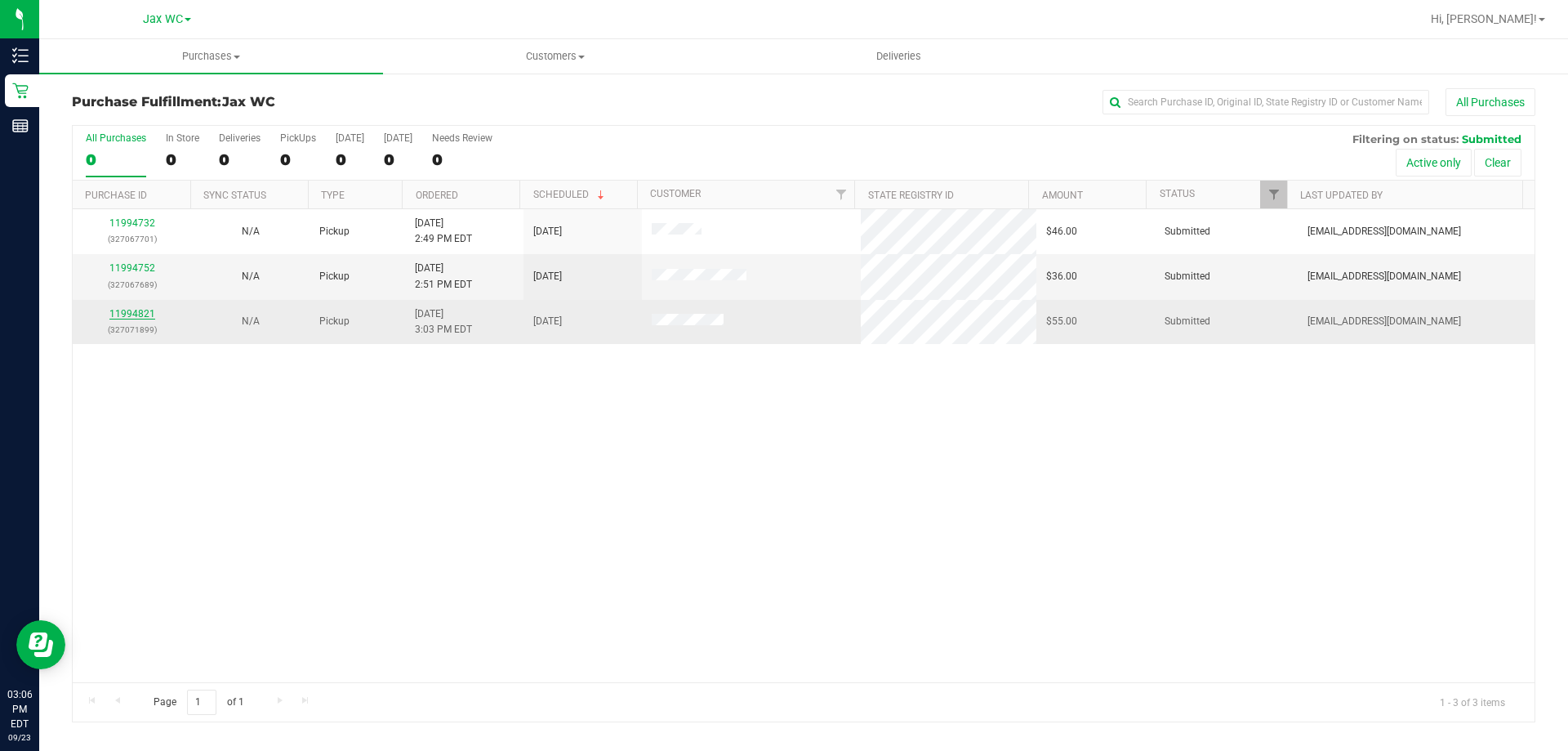
click at [131, 315] on link "11994821" at bounding box center [132, 313] width 46 height 11
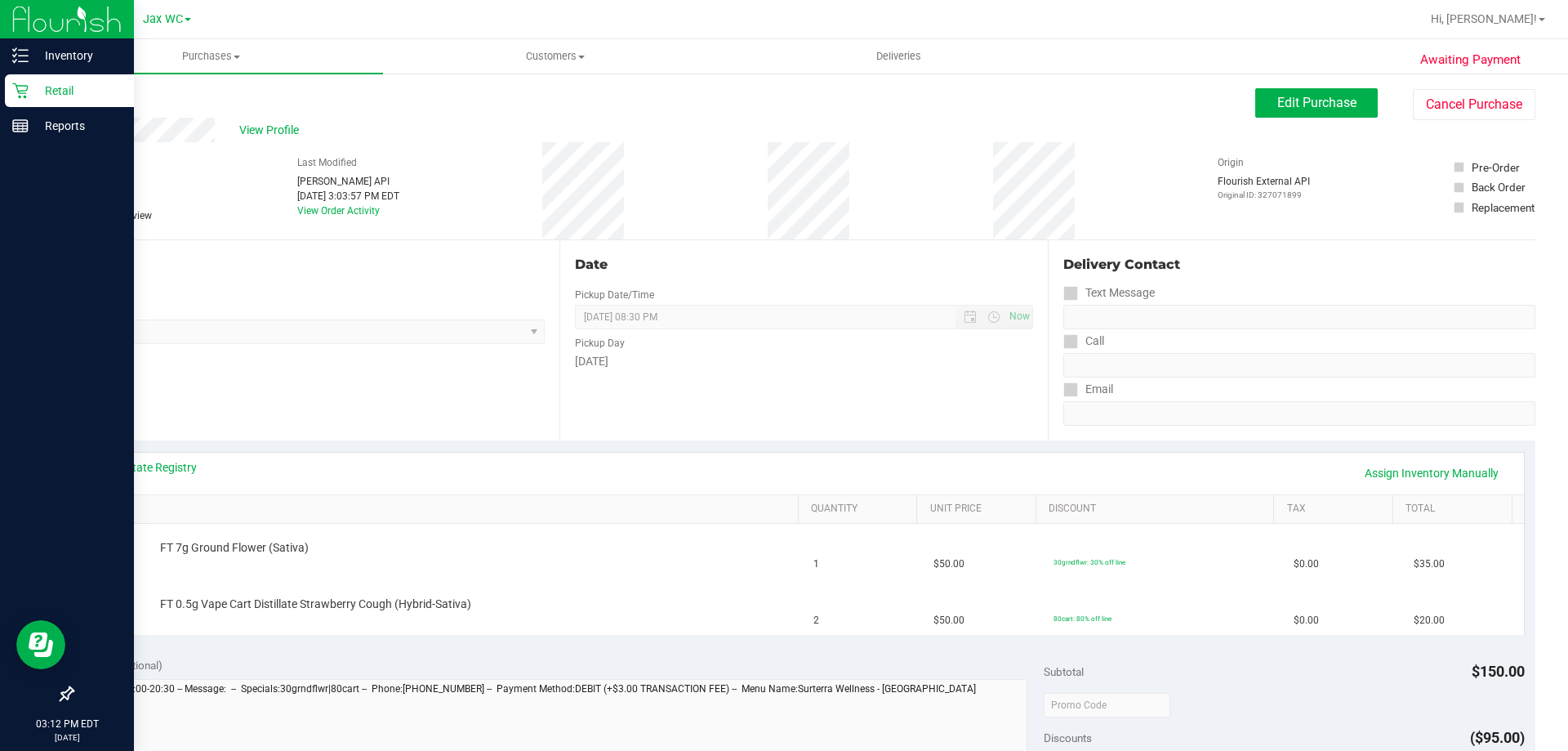
click at [24, 88] on icon at bounding box center [20, 90] width 17 height 17
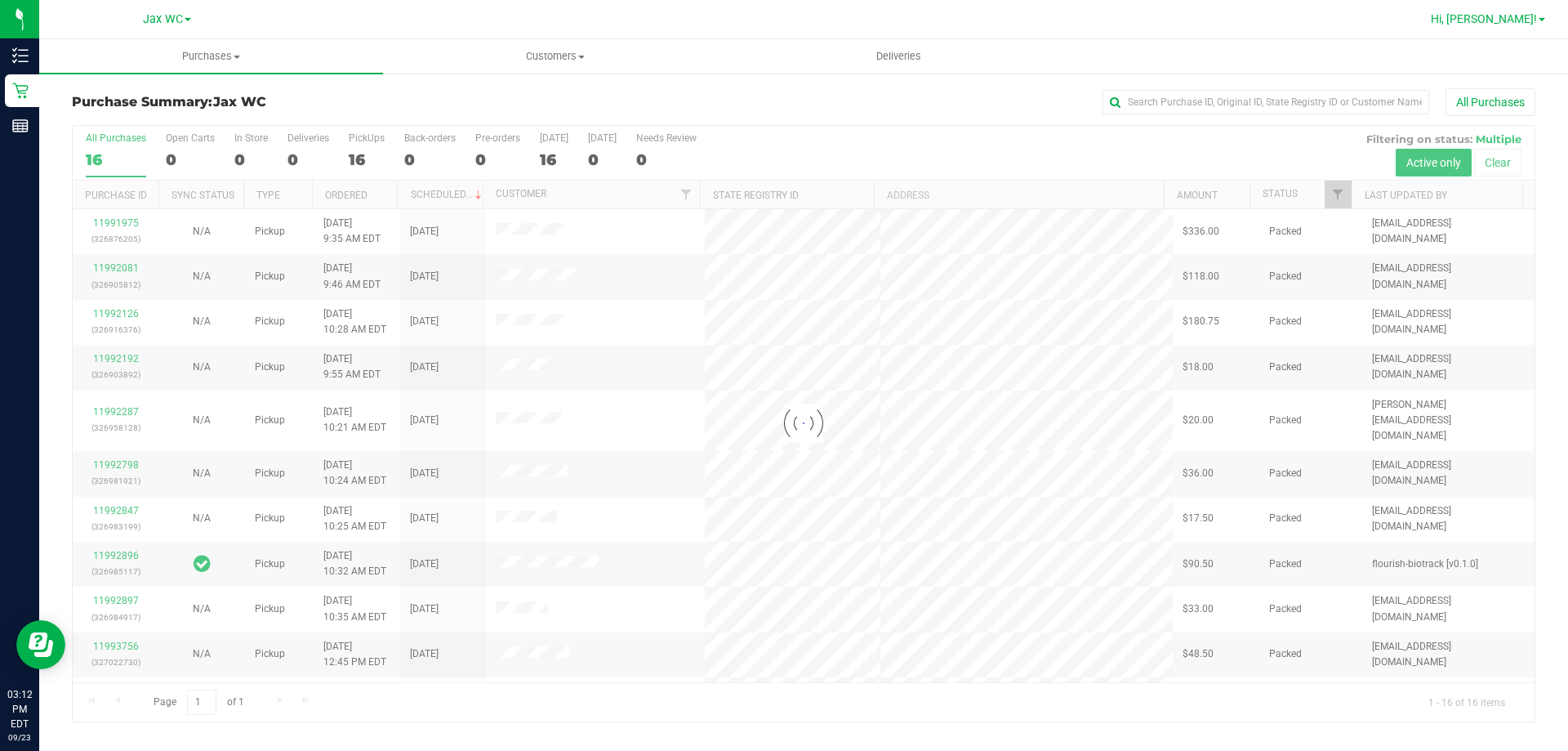
click at [1526, 18] on span "Hi, [PERSON_NAME]!" at bounding box center [1484, 18] width 106 height 13
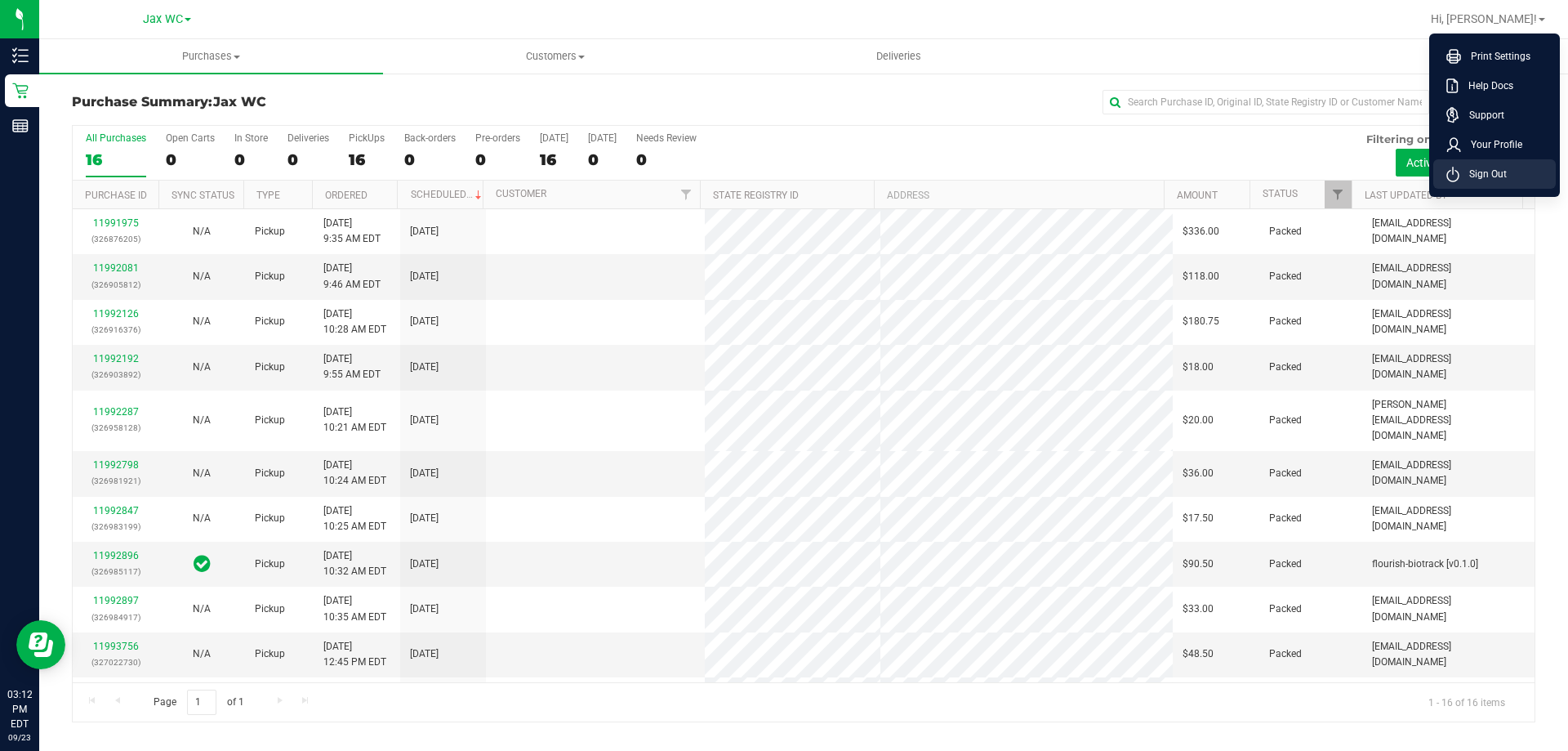
click at [1479, 174] on span "Sign Out" at bounding box center [1484, 174] width 47 height 17
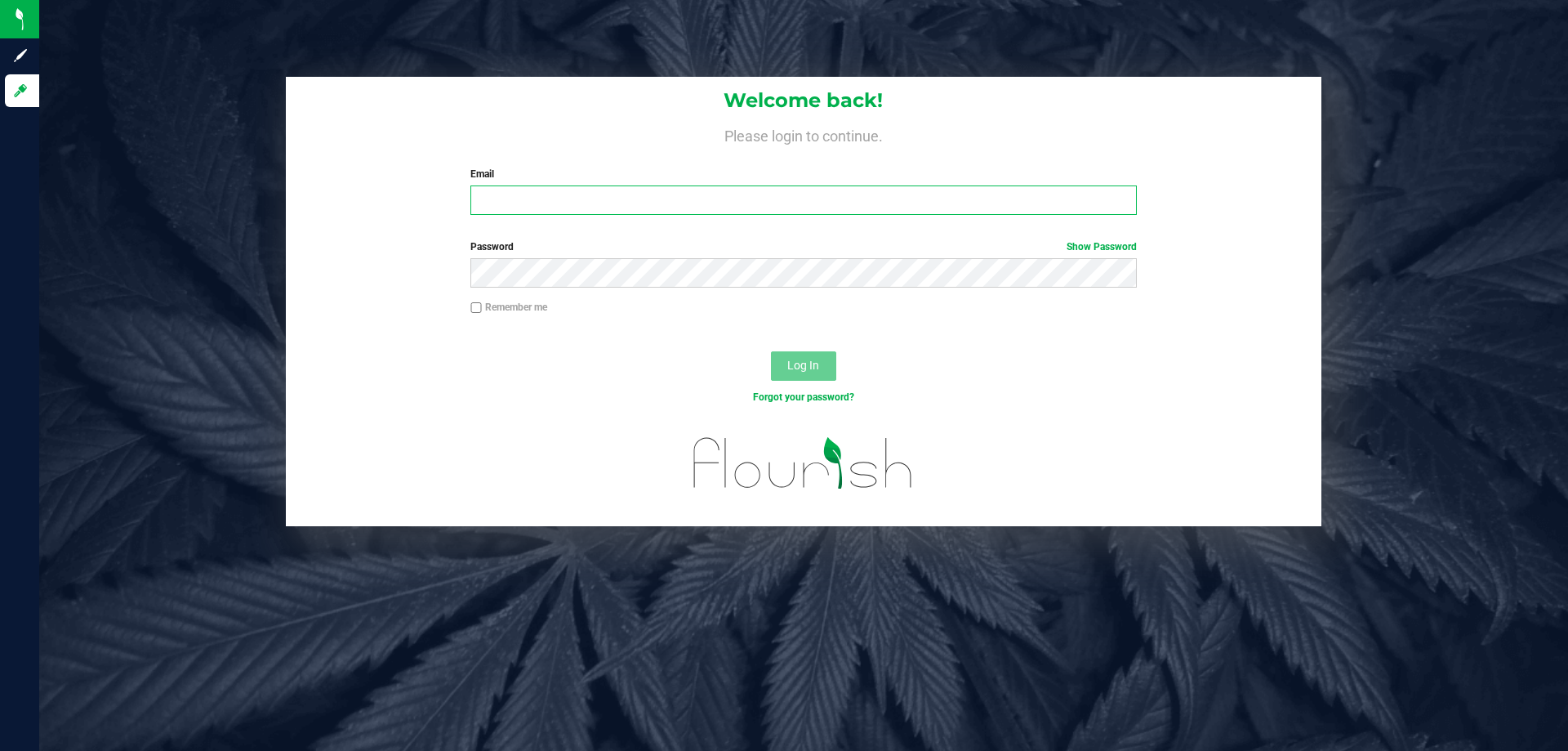
click at [766, 205] on input "Email" at bounding box center [804, 201] width 666 height 30
type input "[PERSON_NAME][EMAIL_ADDRESS][DOMAIN_NAME]"
click at [771, 351] on button "Log In" at bounding box center [804, 366] width 66 height 30
